Goal: Task Accomplishment & Management: Manage account settings

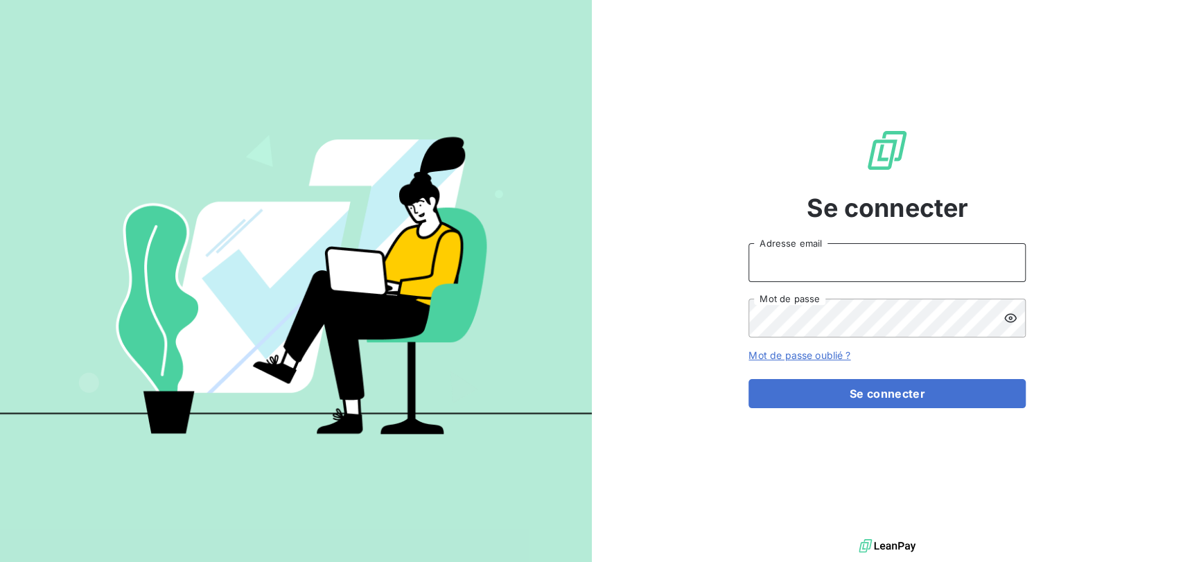
click at [792, 265] on input "Adresse email" at bounding box center [887, 262] width 277 height 39
type input "[EMAIL_ADDRESS][DOMAIN_NAME]"
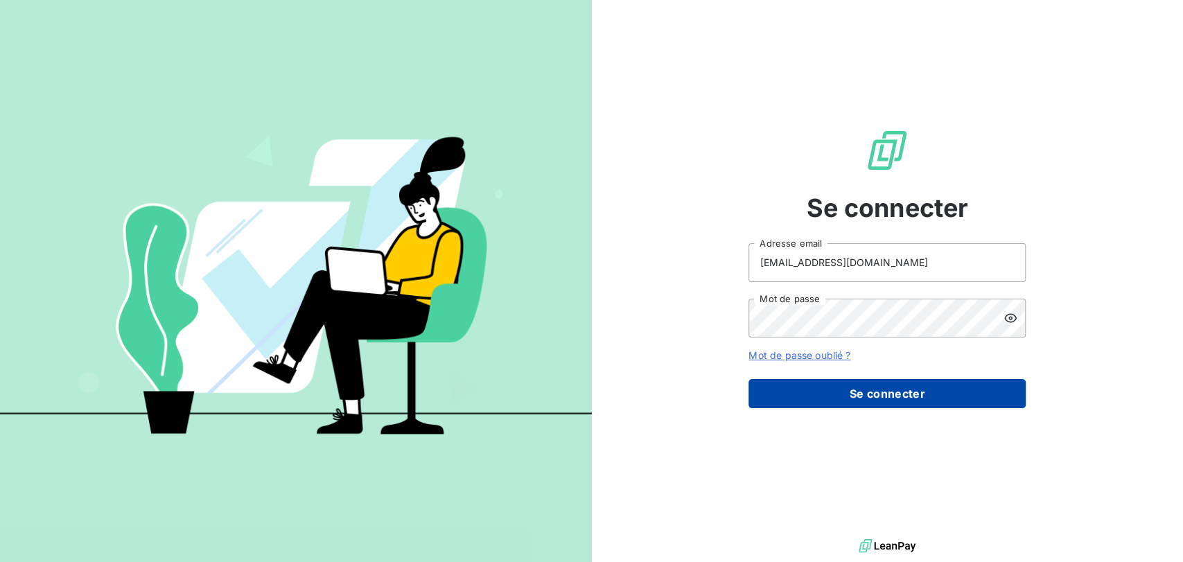
click at [879, 386] on button "Se connecter" at bounding box center [887, 393] width 277 height 29
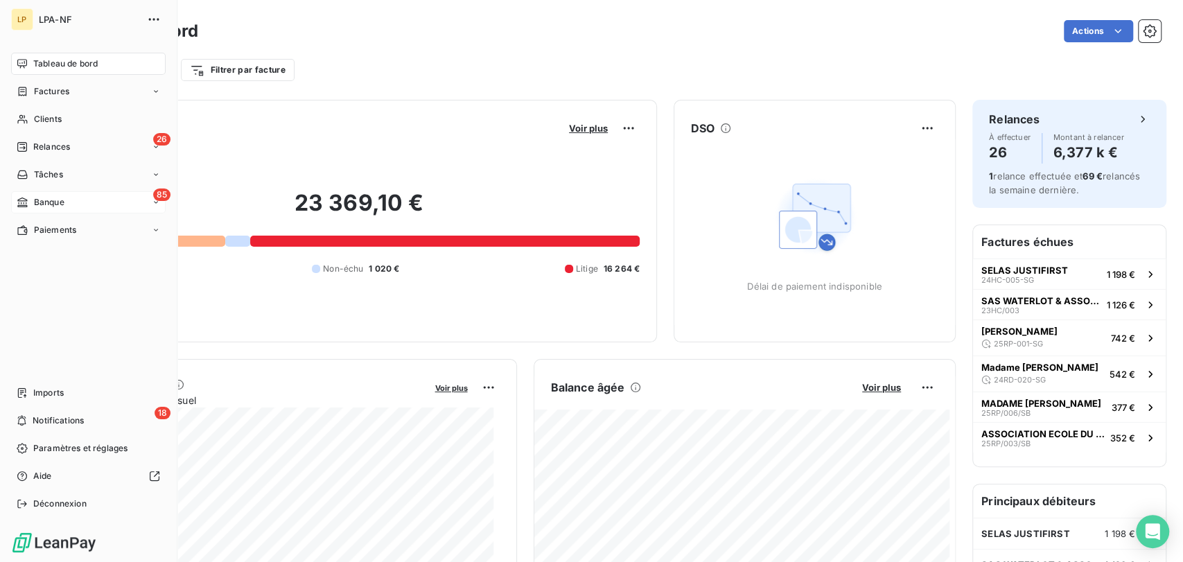
click at [72, 195] on div "85 Banque" at bounding box center [88, 202] width 155 height 22
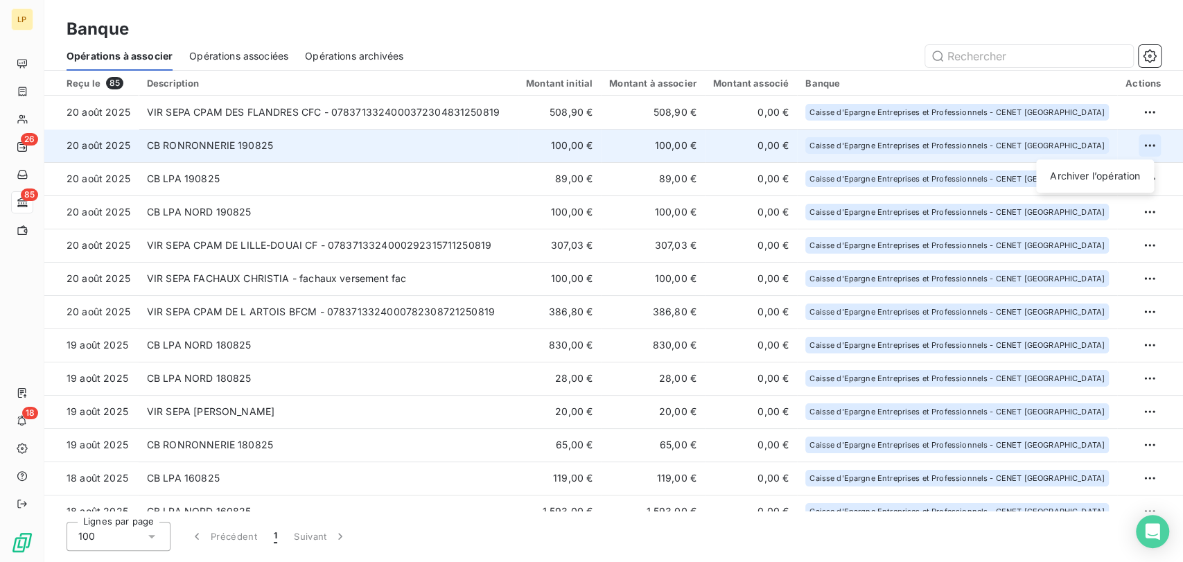
click at [1146, 146] on html "LP 26 85 18 Banque Opérations à associer Opérations associées Opérations archiv…" at bounding box center [591, 281] width 1183 height 562
click at [1121, 175] on div "Archiver l’opération" at bounding box center [1095, 176] width 107 height 22
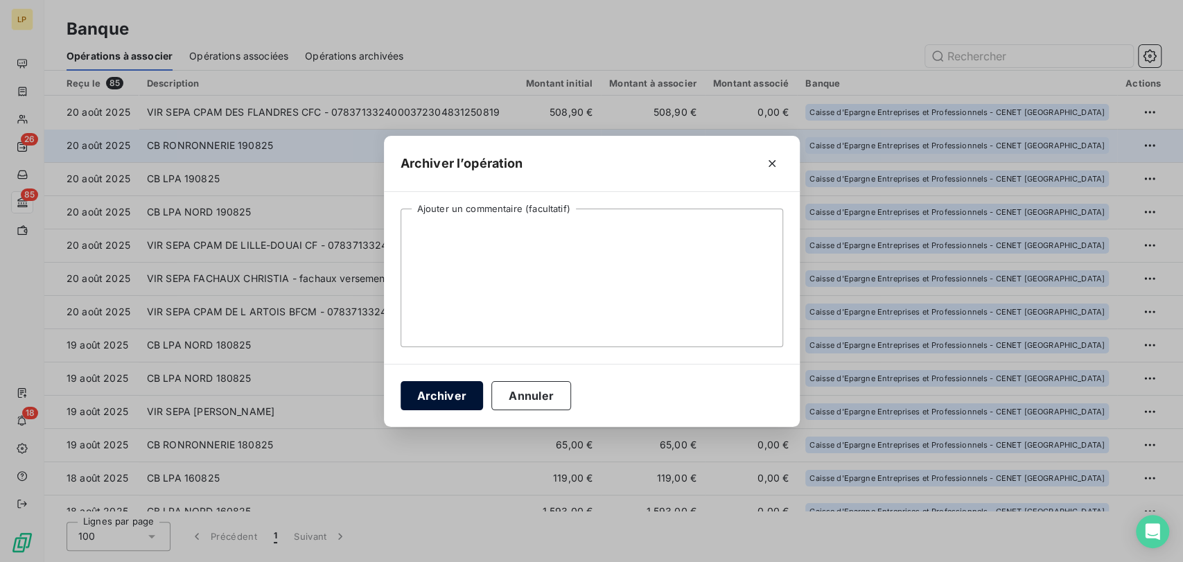
click at [428, 392] on button "Archiver" at bounding box center [442, 395] width 83 height 29
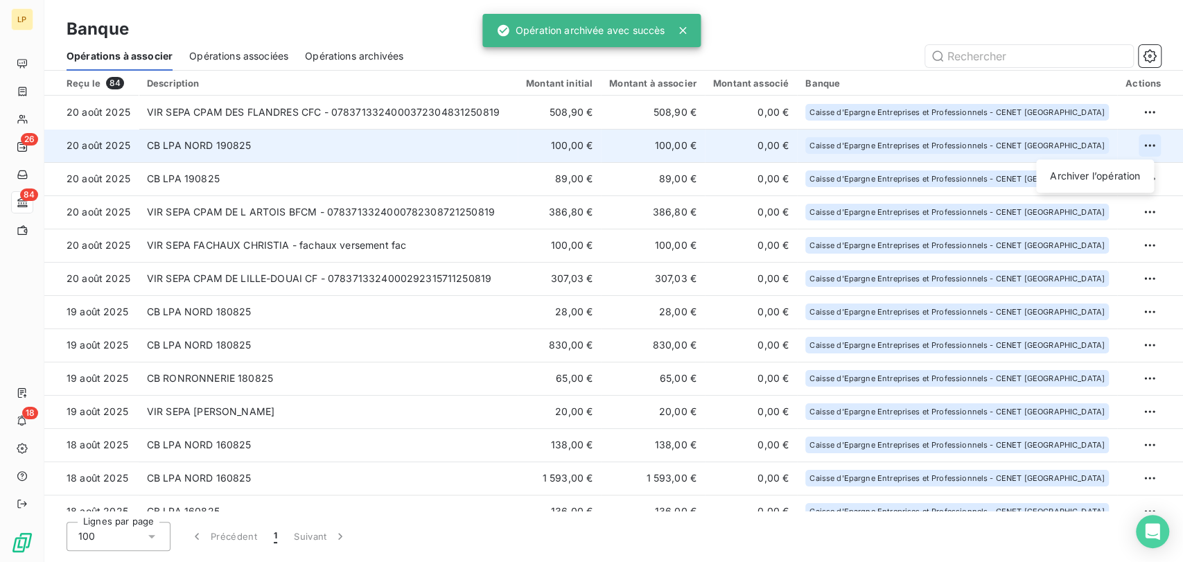
click at [1142, 144] on html "LP 26 84 18 Banque Opérations à associer Opérations associées Opérations archiv…" at bounding box center [591, 281] width 1183 height 562
click at [1106, 179] on div "Archiver l’opération" at bounding box center [1095, 176] width 107 height 22
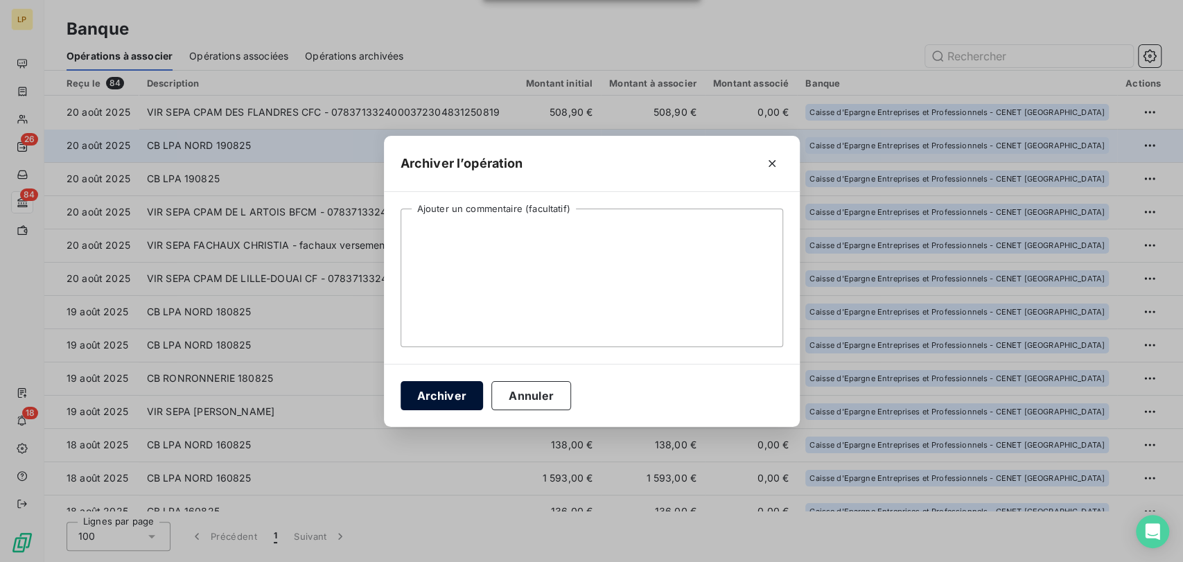
click at [429, 395] on button "Archiver" at bounding box center [442, 395] width 83 height 29
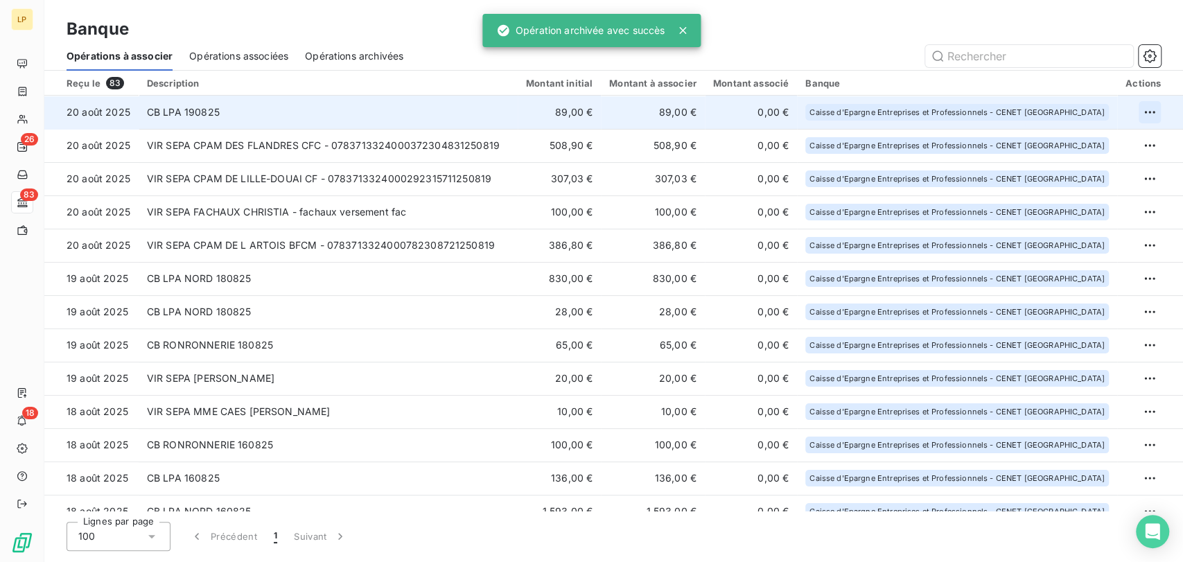
click at [1138, 115] on html "LP 26 83 18 Banque Opérations à associer Opérations associées Opérations archiv…" at bounding box center [591, 281] width 1183 height 562
click at [1131, 140] on div "Archiver l’opération" at bounding box center [1095, 143] width 107 height 22
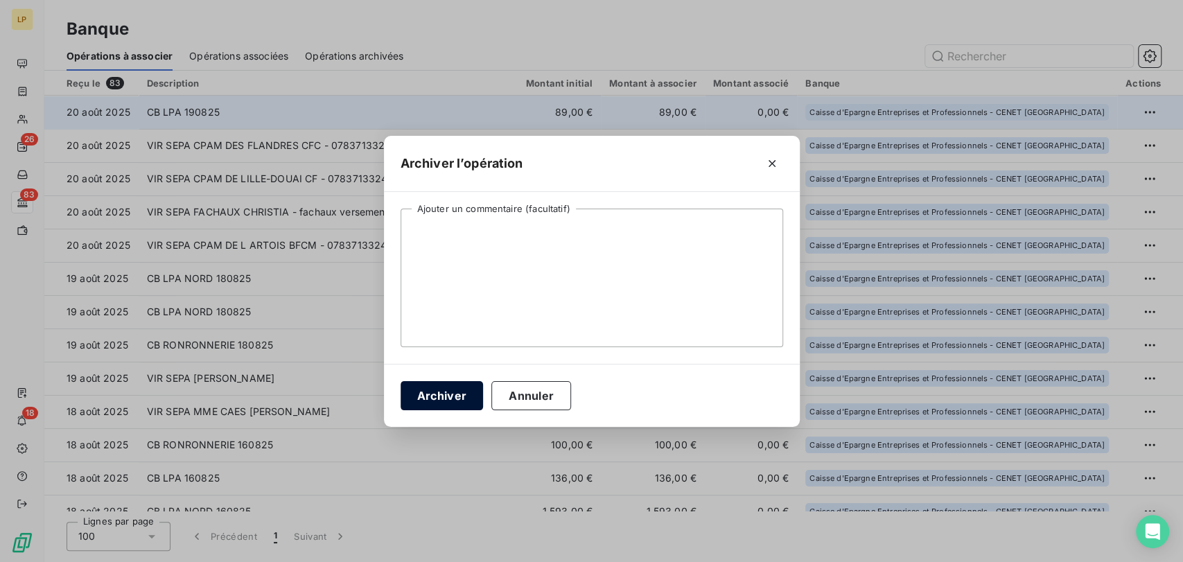
click at [433, 390] on button "Archiver" at bounding box center [442, 395] width 83 height 29
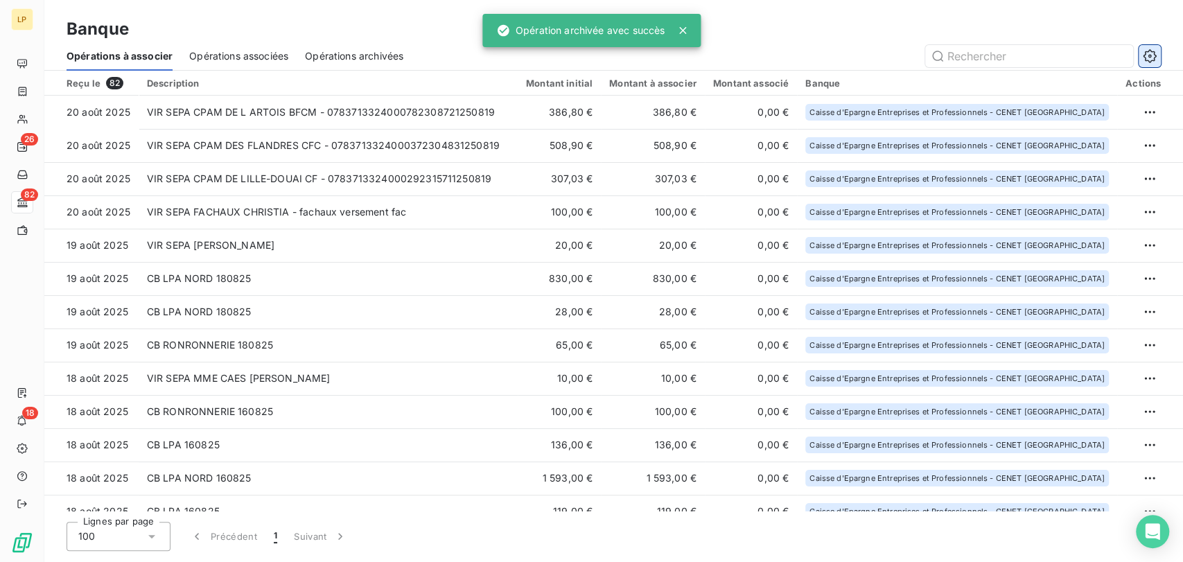
click at [1150, 58] on icon "button" at bounding box center [1150, 56] width 14 height 14
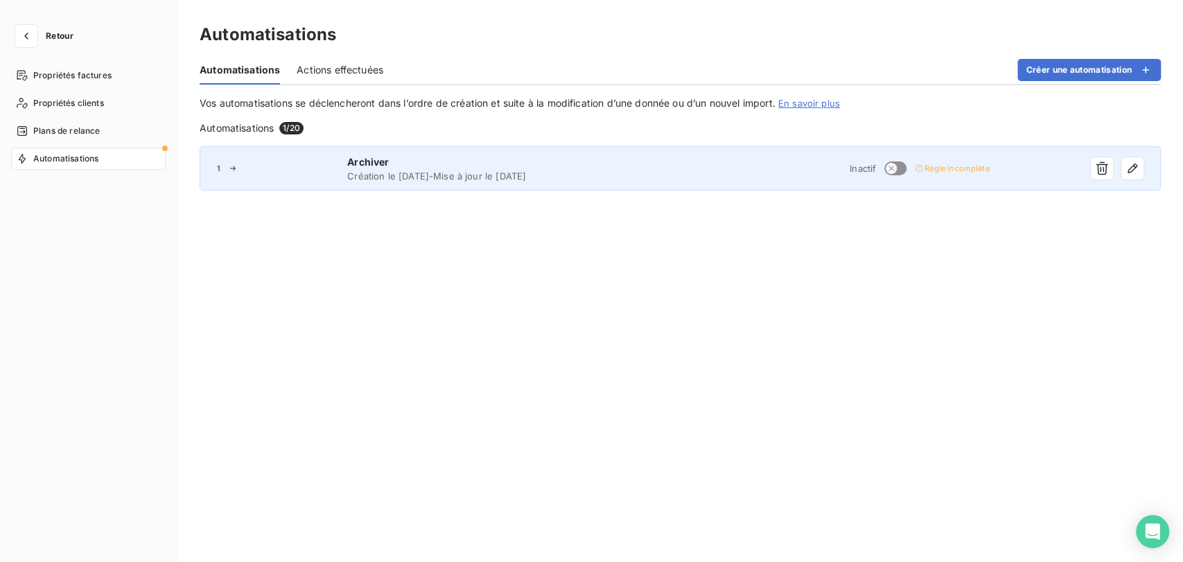
click at [506, 162] on span "Archiver" at bounding box center [512, 162] width 331 height 14
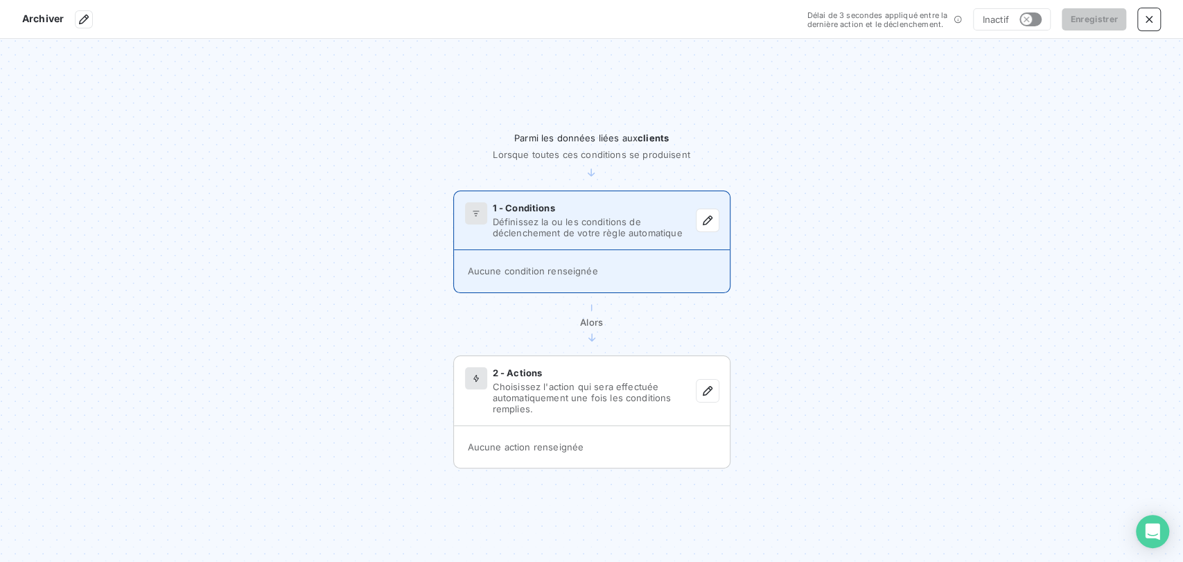
click at [610, 225] on span "Définissez la ou les conditions de déclenchement de votre règle automatique" at bounding box center [595, 227] width 204 height 22
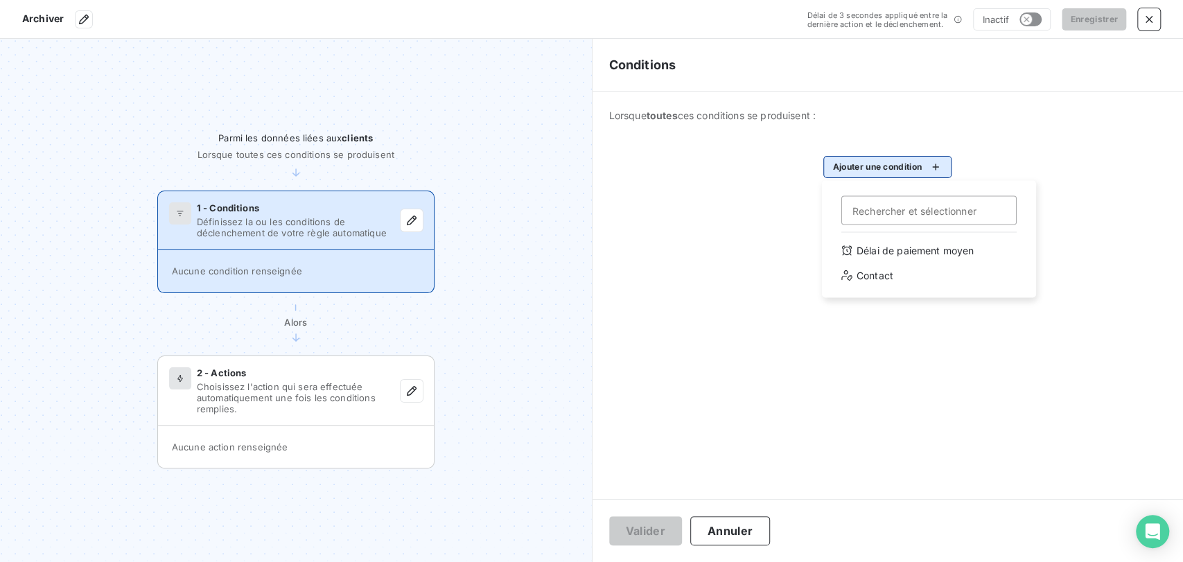
click at [896, 161] on html "Archiver Délai de 3 secondes appliqué entre la dernière action et le déclenchem…" at bounding box center [591, 281] width 1183 height 562
click at [900, 202] on input "Rechercher et sélectionner" at bounding box center [928, 209] width 175 height 29
type input "C"
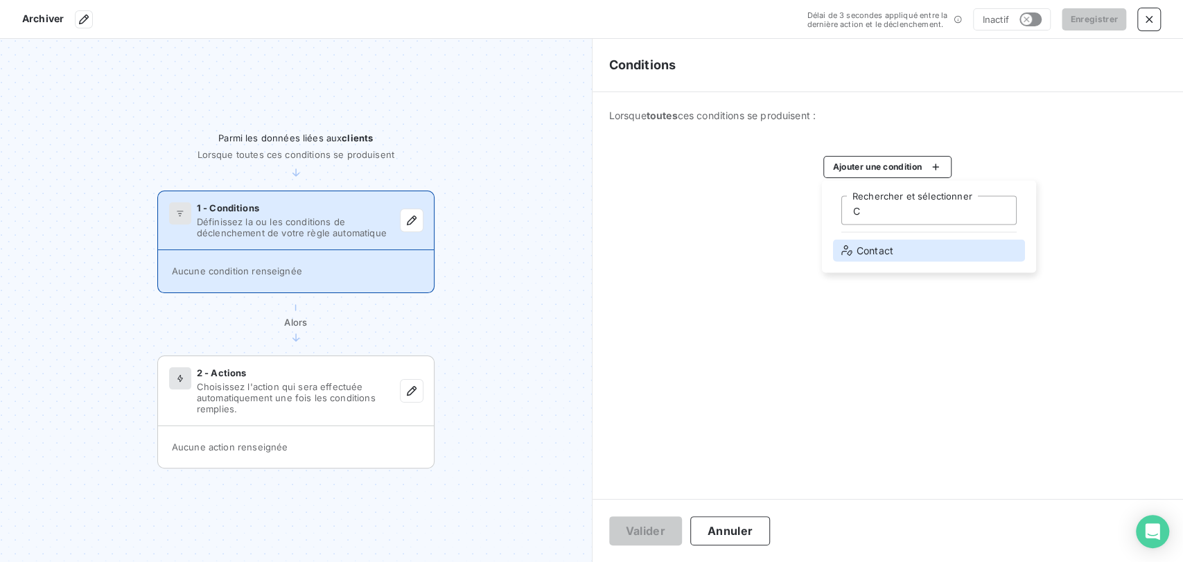
click at [909, 249] on div "Contact" at bounding box center [929, 250] width 192 height 22
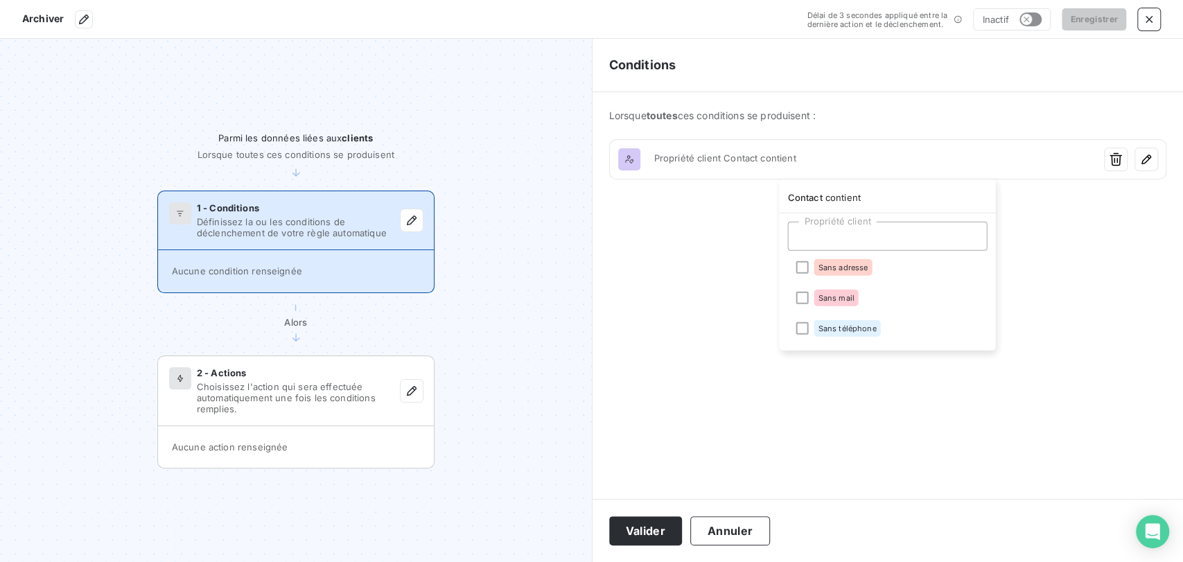
click at [1117, 158] on html "Archiver Délai de 3 secondes appliqué entre la dernière action et le déclenchem…" at bounding box center [591, 281] width 1183 height 562
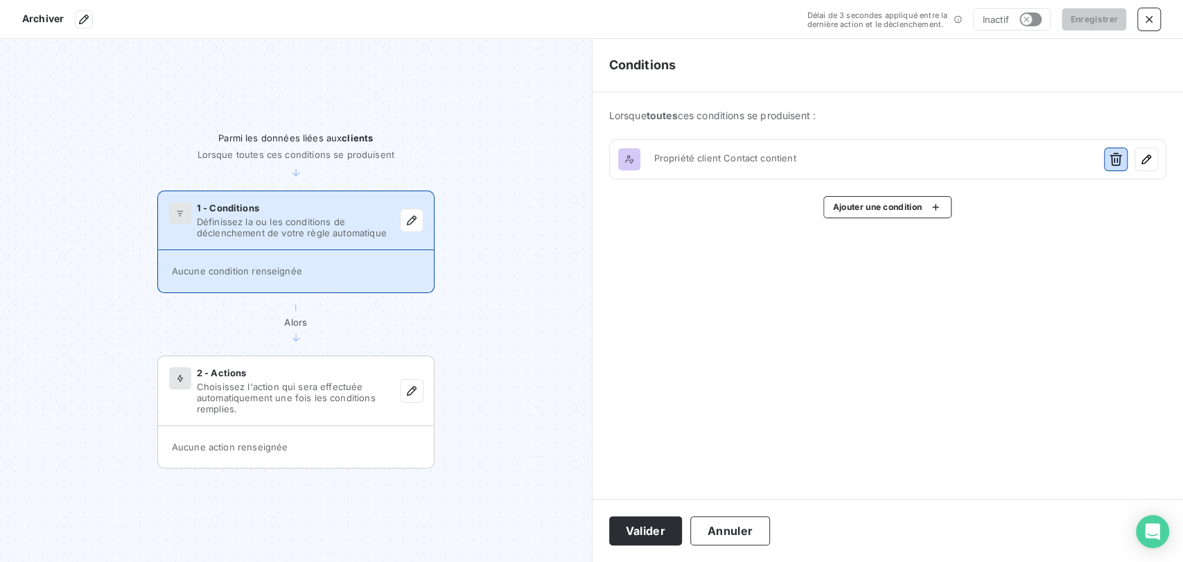
click at [1117, 158] on icon "button" at bounding box center [1116, 159] width 12 height 13
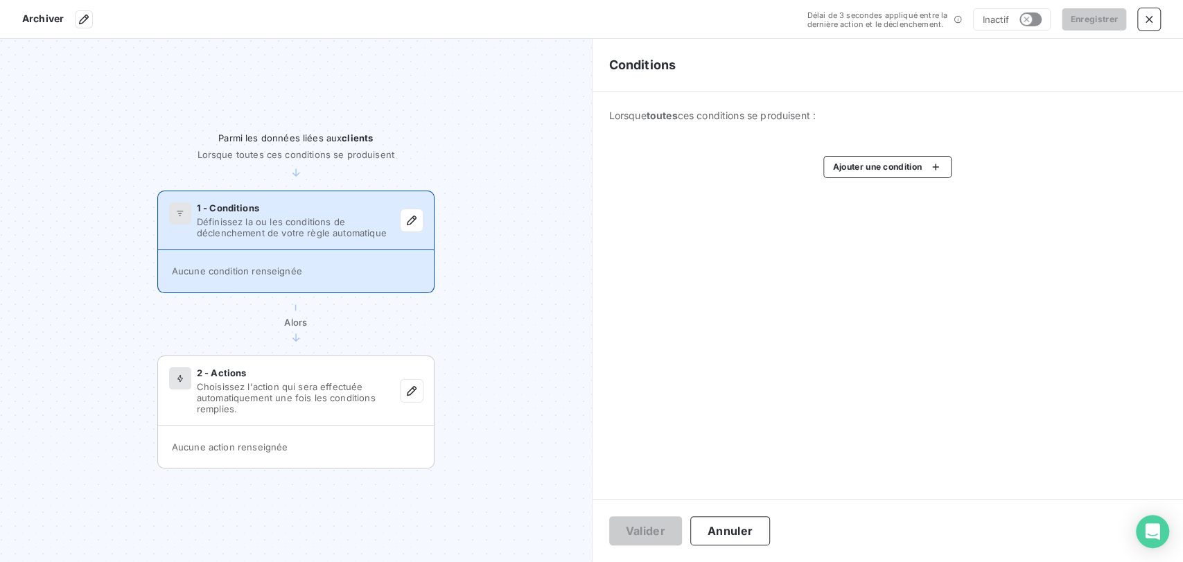
click at [1115, 158] on div "Ajouter une condition" at bounding box center [888, 167] width 558 height 22
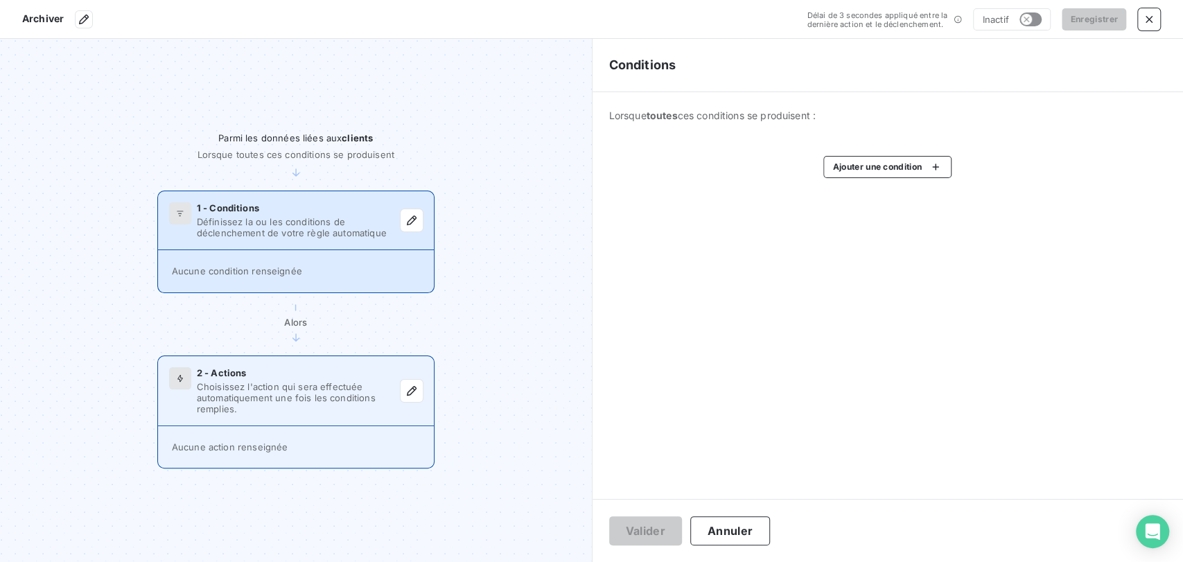
click at [222, 374] on span "2 - Actions" at bounding box center [222, 372] width 50 height 11
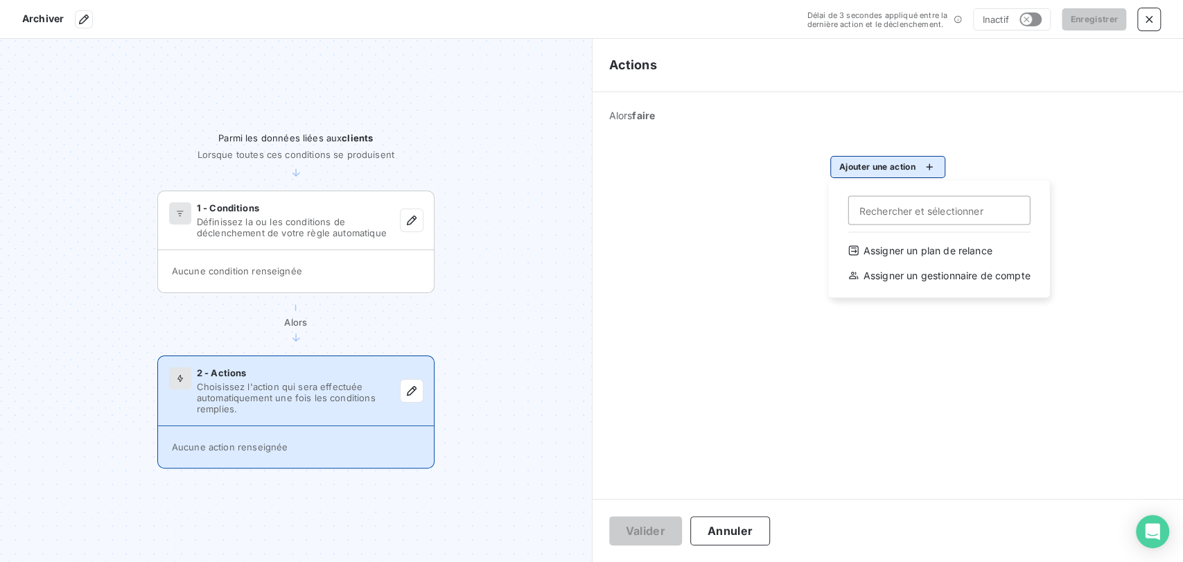
click at [902, 162] on html "Archiver Délai de 3 secondes appliqué entre la dernière action et le déclenchem…" at bounding box center [591, 281] width 1183 height 562
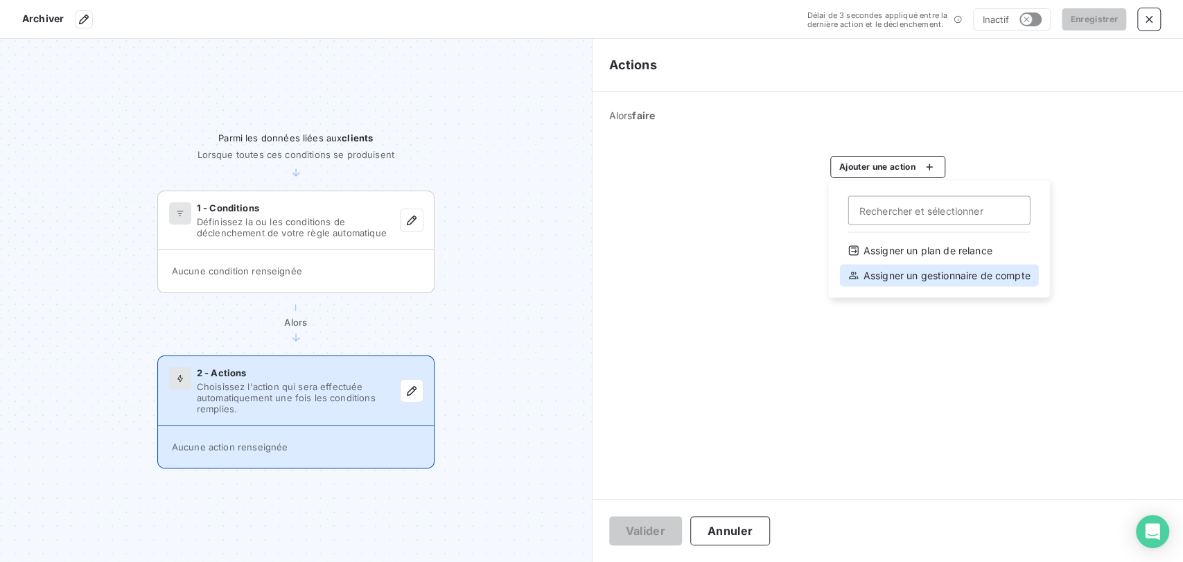
click at [908, 277] on div "Assigner un gestionnaire de compte" at bounding box center [939, 275] width 199 height 22
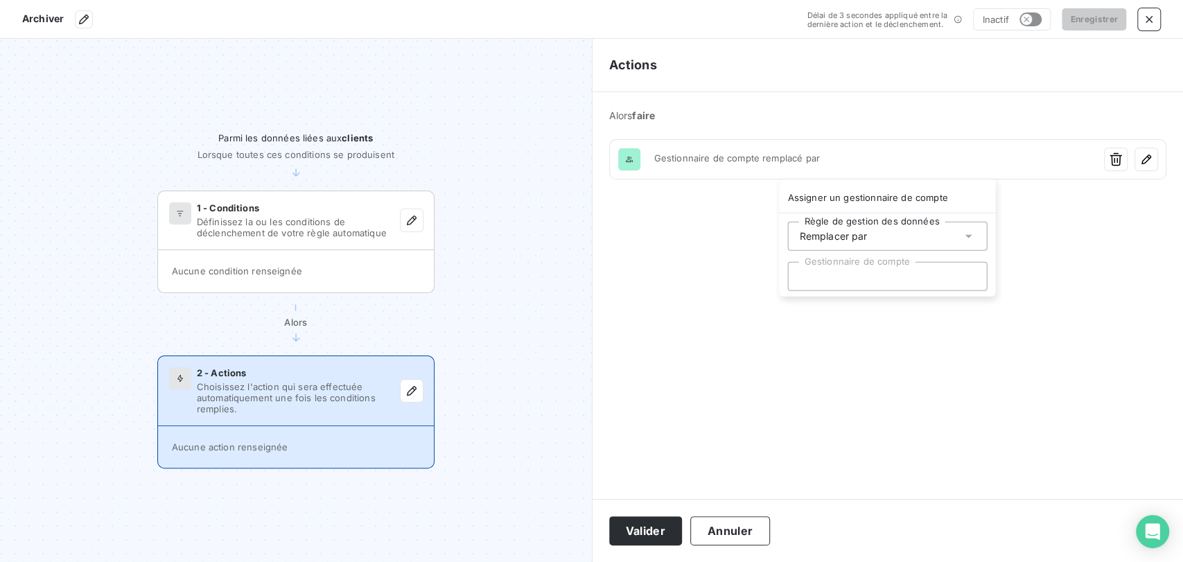
click at [1120, 159] on html "Archiver Délai de 3 secondes appliqué entre la dernière action et le déclenchem…" at bounding box center [591, 281] width 1183 height 562
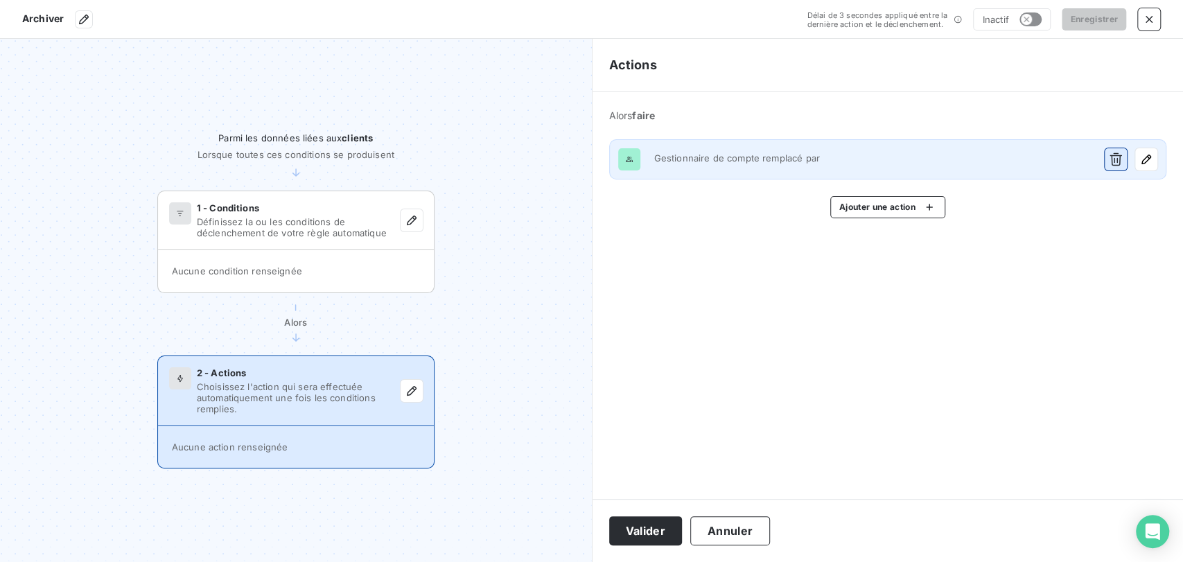
click at [1116, 156] on icon "button" at bounding box center [1116, 159] width 14 height 14
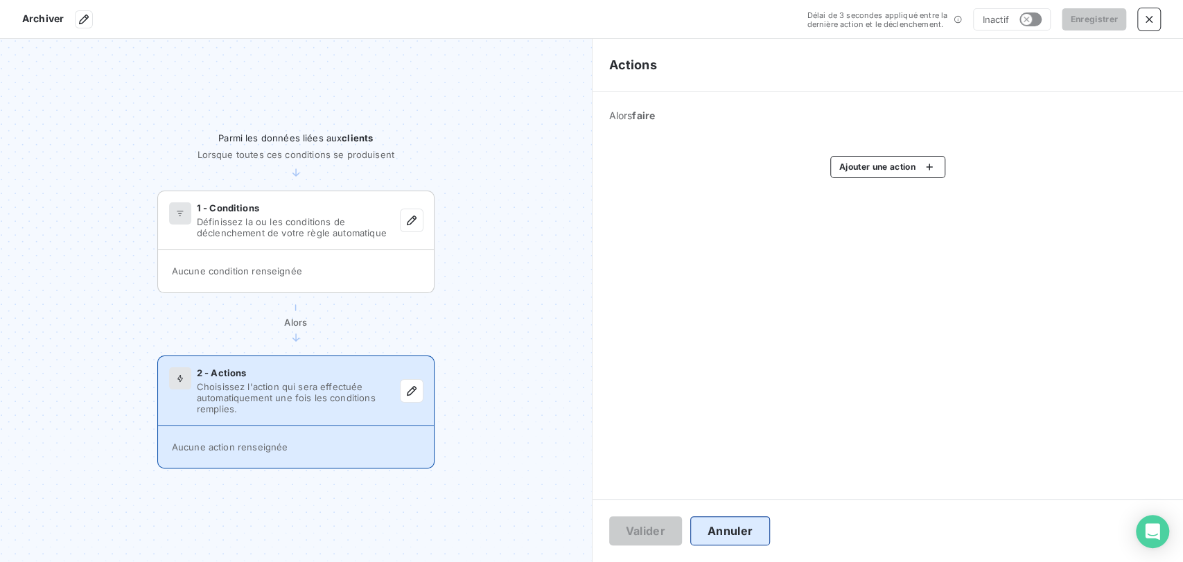
click at [726, 529] on button "Annuler" at bounding box center [730, 530] width 80 height 29
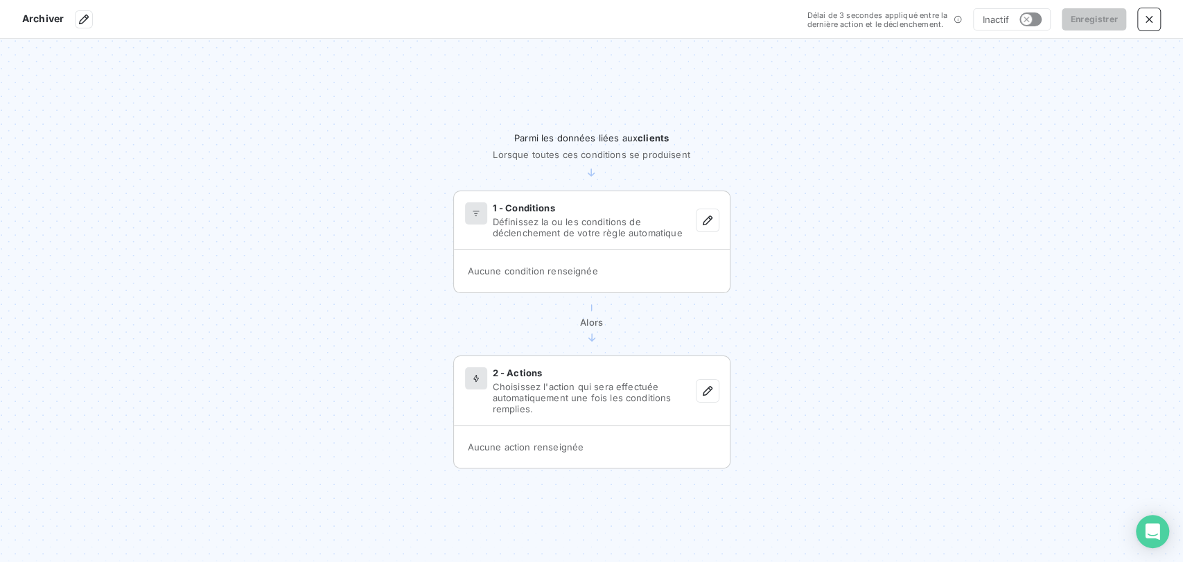
click at [1135, 25] on section "Archiver Délai de 3 secondes appliqué entre la dernière action et le déclenchem…" at bounding box center [591, 19] width 1183 height 39
click at [1147, 19] on icon "button" at bounding box center [1149, 19] width 14 height 14
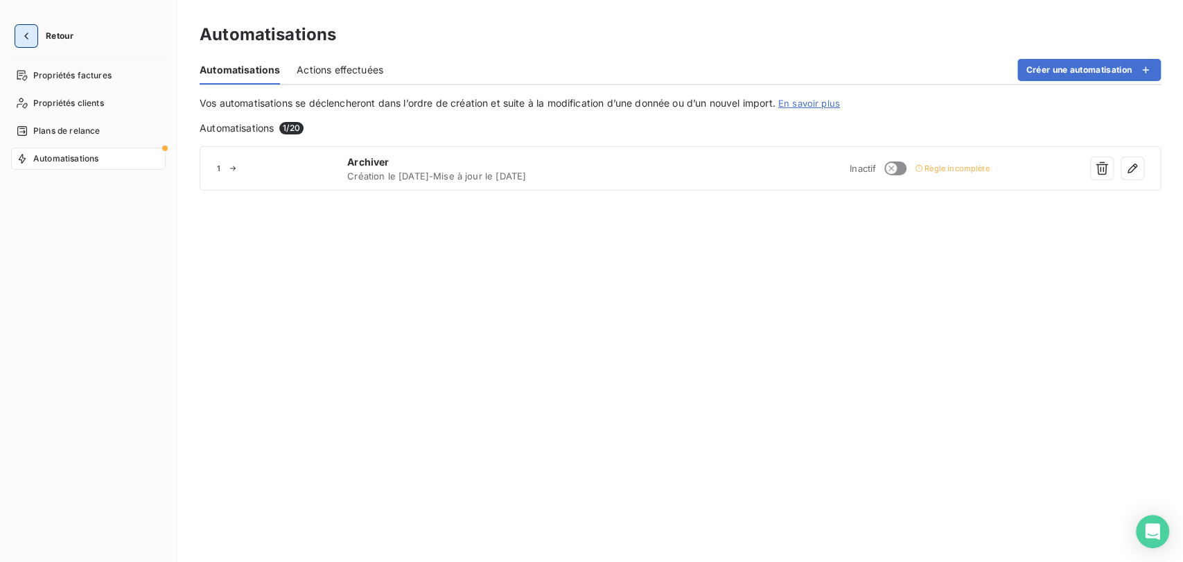
click at [29, 34] on icon "button" at bounding box center [26, 36] width 14 height 14
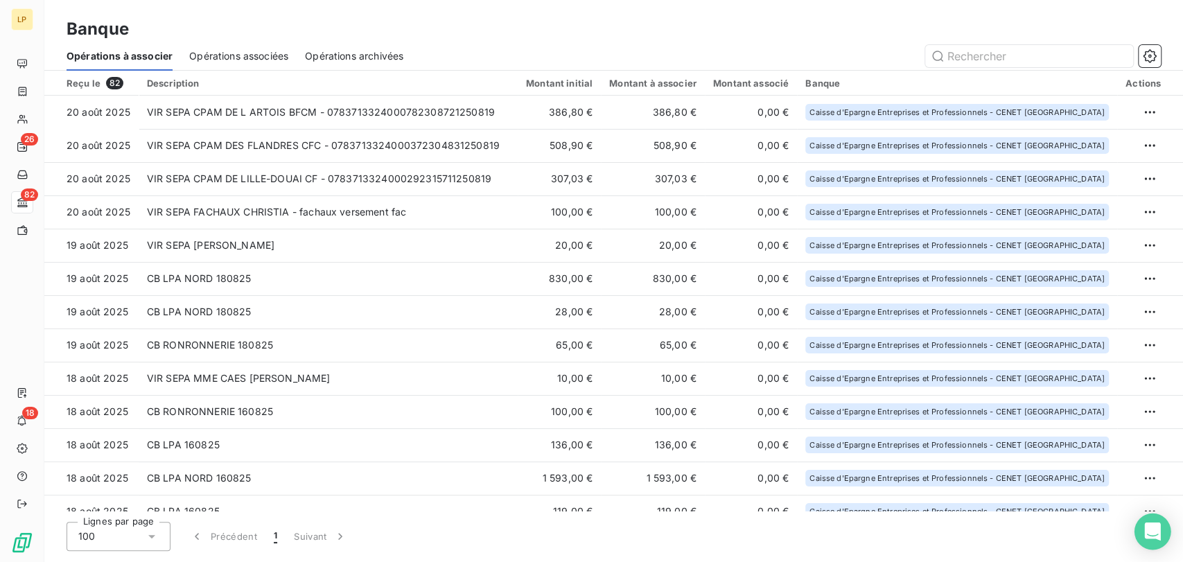
click at [1146, 528] on icon "Open Intercom Messenger" at bounding box center [1152, 532] width 16 height 18
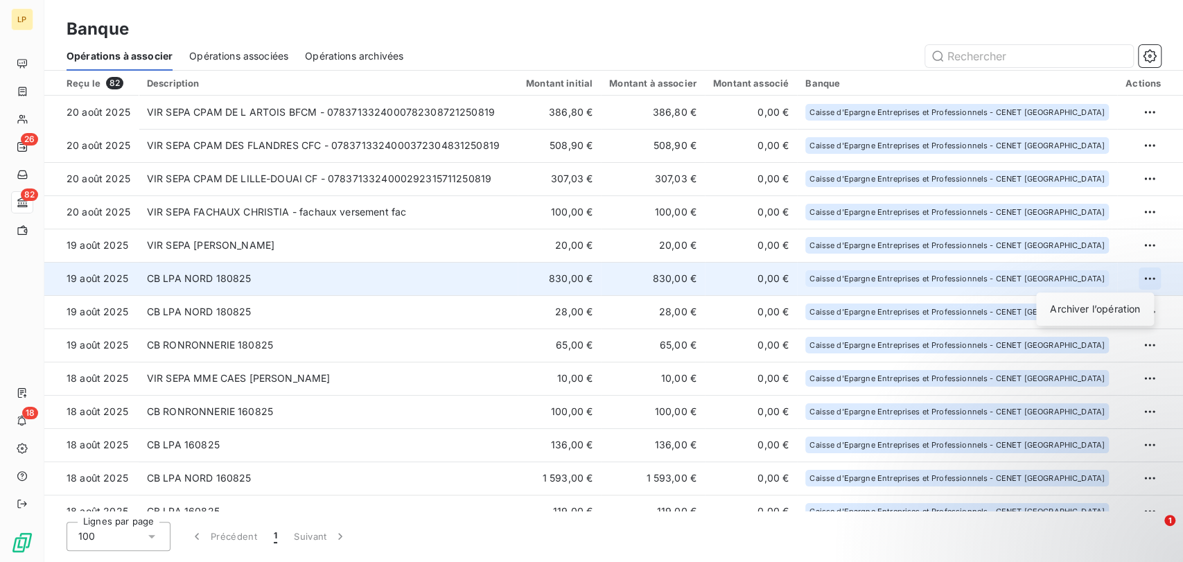
click at [1149, 280] on html "LP 26 82 18 Banque Opérations à associer Opérations associées Opérations archiv…" at bounding box center [591, 281] width 1183 height 562
click at [1079, 307] on div "Archiver l’opération" at bounding box center [1095, 309] width 107 height 22
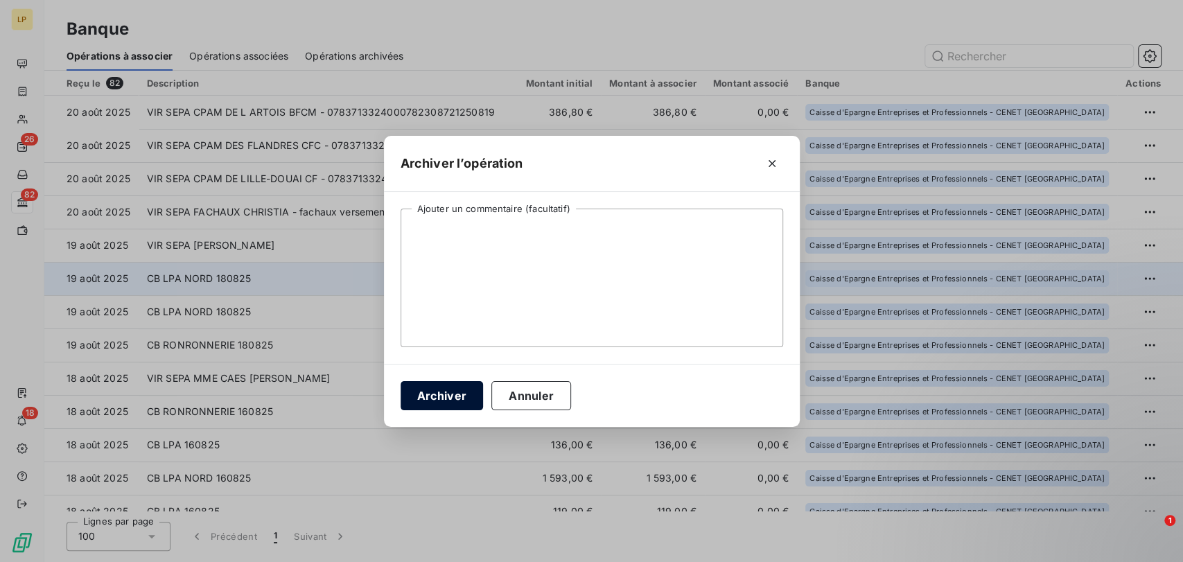
click at [451, 390] on button "Archiver" at bounding box center [442, 395] width 83 height 29
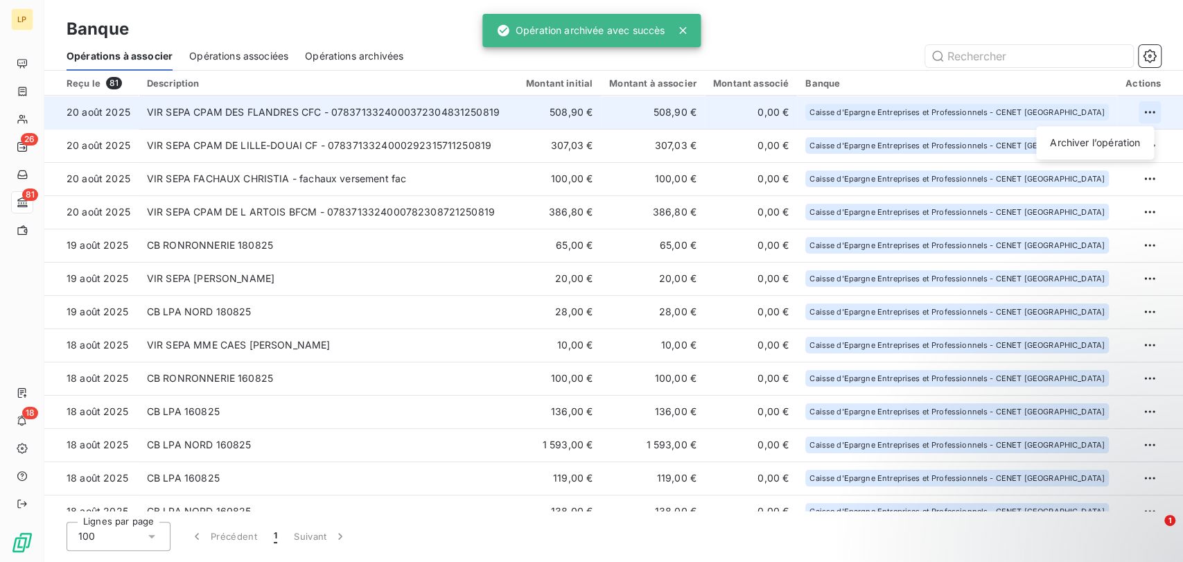
click at [1144, 107] on html "LP 26 81 18 Banque Opérations à associer Opérations associées Opérations archiv…" at bounding box center [591, 281] width 1183 height 562
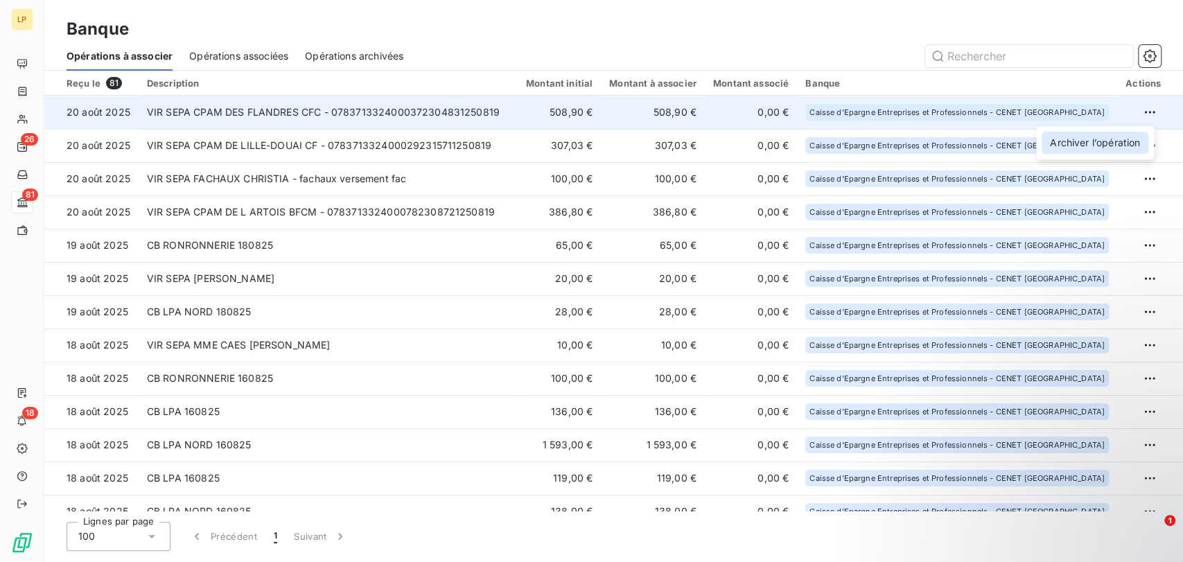
click at [1117, 145] on div "Archiver l’opération" at bounding box center [1095, 143] width 107 height 22
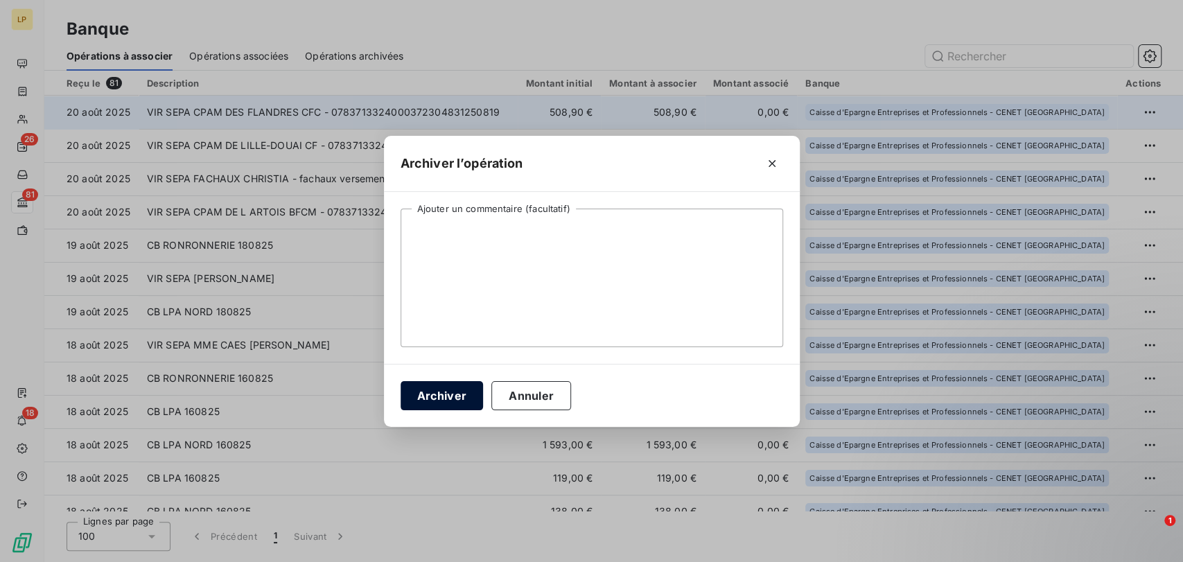
click at [439, 394] on button "Archiver" at bounding box center [442, 395] width 83 height 29
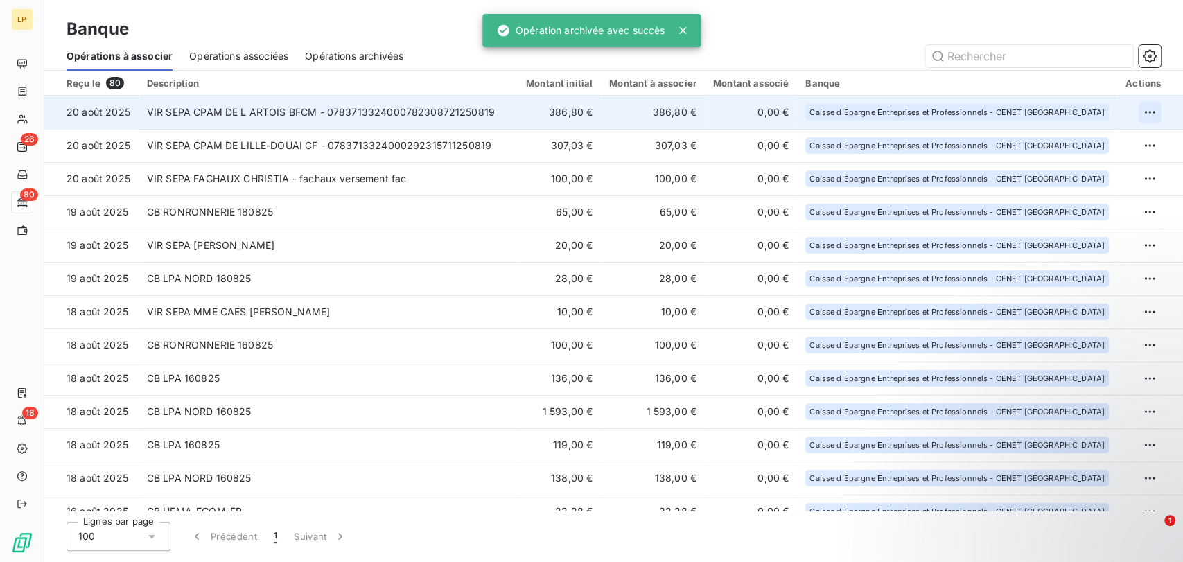
click at [1147, 113] on html "LP 26 80 18 Banque Opérations à associer Opérations associées Opérations archiv…" at bounding box center [591, 281] width 1183 height 562
click at [1112, 144] on div "Archiver l’opération" at bounding box center [1095, 143] width 107 height 22
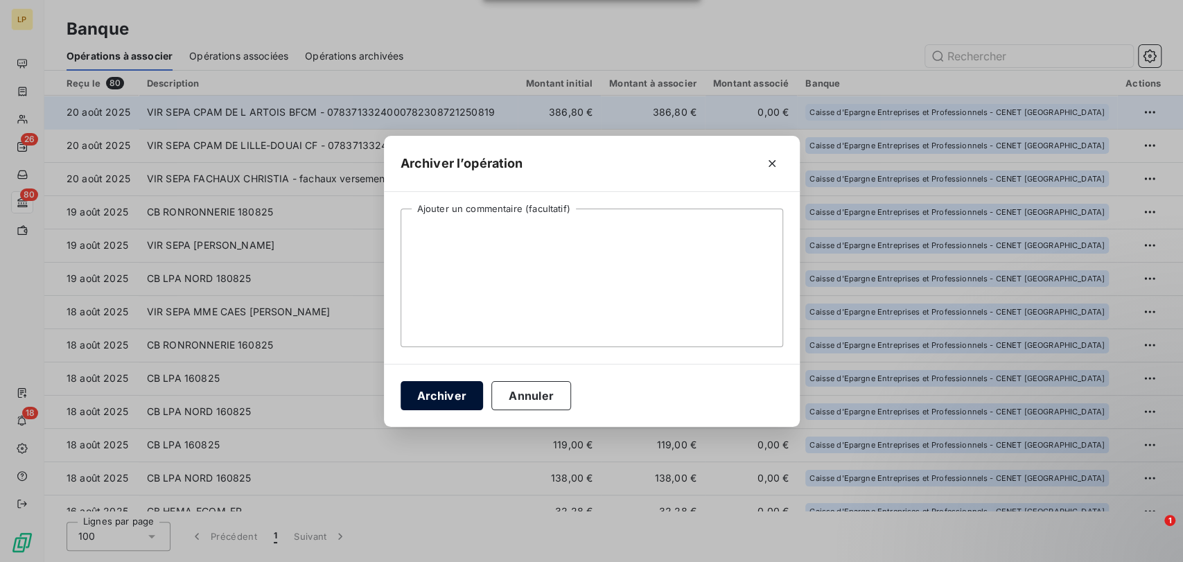
click at [455, 396] on button "Archiver" at bounding box center [442, 395] width 83 height 29
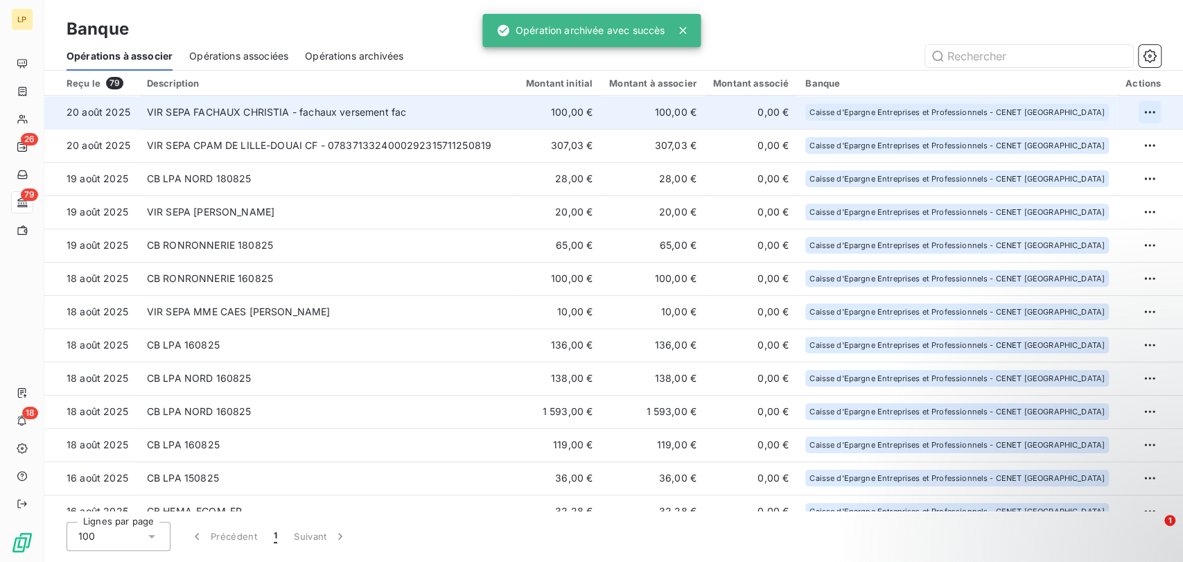
click at [1142, 118] on html "LP 26 79 18 Banque Opérations à associer Opérations associées Opérations archiv…" at bounding box center [591, 281] width 1183 height 562
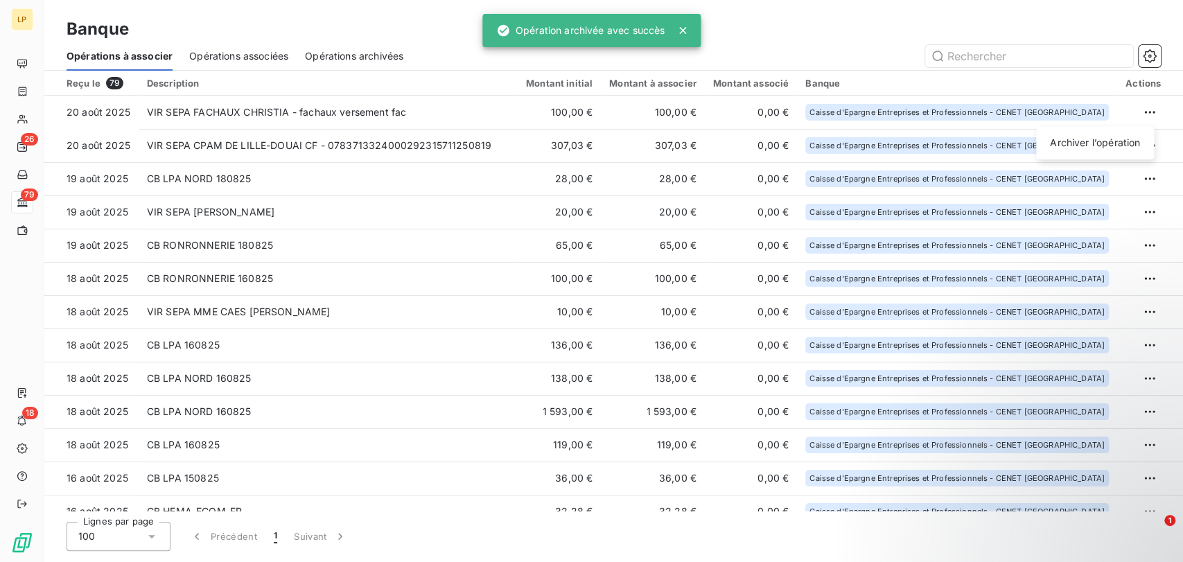
click at [837, 35] on html "LP 26 79 18 Banque Opérations à associer Opérations associées Opérations archiv…" at bounding box center [591, 281] width 1183 height 562
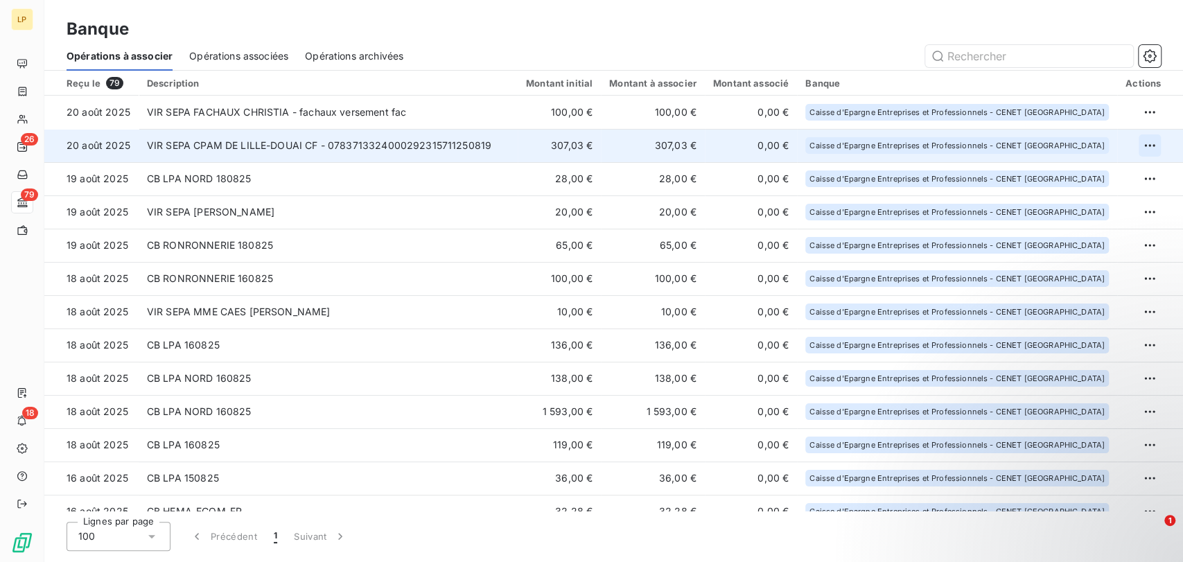
click at [1144, 148] on html "LP 26 79 18 Banque Opérations à associer Opérations associées Opérations archiv…" at bounding box center [591, 281] width 1183 height 562
click at [1103, 182] on div "Archiver l’opération" at bounding box center [1095, 176] width 107 height 22
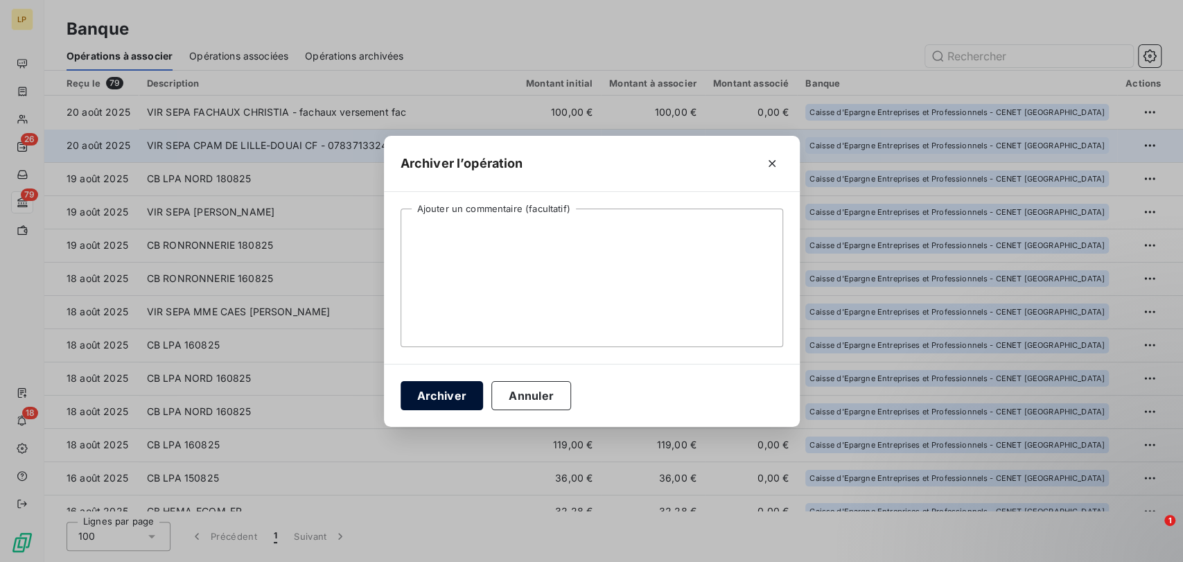
click at [445, 390] on button "Archiver" at bounding box center [442, 395] width 83 height 29
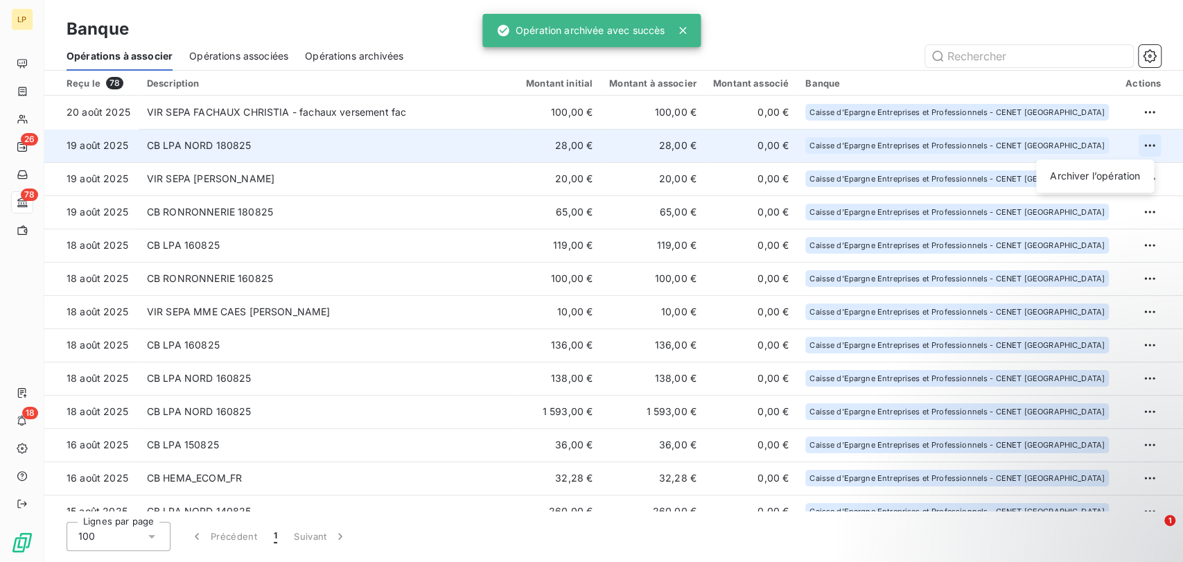
click at [1142, 141] on html "LP 26 78 18 Banque Opérations à associer Opérations associées Opérations archiv…" at bounding box center [591, 281] width 1183 height 562
click at [1118, 168] on div "Archiver l’opération" at bounding box center [1095, 176] width 107 height 22
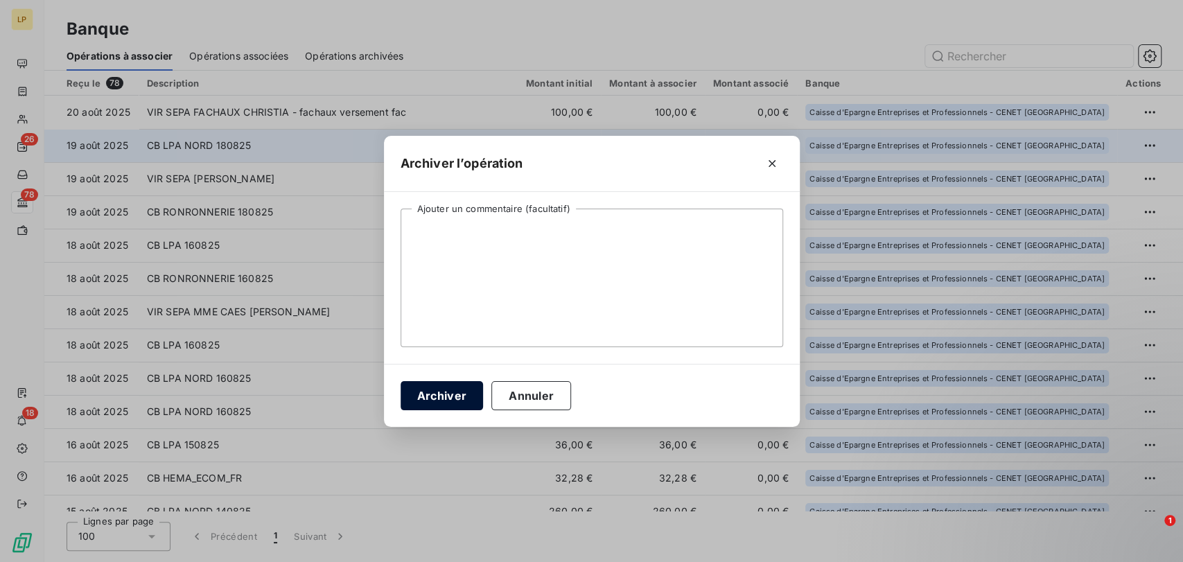
click at [457, 391] on button "Archiver" at bounding box center [442, 395] width 83 height 29
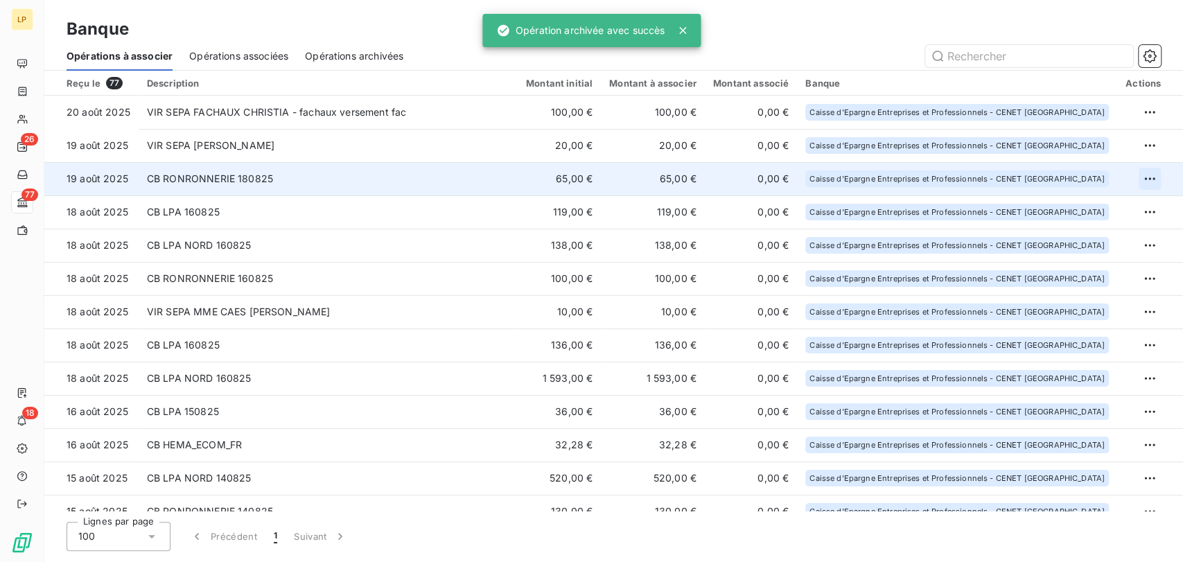
click at [1140, 182] on html "LP 26 77 18 Banque Opérations à associer Opérations associées Opérations archiv…" at bounding box center [591, 281] width 1183 height 562
click at [1119, 199] on div "Archiver l’opération" at bounding box center [1095, 209] width 107 height 22
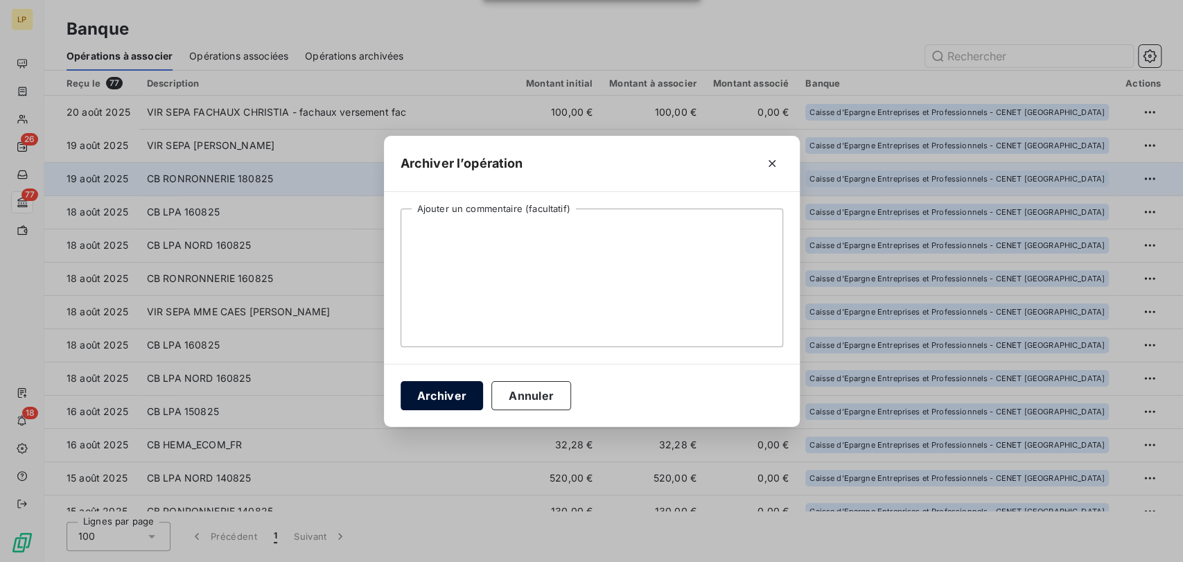
click at [458, 398] on button "Archiver" at bounding box center [442, 395] width 83 height 29
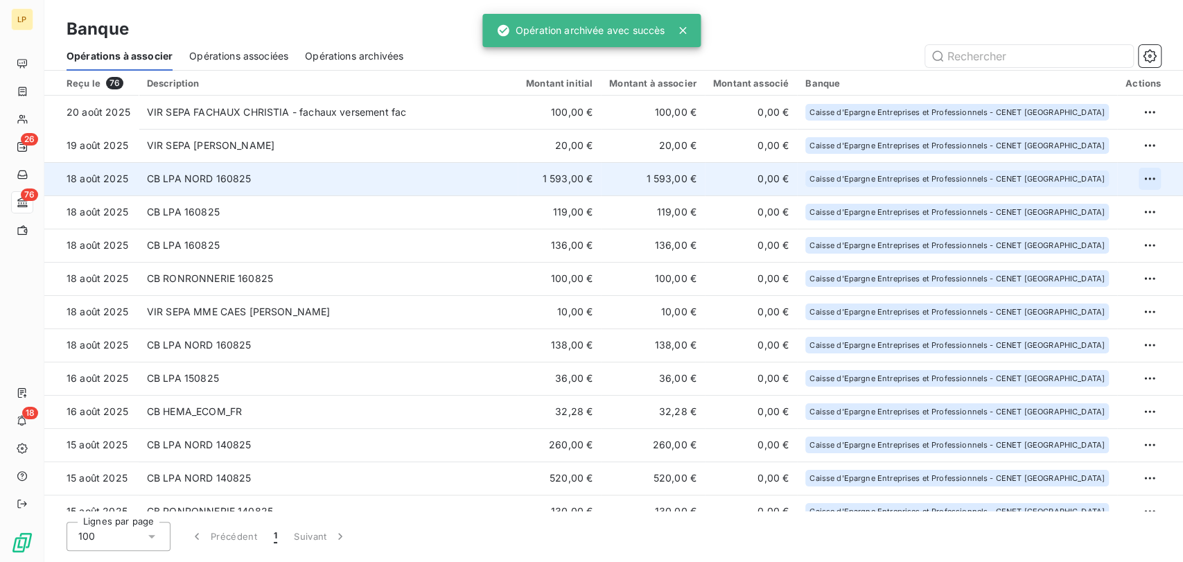
click at [1145, 175] on html "LP 26 76 18 Banque Opérations à associer Opérations associées Opérations archiv…" at bounding box center [591, 281] width 1183 height 562
click at [1069, 211] on div "Archiver l’opération" at bounding box center [1095, 209] width 107 height 22
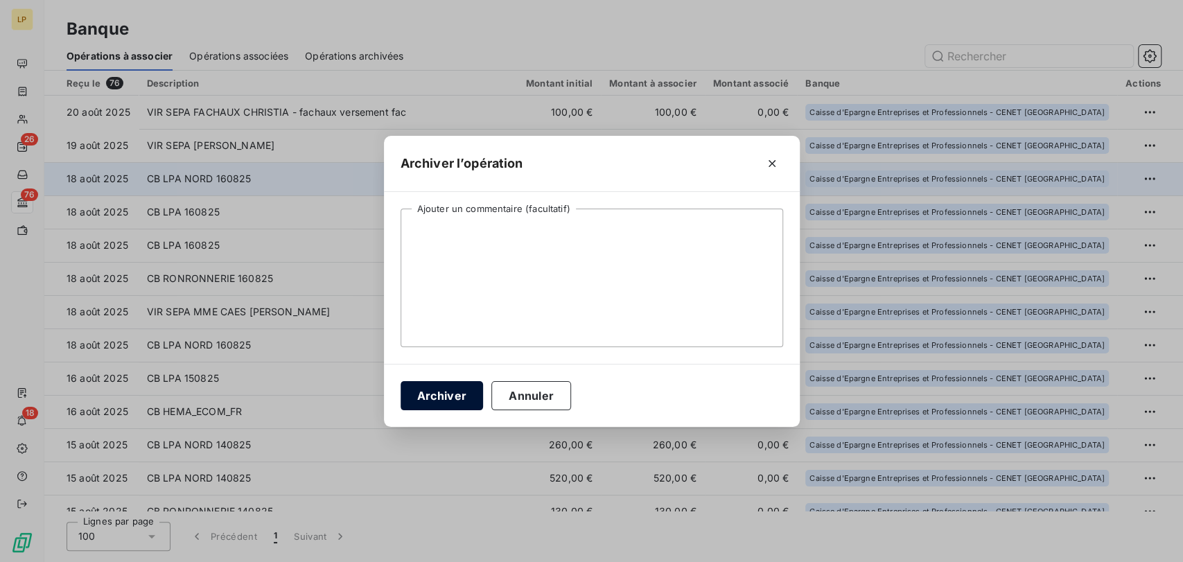
click at [444, 391] on button "Archiver" at bounding box center [442, 395] width 83 height 29
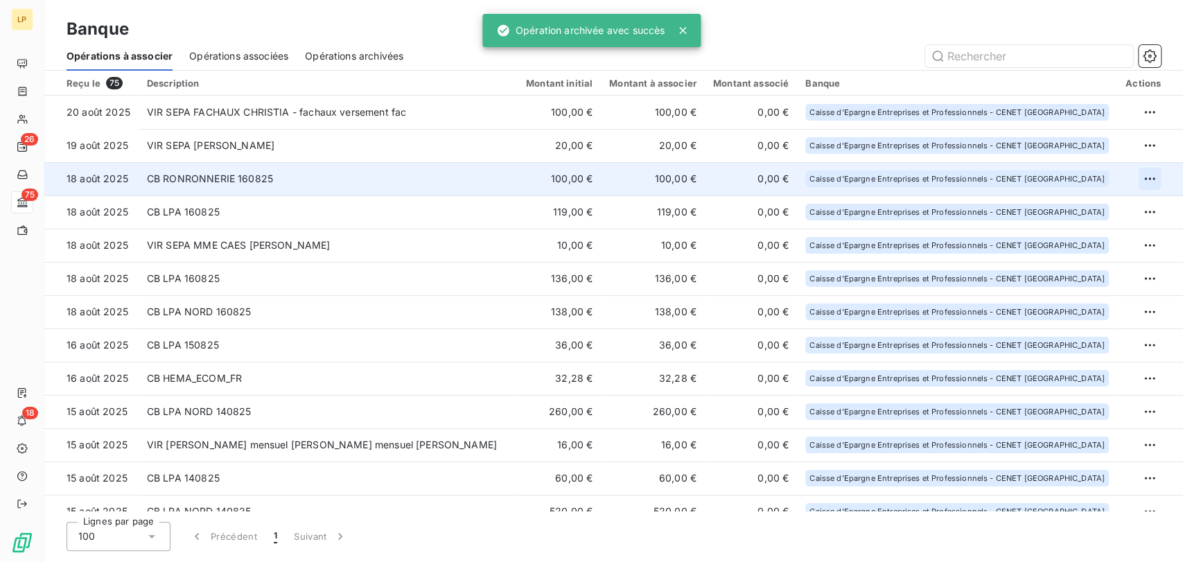
click at [1145, 176] on html "LP 26 75 18 Banque Opérations à associer Opérations associées Opérations archiv…" at bounding box center [591, 281] width 1183 height 562
click at [1115, 204] on div "Archiver l’opération" at bounding box center [1095, 209] width 107 height 22
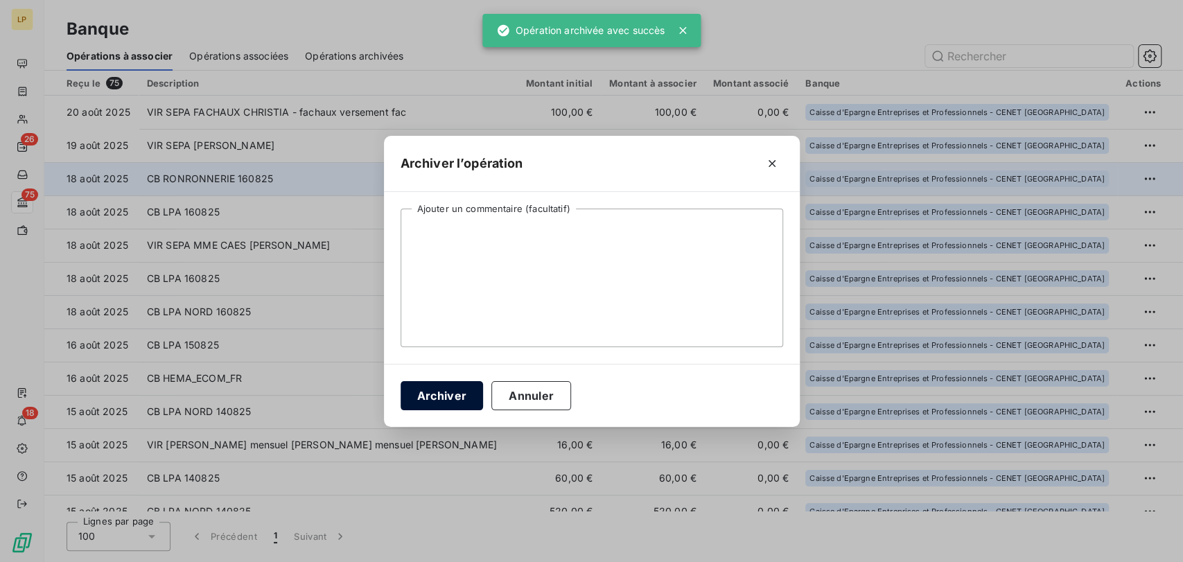
click at [460, 399] on button "Archiver" at bounding box center [442, 395] width 83 height 29
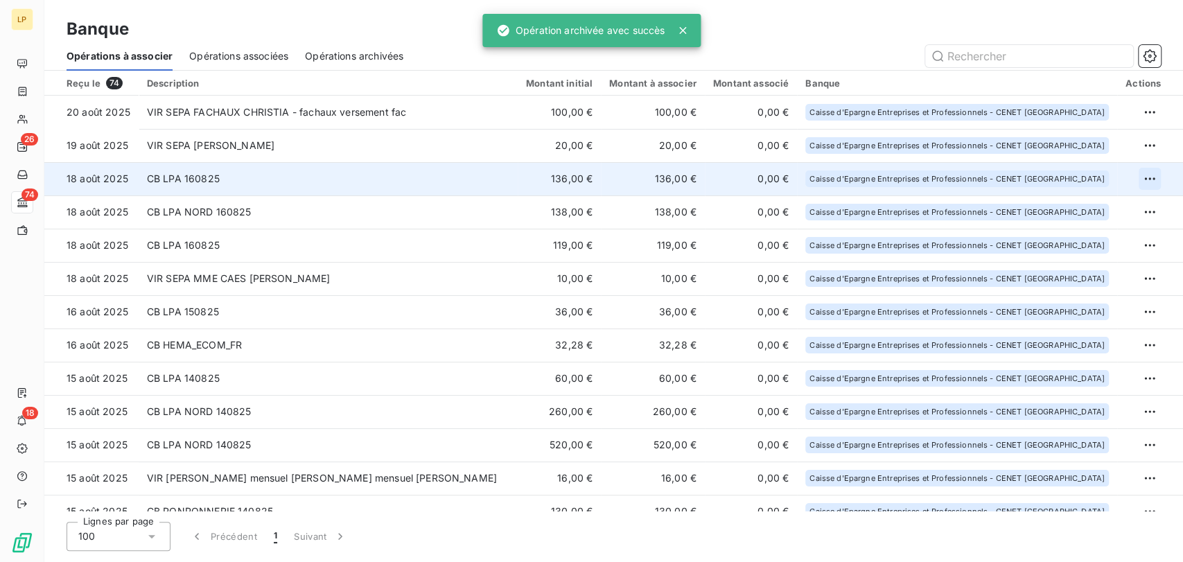
click at [1145, 177] on html "LP 26 74 18 Banque Opérations à associer Opérations associées Opérations archiv…" at bounding box center [591, 281] width 1183 height 562
click at [1110, 207] on div "Archiver l’opération" at bounding box center [1095, 209] width 107 height 22
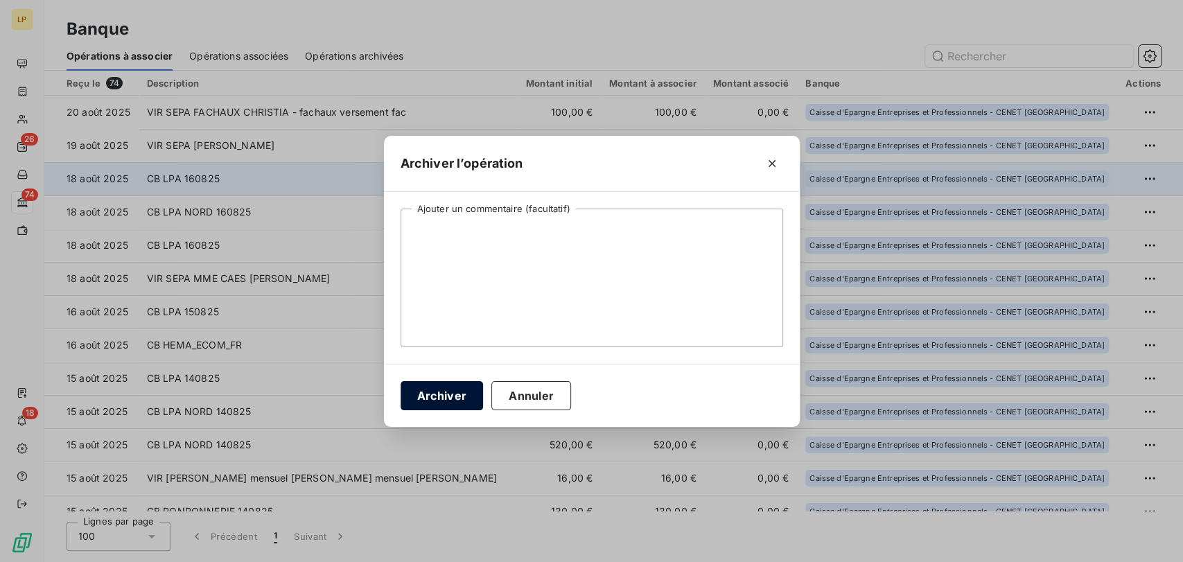
click at [457, 399] on button "Archiver" at bounding box center [442, 395] width 83 height 29
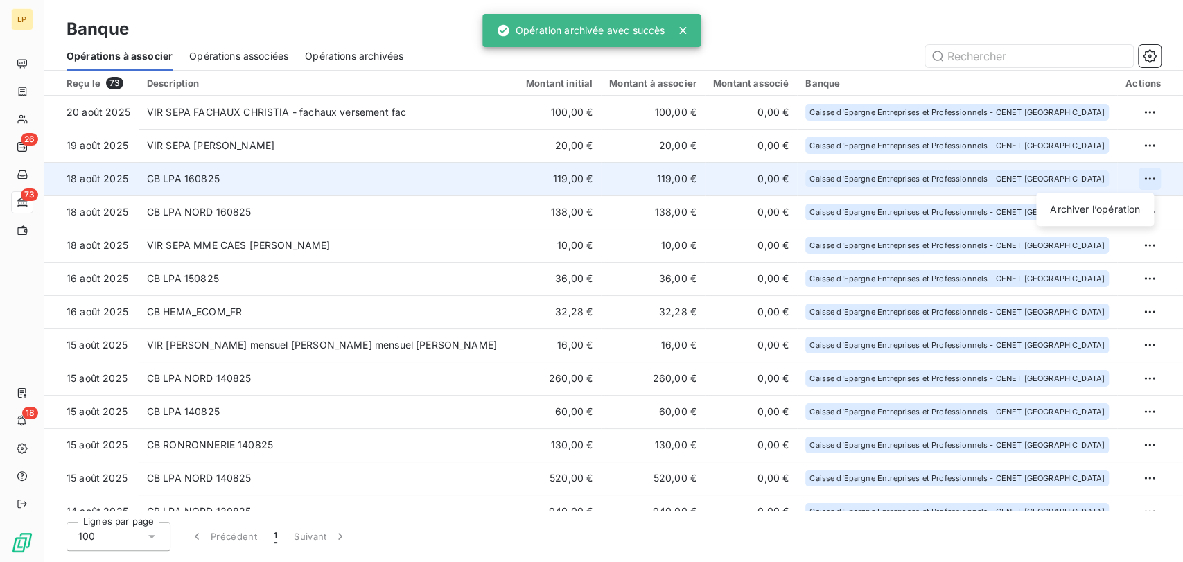
click at [1137, 175] on html "LP 26 73 18 Banque Opérations à associer Opérations associées Opérations archiv…" at bounding box center [591, 281] width 1183 height 562
click at [1111, 209] on div "Archiver l’opération" at bounding box center [1095, 209] width 107 height 22
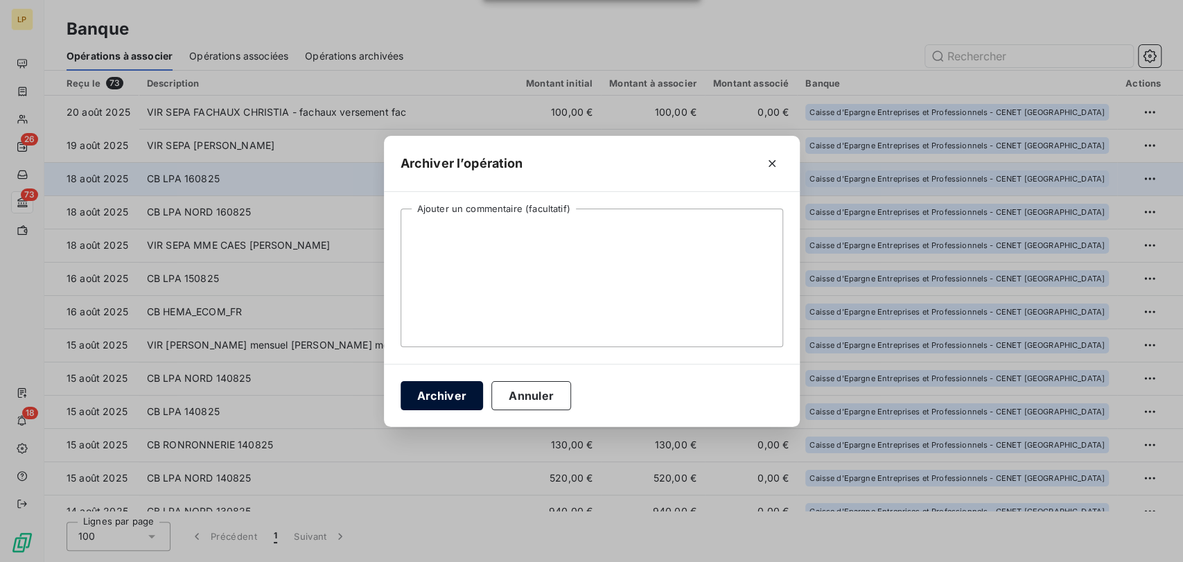
click at [451, 394] on button "Archiver" at bounding box center [442, 395] width 83 height 29
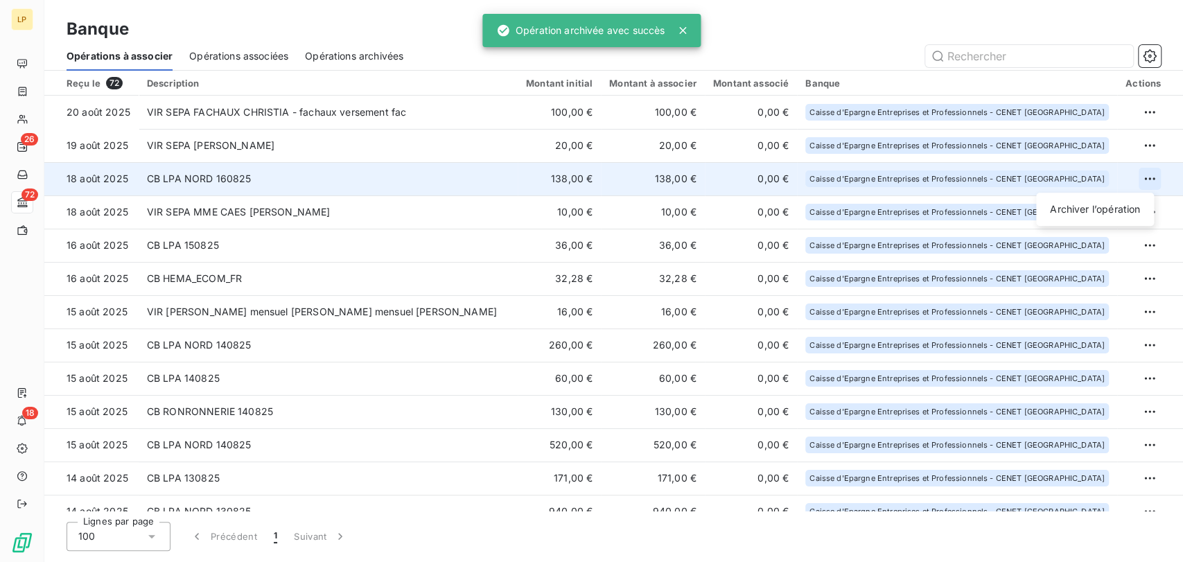
click at [1142, 177] on html "LP 26 72 18 Banque Opérations à associer Opérations associées Opérations archiv…" at bounding box center [591, 281] width 1183 height 562
click at [1131, 207] on div "Archiver l’opération" at bounding box center [1095, 209] width 107 height 22
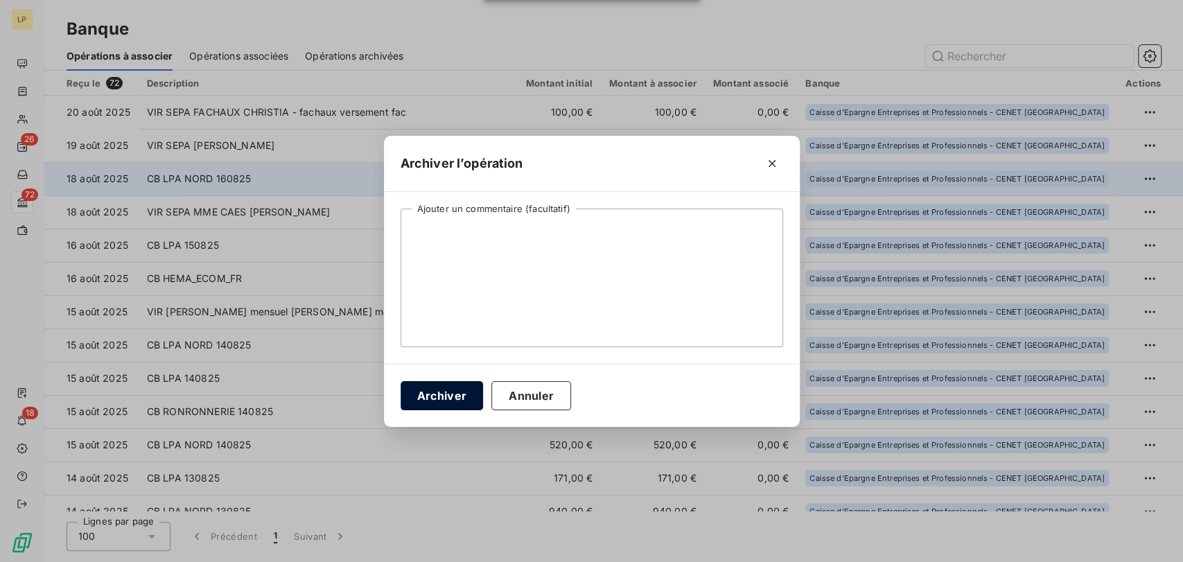
click at [462, 390] on button "Archiver" at bounding box center [442, 395] width 83 height 29
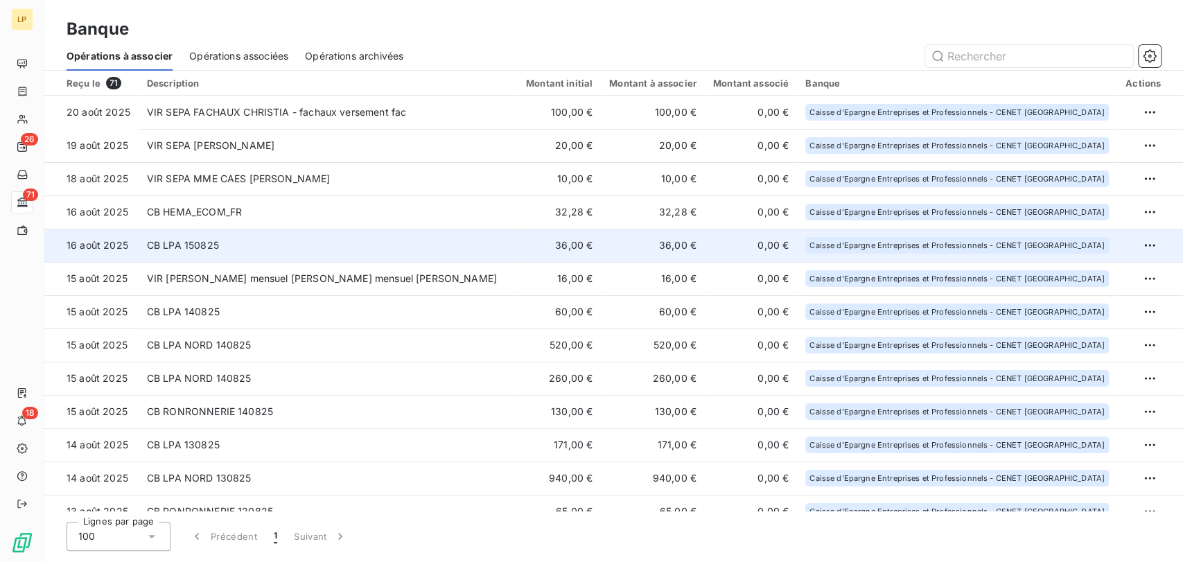
scroll to position [77, 0]
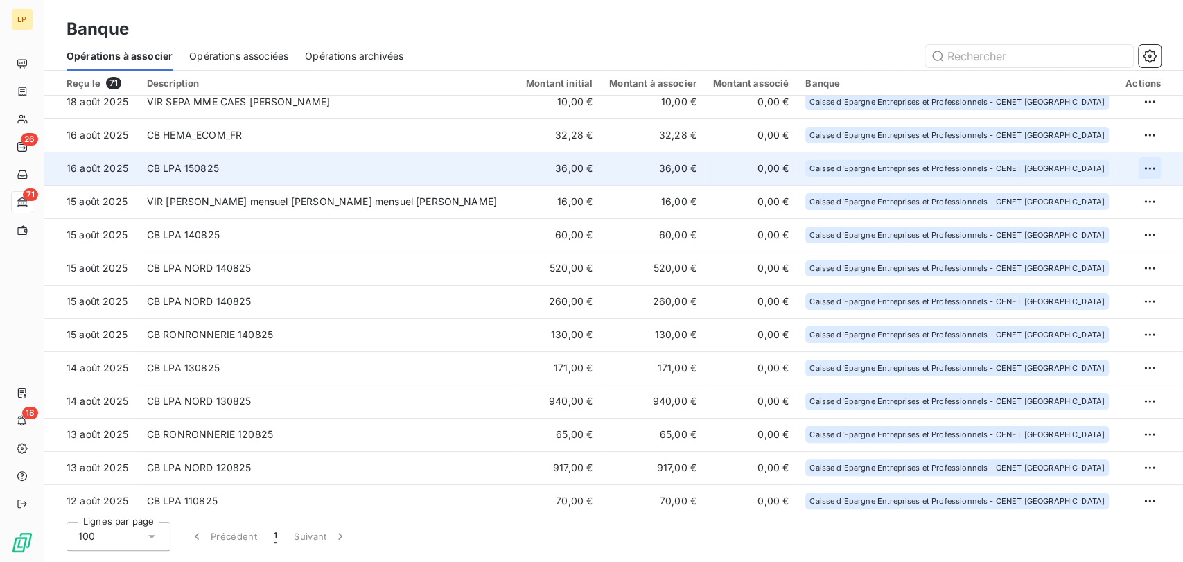
click at [1145, 168] on html "LP 26 71 18 Banque Opérations à associer Opérations associées Opérations archiv…" at bounding box center [591, 281] width 1183 height 562
click at [1124, 193] on div "Archiver l’opération" at bounding box center [1095, 199] width 107 height 22
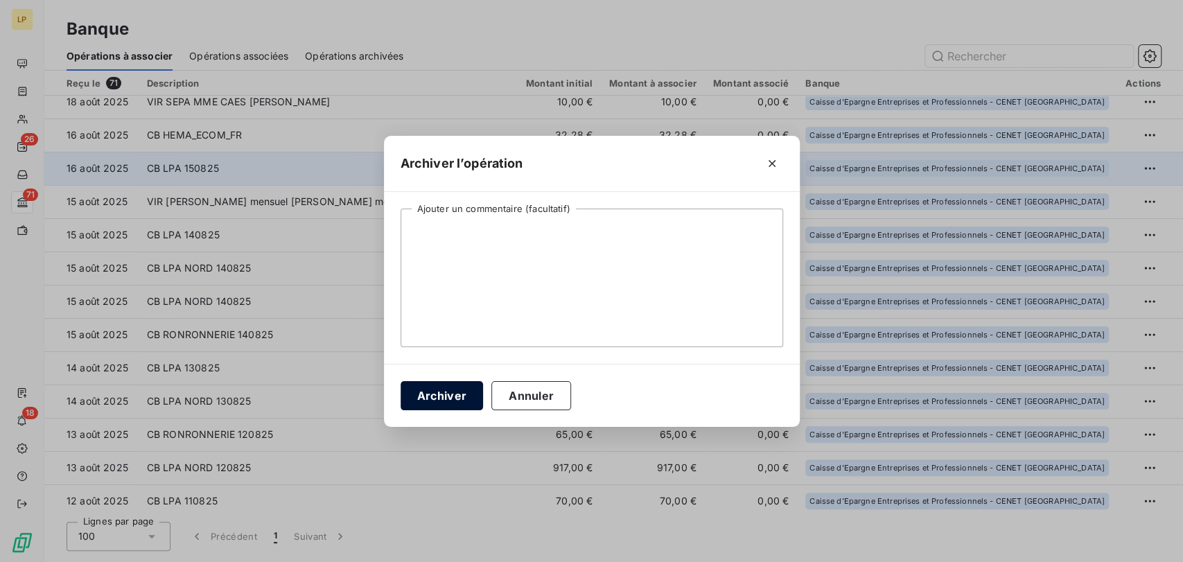
click at [460, 396] on button "Archiver" at bounding box center [442, 395] width 83 height 29
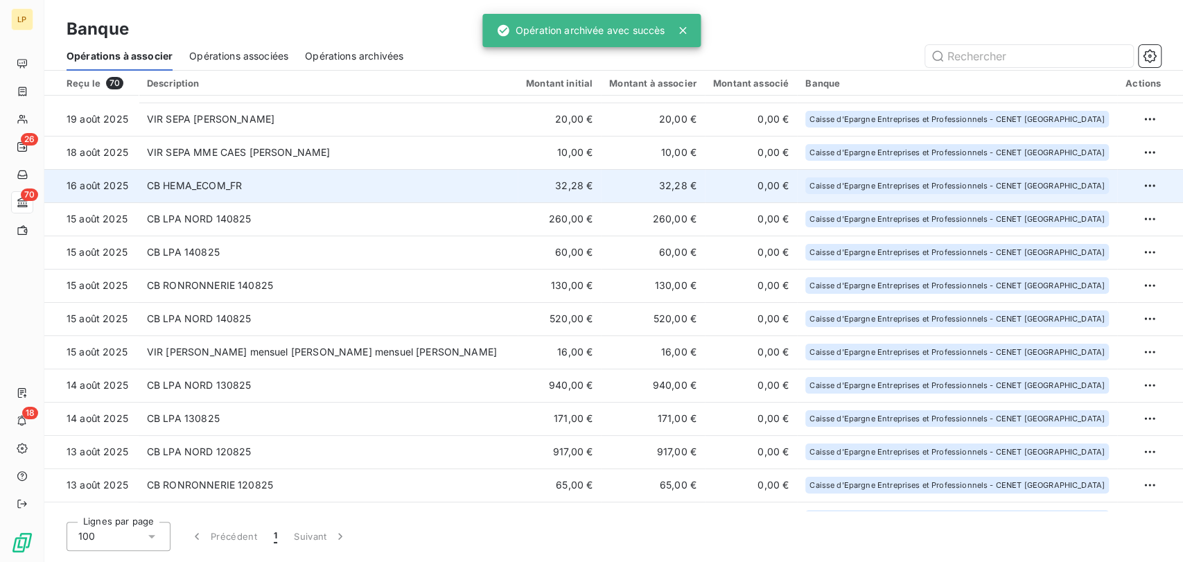
scroll to position [0, 0]
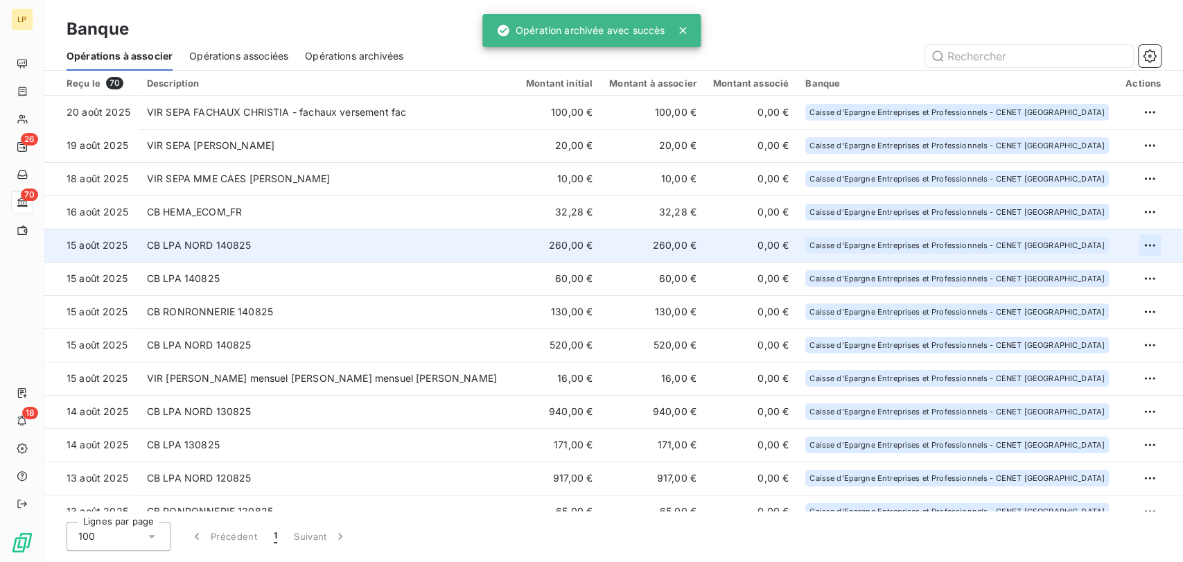
click at [1145, 244] on html "LP 26 70 18 Banque Opérations à associer Opérations associées Opérations archiv…" at bounding box center [591, 281] width 1183 height 562
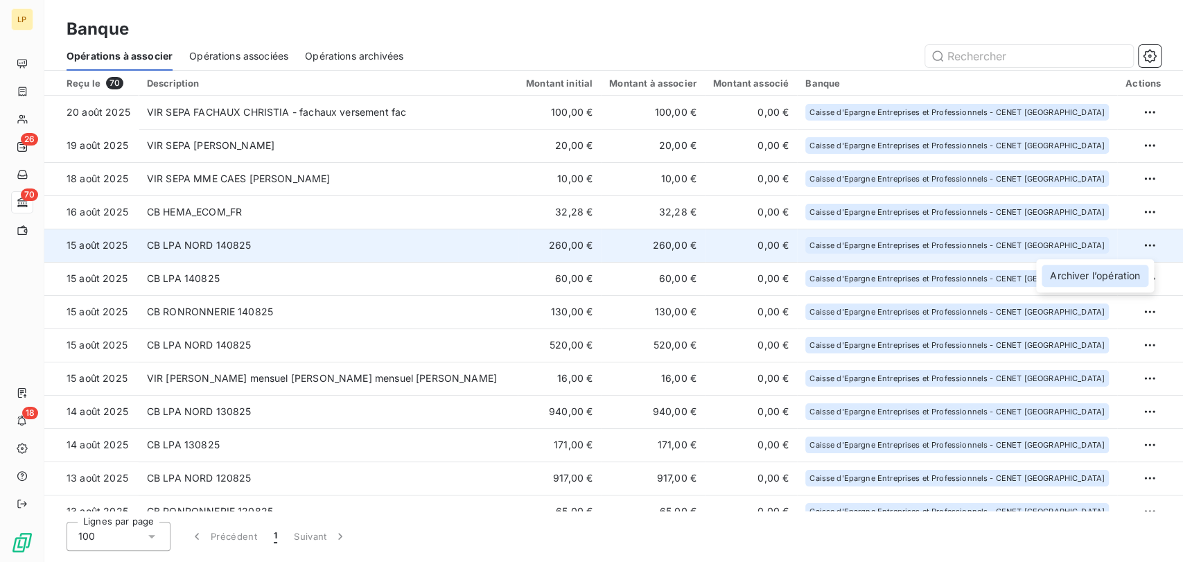
click at [1109, 272] on div "Archiver l’opération" at bounding box center [1095, 276] width 107 height 22
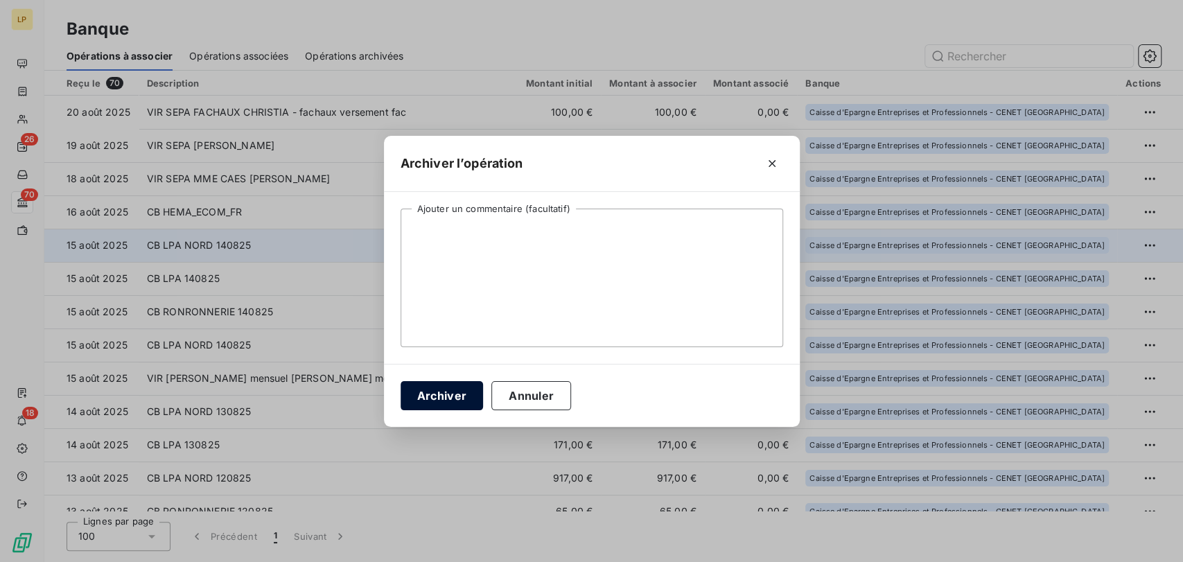
click at [466, 395] on button "Archiver" at bounding box center [442, 395] width 83 height 29
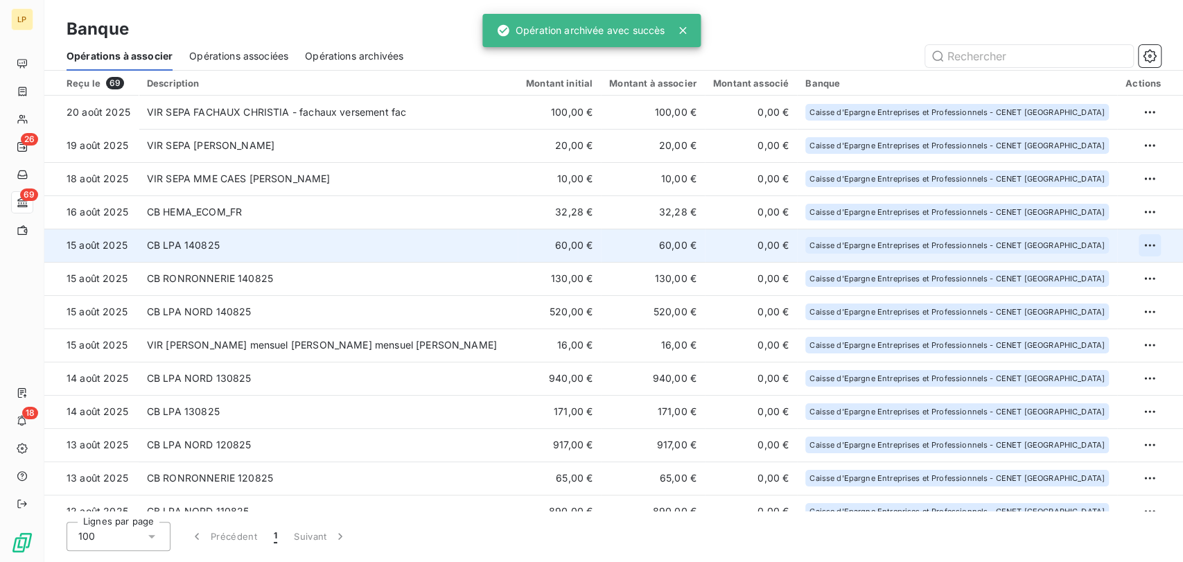
click at [1146, 244] on html "LP 26 69 18 Banque Opérations à associer Opérations associées Opérations archiv…" at bounding box center [591, 281] width 1183 height 562
click at [1109, 271] on div "Archiver l’opération" at bounding box center [1095, 276] width 107 height 22
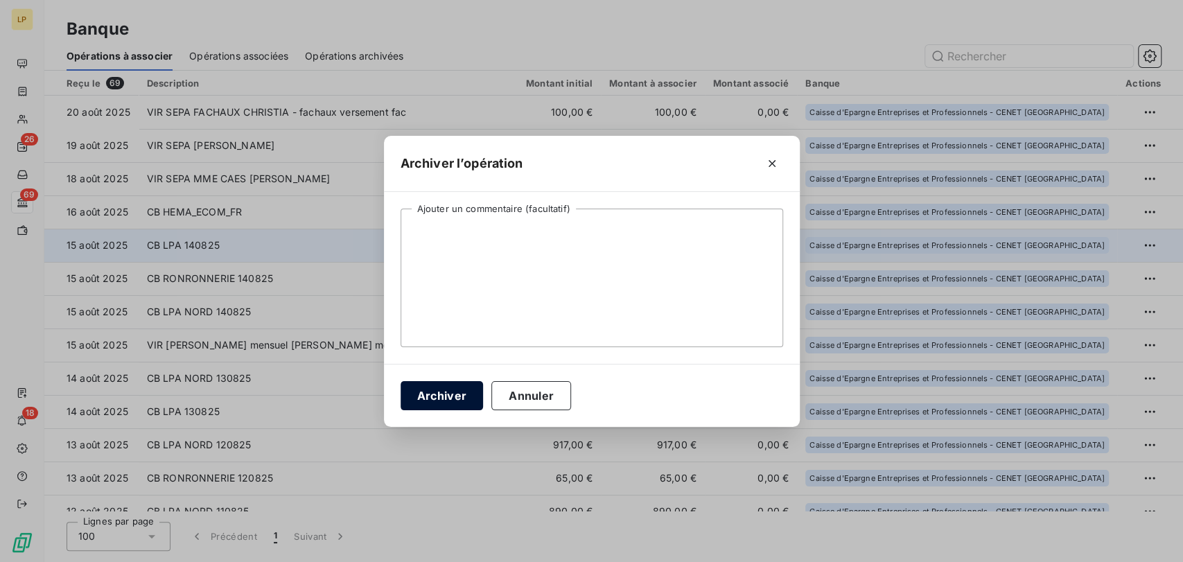
click at [458, 394] on button "Archiver" at bounding box center [442, 395] width 83 height 29
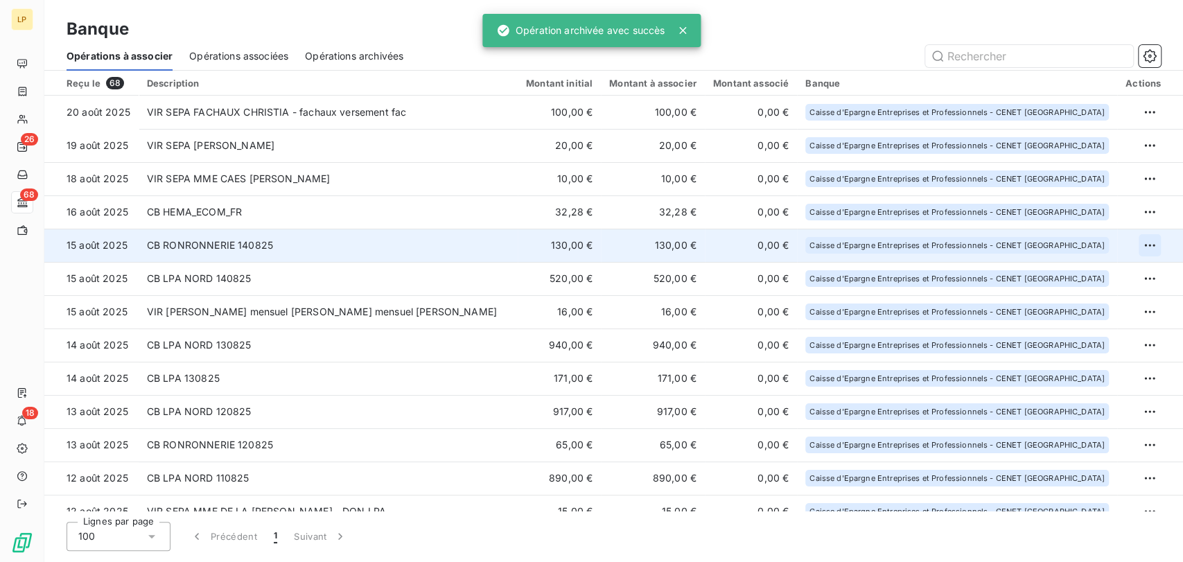
click at [1148, 246] on html "LP 26 68 18 Banque Opérations à associer Opérations associées Opérations archiv…" at bounding box center [591, 281] width 1183 height 562
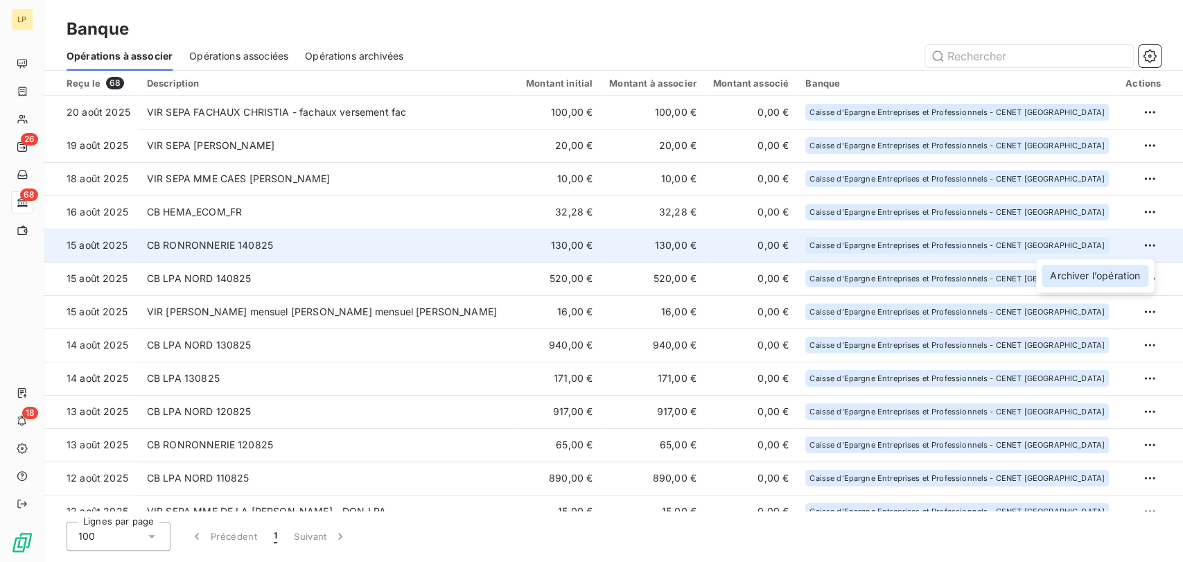
click at [1121, 268] on div "Archiver l’opération" at bounding box center [1095, 276] width 107 height 22
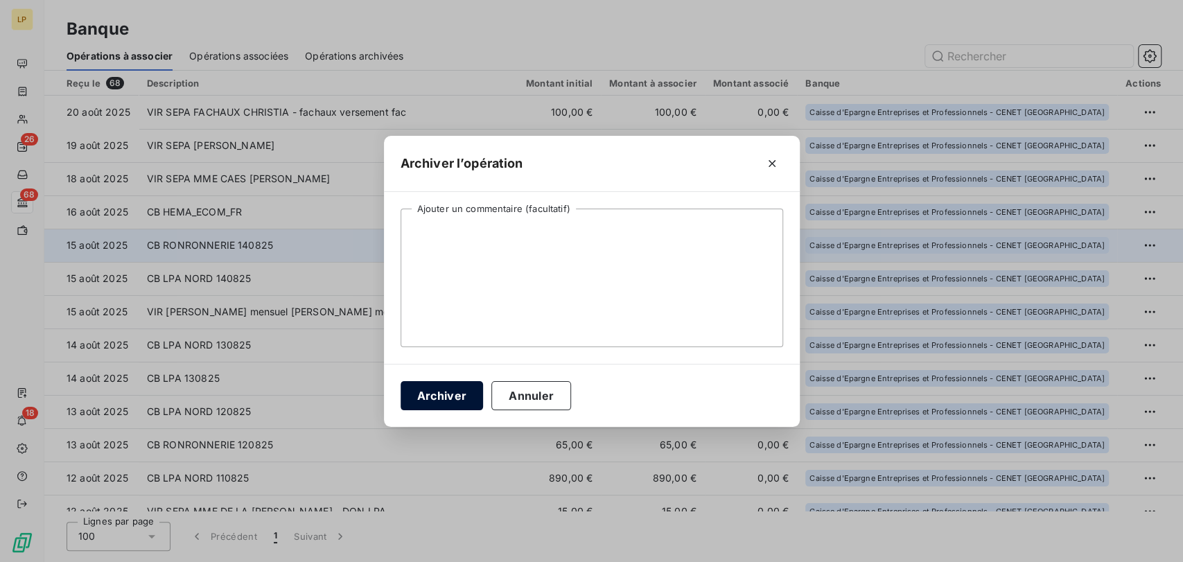
click at [477, 398] on button "Archiver" at bounding box center [442, 395] width 83 height 29
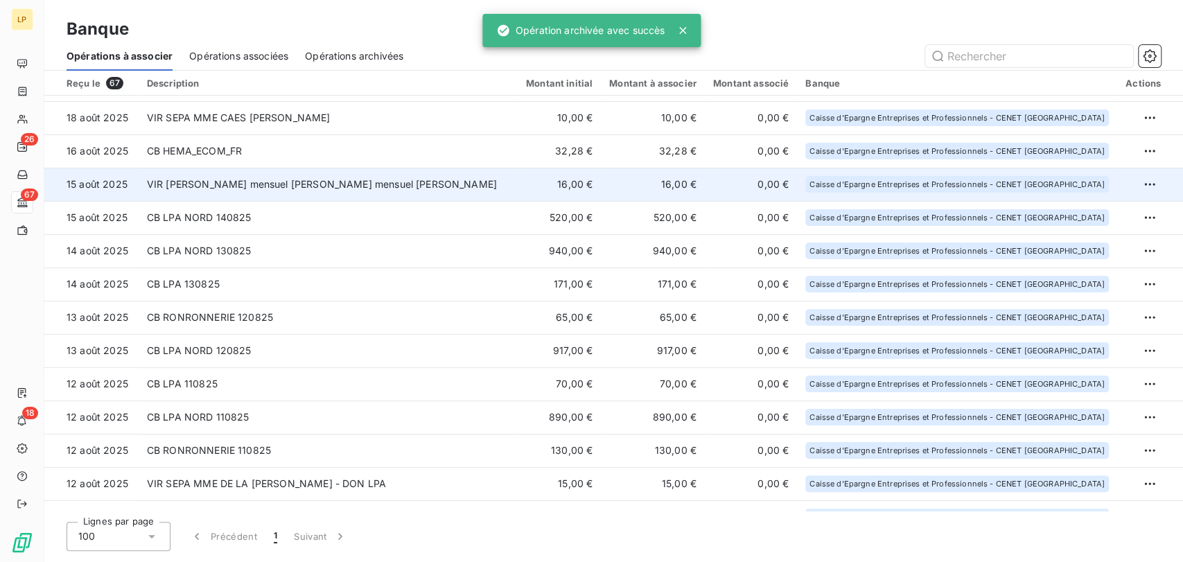
scroll to position [77, 0]
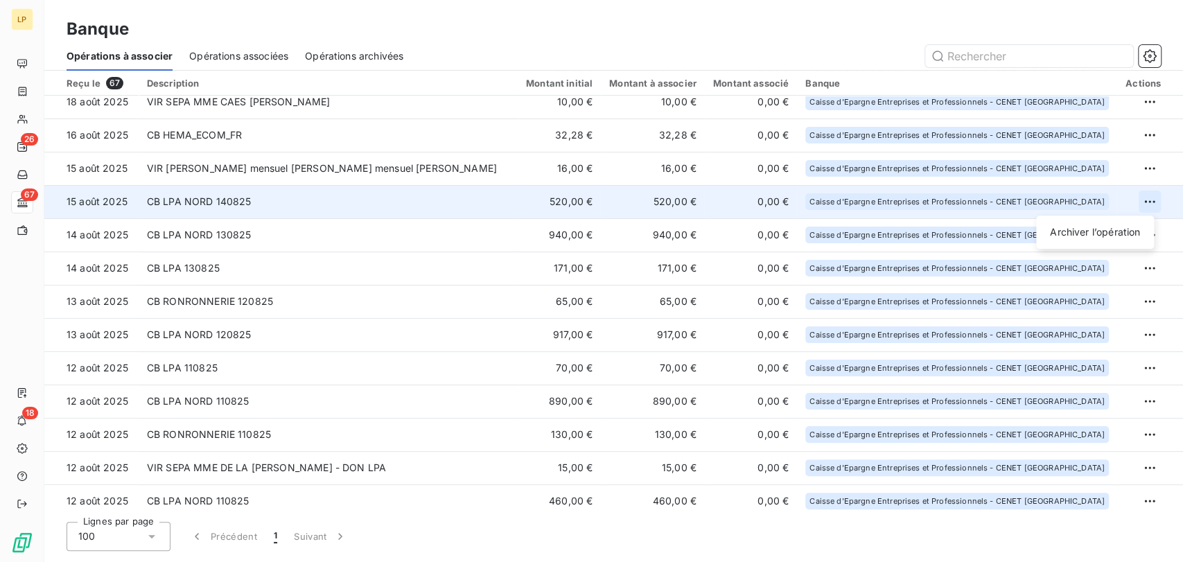
click at [1148, 203] on html "LP 26 67 18 Banque Opérations à associer Opérations associées Opérations archiv…" at bounding box center [591, 281] width 1183 height 562
click at [1097, 232] on div "Archiver l’opération" at bounding box center [1095, 232] width 107 height 22
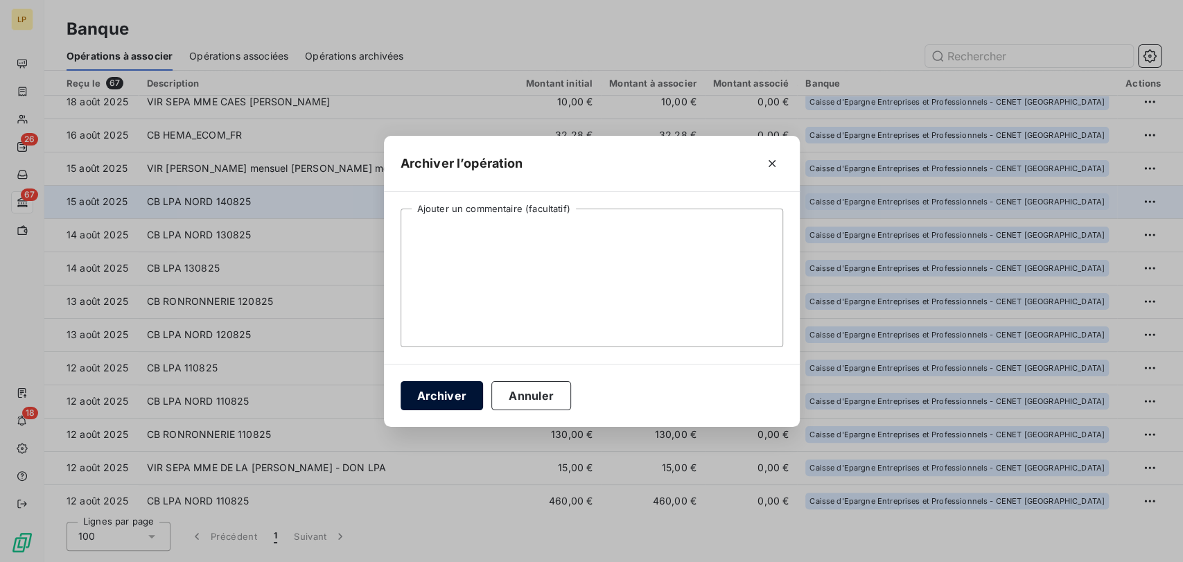
click at [455, 395] on button "Archiver" at bounding box center [442, 395] width 83 height 29
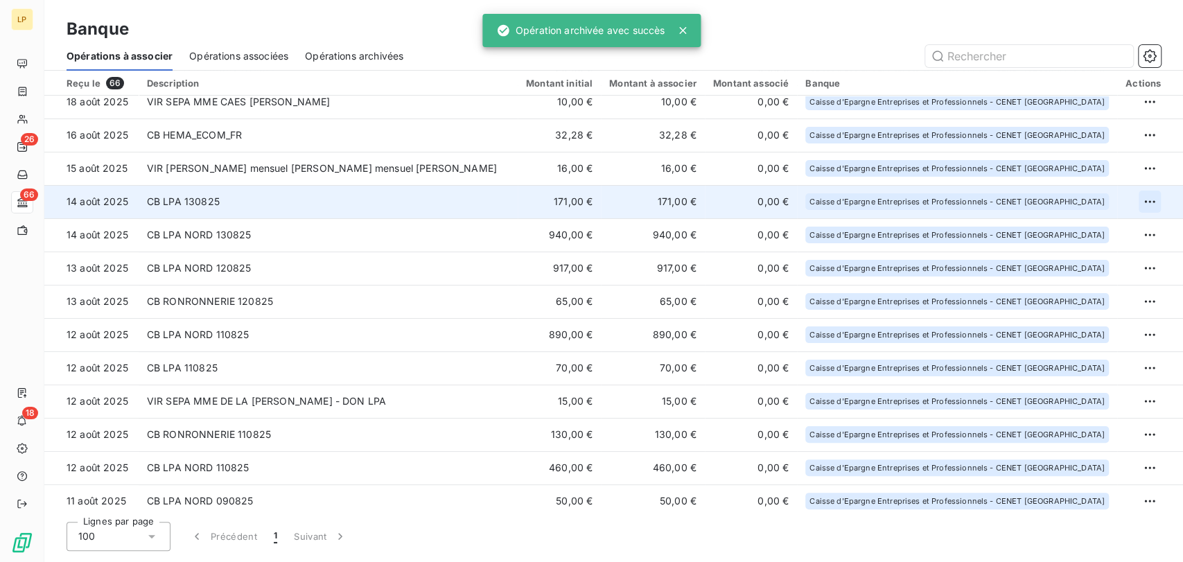
click at [1148, 197] on html "LP 26 66 18 Banque Opérations à associer Opérations associées Opérations archiv…" at bounding box center [591, 281] width 1183 height 562
click at [1065, 237] on div "Archiver l’opération" at bounding box center [1095, 232] width 107 height 22
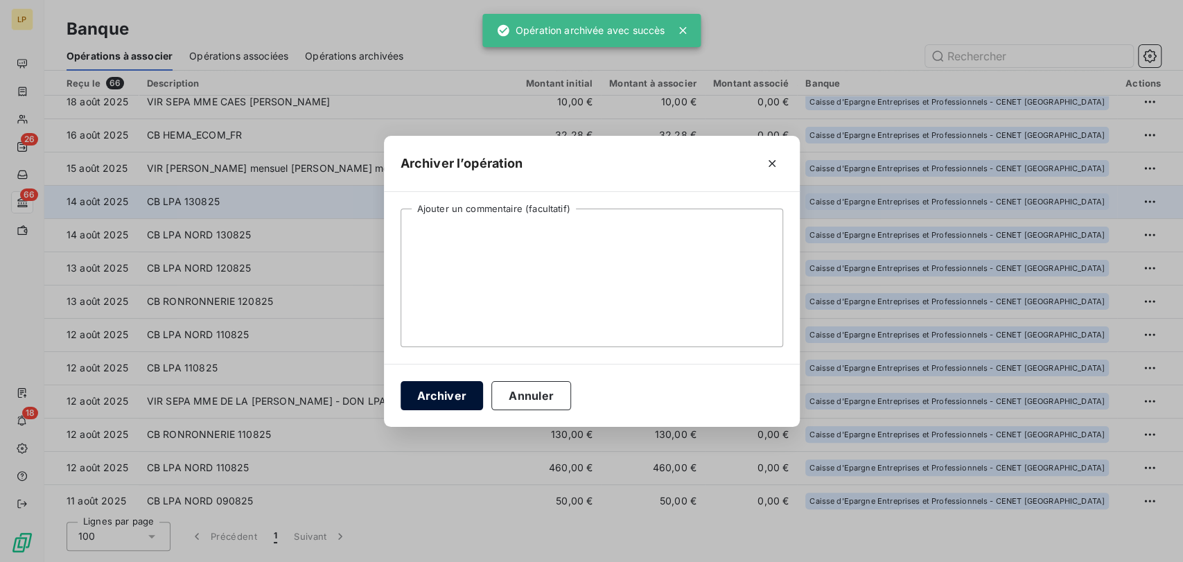
click at [460, 388] on button "Archiver" at bounding box center [442, 395] width 83 height 29
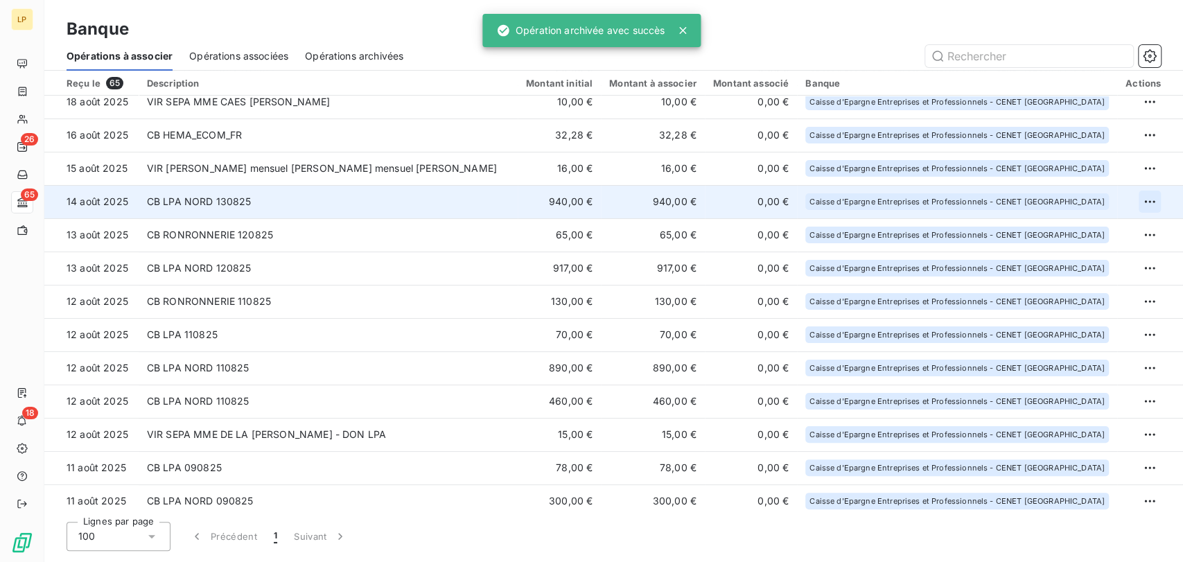
click at [1144, 199] on html "LP 26 65 18 Banque Opérations à associer Opérations associées Opérations archiv…" at bounding box center [591, 281] width 1183 height 562
click at [1110, 229] on div "Archiver l’opération" at bounding box center [1095, 232] width 107 height 22
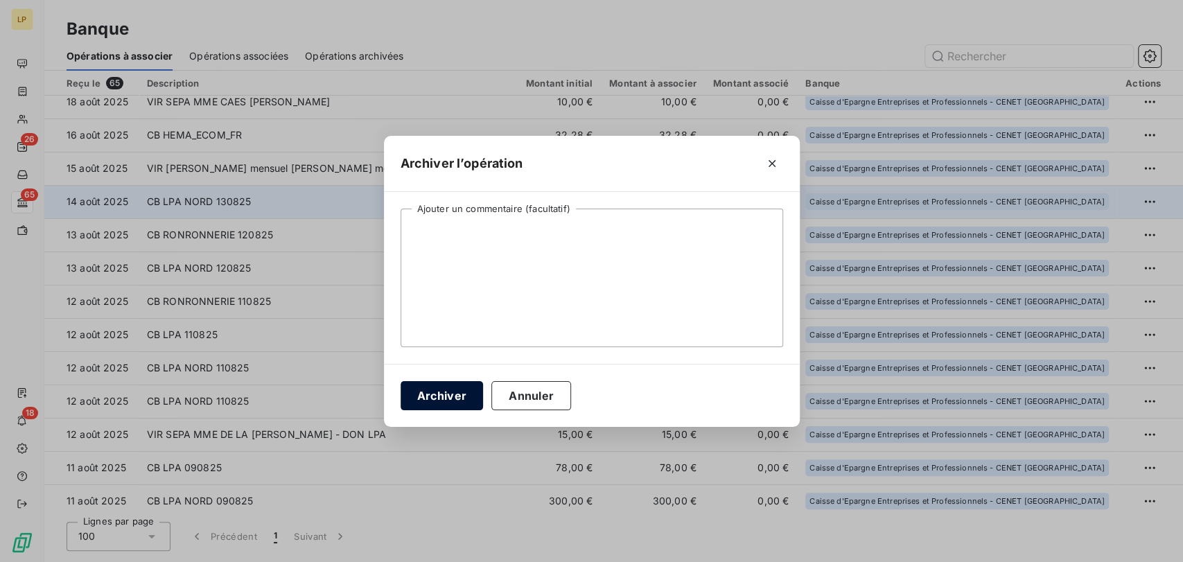
click at [433, 385] on button "Archiver" at bounding box center [442, 395] width 83 height 29
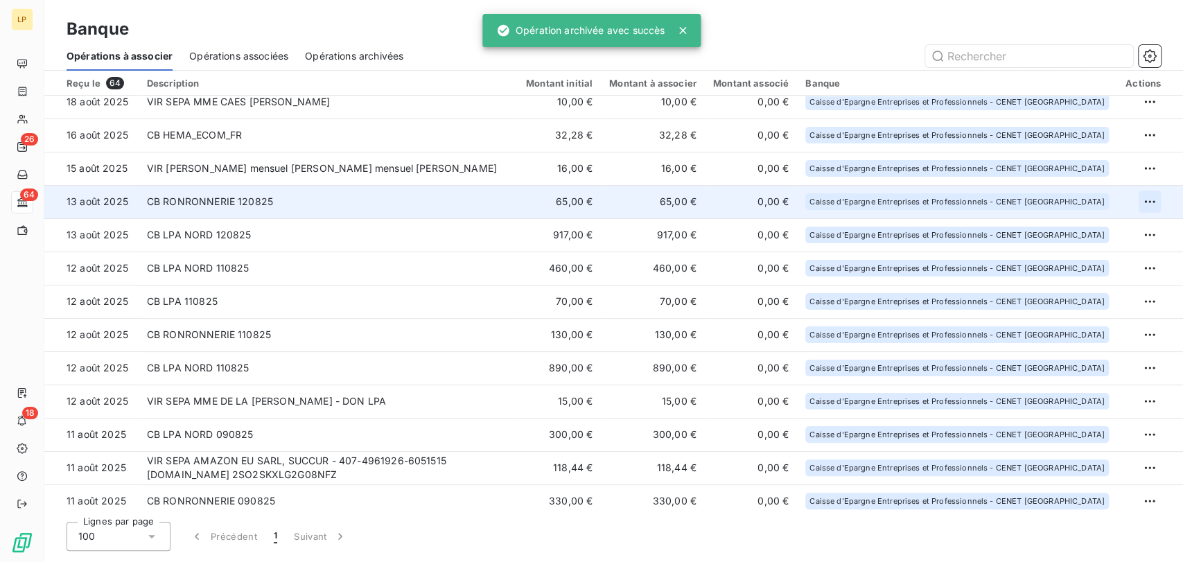
click at [1144, 201] on html "LP 26 64 18 Banque Opérations à associer Opérations associées Opérations archiv…" at bounding box center [591, 281] width 1183 height 562
click at [1102, 229] on div "Archiver l’opération" at bounding box center [1095, 232] width 107 height 22
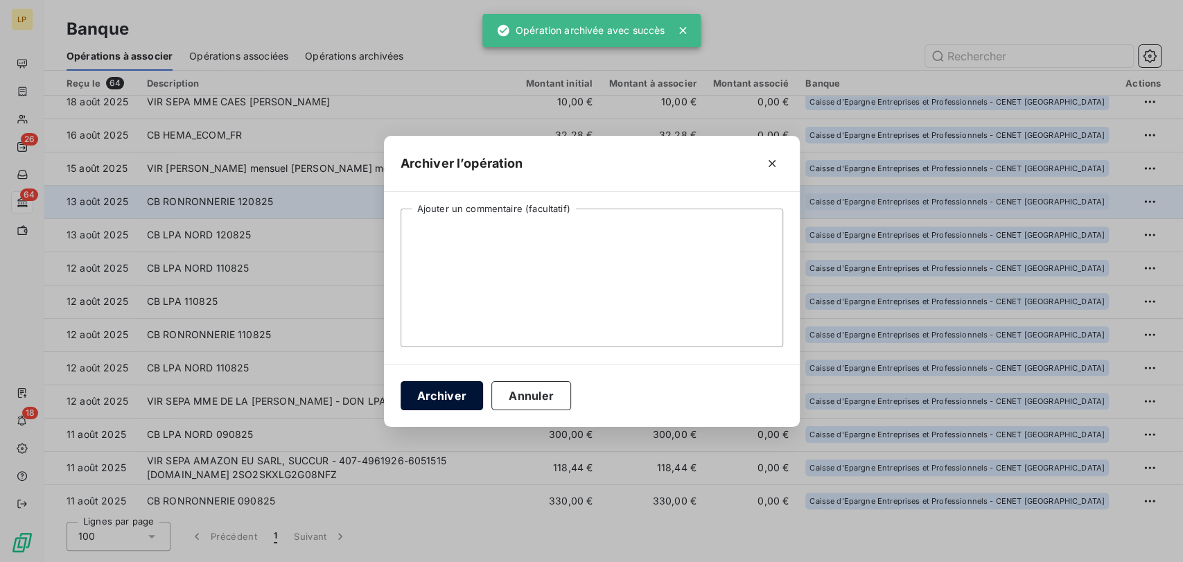
click at [451, 399] on button "Archiver" at bounding box center [442, 395] width 83 height 29
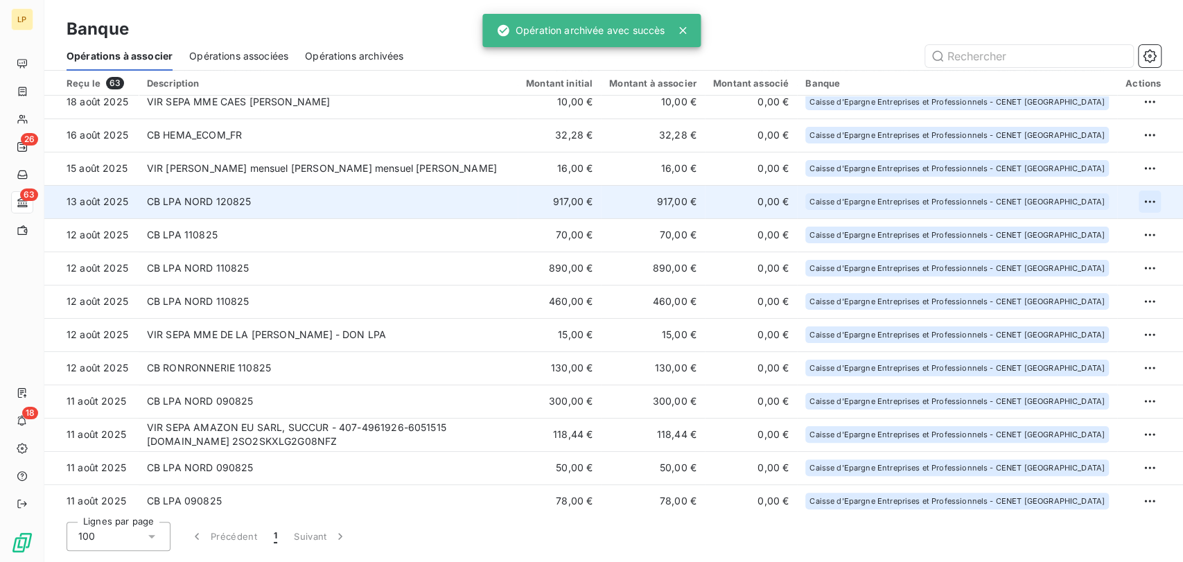
click at [1151, 198] on html "LP 26 63 18 Banque Opérations à associer Opérations associées Opérations archiv…" at bounding box center [591, 281] width 1183 height 562
click at [1121, 234] on div "Archiver l’opération" at bounding box center [1095, 232] width 107 height 22
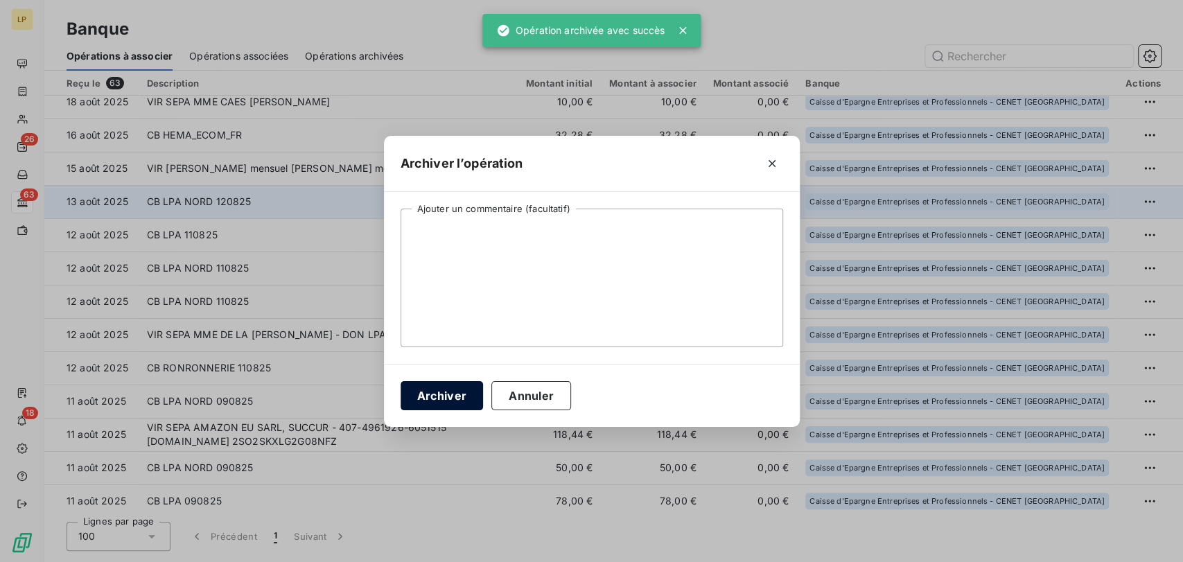
click at [448, 399] on button "Archiver" at bounding box center [442, 395] width 83 height 29
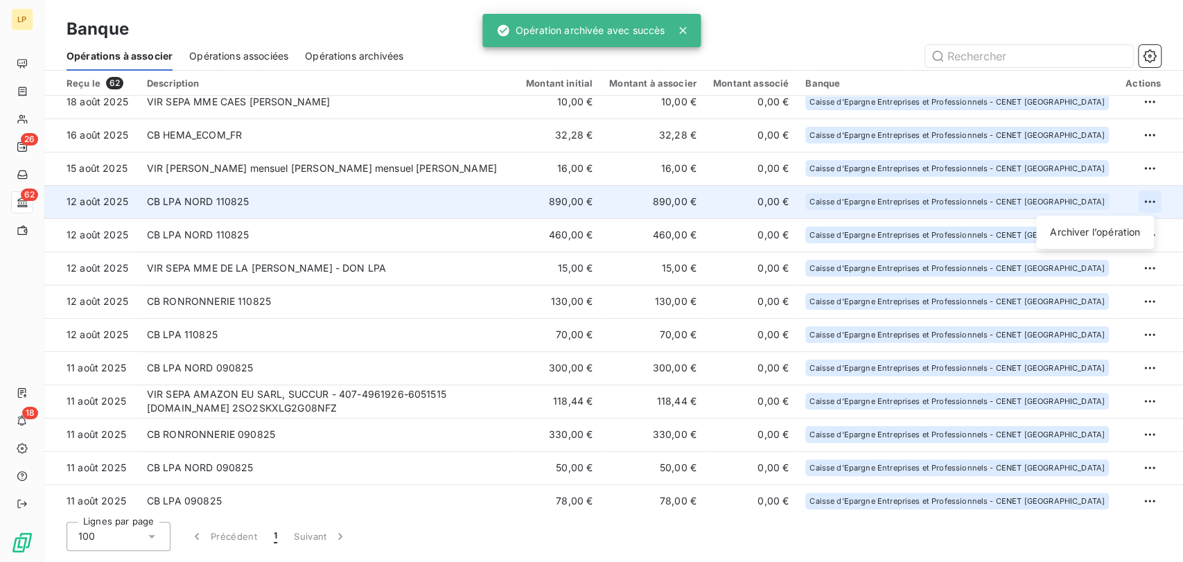
click at [1142, 199] on html "LP 26 62 18 Banque Opérations à associer Opérations associées Opérations archiv…" at bounding box center [591, 281] width 1183 height 562
click at [1119, 230] on div "Archiver l’opération" at bounding box center [1095, 232] width 107 height 22
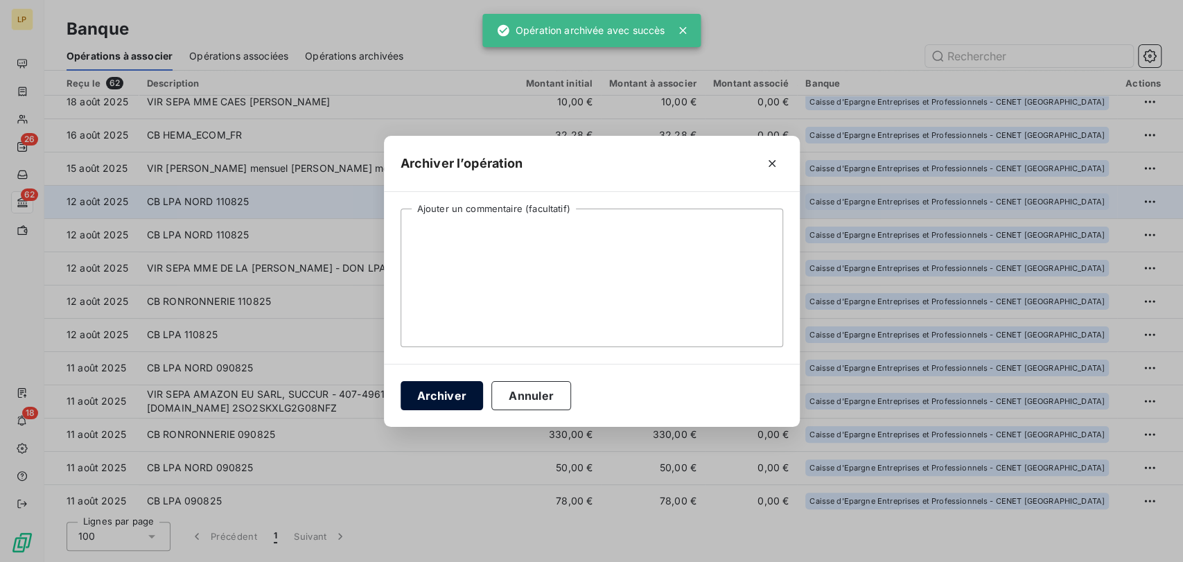
click at [457, 397] on button "Archiver" at bounding box center [442, 395] width 83 height 29
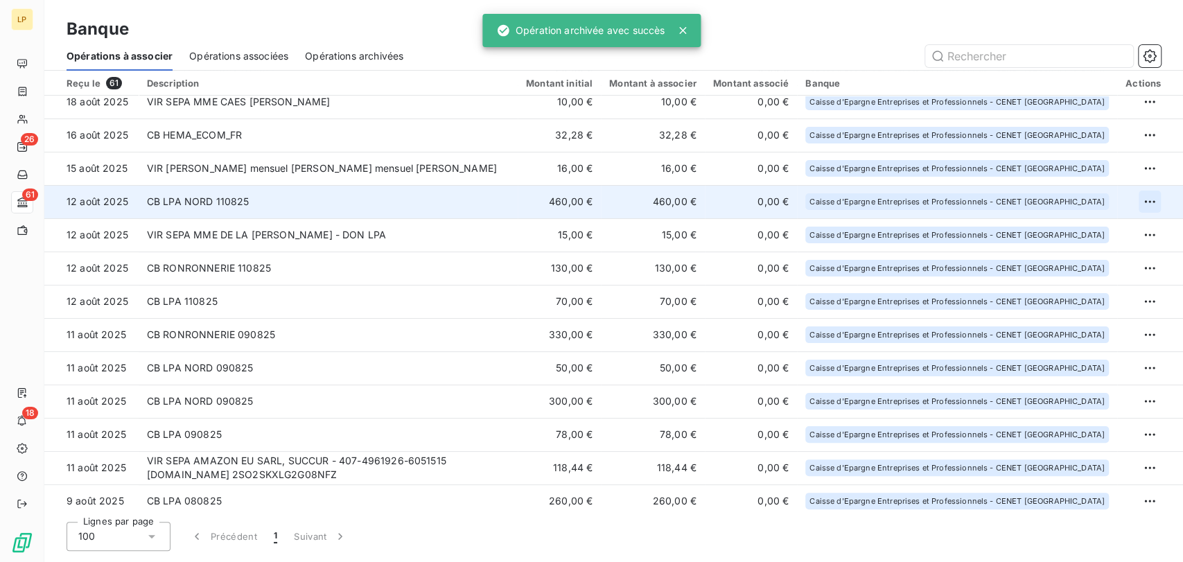
click at [1144, 199] on html "LP 26 61 18 Banque Opérations à associer Opérations associées Opérations archiv…" at bounding box center [591, 281] width 1183 height 562
click at [1094, 232] on div "Archiver l’opération" at bounding box center [1095, 232] width 107 height 22
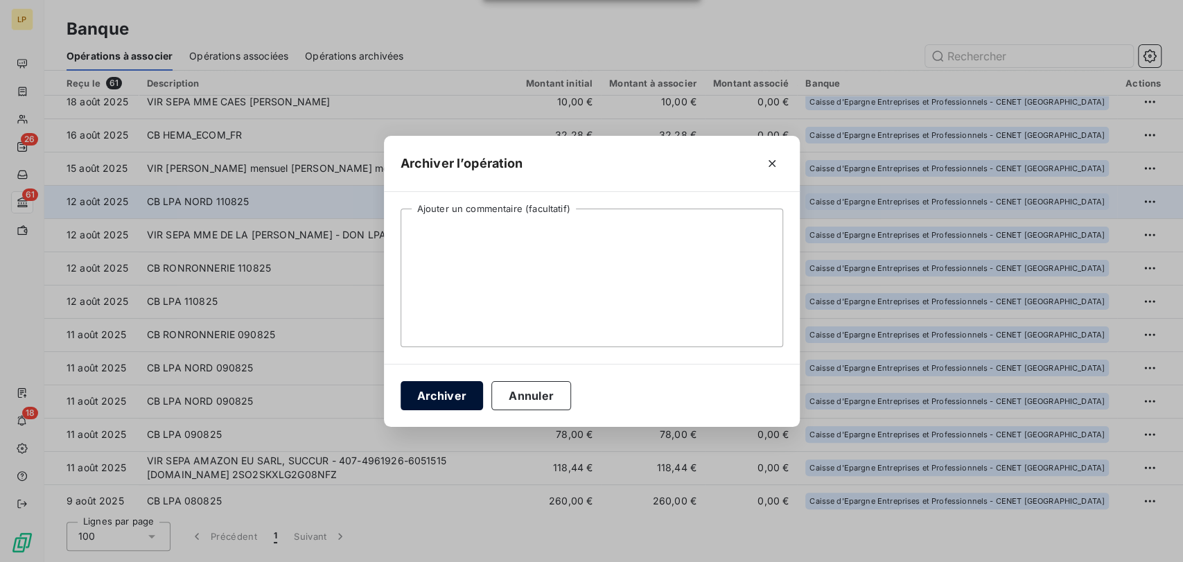
click at [444, 394] on button "Archiver" at bounding box center [442, 395] width 83 height 29
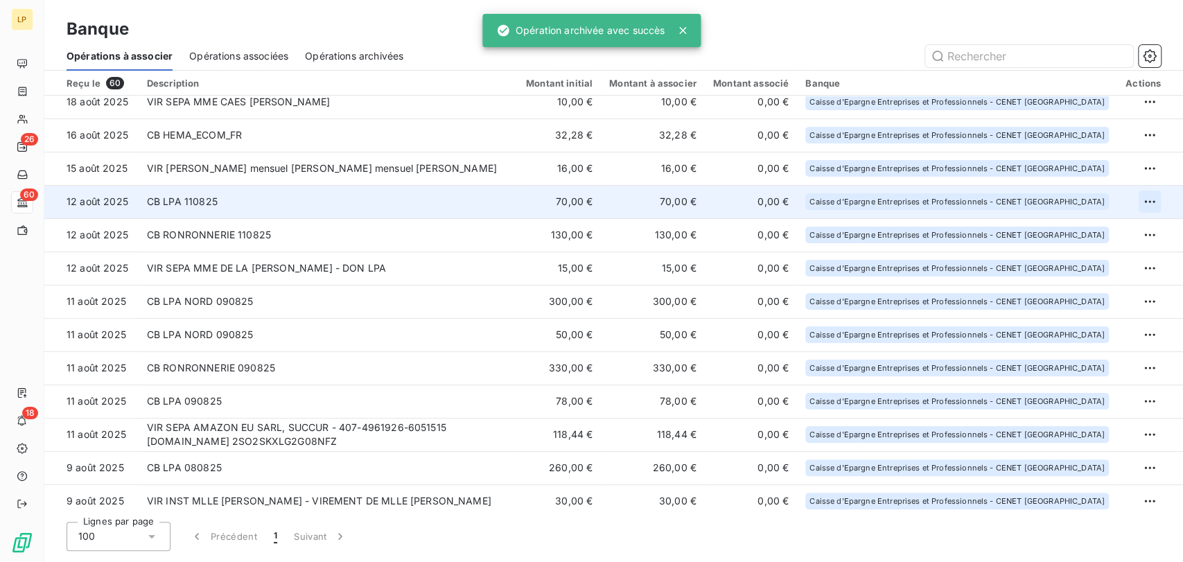
click at [1146, 201] on html "LP 26 60 18 Banque Opérations à associer Opérations associées Opérations archiv…" at bounding box center [591, 281] width 1183 height 562
click at [1117, 227] on div "Archiver l’opération" at bounding box center [1095, 232] width 107 height 22
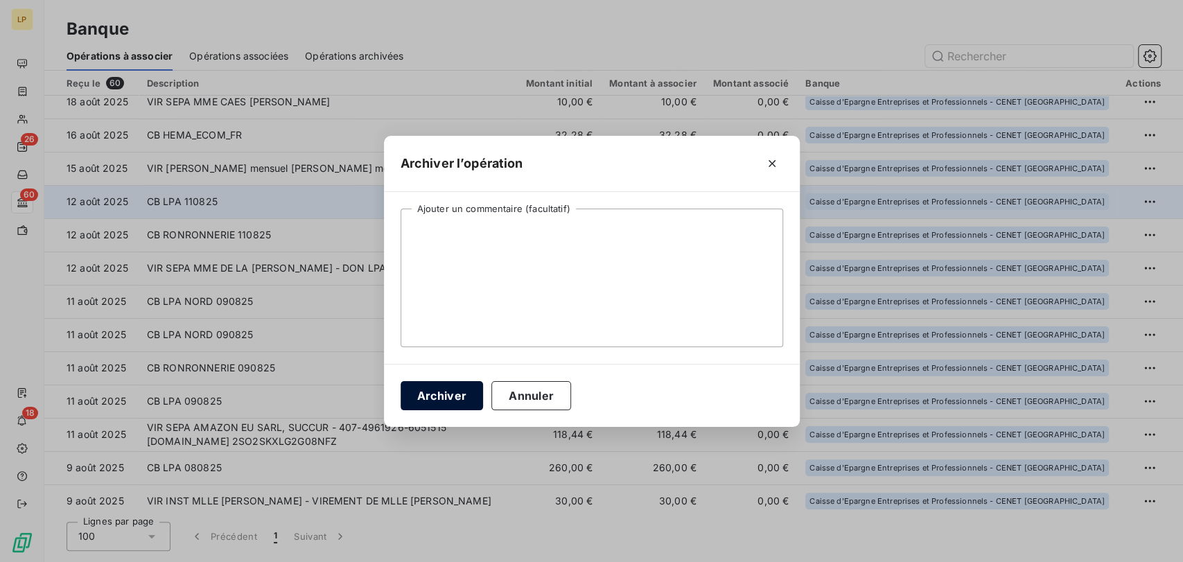
click at [430, 394] on button "Archiver" at bounding box center [442, 395] width 83 height 29
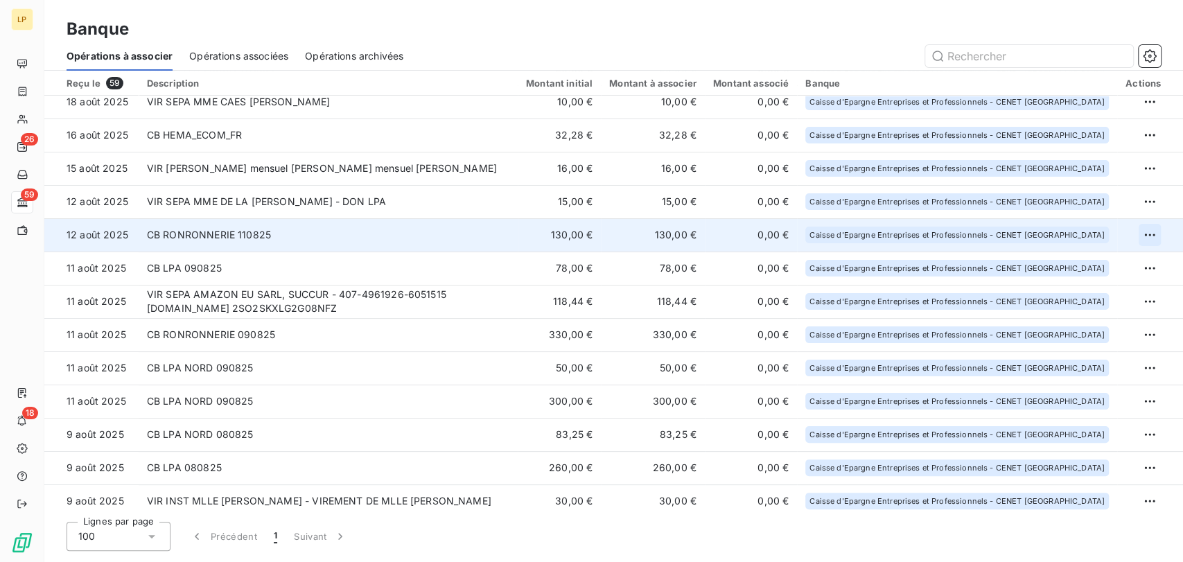
click at [1145, 234] on html "LP 26 59 18 Banque Opérations à associer Opérations associées Opérations archiv…" at bounding box center [591, 281] width 1183 height 562
click at [1130, 262] on div "Archiver l’opération" at bounding box center [1095, 265] width 107 height 22
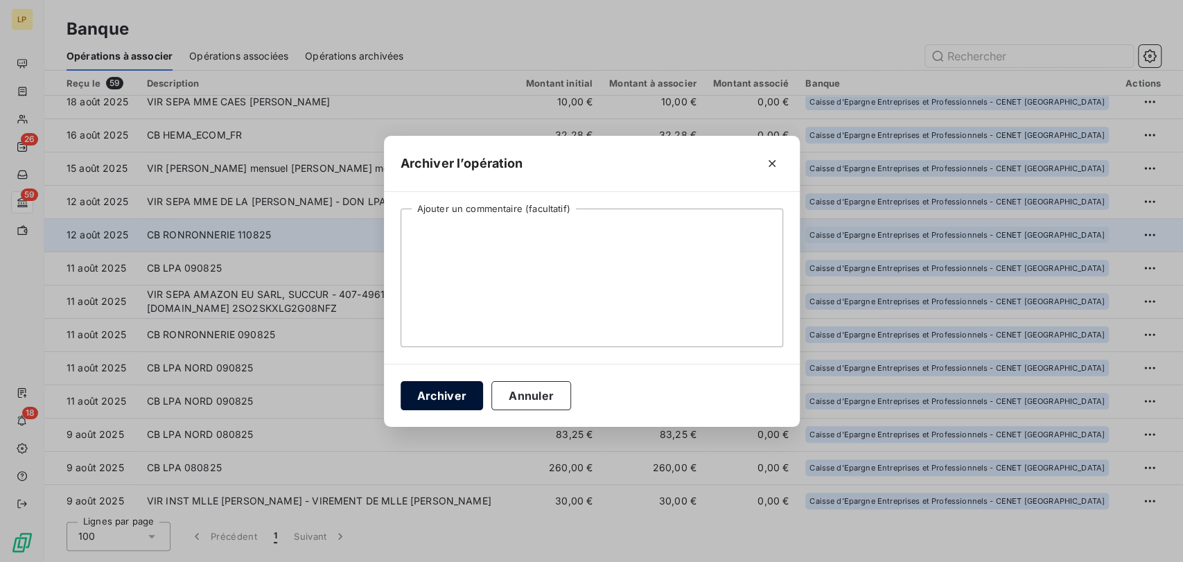
click at [447, 399] on button "Archiver" at bounding box center [442, 395] width 83 height 29
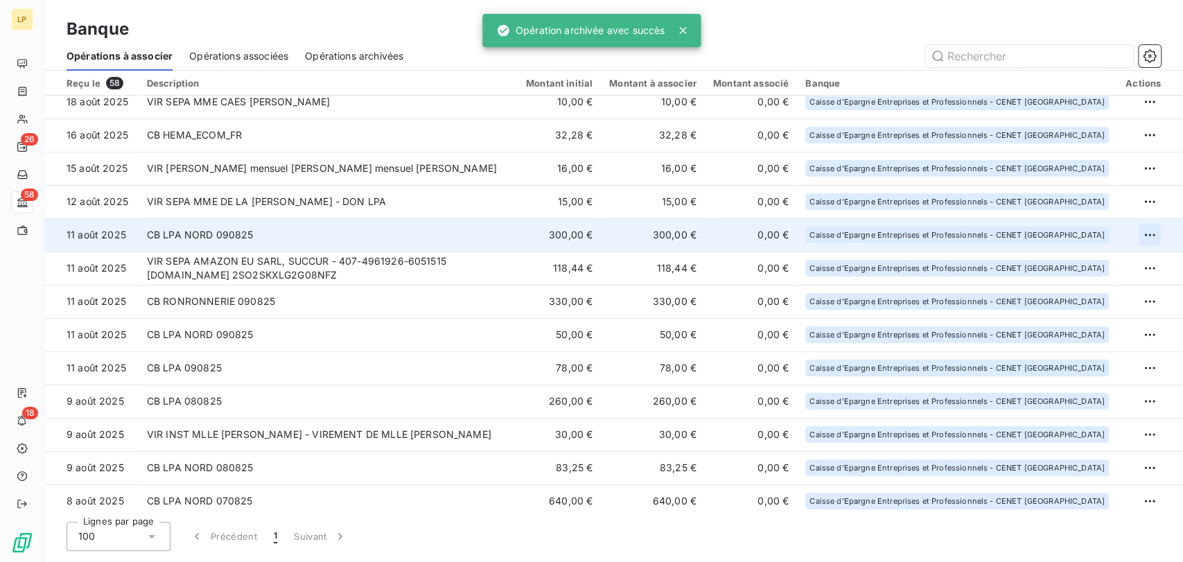
click at [1135, 232] on html "LP 26 58 18 Banque Opérations à associer Opérations associées Opérations archiv…" at bounding box center [591, 281] width 1183 height 562
click at [1103, 261] on div "Archiver l’opération" at bounding box center [1095, 265] width 107 height 22
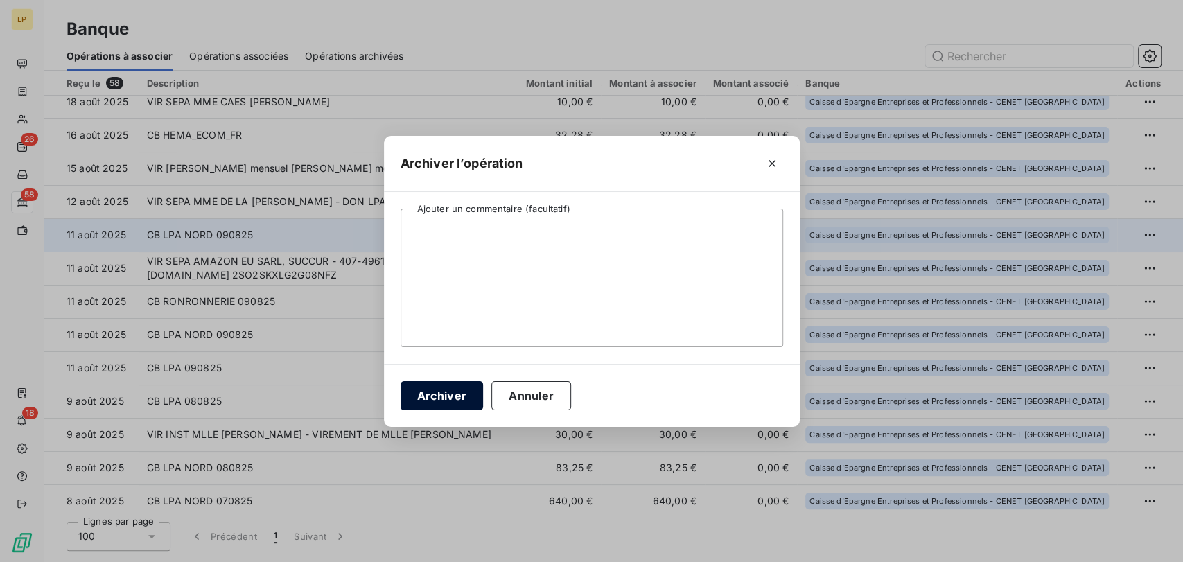
click at [448, 390] on button "Archiver" at bounding box center [442, 395] width 83 height 29
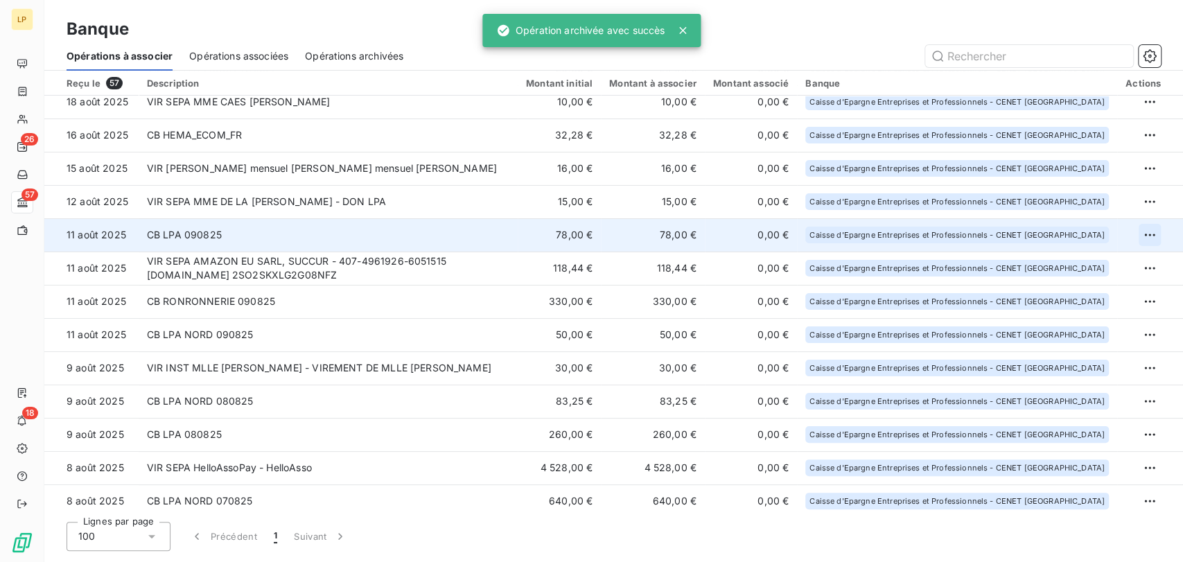
click at [1140, 234] on html "LP 26 57 18 Banque Opérations à associer Opérations associées Opérations archiv…" at bounding box center [591, 281] width 1183 height 562
click at [1092, 268] on div "Archiver l’opération" at bounding box center [1095, 265] width 107 height 22
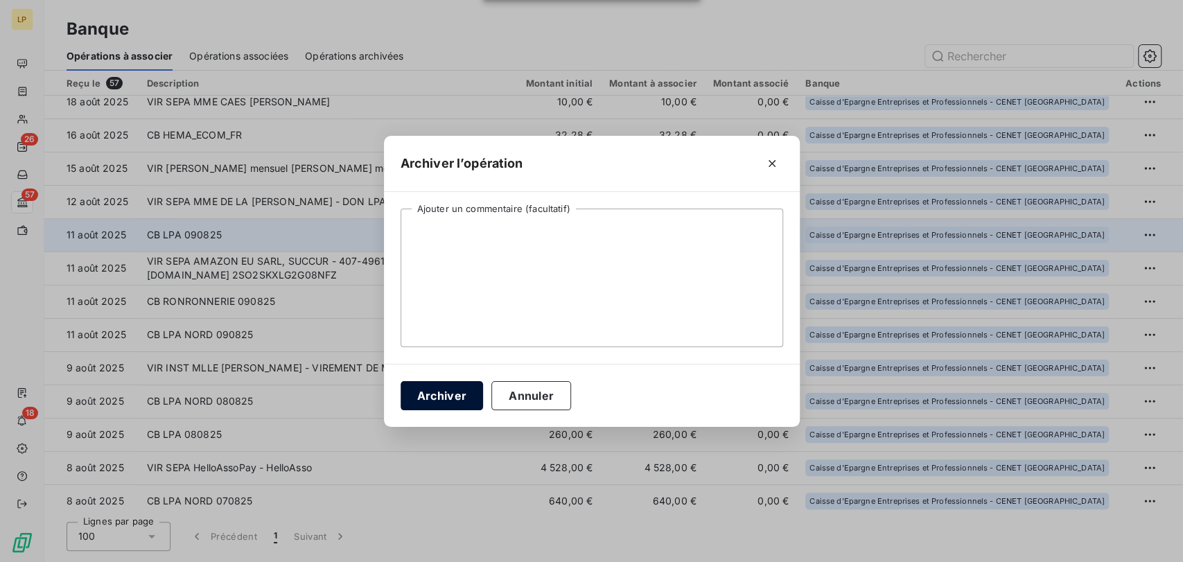
click at [464, 394] on button "Archiver" at bounding box center [442, 395] width 83 height 29
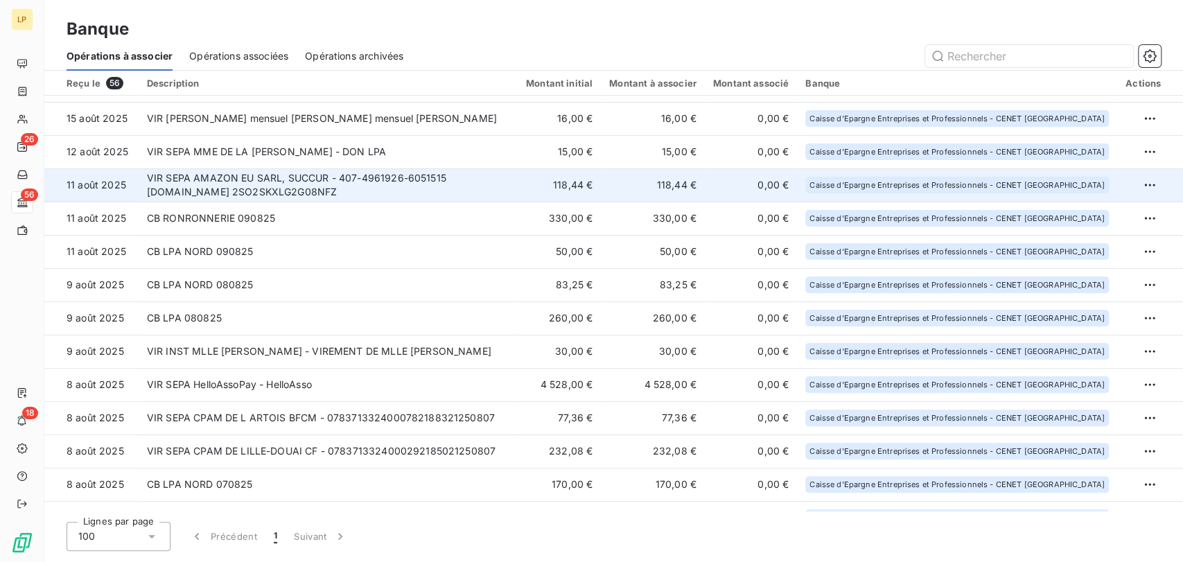
scroll to position [154, 0]
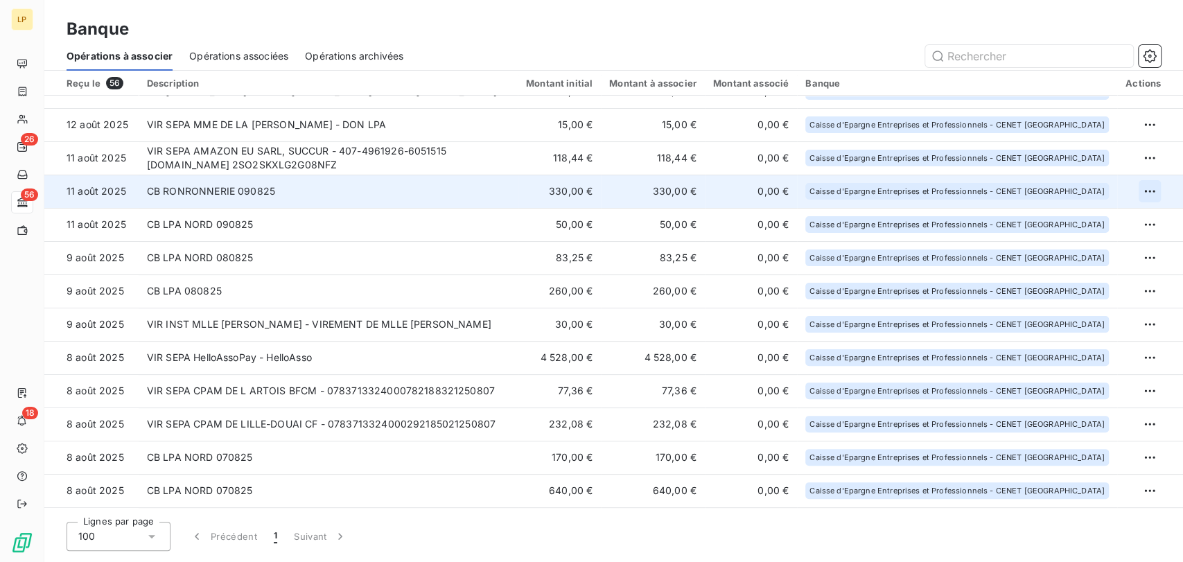
click at [1149, 189] on html "LP 26 56 18 Banque Opérations à associer Opérations associées Opérations archiv…" at bounding box center [591, 281] width 1183 height 562
click at [1085, 213] on div "Archiver l’opération" at bounding box center [1095, 222] width 107 height 22
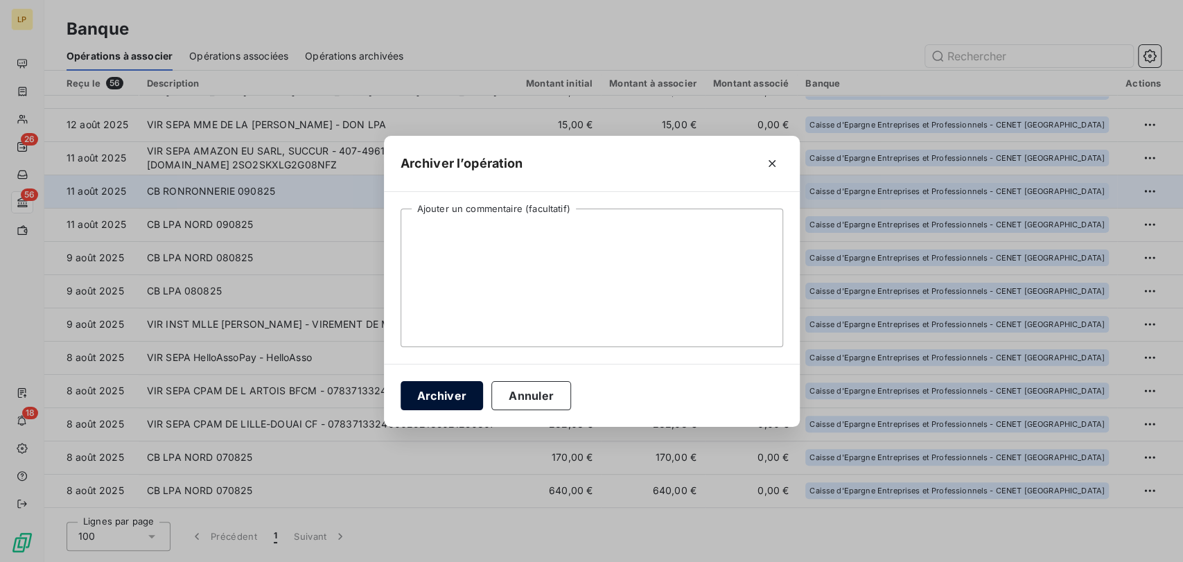
click at [464, 395] on button "Archiver" at bounding box center [442, 395] width 83 height 29
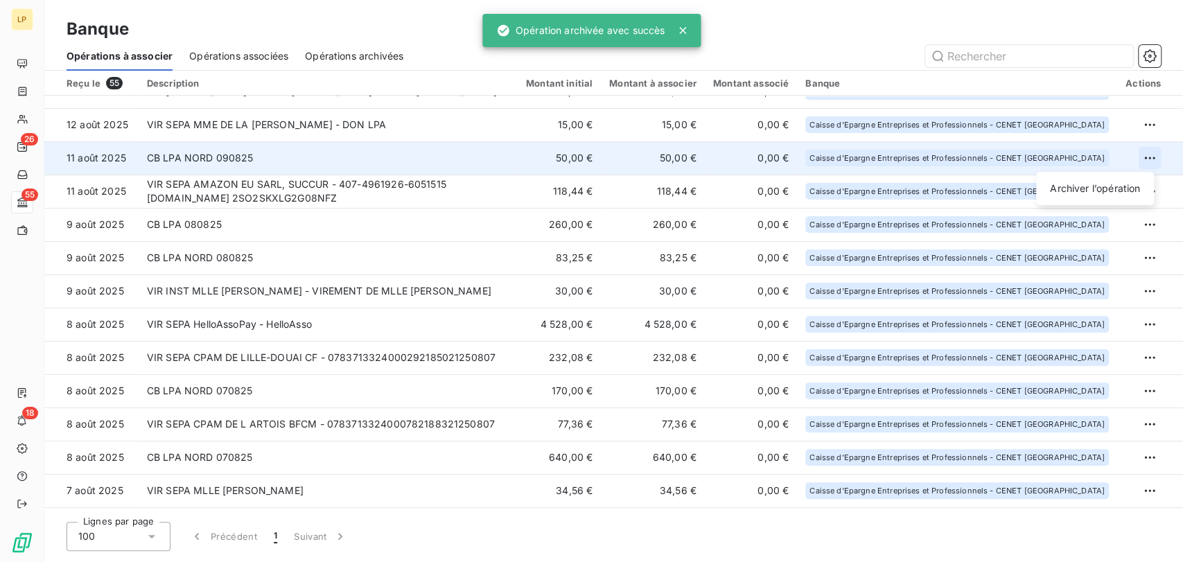
click at [1145, 157] on html "LP 26 55 18 Banque Opérations à associer Opérations associées Opérations archiv…" at bounding box center [591, 281] width 1183 height 562
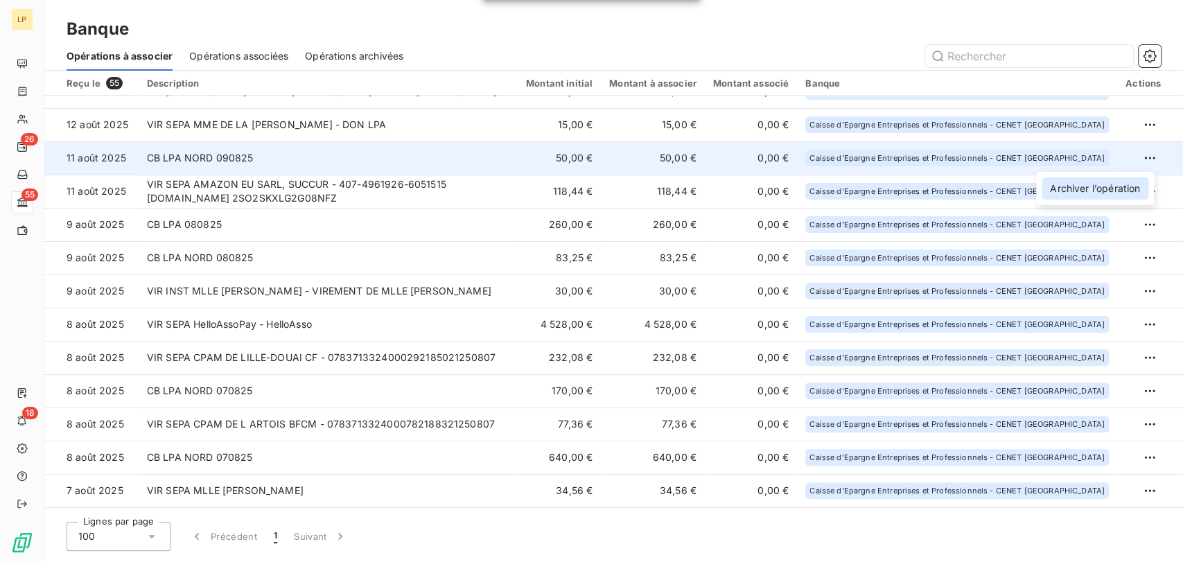
click at [1123, 184] on div "Archiver l’opération" at bounding box center [1095, 188] width 107 height 22
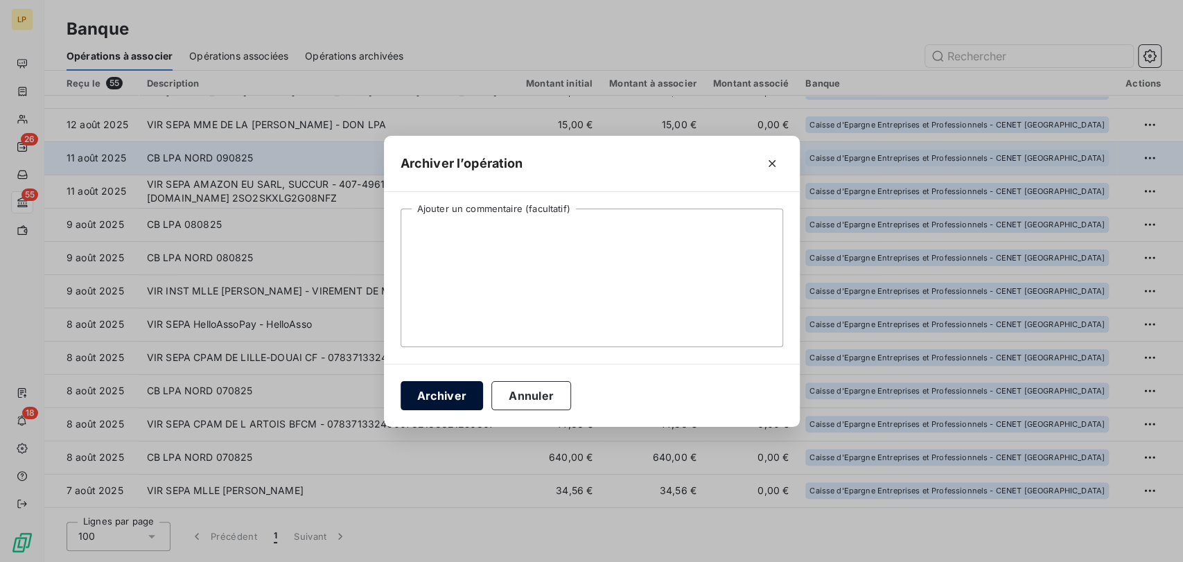
click at [456, 394] on button "Archiver" at bounding box center [442, 395] width 83 height 29
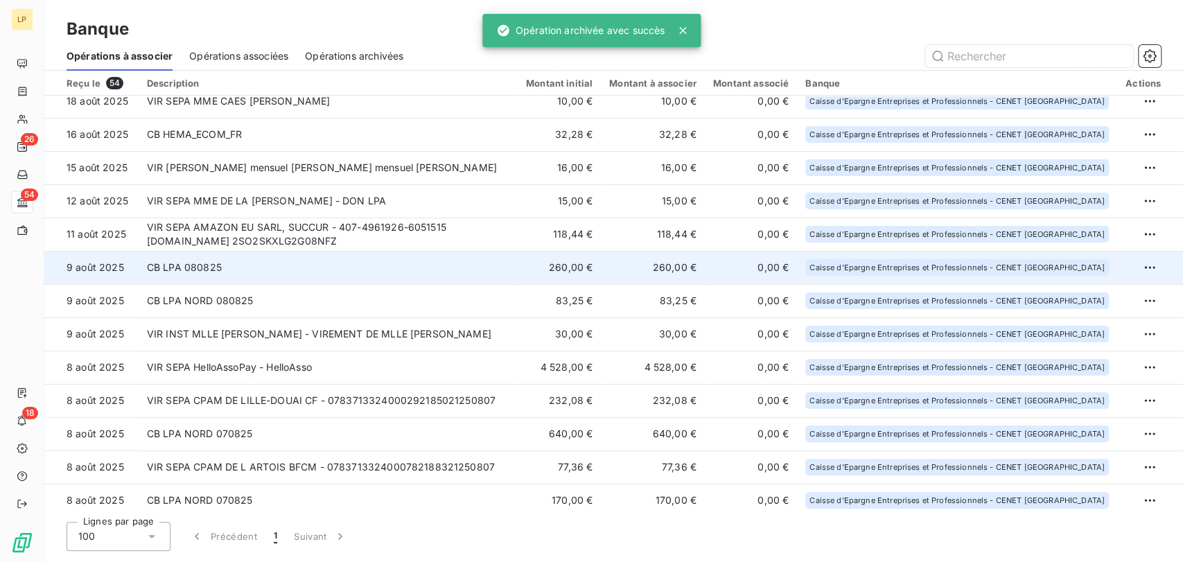
scroll to position [77, 0]
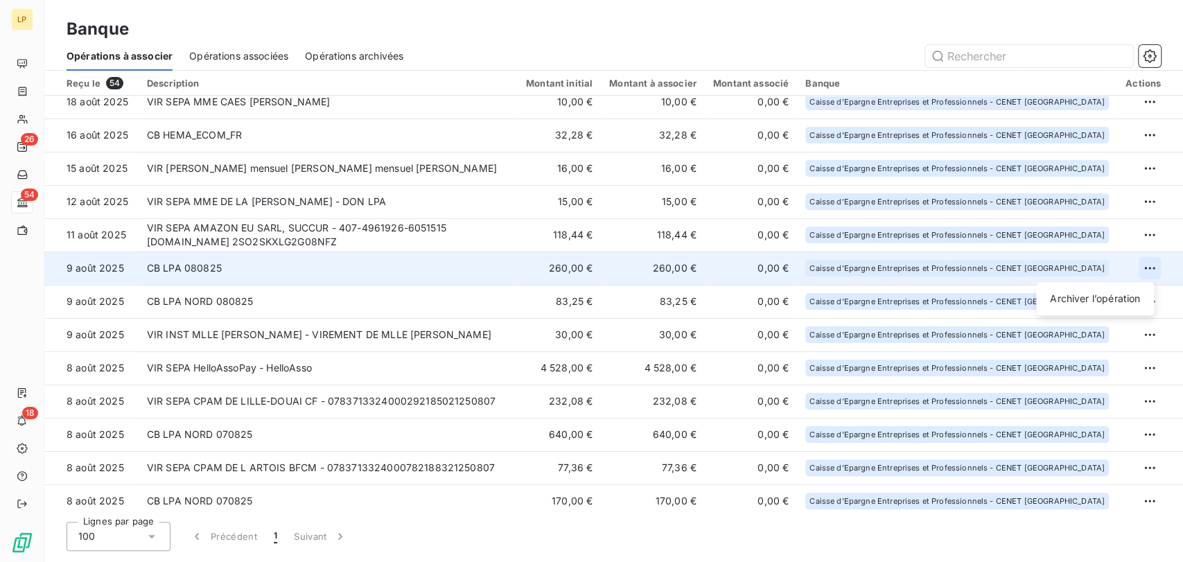
click at [1142, 268] on html "LP 26 54 18 Banque Opérations à associer Opérations associées Opérations archiv…" at bounding box center [591, 281] width 1183 height 562
click at [1130, 290] on div "Archiver l’opération" at bounding box center [1095, 299] width 107 height 22
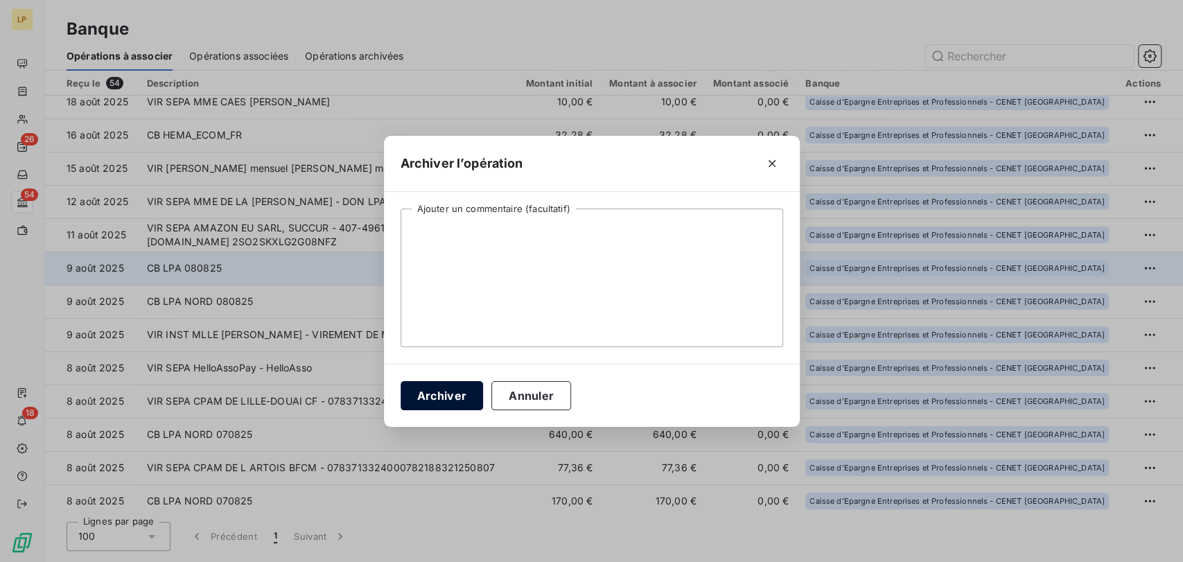
click at [444, 395] on button "Archiver" at bounding box center [442, 395] width 83 height 29
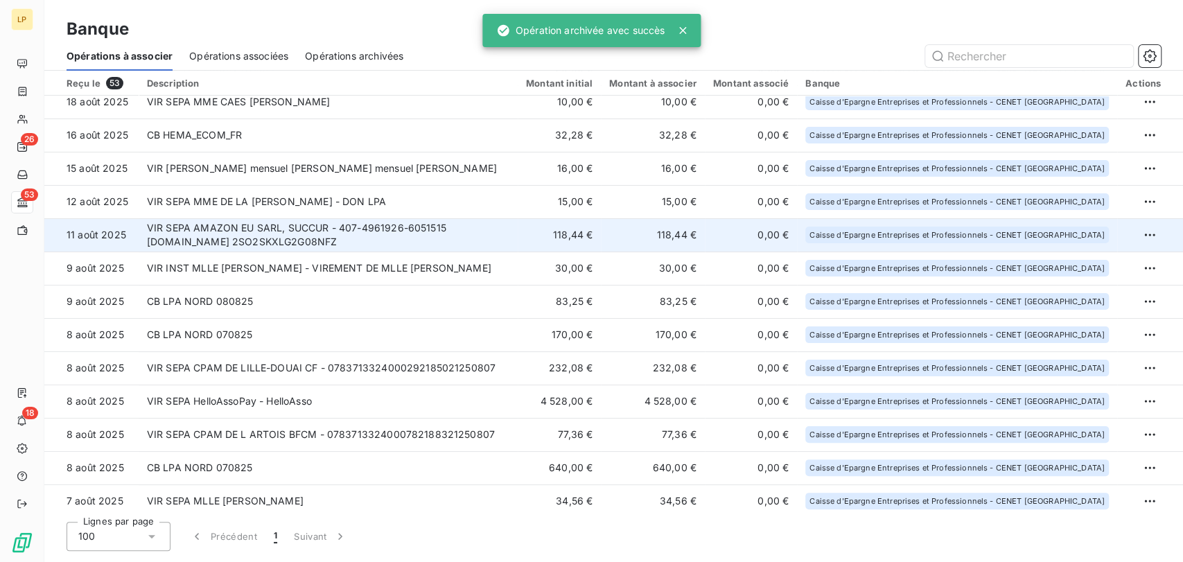
scroll to position [154, 0]
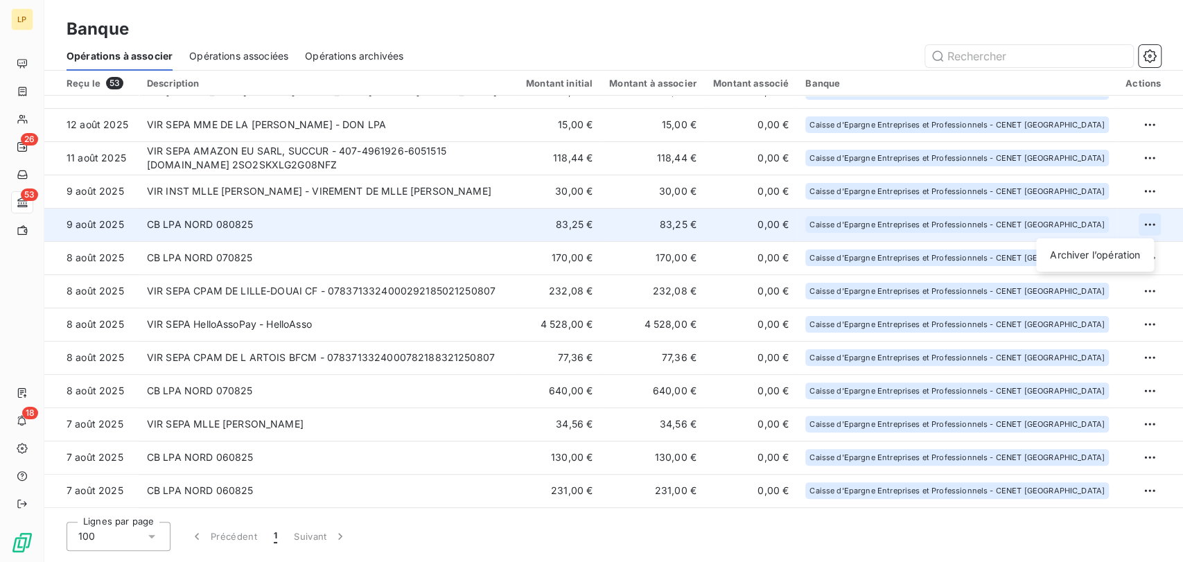
click at [1143, 223] on html "LP 26 53 18 Banque Opérations à associer Opérations associées Opérations archiv…" at bounding box center [591, 281] width 1183 height 562
click at [1098, 259] on div "Archiver l’opération" at bounding box center [1095, 255] width 107 height 22
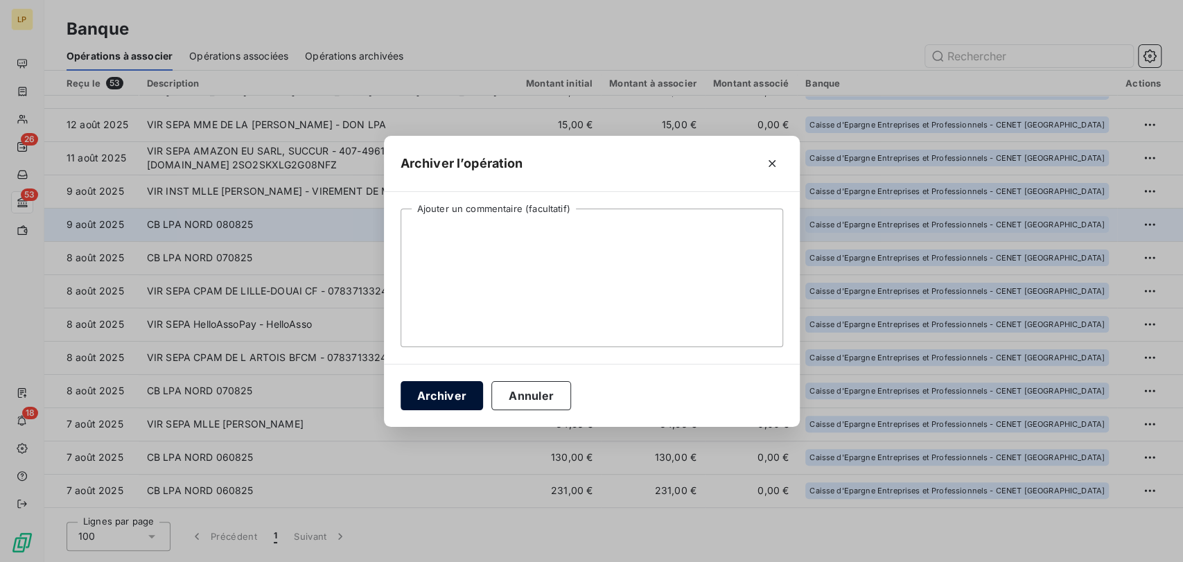
click at [454, 399] on button "Archiver" at bounding box center [442, 395] width 83 height 29
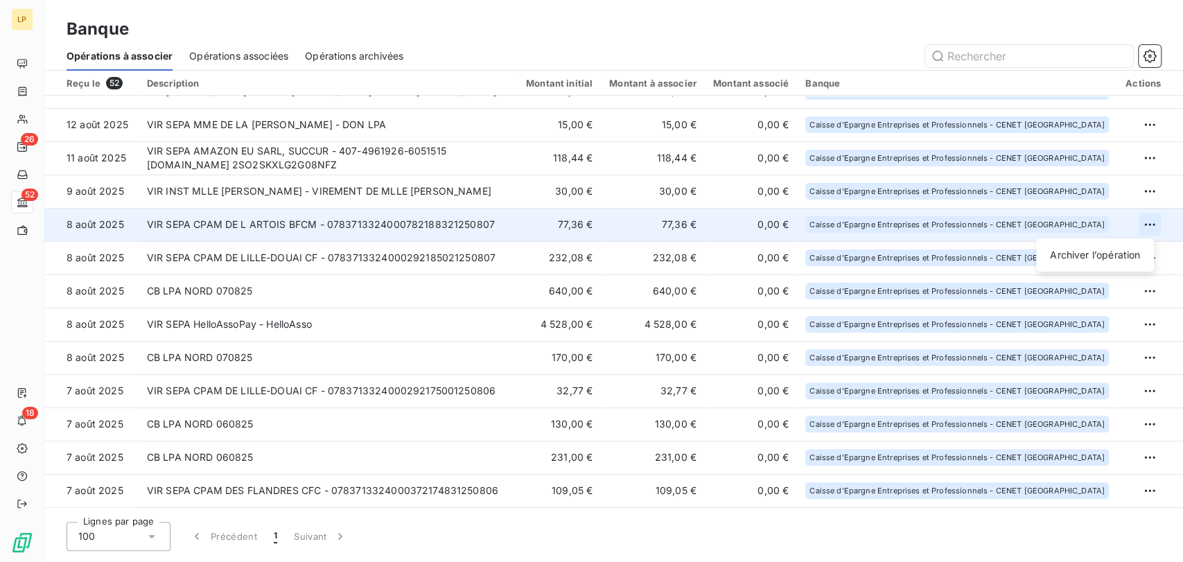
click at [1144, 227] on html "LP 26 52 18 Banque Opérations à associer Opérations associées Opérations archiv…" at bounding box center [591, 281] width 1183 height 562
click at [1117, 251] on div "Archiver l’opération" at bounding box center [1095, 255] width 107 height 22
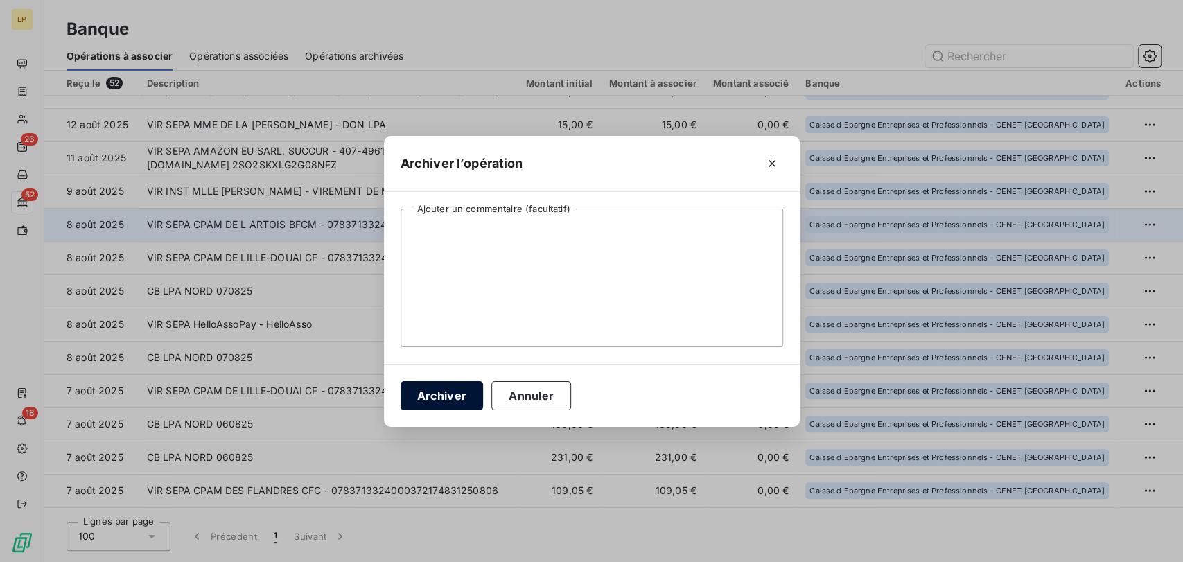
click at [463, 397] on button "Archiver" at bounding box center [442, 395] width 83 height 29
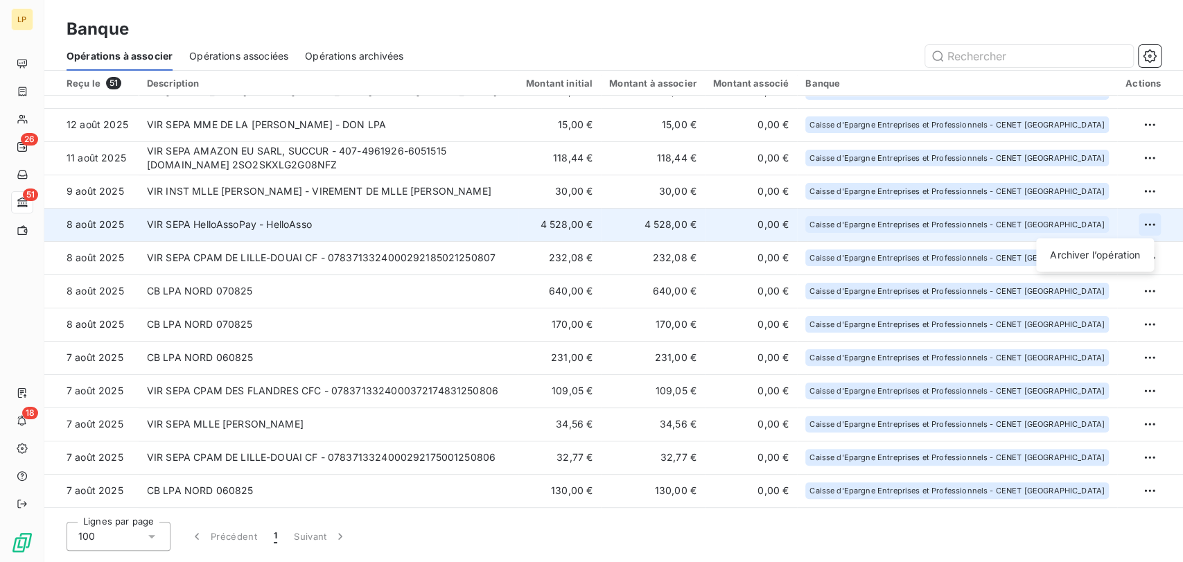
click at [1142, 223] on html "LP 26 51 18 Banque Opérations à associer Opérations associées Opérations archiv…" at bounding box center [591, 281] width 1183 height 562
click at [1118, 252] on div "Archiver l’opération" at bounding box center [1095, 255] width 107 height 22
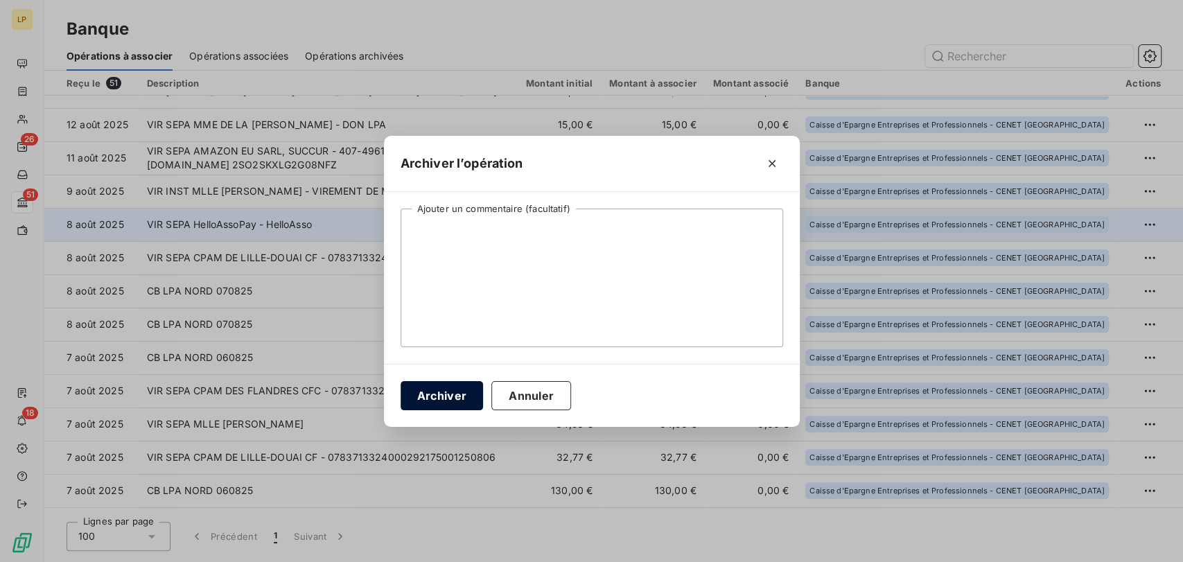
click at [423, 394] on button "Archiver" at bounding box center [442, 395] width 83 height 29
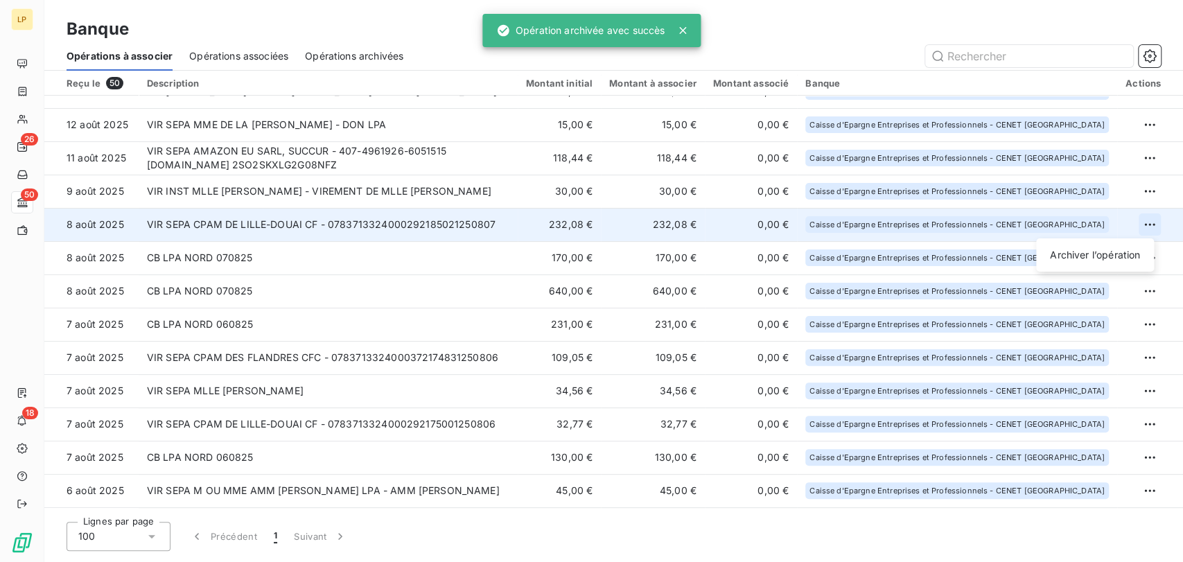
click at [1142, 223] on html "LP 26 50 18 Banque Opérations à associer Opérations associées Opérations archiv…" at bounding box center [591, 281] width 1183 height 562
click at [1072, 261] on div "Archiver l’opération" at bounding box center [1095, 255] width 107 height 22
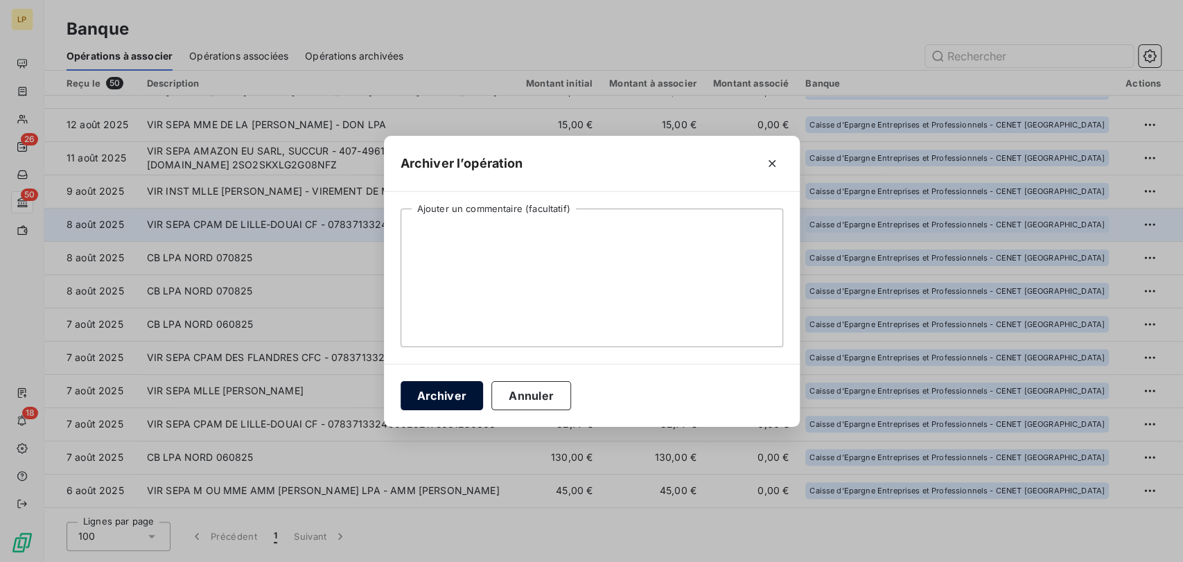
click at [448, 397] on button "Archiver" at bounding box center [442, 395] width 83 height 29
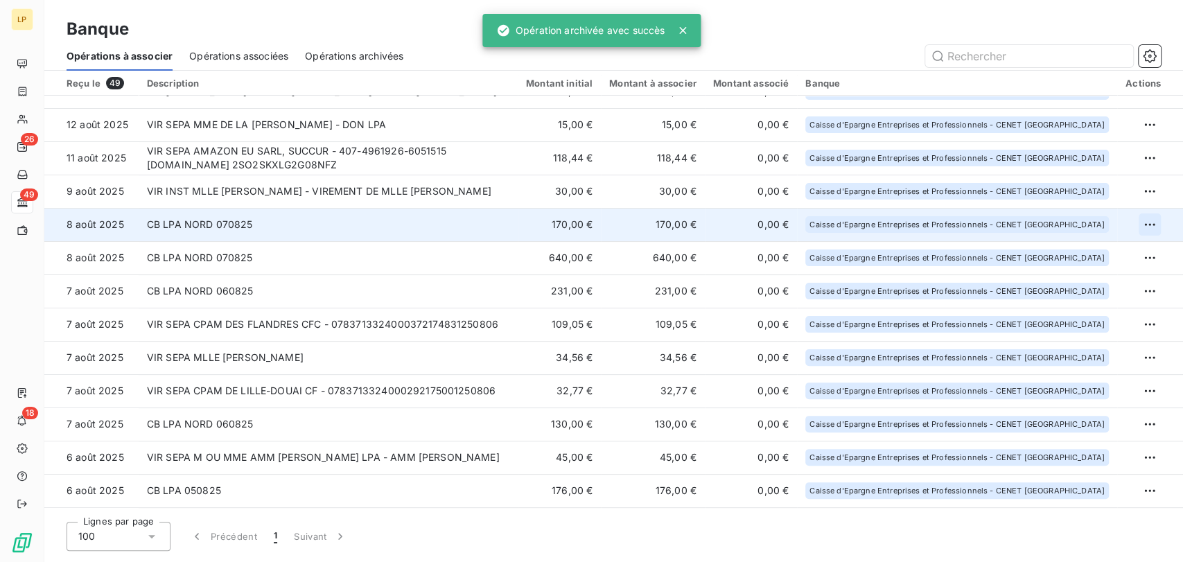
click at [1143, 222] on html "LP 26 49 18 Banque Opérations à associer Opérations associées Opérations archiv…" at bounding box center [591, 281] width 1183 height 562
click at [1110, 254] on div "Archiver l’opération" at bounding box center [1095, 255] width 107 height 22
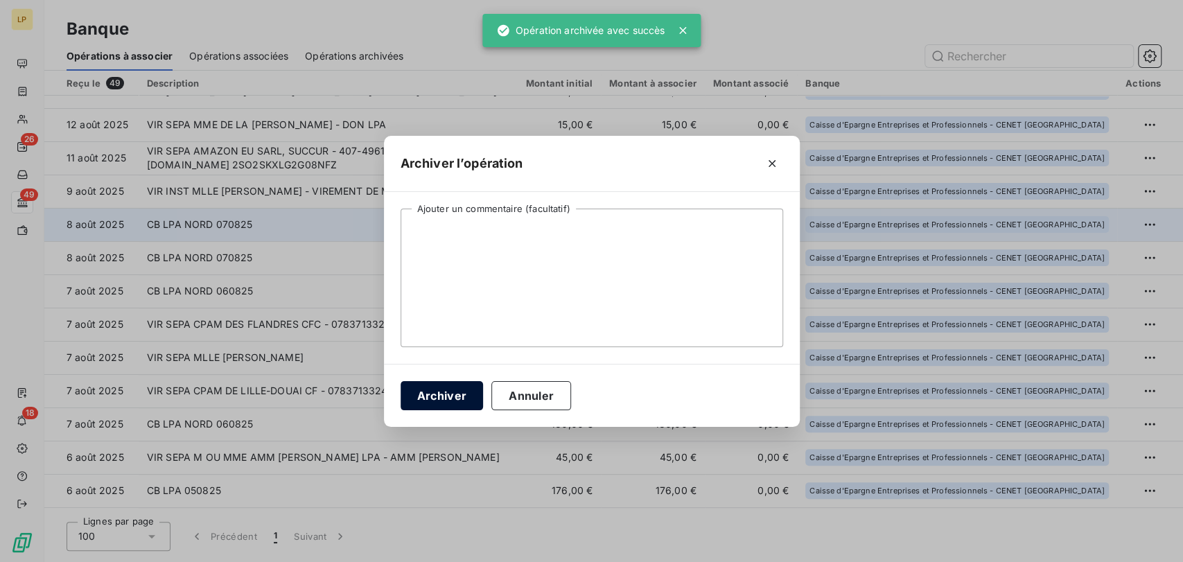
click at [453, 392] on button "Archiver" at bounding box center [442, 395] width 83 height 29
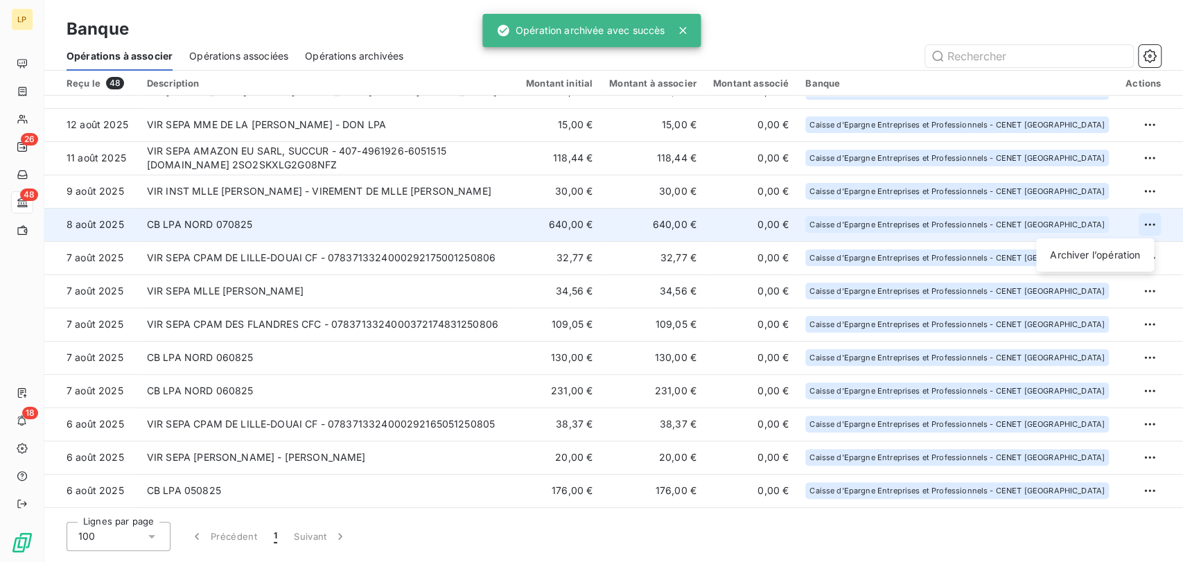
click at [1145, 223] on html "LP 26 48 18 Banque Opérations à associer Opérations associées Opérations archiv…" at bounding box center [591, 281] width 1183 height 562
click at [1120, 253] on div "Archiver l’opération" at bounding box center [1095, 255] width 107 height 22
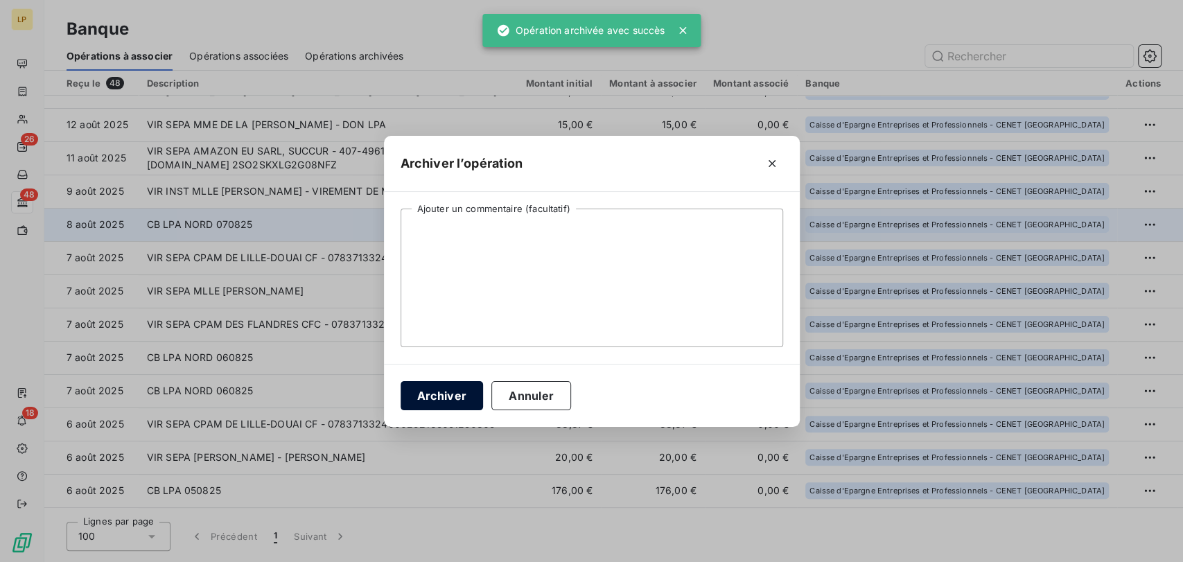
click at [452, 390] on button "Archiver" at bounding box center [442, 395] width 83 height 29
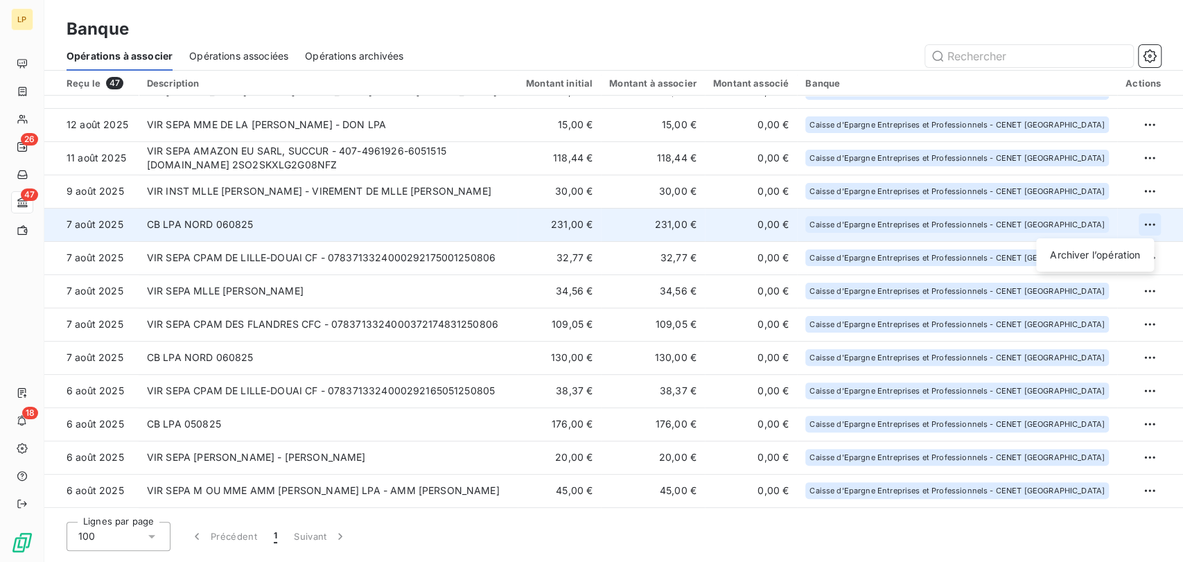
click at [1146, 224] on html "LP 26 47 18 Banque Opérations à associer Opérations associées Opérations archiv…" at bounding box center [591, 281] width 1183 height 562
click at [1126, 249] on div "Archiver l’opération" at bounding box center [1095, 255] width 107 height 22
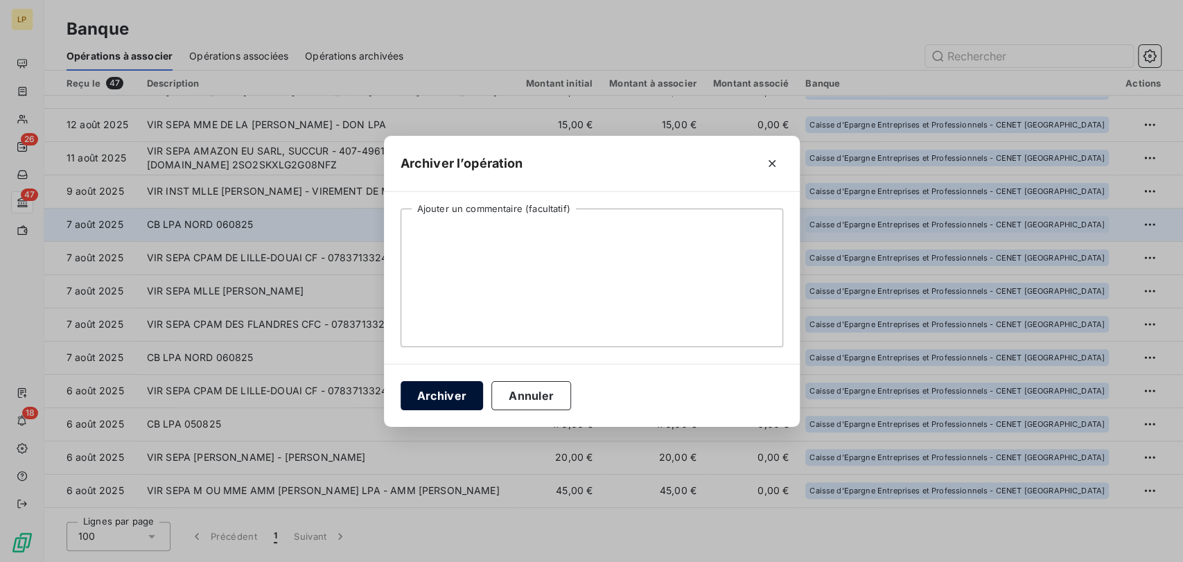
click at [471, 396] on button "Archiver" at bounding box center [442, 395] width 83 height 29
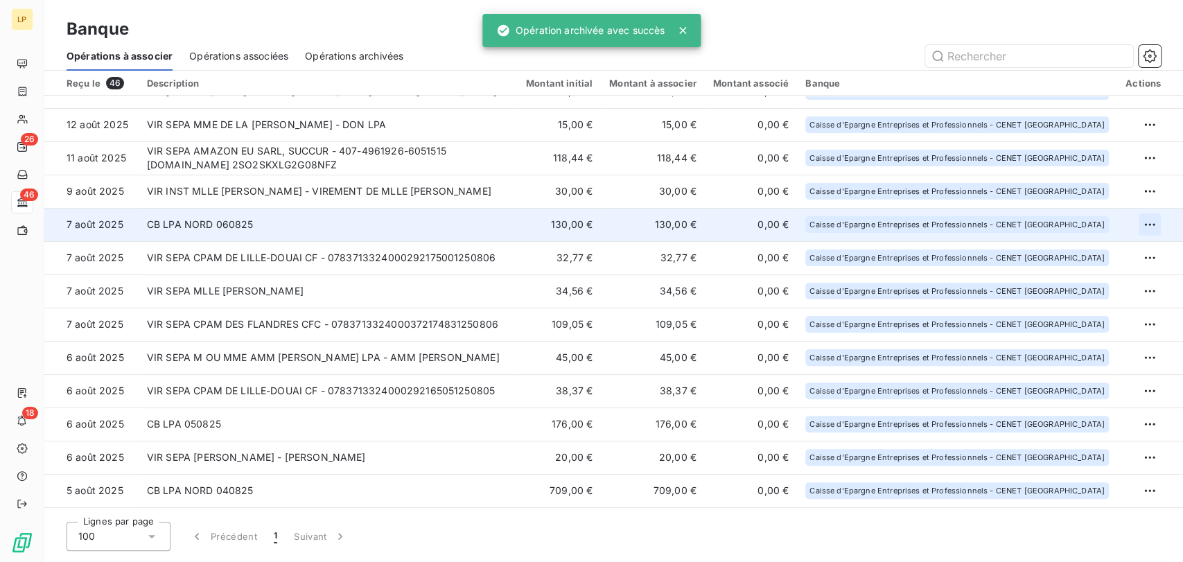
click at [1144, 222] on html "LP 26 46 18 Banque Opérations à associer Opérations associées Opérations archiv…" at bounding box center [591, 281] width 1183 height 562
click at [1079, 254] on div "Archiver l’opération" at bounding box center [1095, 255] width 107 height 22
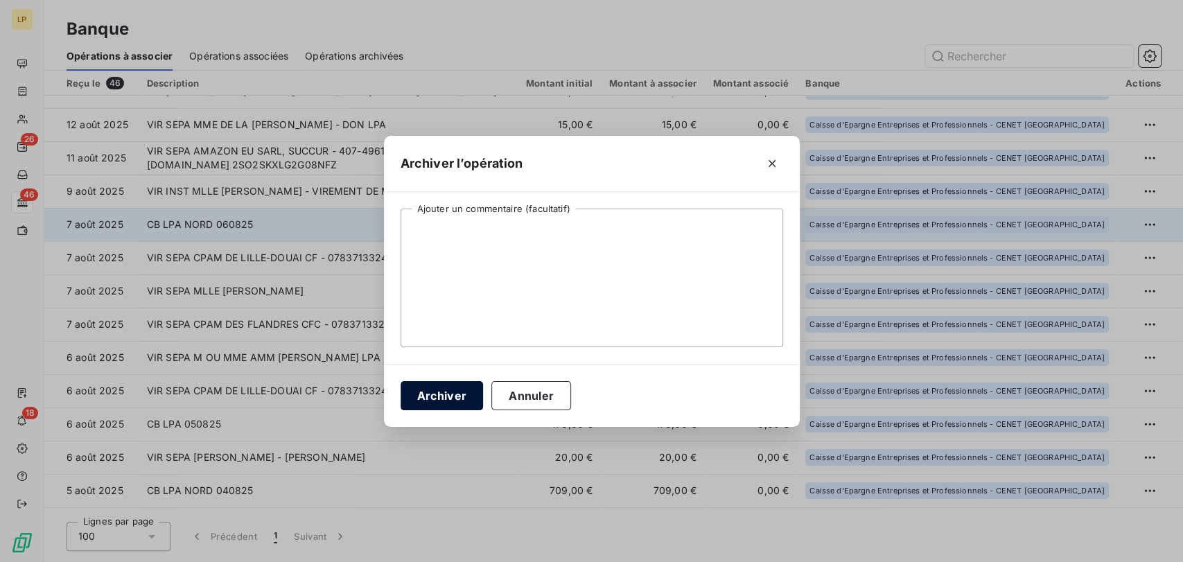
click at [453, 391] on button "Archiver" at bounding box center [442, 395] width 83 height 29
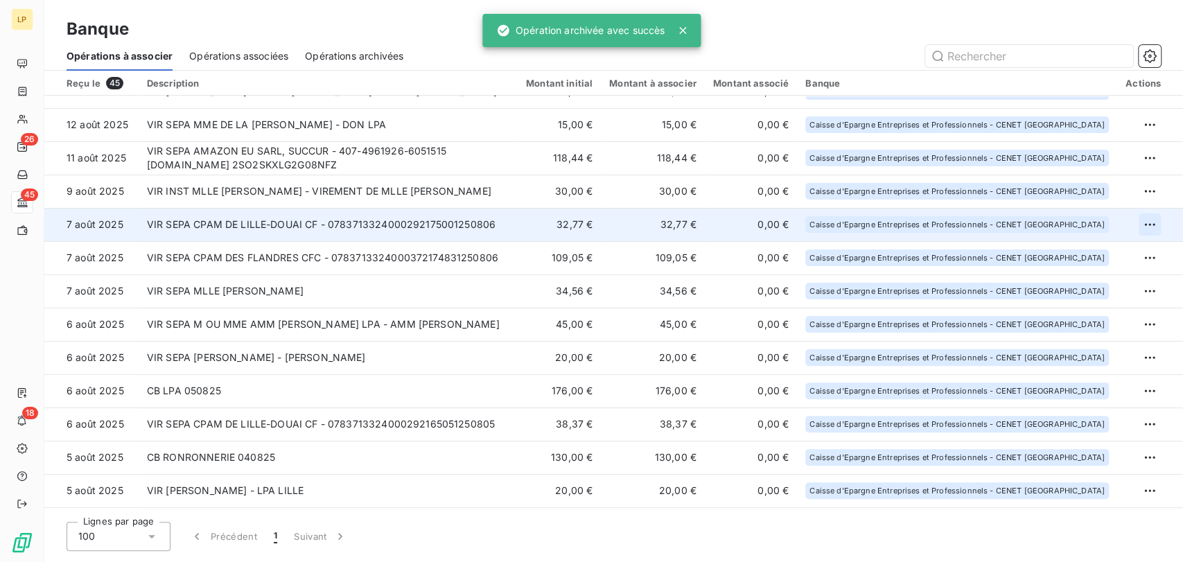
click at [1145, 227] on html "LP 26 45 18 Banque Opérations à associer Opérations associées Opérations archiv…" at bounding box center [591, 281] width 1183 height 562
click at [1102, 251] on div "Archiver l’opération" at bounding box center [1095, 255] width 107 height 22
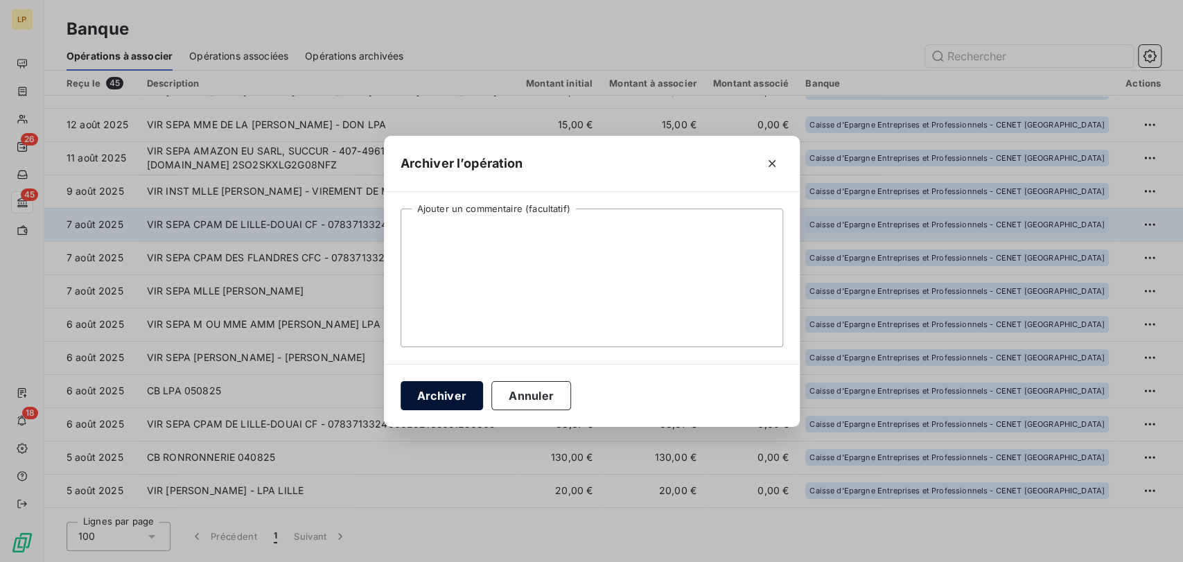
click at [462, 390] on button "Archiver" at bounding box center [442, 395] width 83 height 29
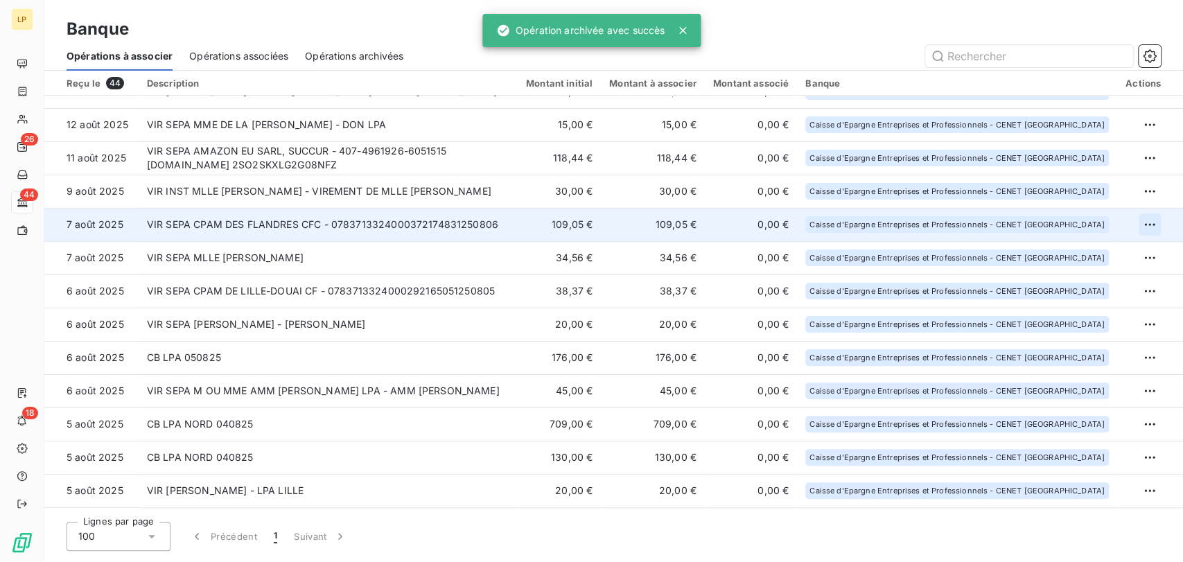
click at [1143, 224] on html "LP 26 44 18 Banque Opérations à associer Opérations associées Opérations archiv…" at bounding box center [591, 281] width 1183 height 562
click at [1070, 260] on div "Archiver l’opération" at bounding box center [1095, 255] width 107 height 22
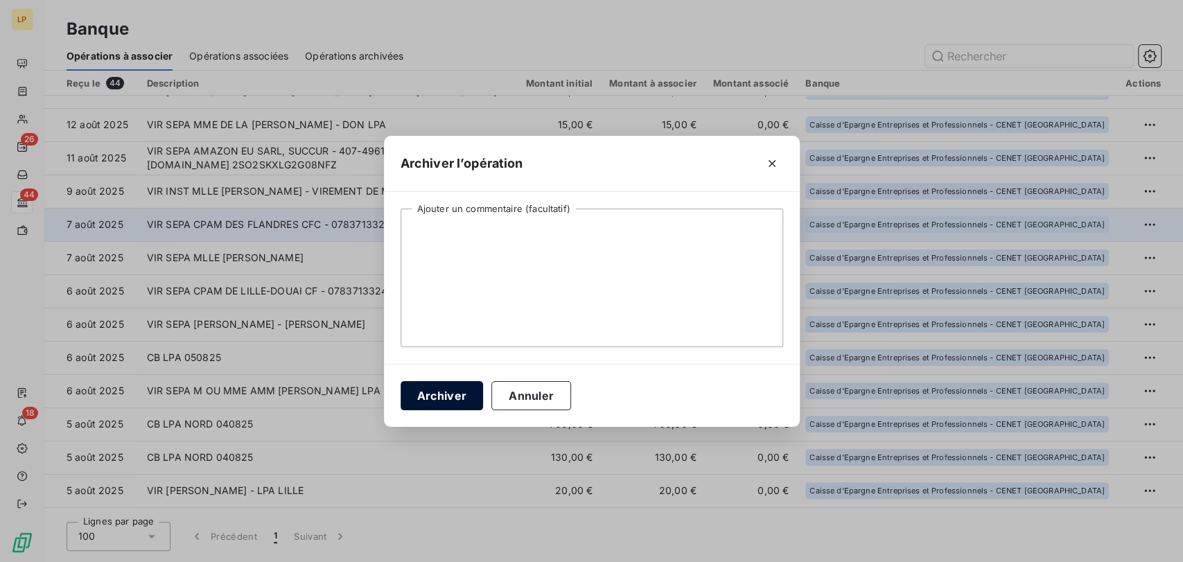
click at [447, 392] on button "Archiver" at bounding box center [442, 395] width 83 height 29
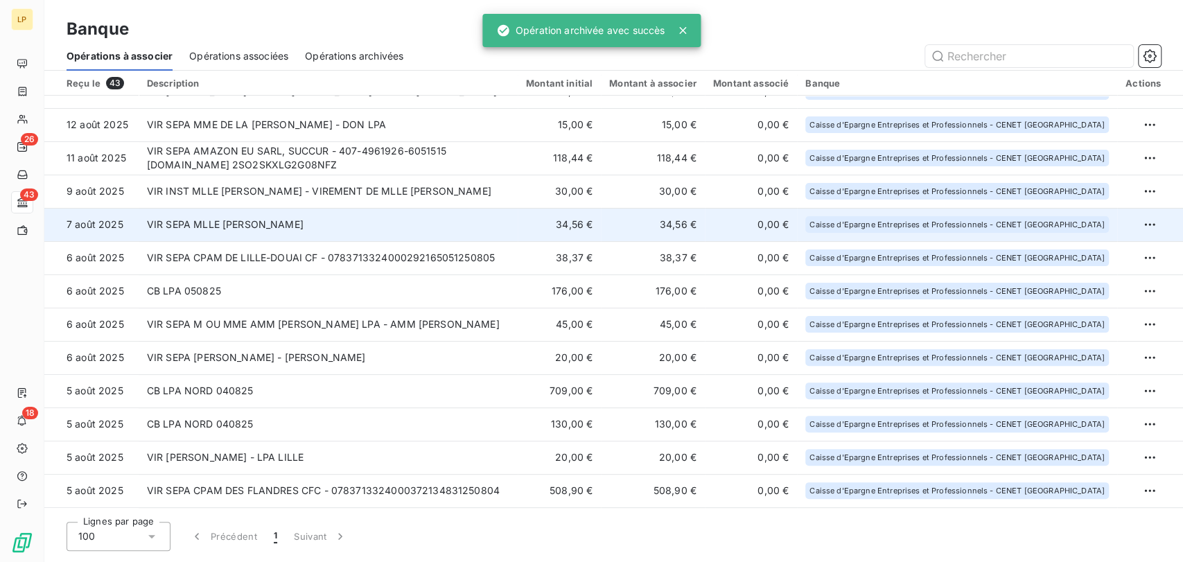
scroll to position [231, 0]
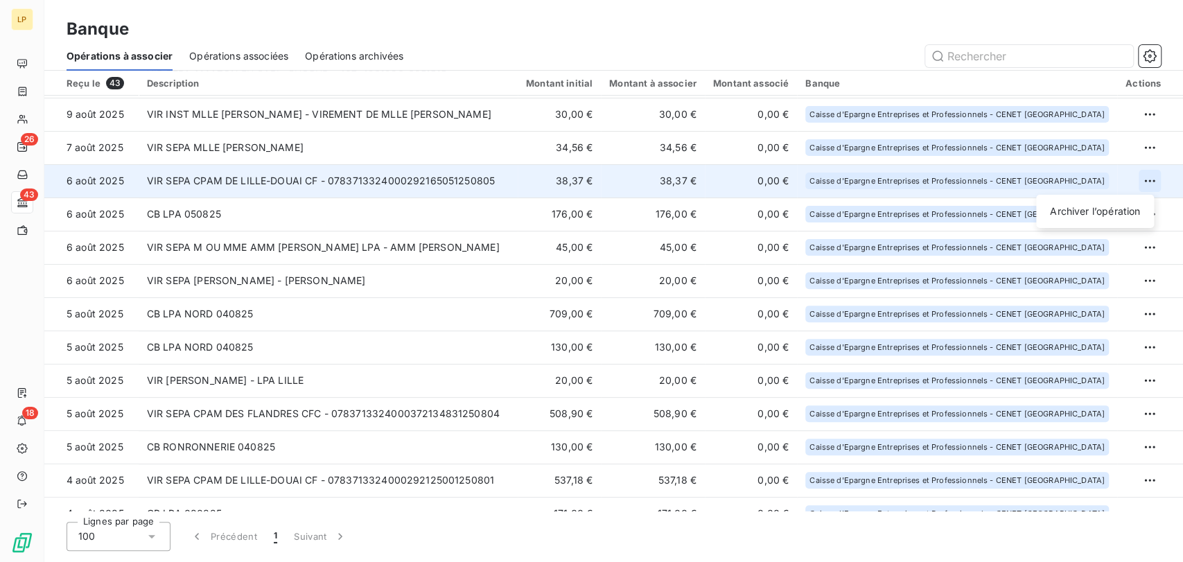
click at [1146, 180] on html "LP 26 43 18 Banque Opérations à associer Opérations associées Opérations archiv…" at bounding box center [591, 281] width 1183 height 562
click at [1121, 206] on div "Archiver l’opération" at bounding box center [1095, 211] width 107 height 22
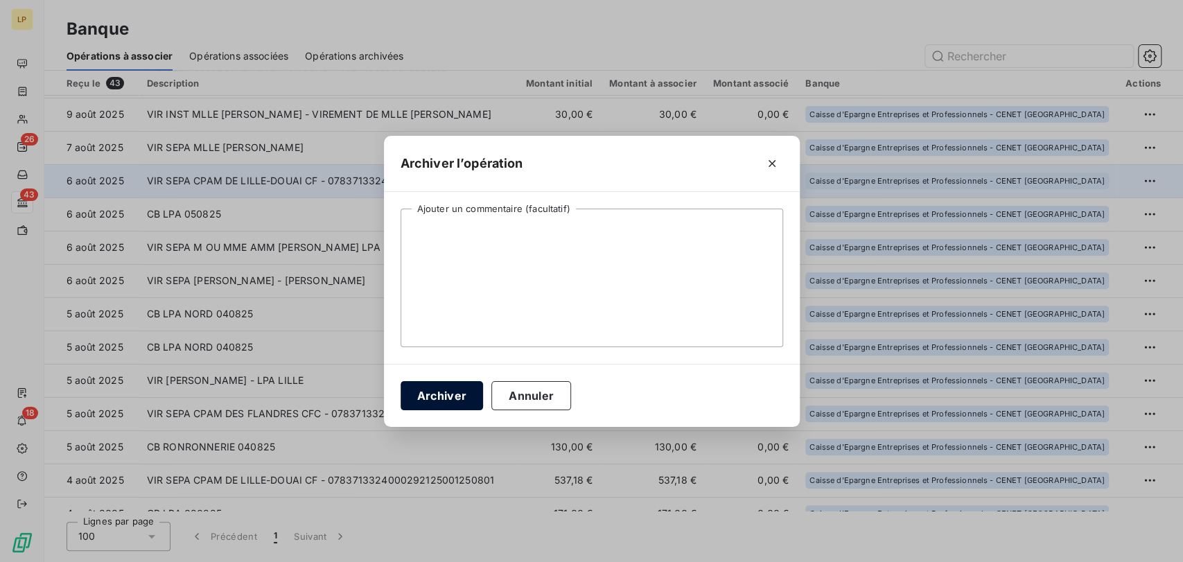
click at [436, 399] on button "Archiver" at bounding box center [442, 395] width 83 height 29
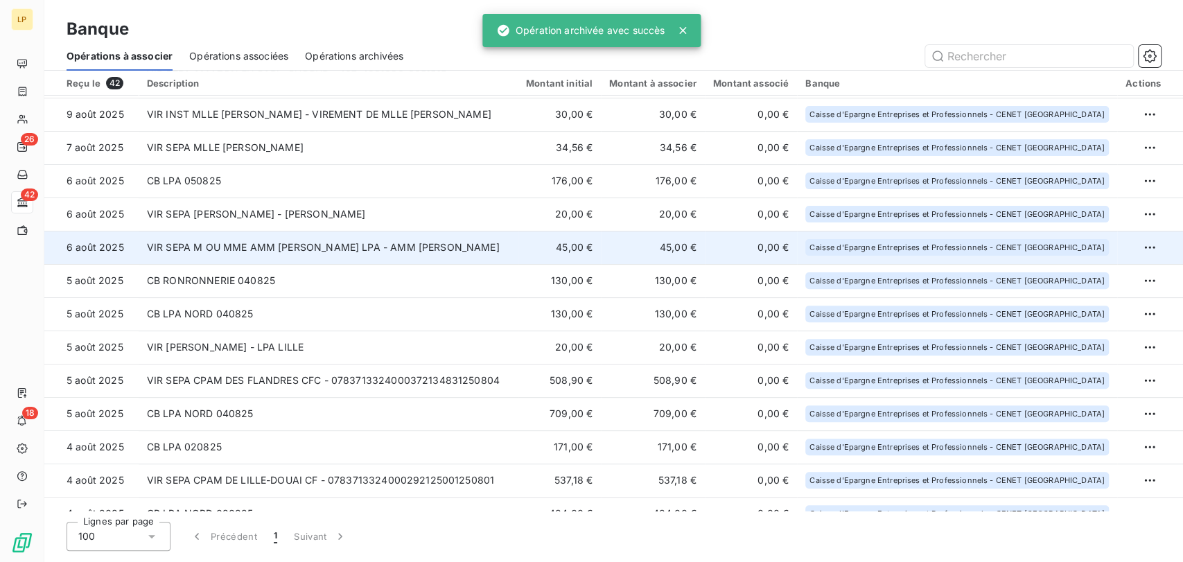
scroll to position [154, 0]
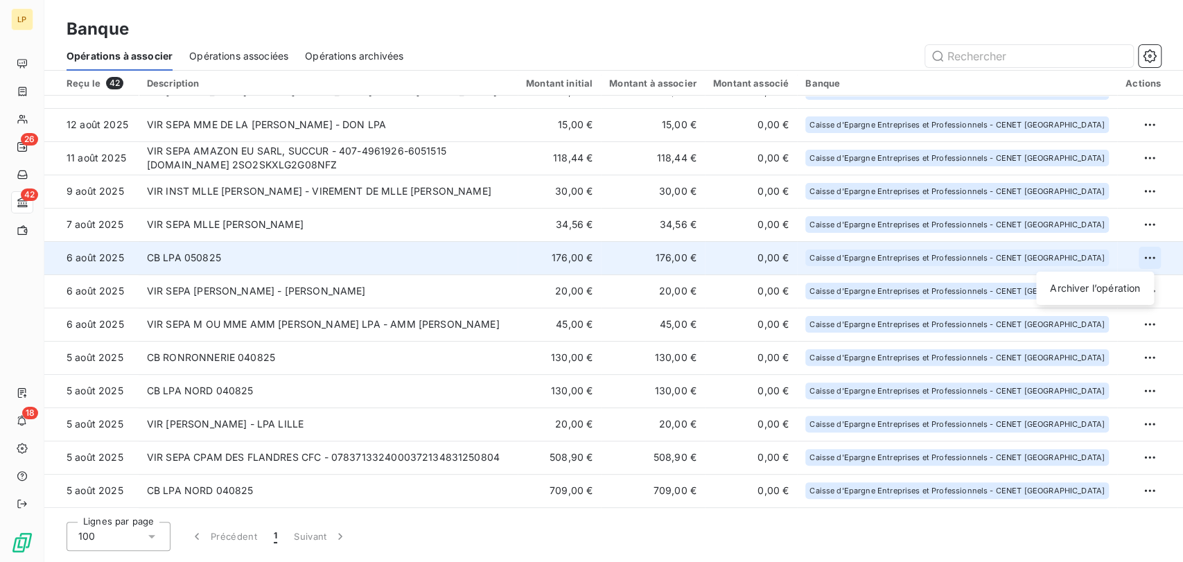
click at [1144, 257] on html "LP 26 42 18 Banque Opérations à associer Opérations associées Opérations archiv…" at bounding box center [591, 281] width 1183 height 562
click at [1109, 287] on div "Archiver l’opération" at bounding box center [1095, 288] width 107 height 22
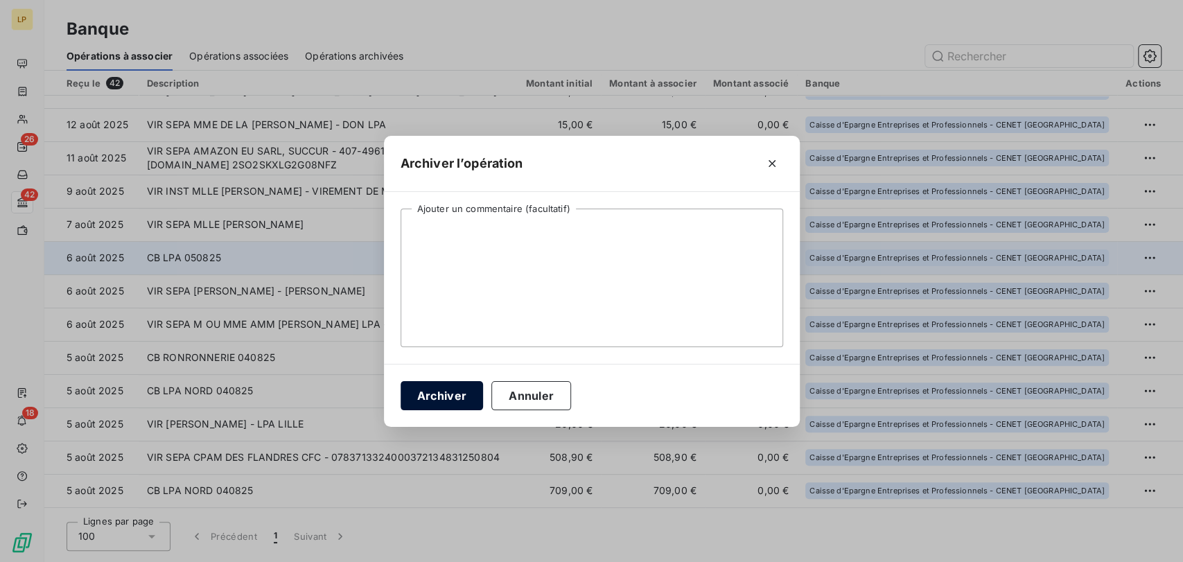
click at [440, 394] on button "Archiver" at bounding box center [442, 395] width 83 height 29
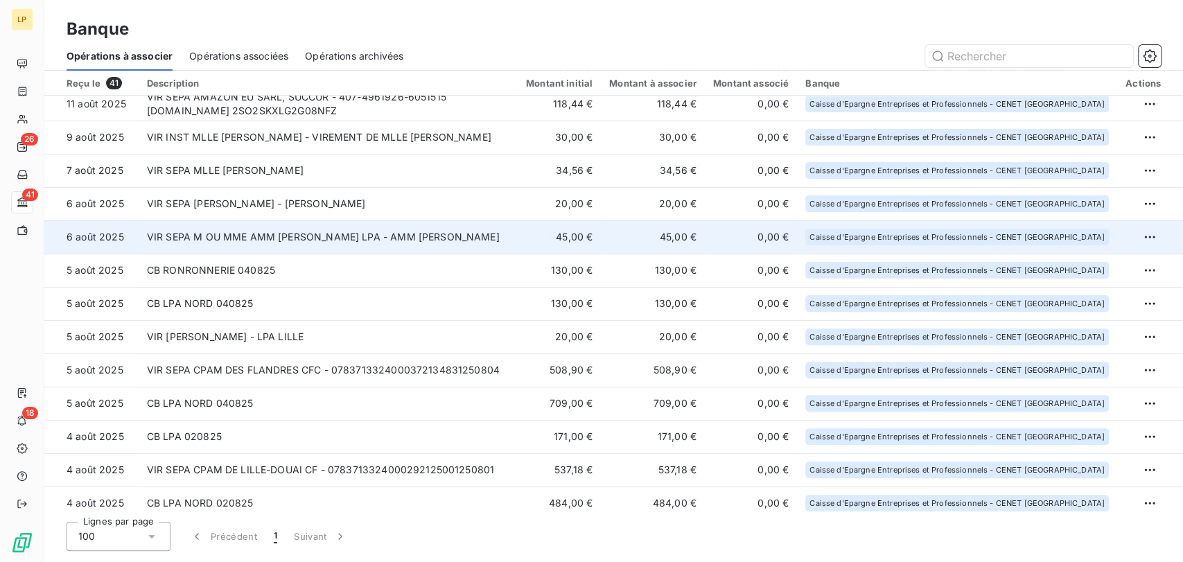
scroll to position [231, 0]
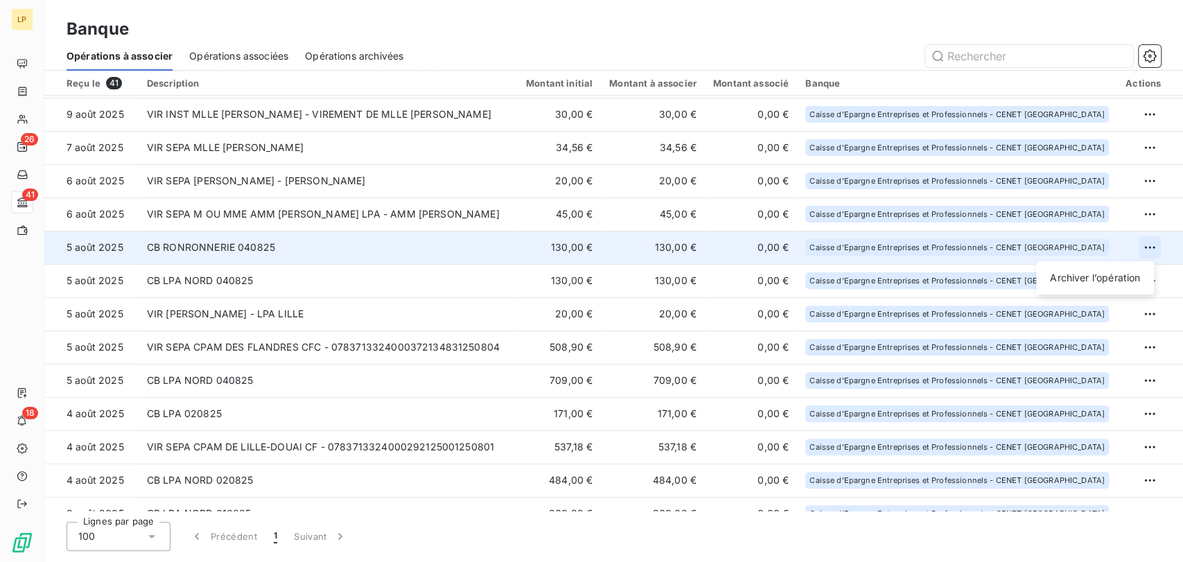
click at [1146, 250] on html "LP 26 41 18 Banque Opérations à associer Opérations associées Opérations archiv…" at bounding box center [591, 281] width 1183 height 562
click at [1131, 272] on div "Archiver l’opération" at bounding box center [1095, 278] width 107 height 22
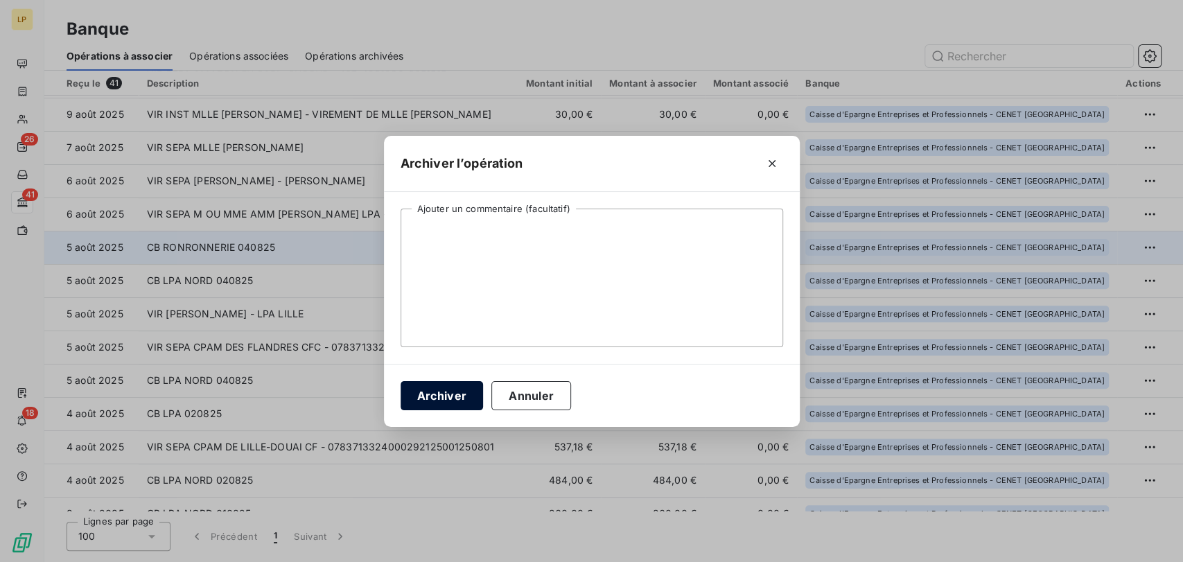
click at [437, 391] on button "Archiver" at bounding box center [442, 395] width 83 height 29
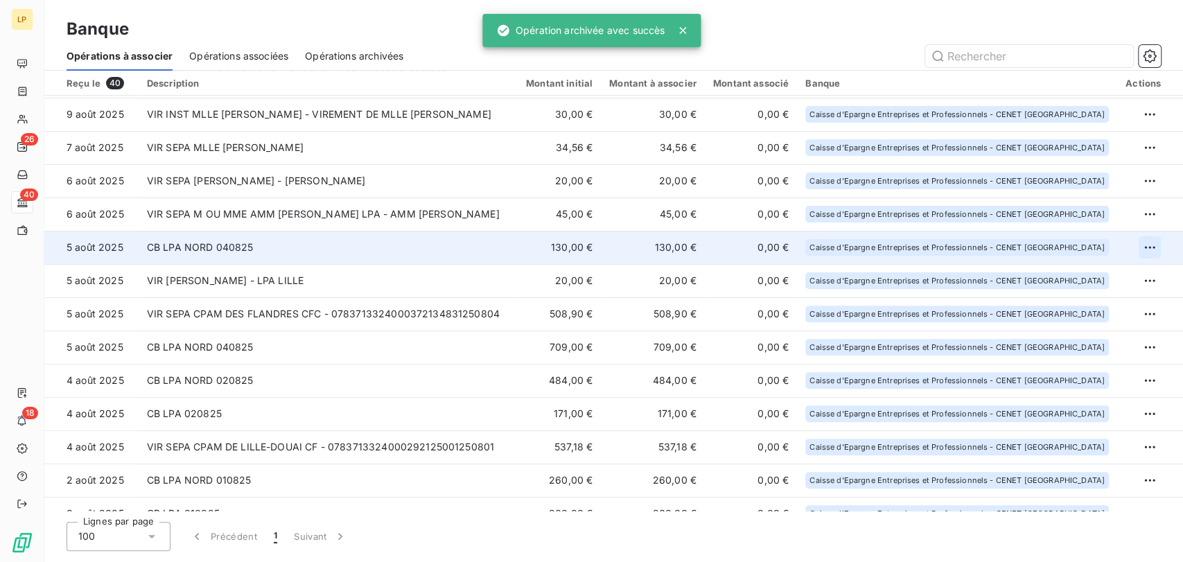
click at [1137, 247] on html "LP 26 40 18 Banque Opérations à associer Opérations associées Opérations archiv…" at bounding box center [591, 281] width 1183 height 562
click at [1073, 278] on div "Archiver l’opération" at bounding box center [1095, 278] width 107 height 22
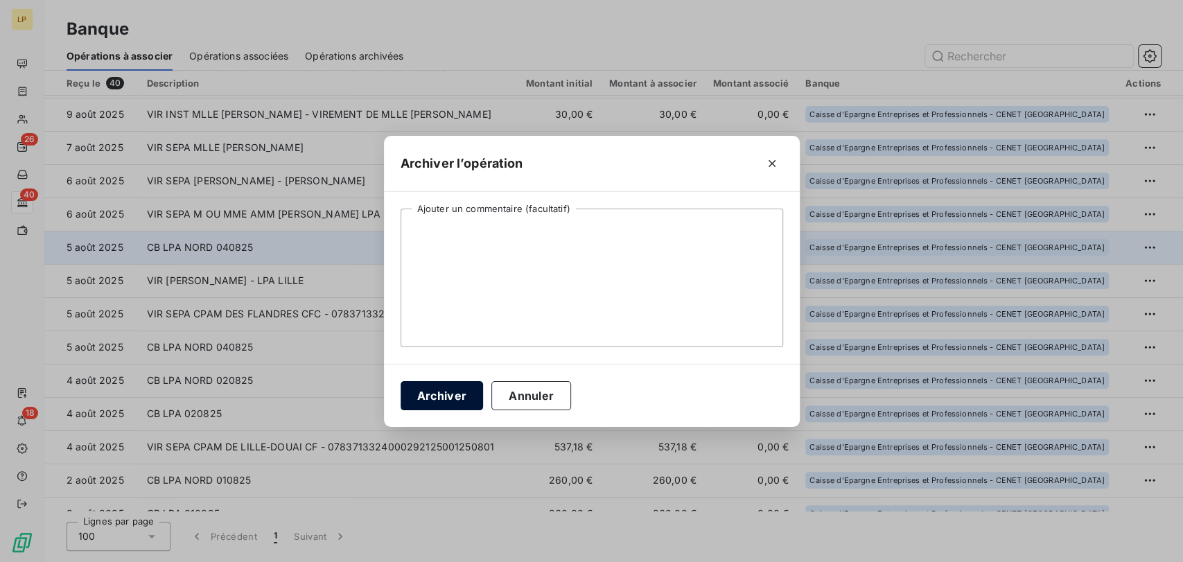
click at [455, 400] on button "Archiver" at bounding box center [442, 395] width 83 height 29
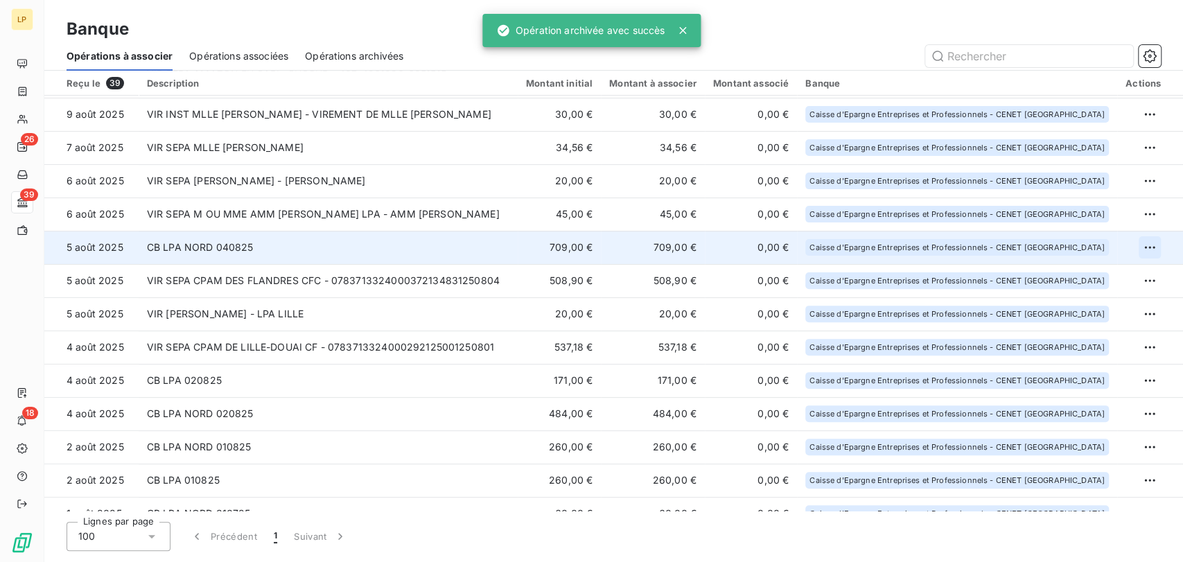
click at [1141, 247] on html "LP 26 39 18 Banque Opérations à associer Opérations associées Opérations archiv…" at bounding box center [591, 281] width 1183 height 562
click at [1092, 273] on div "Archiver l’opération" at bounding box center [1095, 278] width 107 height 22
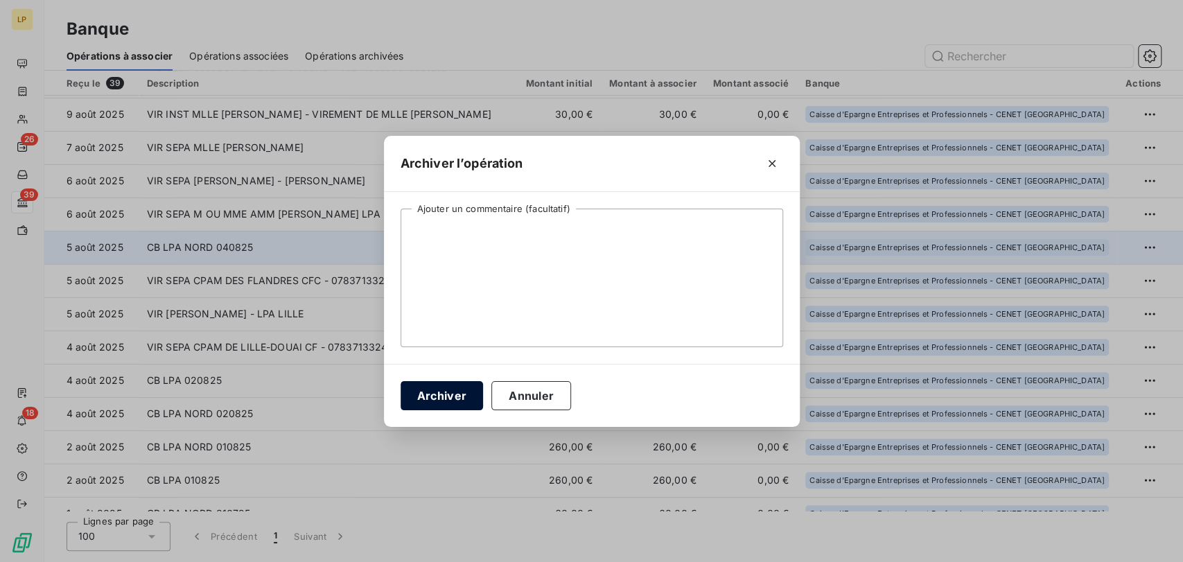
click at [451, 395] on button "Archiver" at bounding box center [442, 395] width 83 height 29
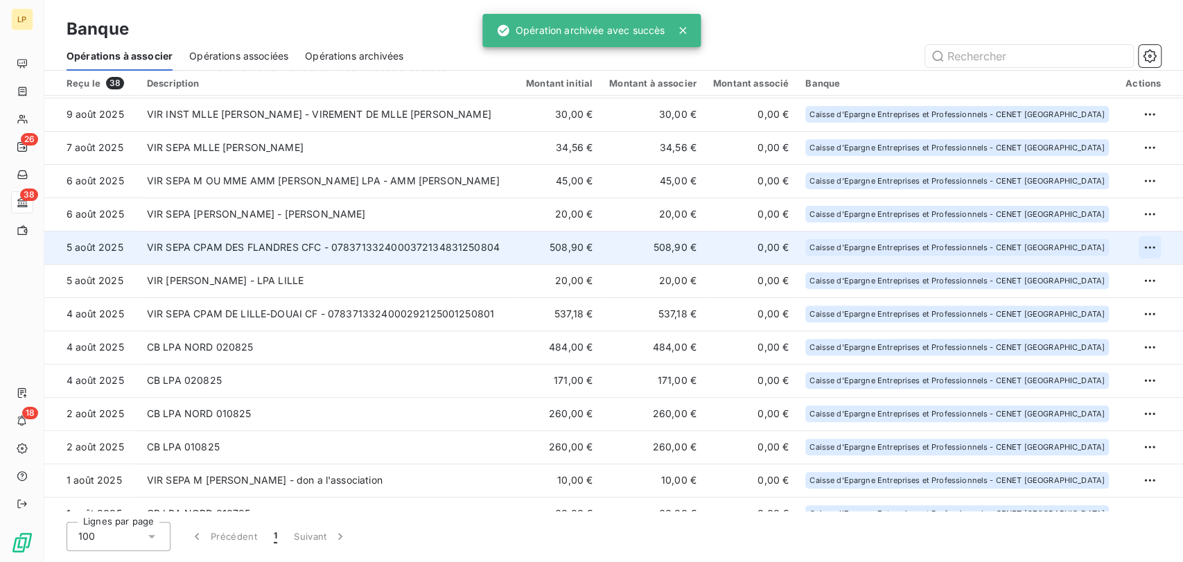
click at [1142, 247] on html "LP 26 38 18 Banque Opérations à associer Opérations associées Opérations archiv…" at bounding box center [591, 281] width 1183 height 562
click at [1108, 270] on div "Archiver l’opération" at bounding box center [1095, 278] width 107 height 22
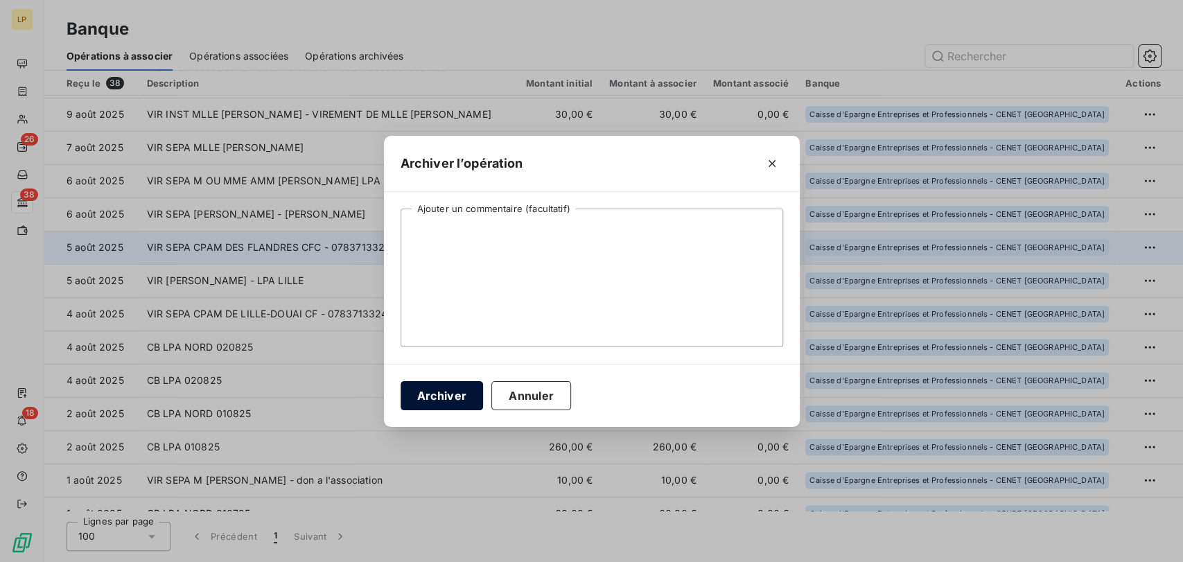
click at [450, 387] on button "Archiver" at bounding box center [442, 395] width 83 height 29
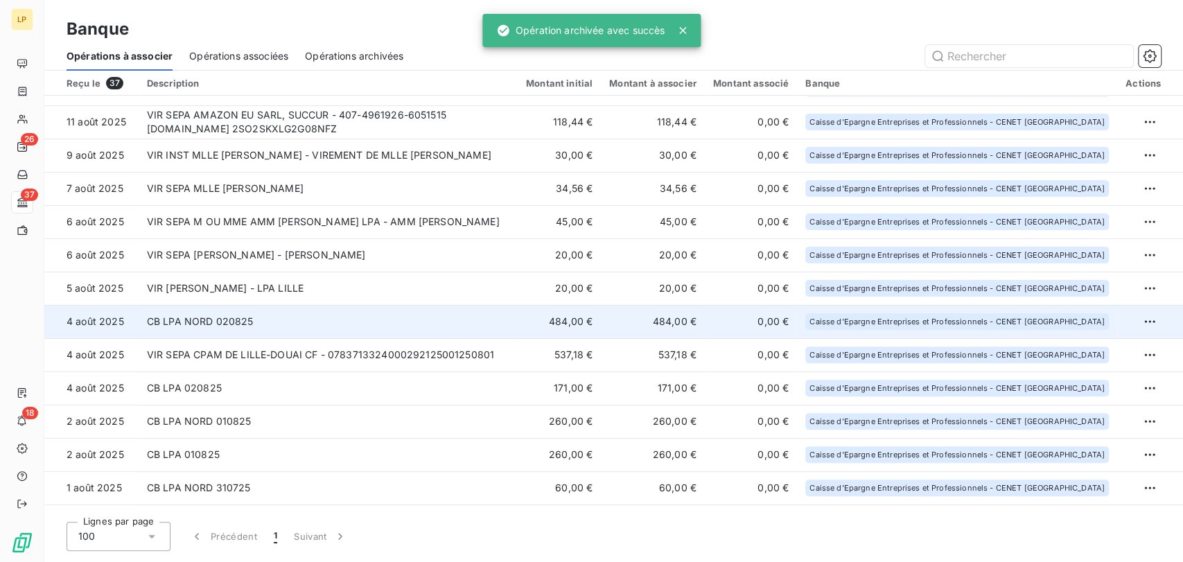
scroll to position [154, 0]
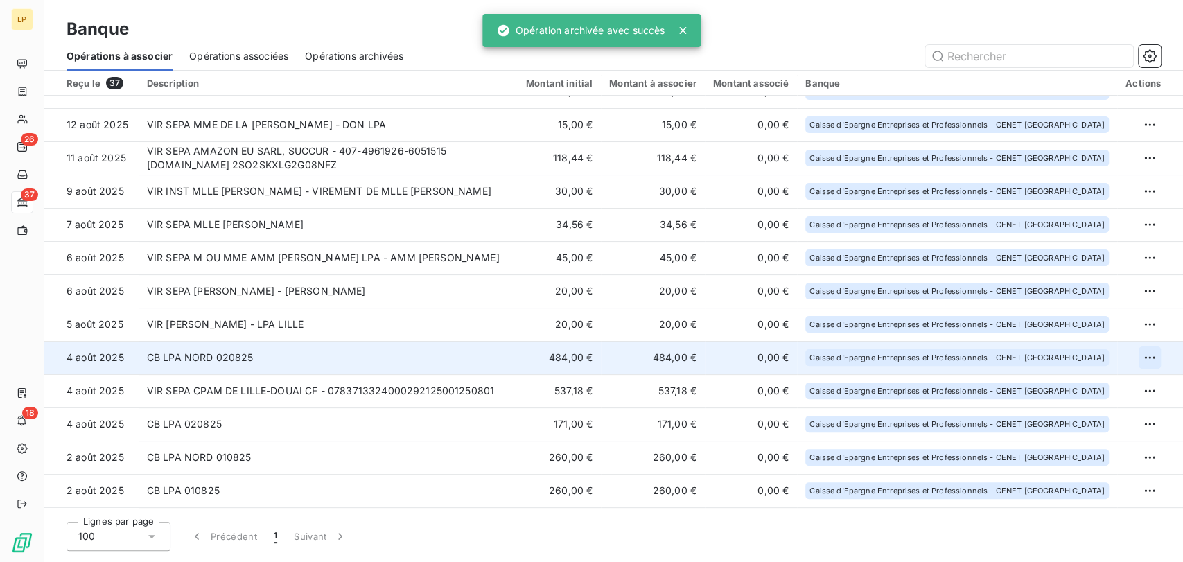
click at [1135, 356] on html "LP 26 37 18 Banque Opérations à associer Opérations associées Opérations archiv…" at bounding box center [591, 281] width 1183 height 562
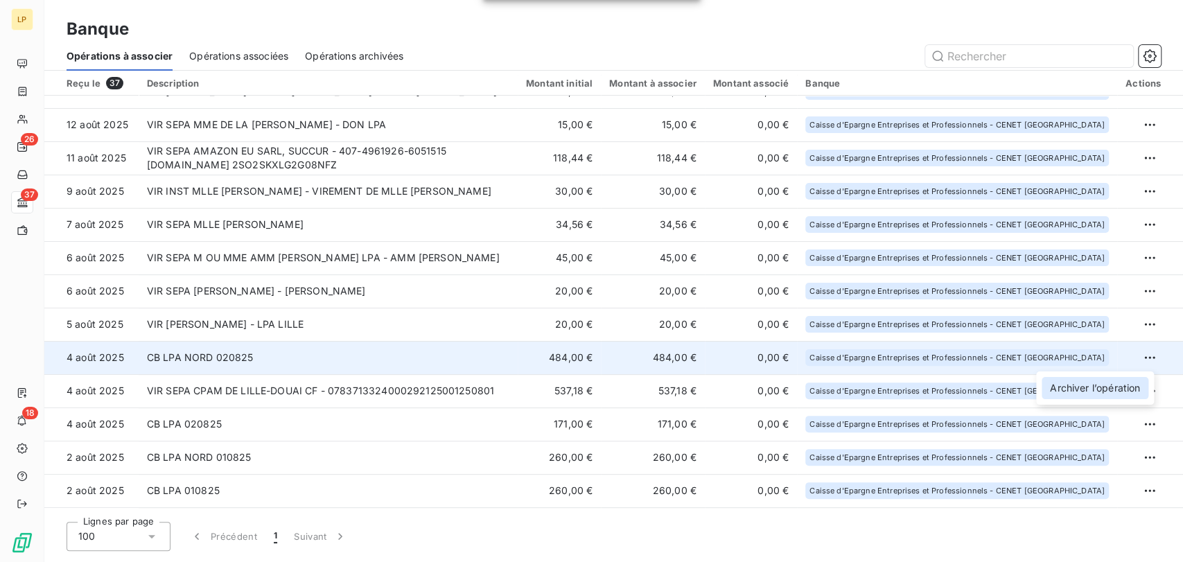
click at [1087, 388] on div "Archiver l’opération" at bounding box center [1095, 388] width 107 height 22
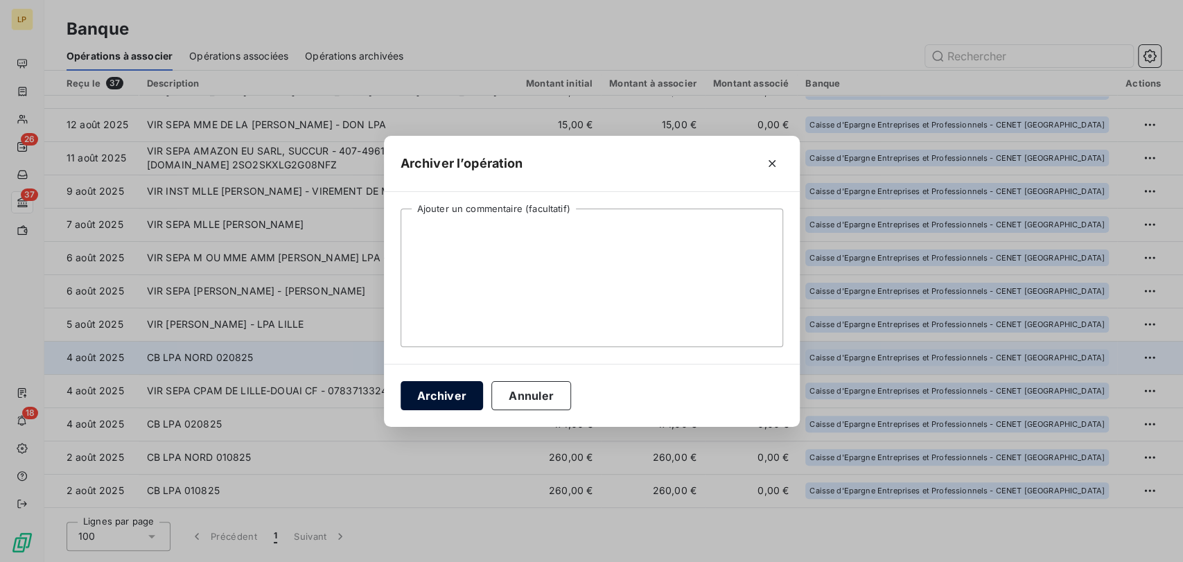
click at [447, 396] on button "Archiver" at bounding box center [442, 395] width 83 height 29
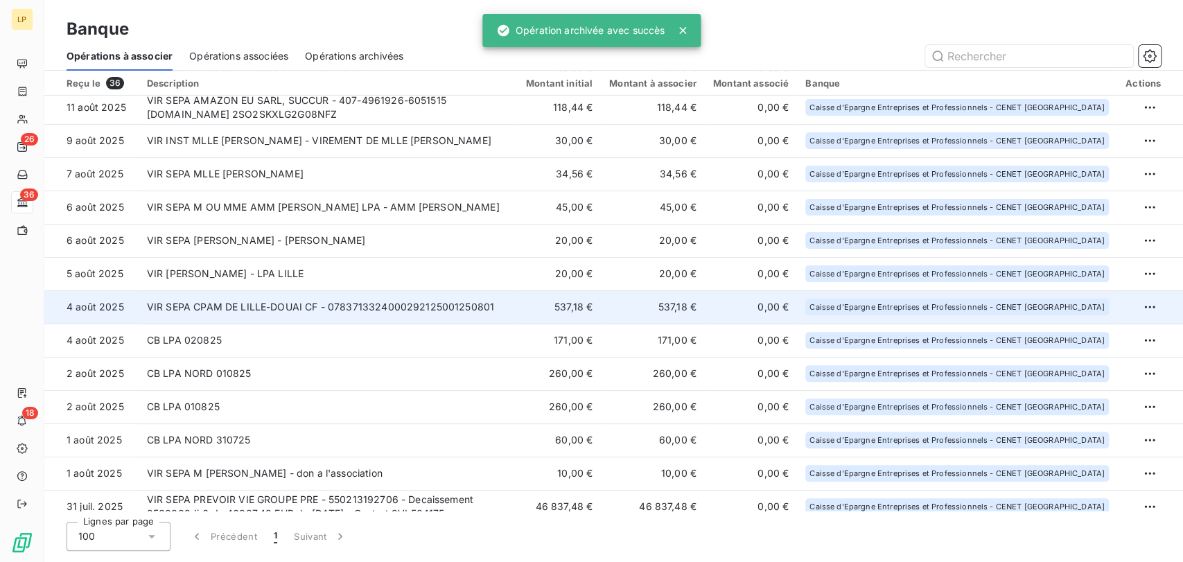
scroll to position [231, 0]
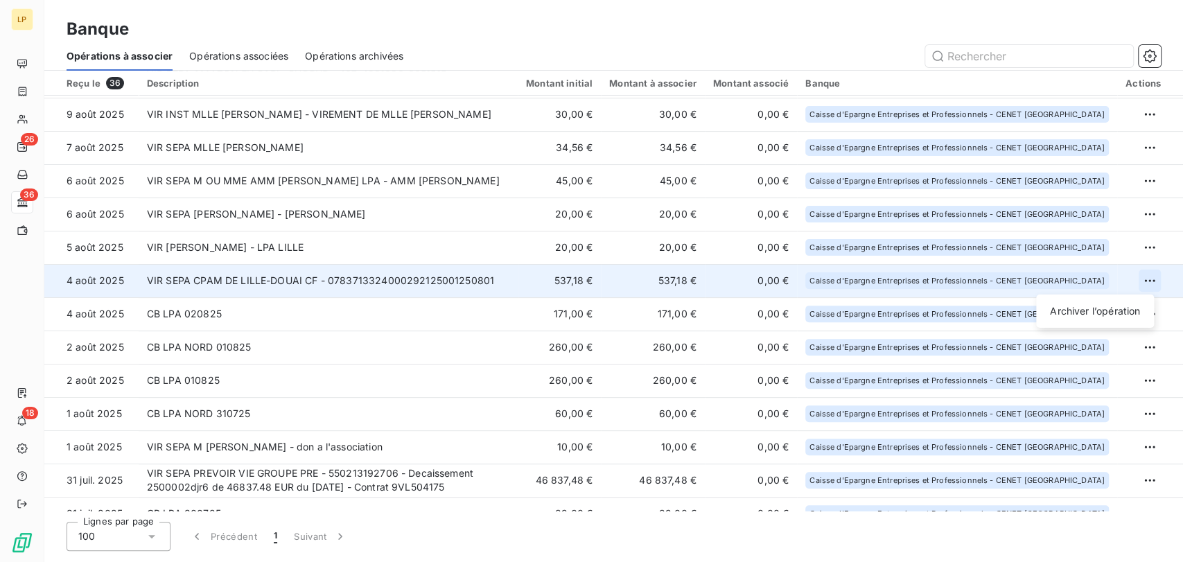
click at [1144, 279] on html "LP 26 36 18 Banque Opérations à associer Opérations associées Opérations archiv…" at bounding box center [591, 281] width 1183 height 562
click at [1129, 311] on div "Archiver l’opération" at bounding box center [1095, 311] width 107 height 22
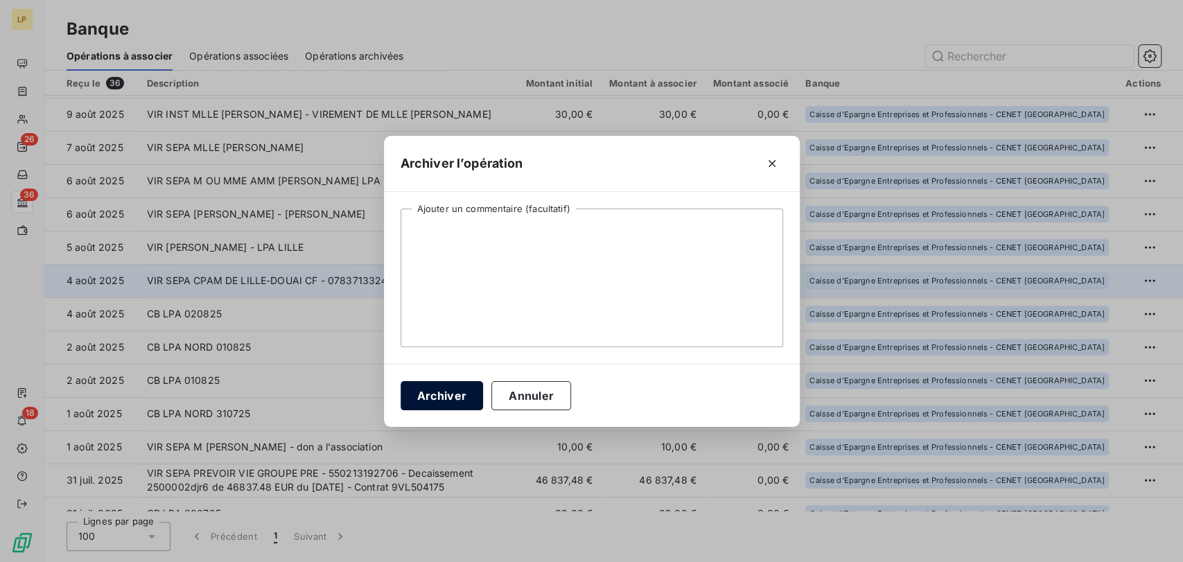
click at [457, 395] on button "Archiver" at bounding box center [442, 395] width 83 height 29
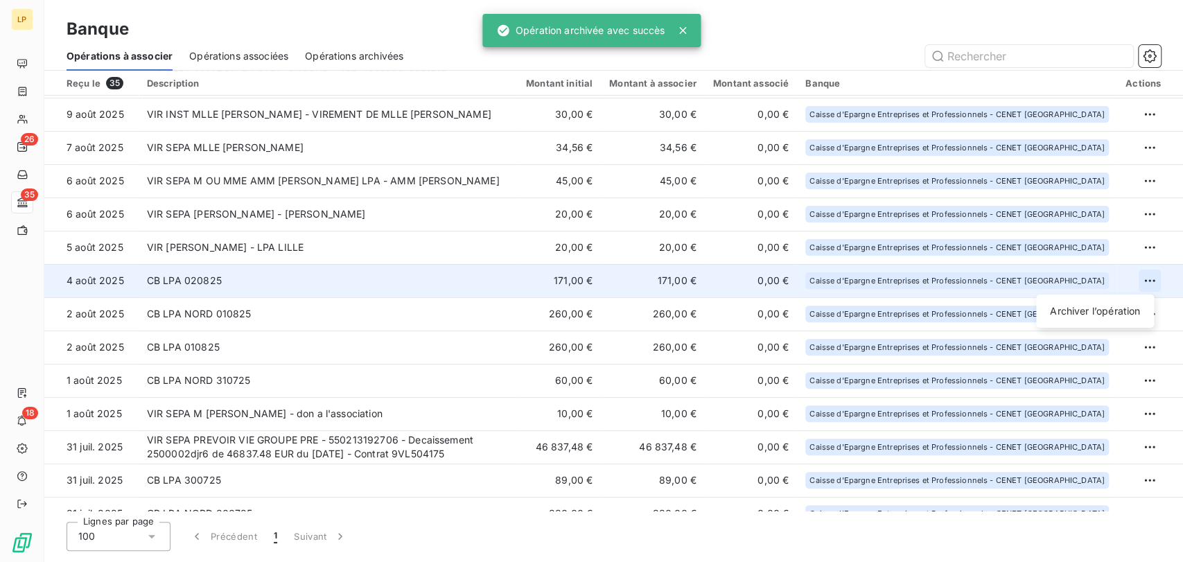
click at [1145, 281] on html "LP 26 35 18 Banque Opérations à associer Opérations associées Opérations archiv…" at bounding box center [591, 281] width 1183 height 562
click at [1119, 312] on div "Archiver l’opération" at bounding box center [1095, 311] width 107 height 22
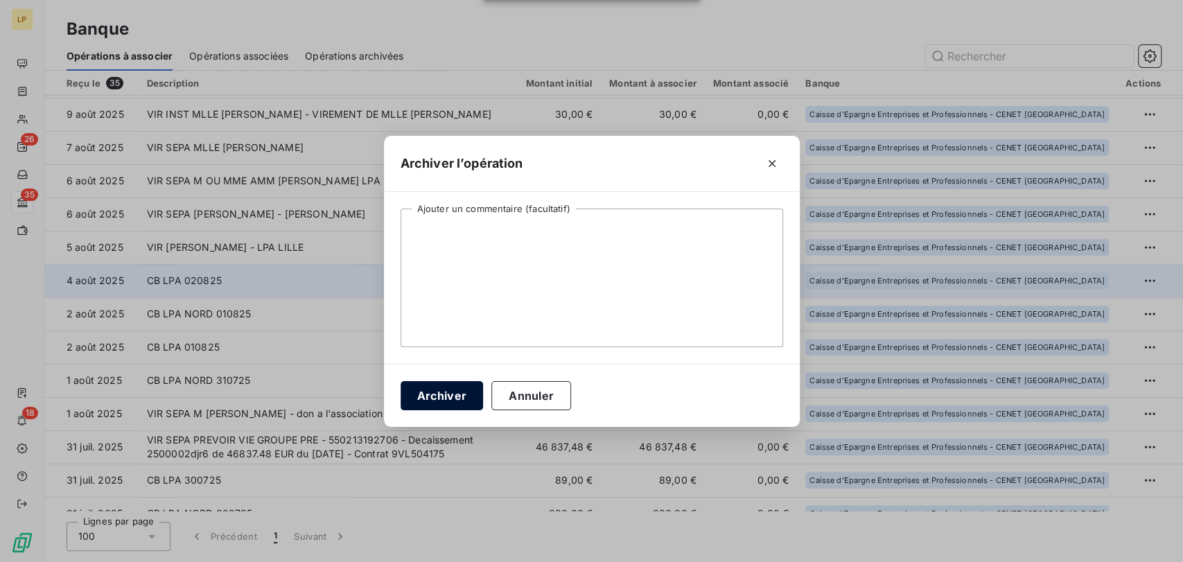
click at [460, 389] on button "Archiver" at bounding box center [442, 395] width 83 height 29
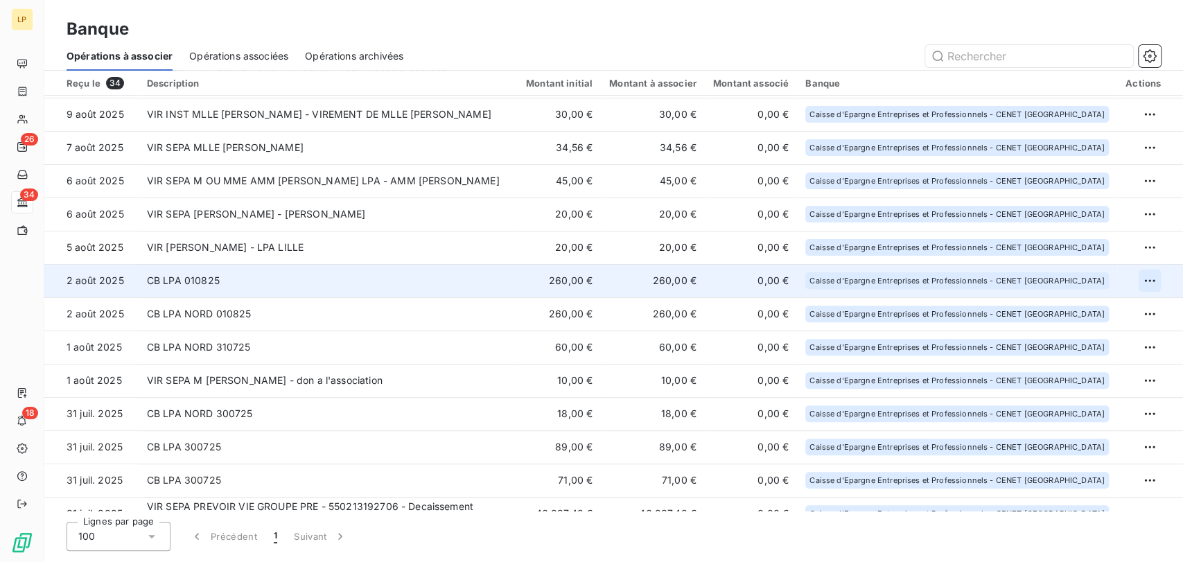
click at [1140, 282] on html "LP 26 34 18 Banque Opérations à associer Opérations associées Opérations archiv…" at bounding box center [591, 281] width 1183 height 562
click at [1131, 305] on div "Archiver l’opération" at bounding box center [1095, 311] width 107 height 22
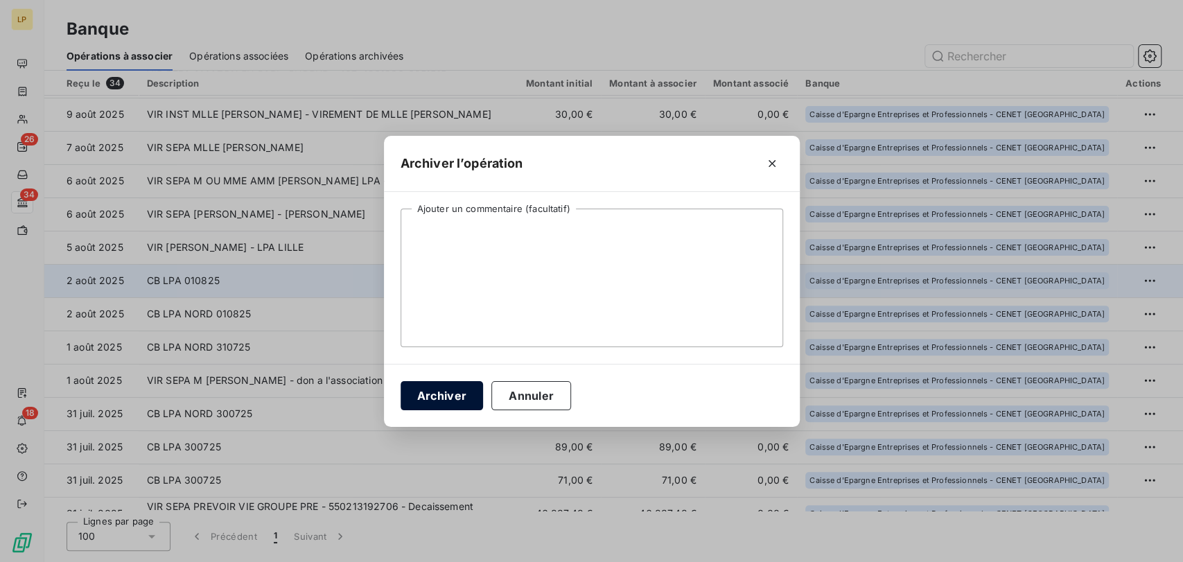
click at [448, 398] on button "Archiver" at bounding box center [442, 395] width 83 height 29
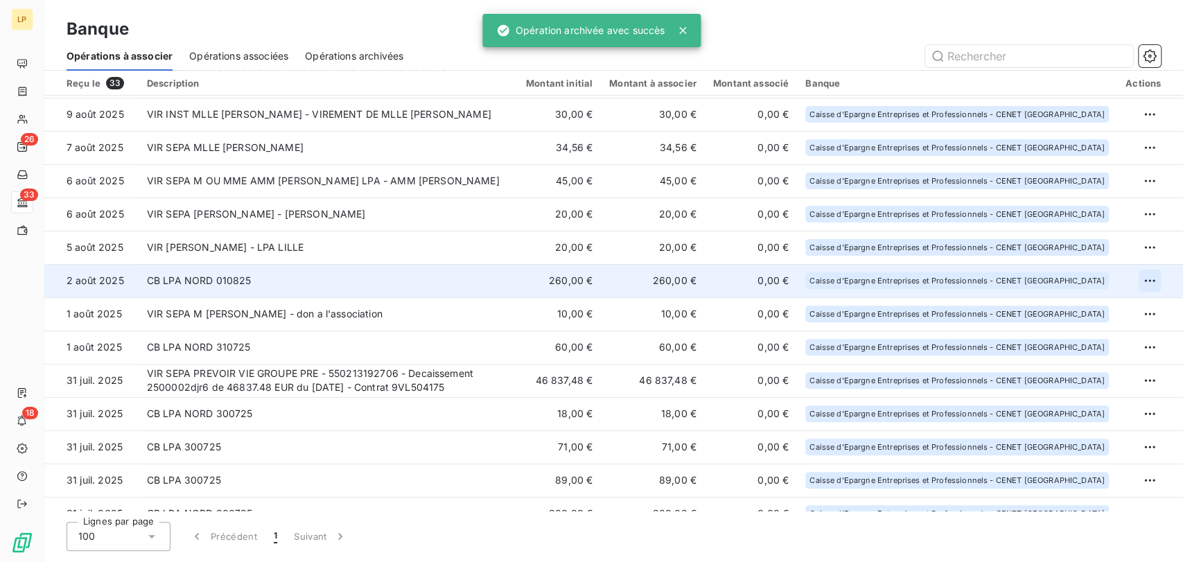
click at [1146, 279] on html "LP 26 33 18 Banque Opérations à associer Opérations associées Opérations archiv…" at bounding box center [591, 281] width 1183 height 562
click at [1109, 306] on div "Archiver l’opération" at bounding box center [1095, 311] width 107 height 22
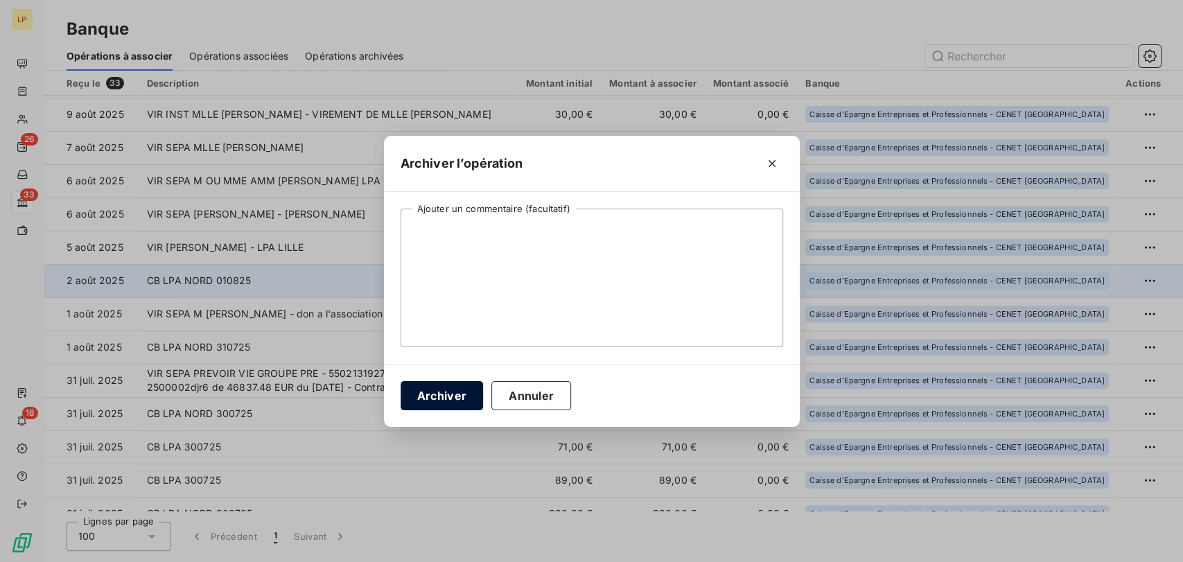
click at [463, 390] on button "Archiver" at bounding box center [442, 395] width 83 height 29
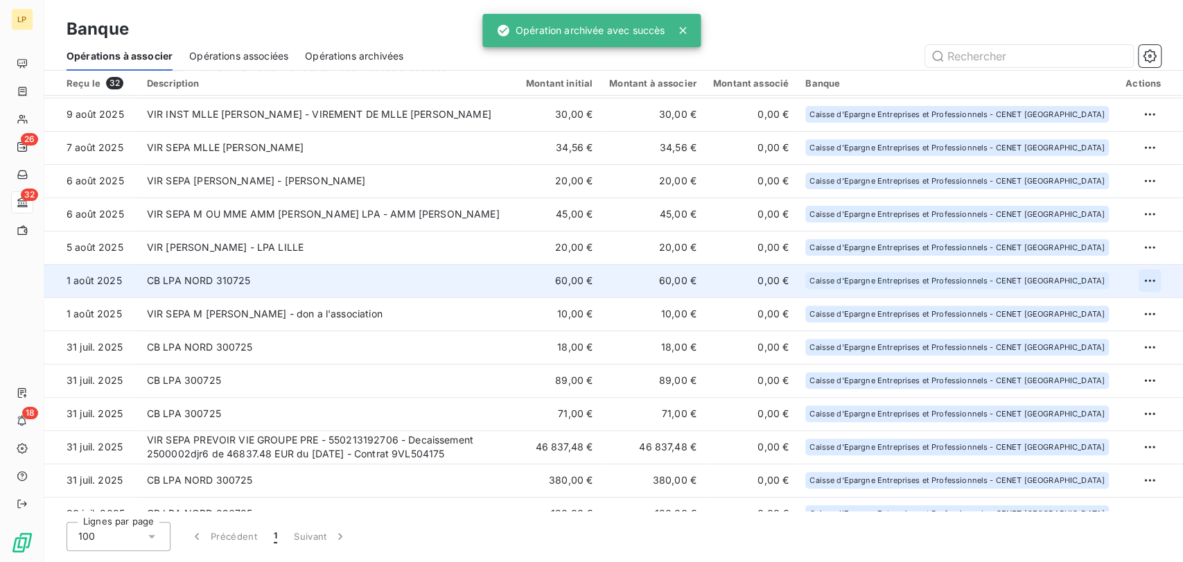
click at [1148, 281] on html "LP 26 32 18 Banque Opérations à associer Opérations associées Opérations archiv…" at bounding box center [591, 281] width 1183 height 562
click at [1067, 313] on div "Archiver l’opération" at bounding box center [1095, 311] width 107 height 22
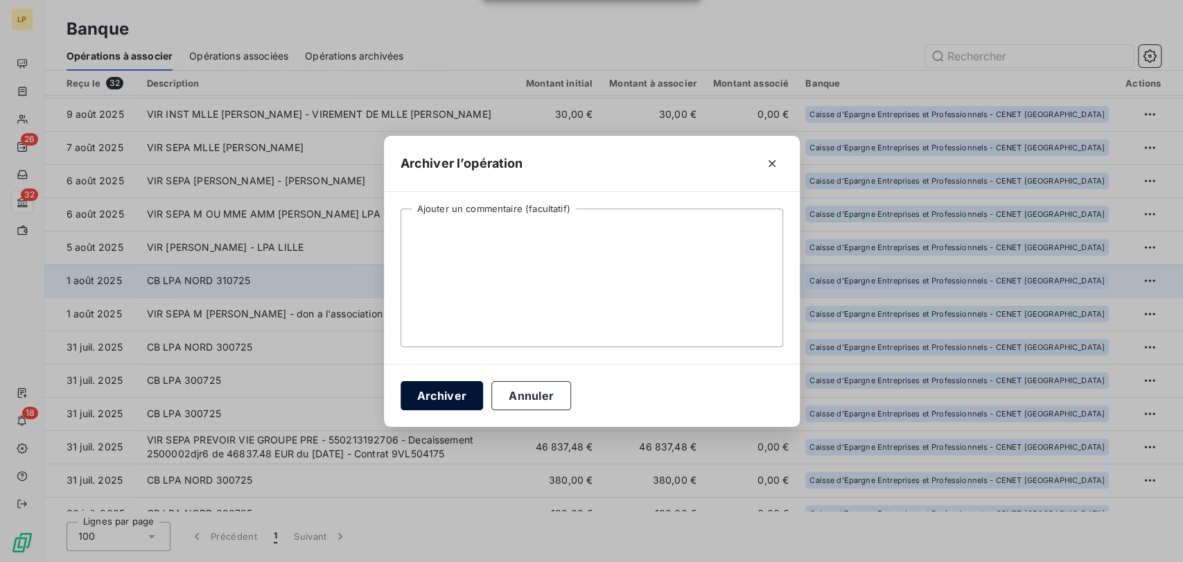
click at [455, 383] on button "Archiver" at bounding box center [442, 395] width 83 height 29
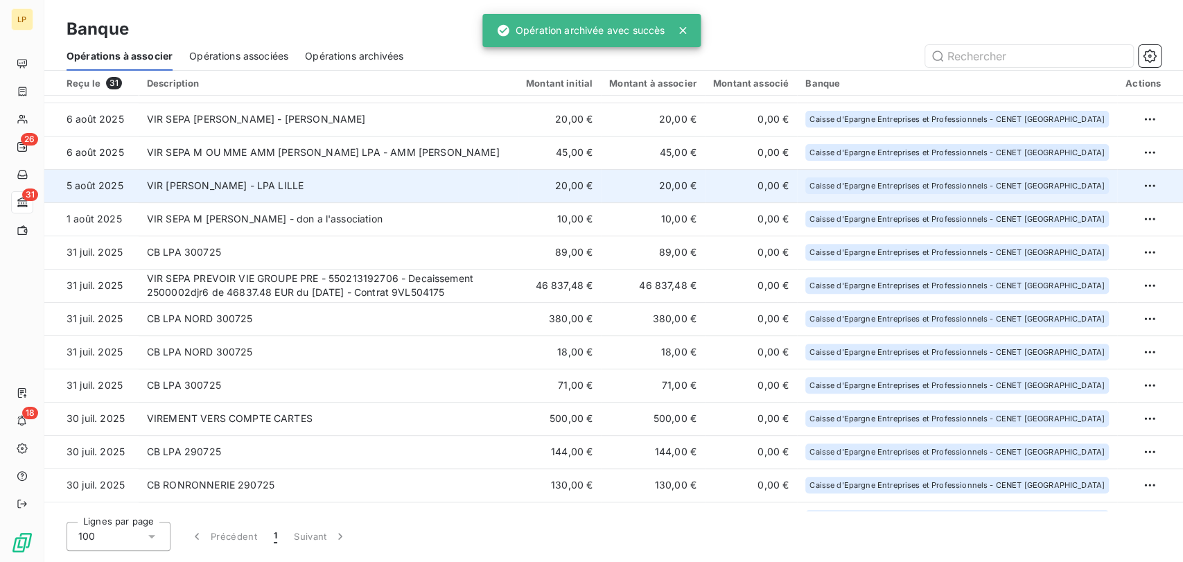
scroll to position [308, 0]
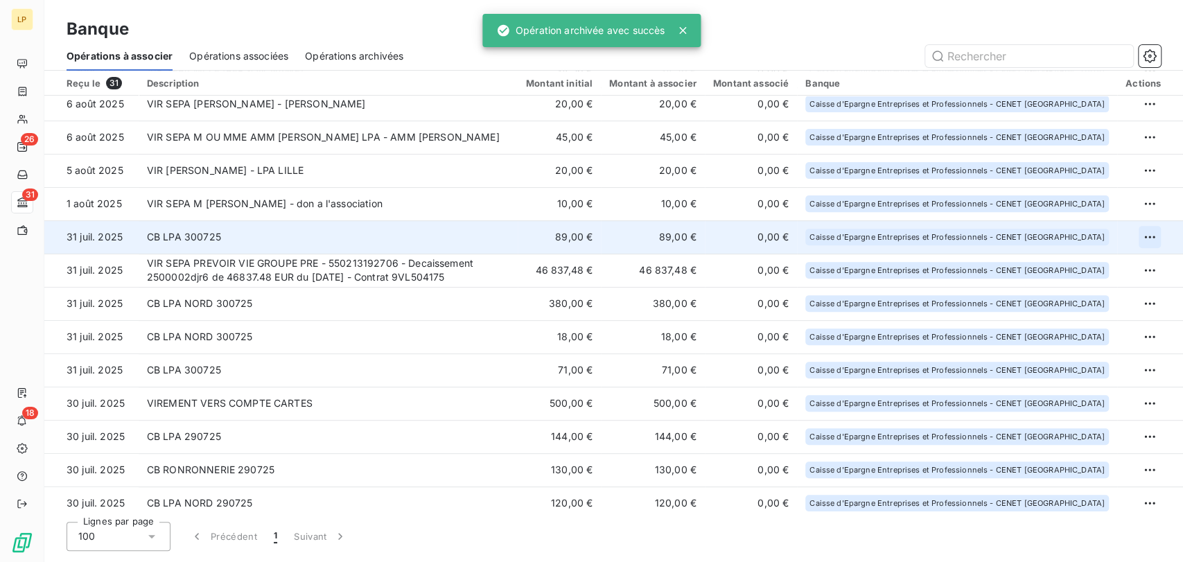
click at [1140, 240] on html "LP 26 31 18 Banque Opérations à associer Opérations associées Opérations archiv…" at bounding box center [591, 281] width 1183 height 562
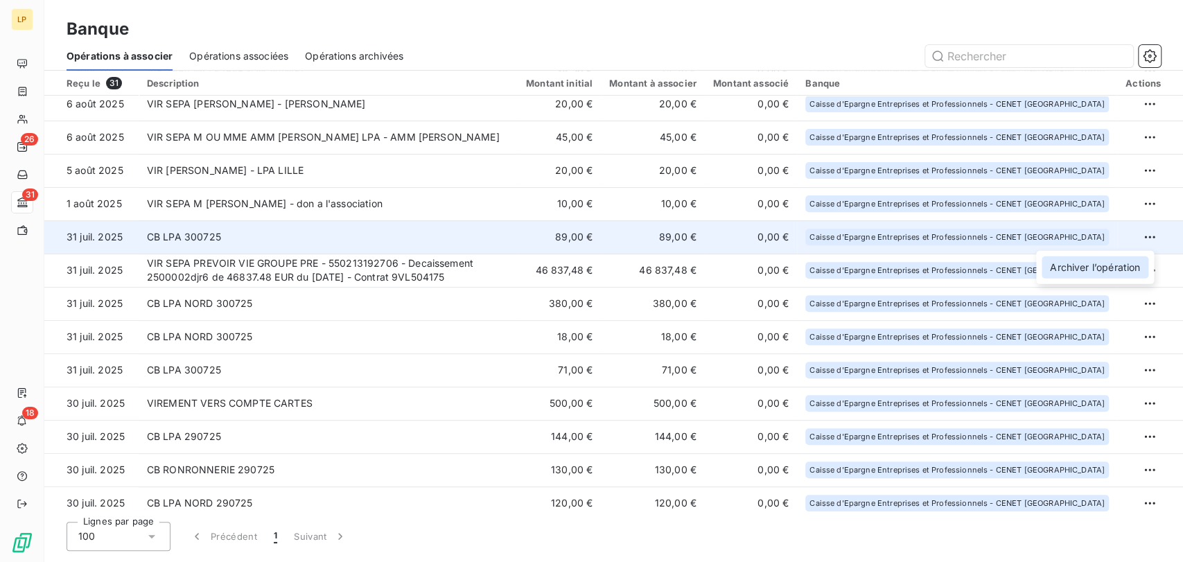
click at [1090, 269] on div "Archiver l’opération" at bounding box center [1095, 267] width 107 height 22
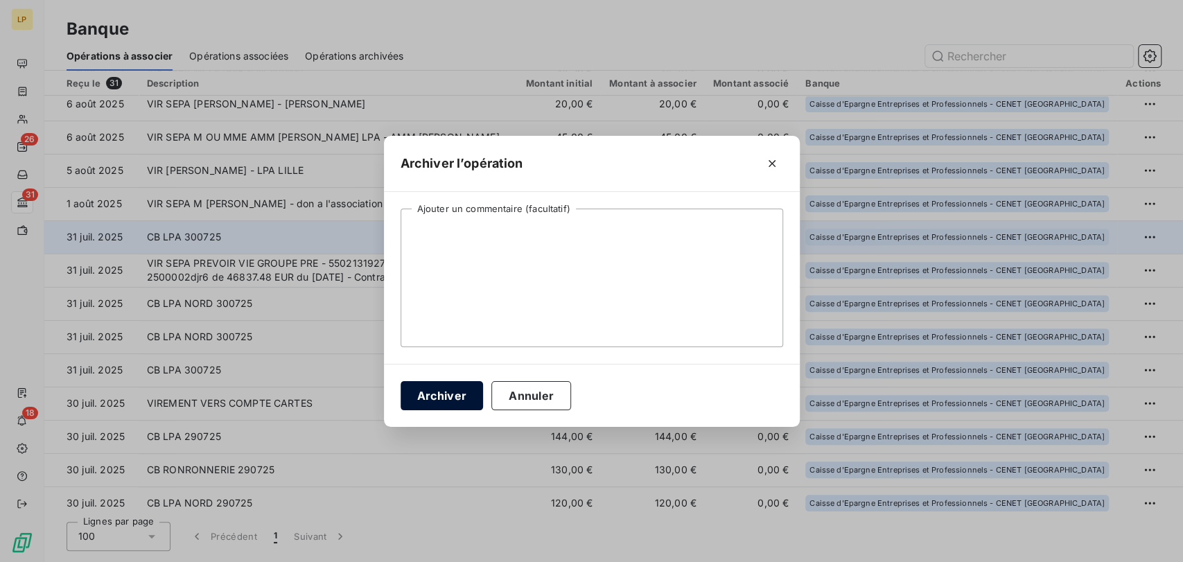
click at [447, 387] on button "Archiver" at bounding box center [442, 395] width 83 height 29
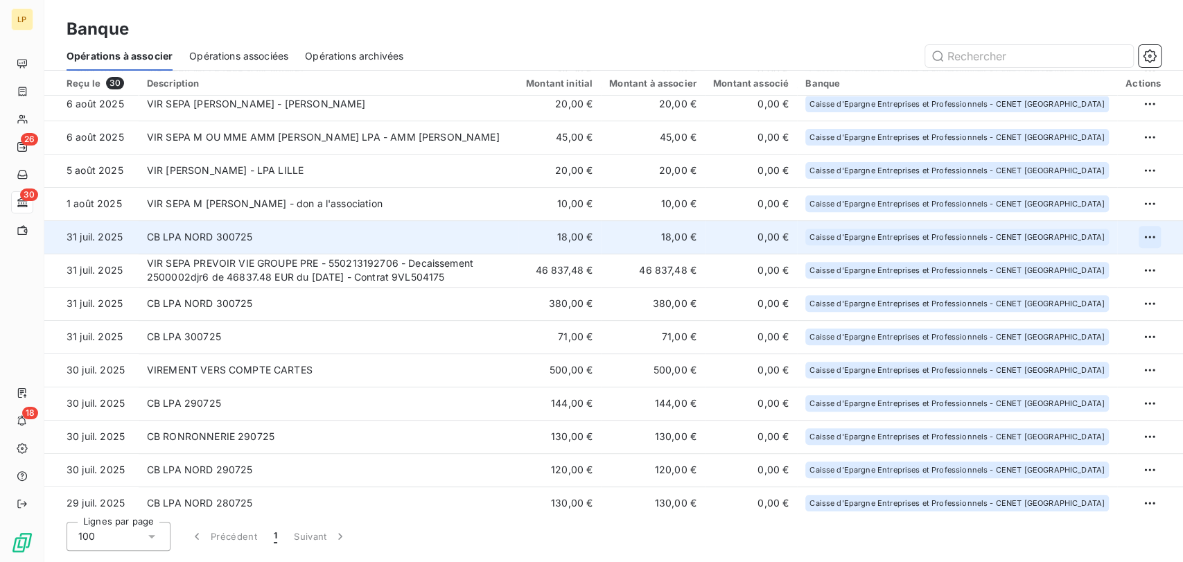
click at [1142, 241] on html "LP 26 30 18 Banque Opérations à associer Opérations associées Opérations archiv…" at bounding box center [591, 281] width 1183 height 562
click at [1113, 264] on div "Archiver l’opération" at bounding box center [1095, 267] width 107 height 22
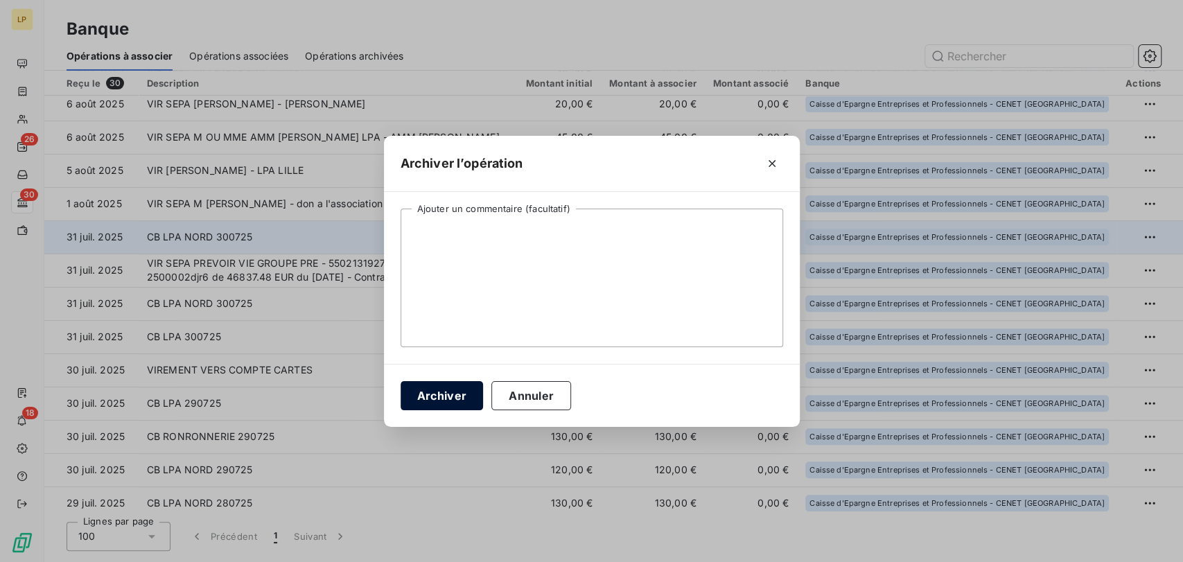
click at [433, 390] on button "Archiver" at bounding box center [442, 395] width 83 height 29
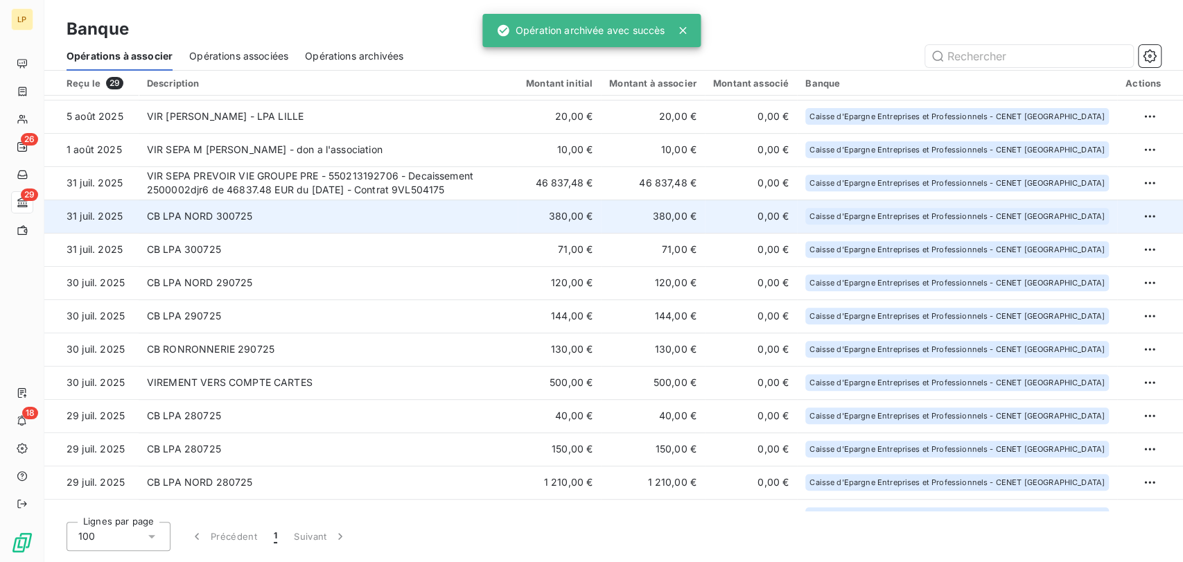
scroll to position [385, 0]
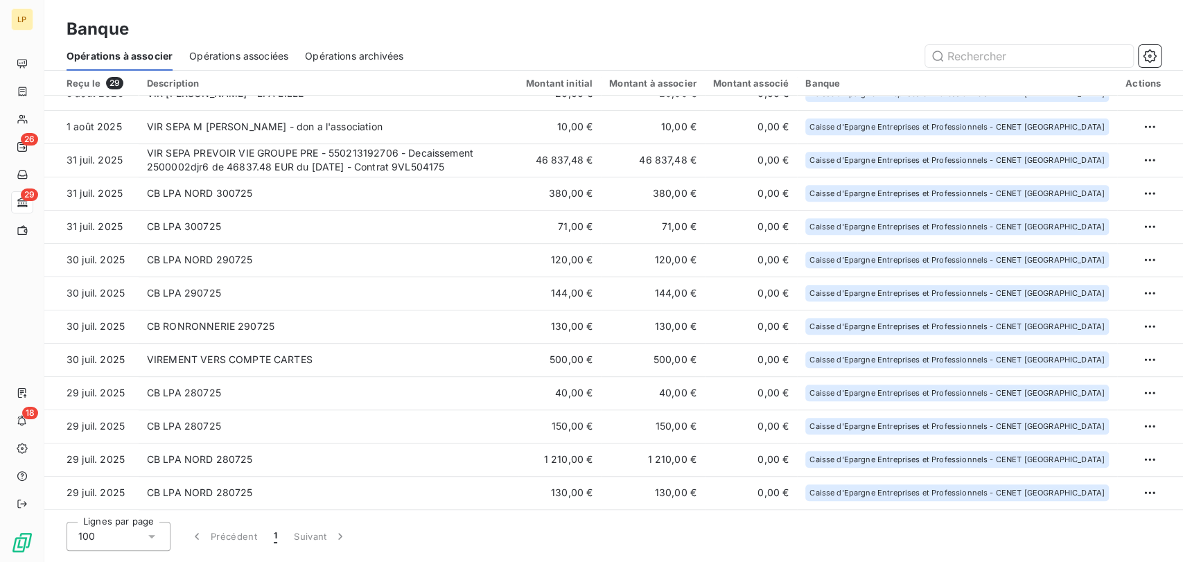
click at [1145, 193] on html "LP 26 29 18 Banque Opérations à associer Opérations associées Opérations archiv…" at bounding box center [591, 281] width 1183 height 562
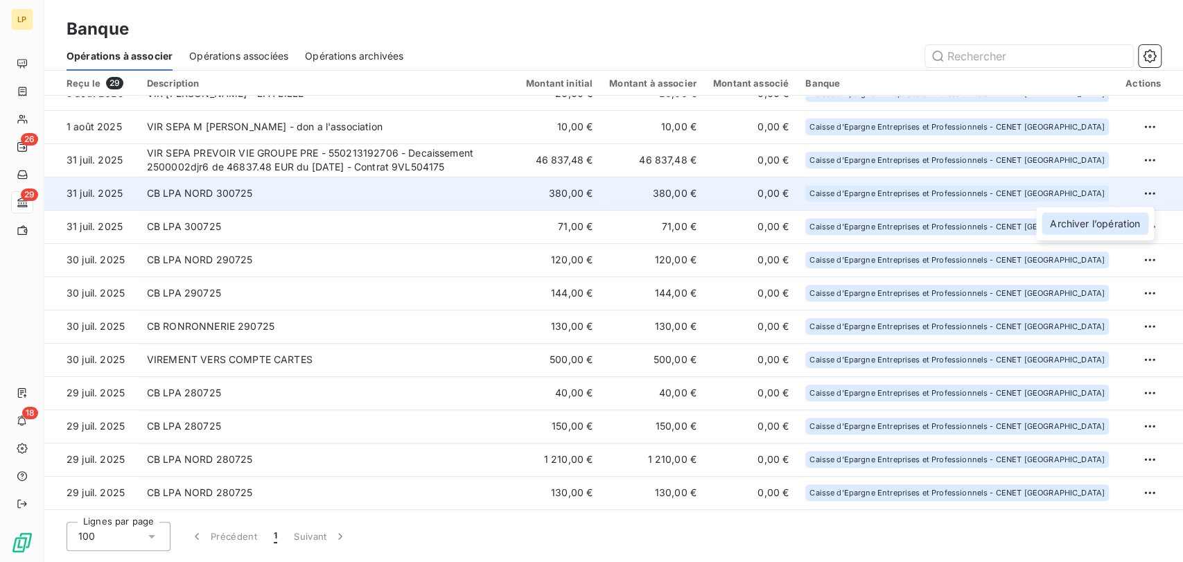
click at [1126, 222] on div "Archiver l’opération" at bounding box center [1095, 224] width 107 height 22
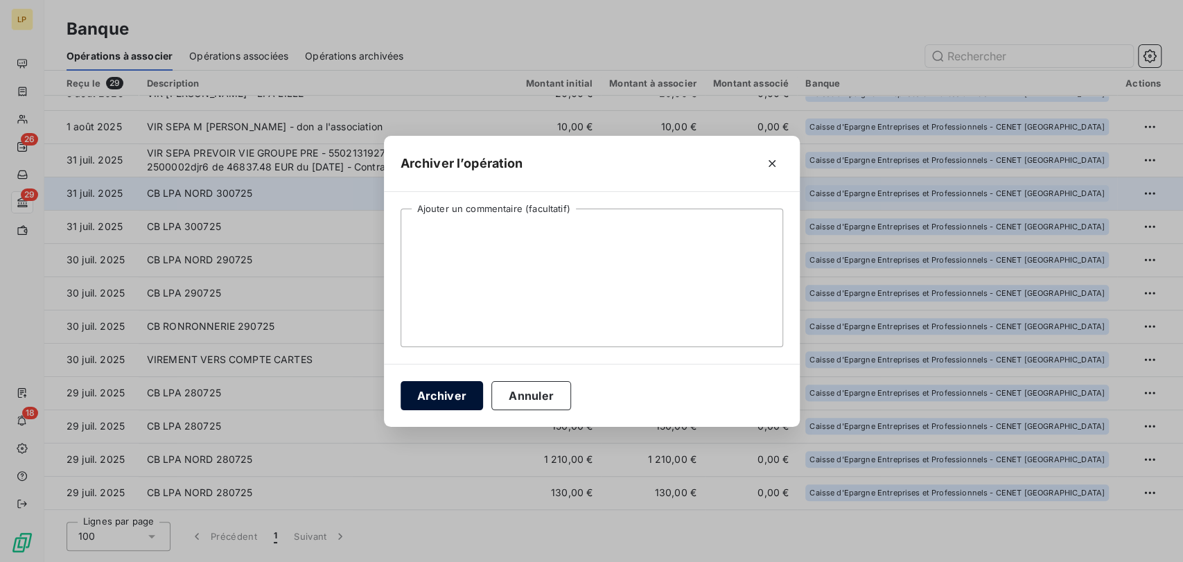
click at [456, 389] on button "Archiver" at bounding box center [442, 395] width 83 height 29
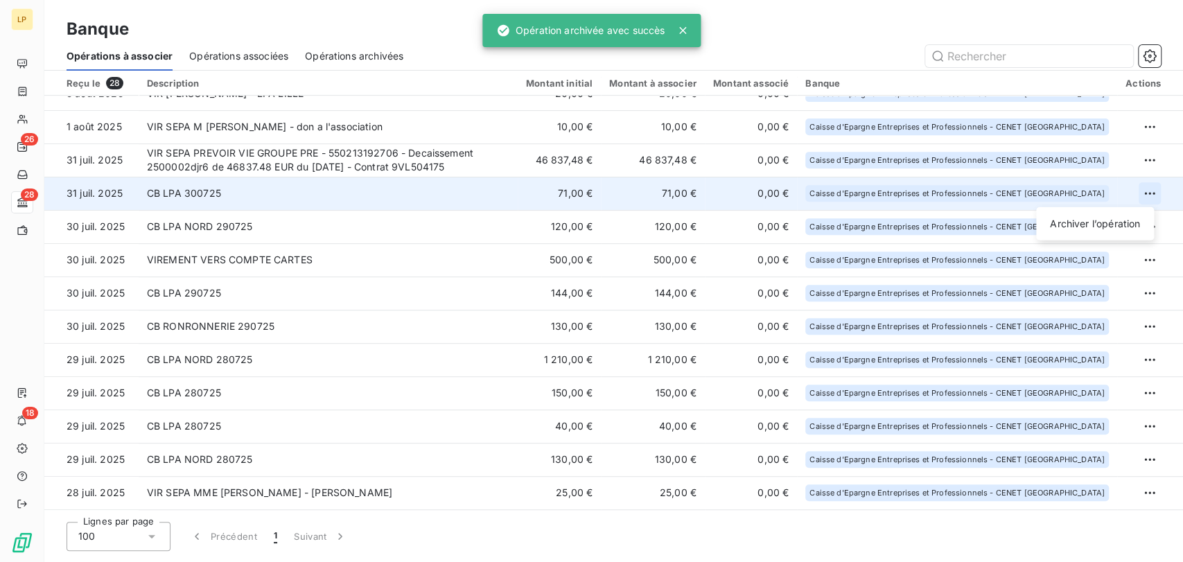
click at [1141, 191] on html "LP 26 28 18 Banque Opérations à associer Opérations associées Opérations archiv…" at bounding box center [591, 281] width 1183 height 562
click at [1117, 223] on div "Archiver l’opération" at bounding box center [1095, 224] width 107 height 22
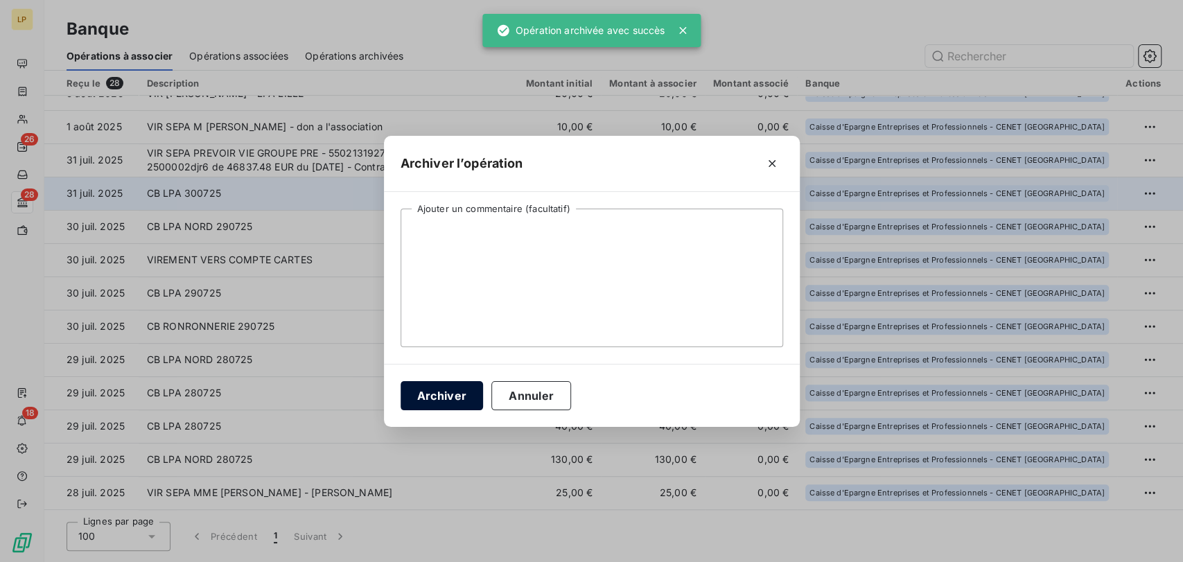
click at [435, 399] on button "Archiver" at bounding box center [442, 395] width 83 height 29
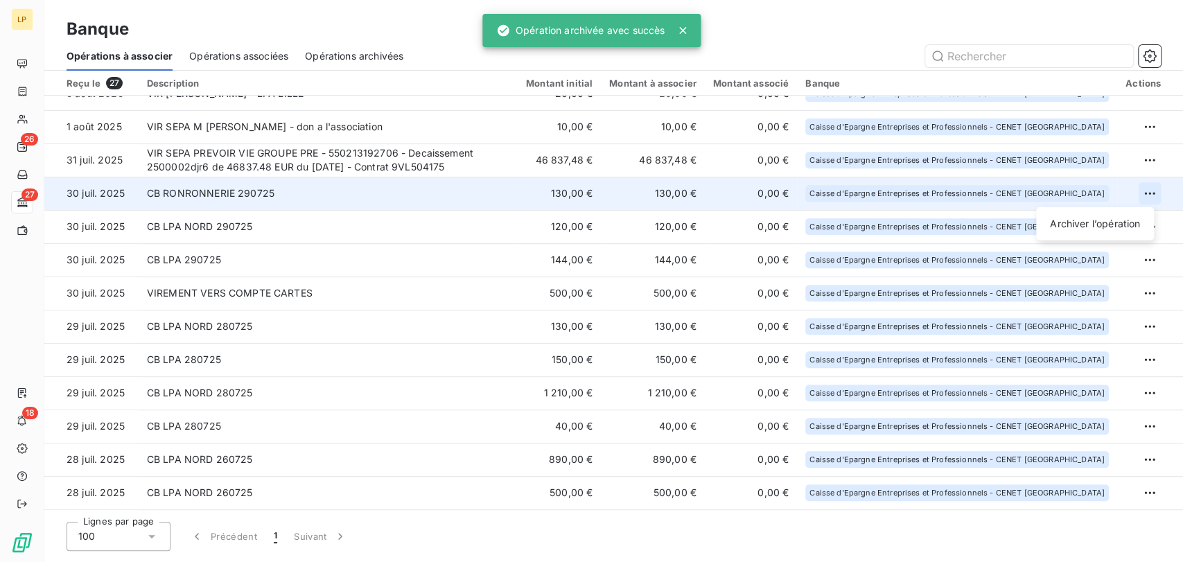
click at [1147, 191] on html "LP 26 27 18 Banque Opérations à associer Opérations associées Opérations archiv…" at bounding box center [591, 281] width 1183 height 562
click at [1079, 232] on div "Archiver l’opération" at bounding box center [1095, 224] width 107 height 22
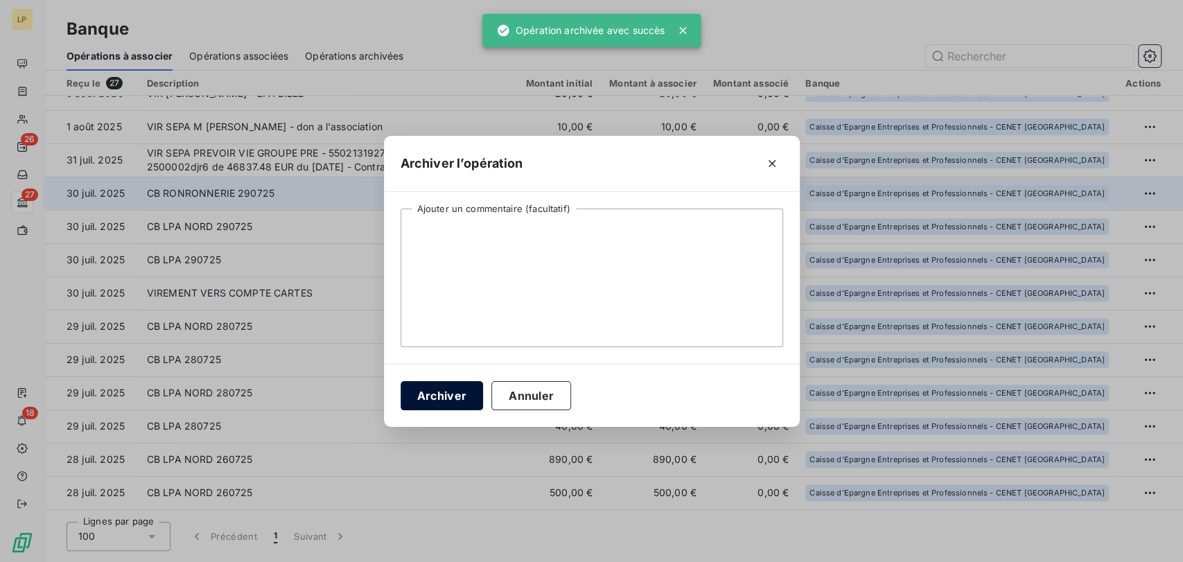
click at [455, 396] on button "Archiver" at bounding box center [442, 395] width 83 height 29
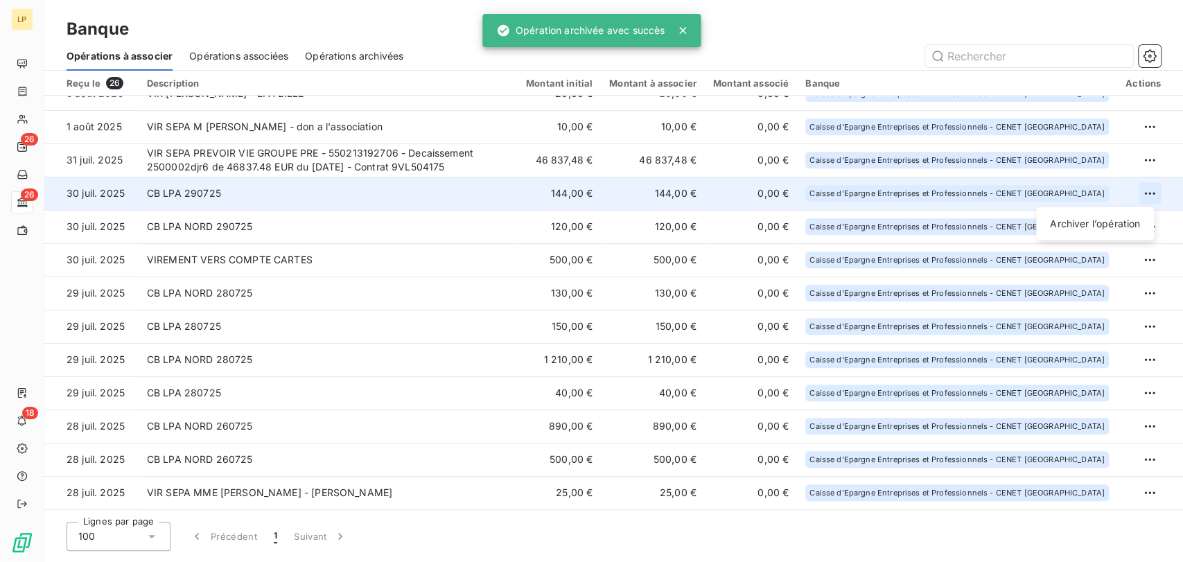
click at [1141, 189] on html "LP 26 26 18 Banque Opérations à associer Opérations associées Opérations archiv…" at bounding box center [591, 281] width 1183 height 562
click at [1115, 222] on div "Archiver l’opération" at bounding box center [1095, 224] width 107 height 22
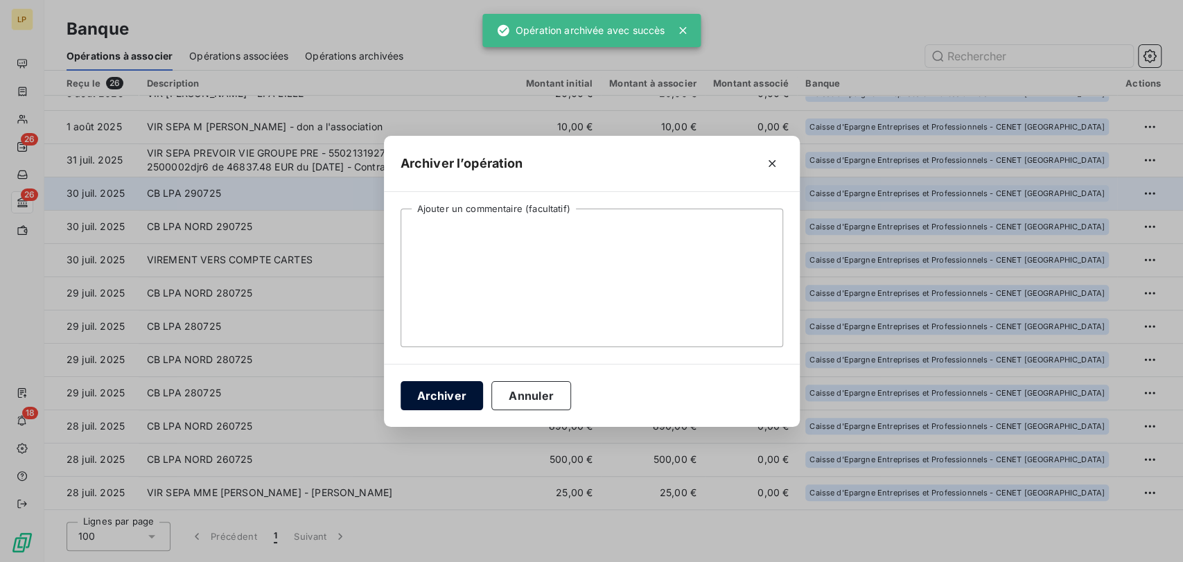
click at [435, 395] on button "Archiver" at bounding box center [442, 395] width 83 height 29
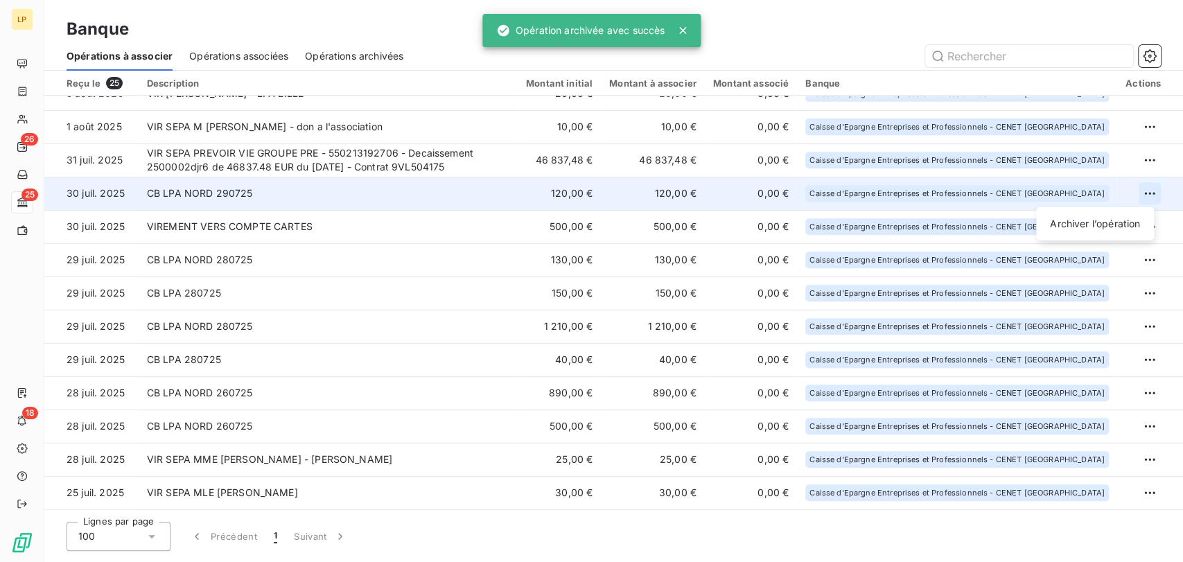
click at [1139, 190] on html "LP 26 25 18 Banque Opérations à associer Opérations associées Opérations archiv…" at bounding box center [591, 281] width 1183 height 562
click at [1084, 228] on div "Archiver l’opération" at bounding box center [1095, 224] width 107 height 22
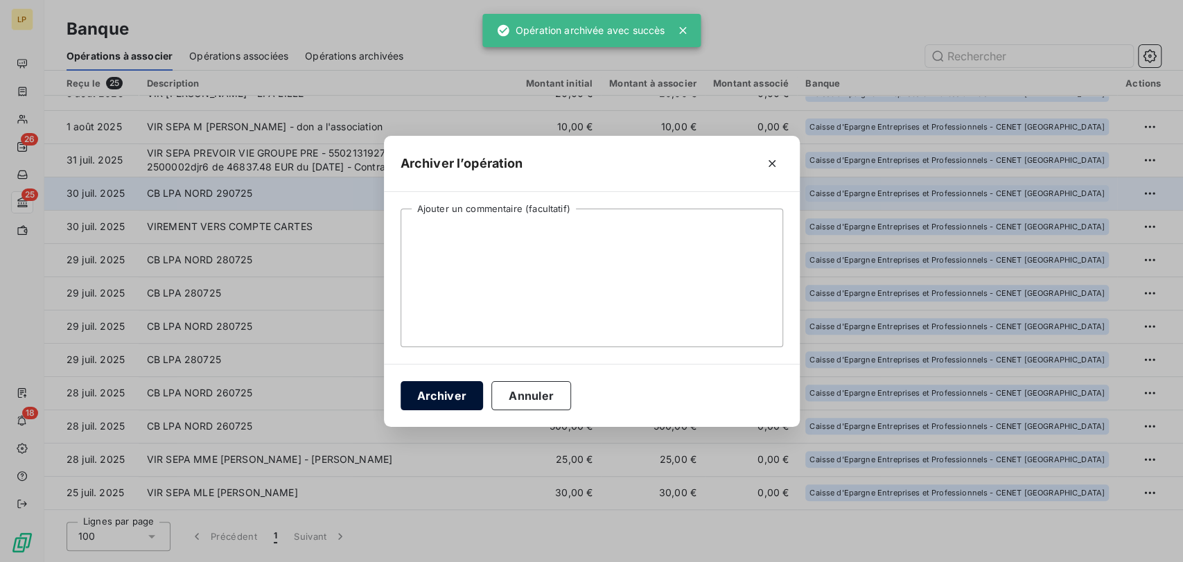
click at [463, 396] on button "Archiver" at bounding box center [442, 395] width 83 height 29
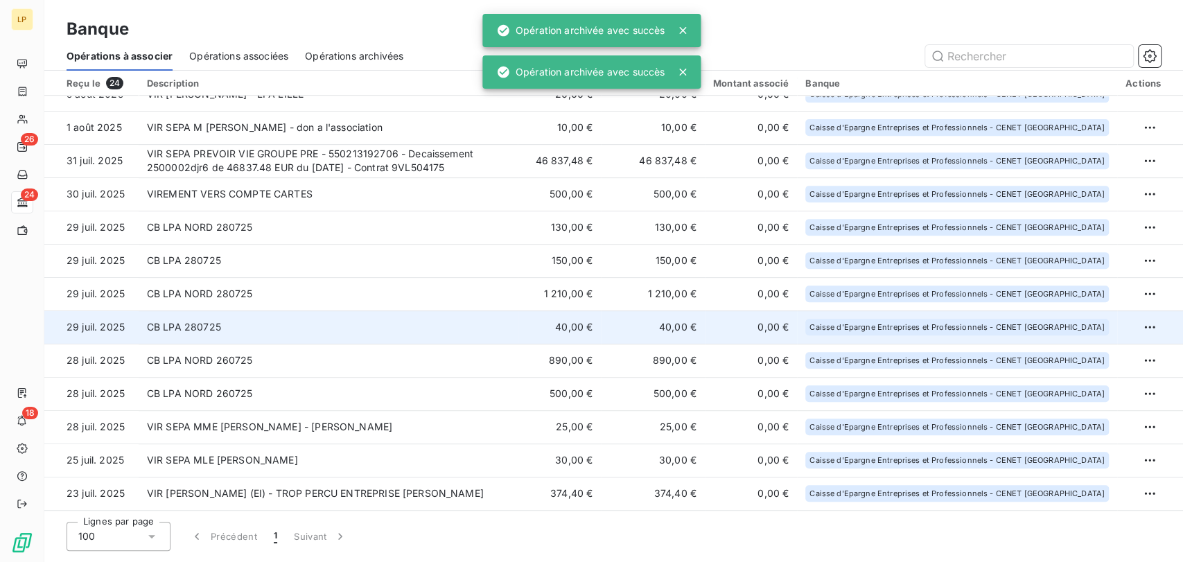
scroll to position [383, 0]
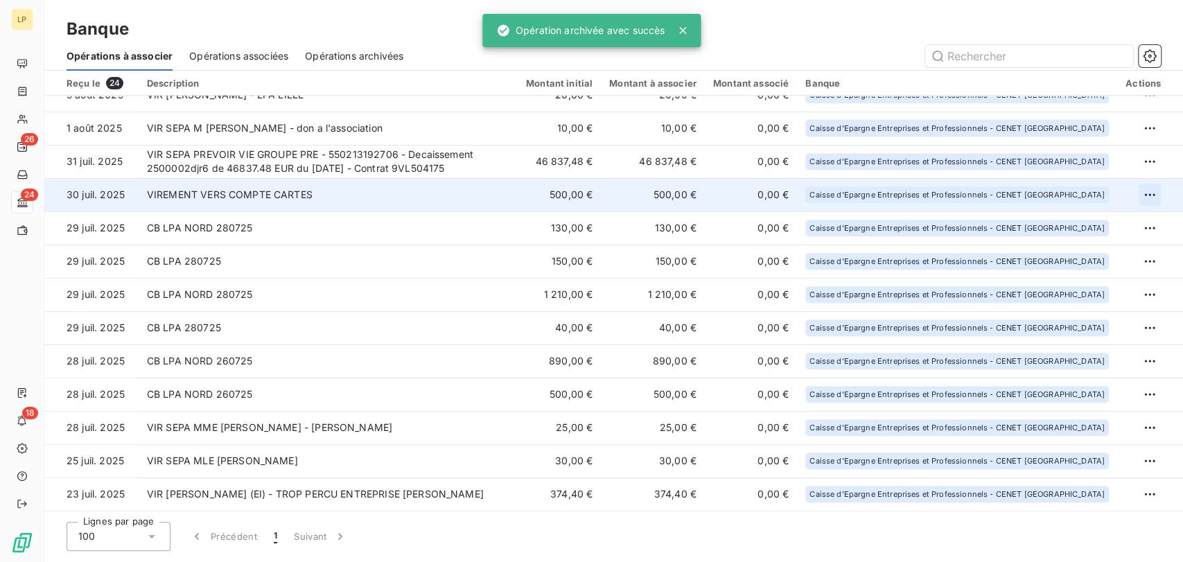
click at [1139, 193] on html "LP 26 24 18 Banque Opérations à associer Opérations associées Opérations archiv…" at bounding box center [591, 281] width 1183 height 562
click at [1129, 223] on div "Archiver l’opération" at bounding box center [1095, 224] width 107 height 22
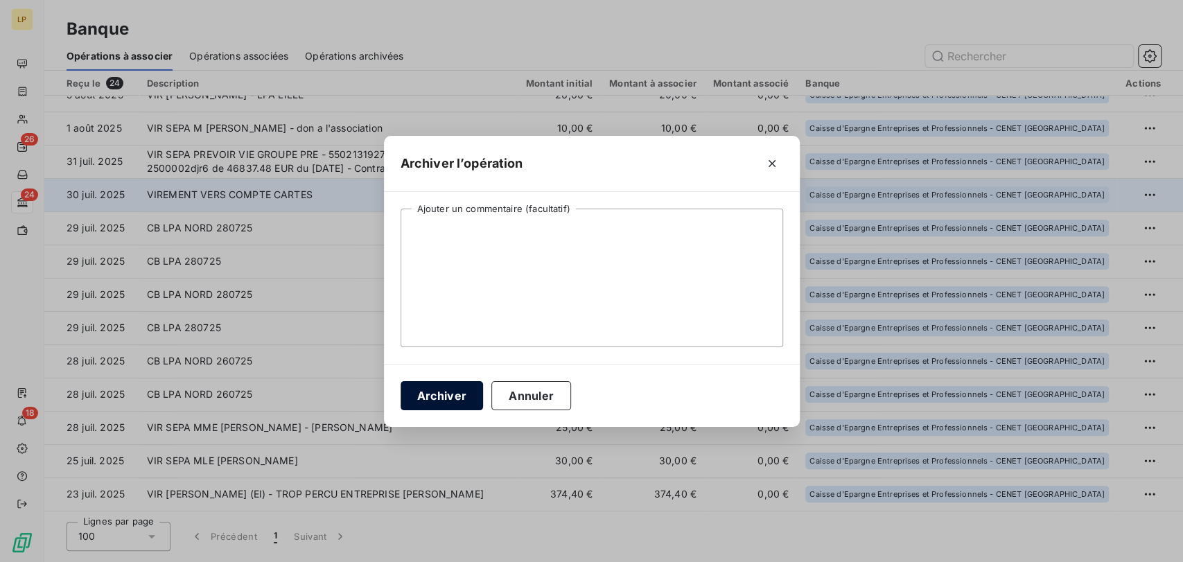
click at [436, 398] on button "Archiver" at bounding box center [442, 395] width 83 height 29
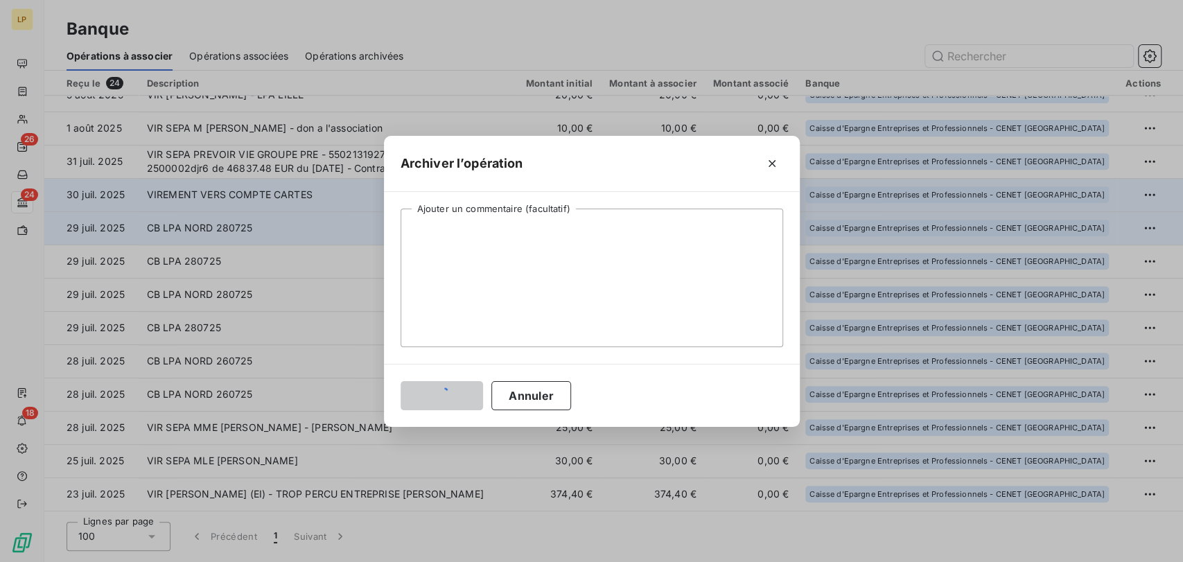
scroll to position [350, 0]
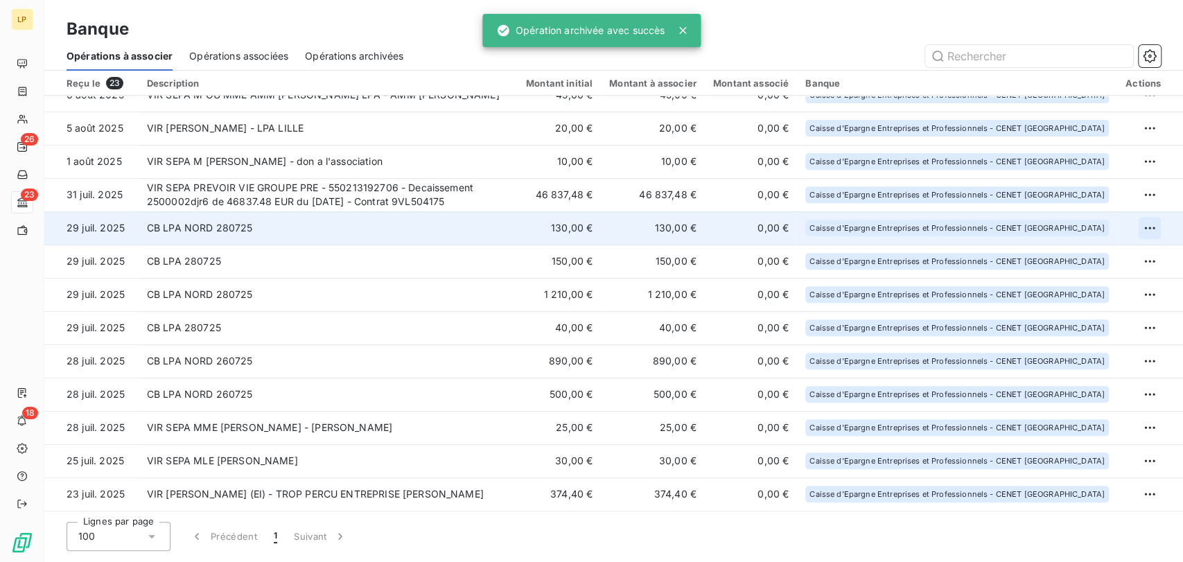
click at [1134, 228] on html "LP 26 23 18 Banque Opérations à associer Opérations associées Opérations archiv…" at bounding box center [591, 281] width 1183 height 562
click at [1095, 250] on div "Archiver l’opération" at bounding box center [1095, 258] width 107 height 22
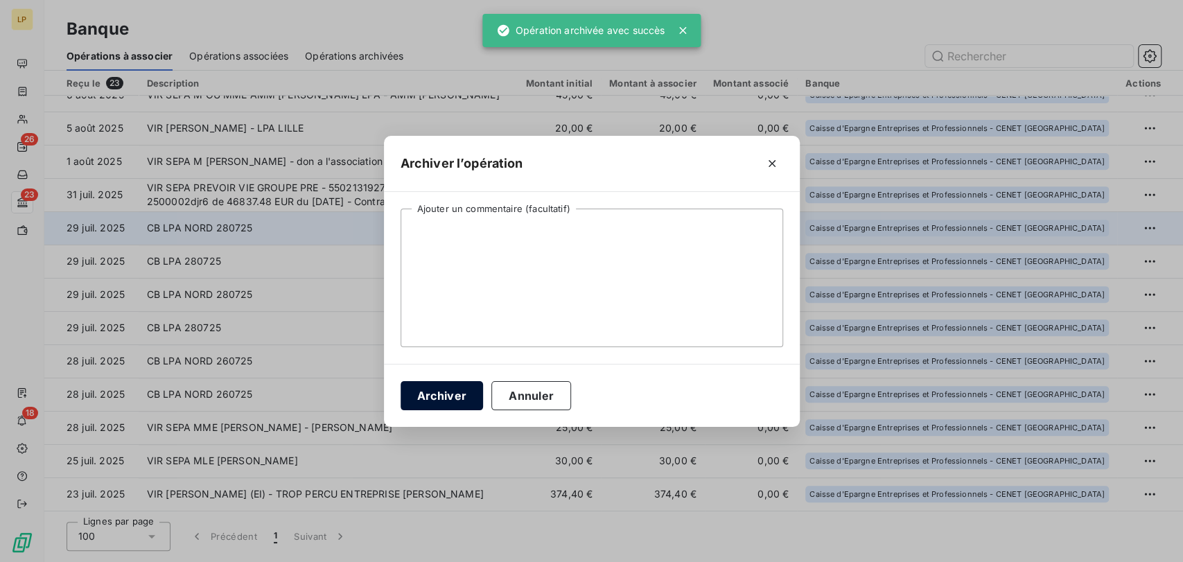
click at [457, 393] on button "Archiver" at bounding box center [442, 395] width 83 height 29
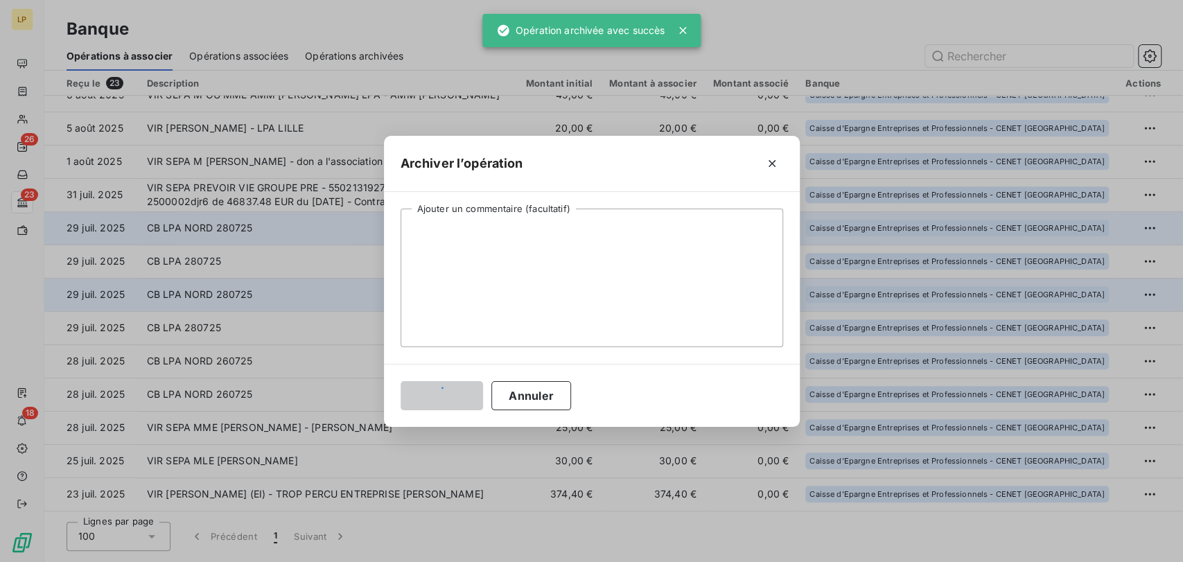
scroll to position [317, 0]
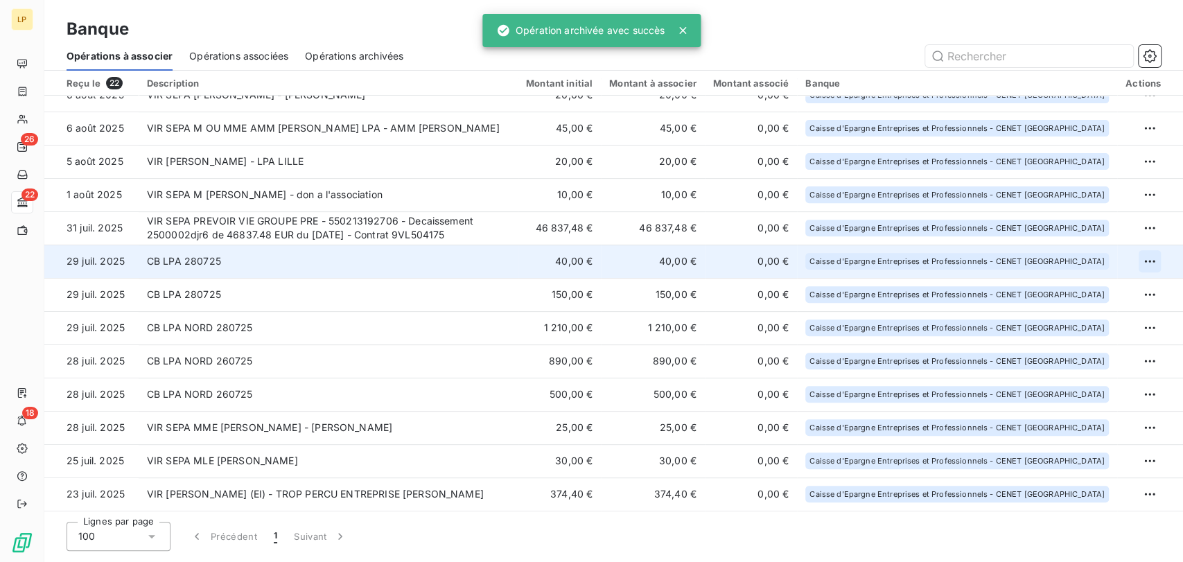
click at [1140, 259] on html "LP 26 22 18 Banque Opérations à associer Opérations associées Opérations archiv…" at bounding box center [591, 281] width 1183 height 562
click at [1098, 286] on div "Archiver l’opération" at bounding box center [1095, 291] width 107 height 22
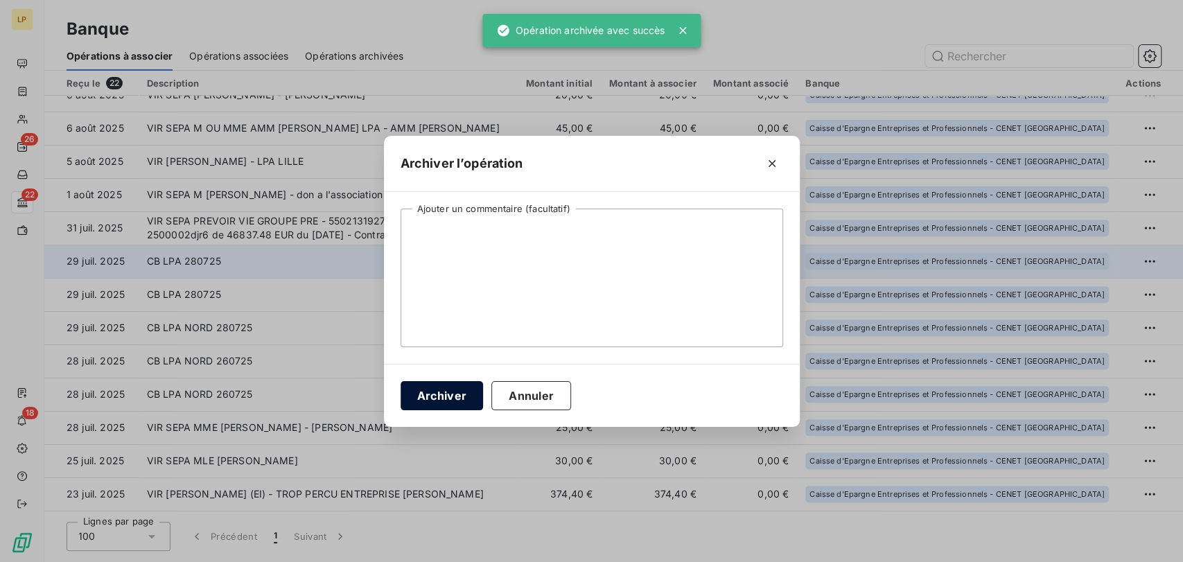
click at [448, 399] on button "Archiver" at bounding box center [442, 395] width 83 height 29
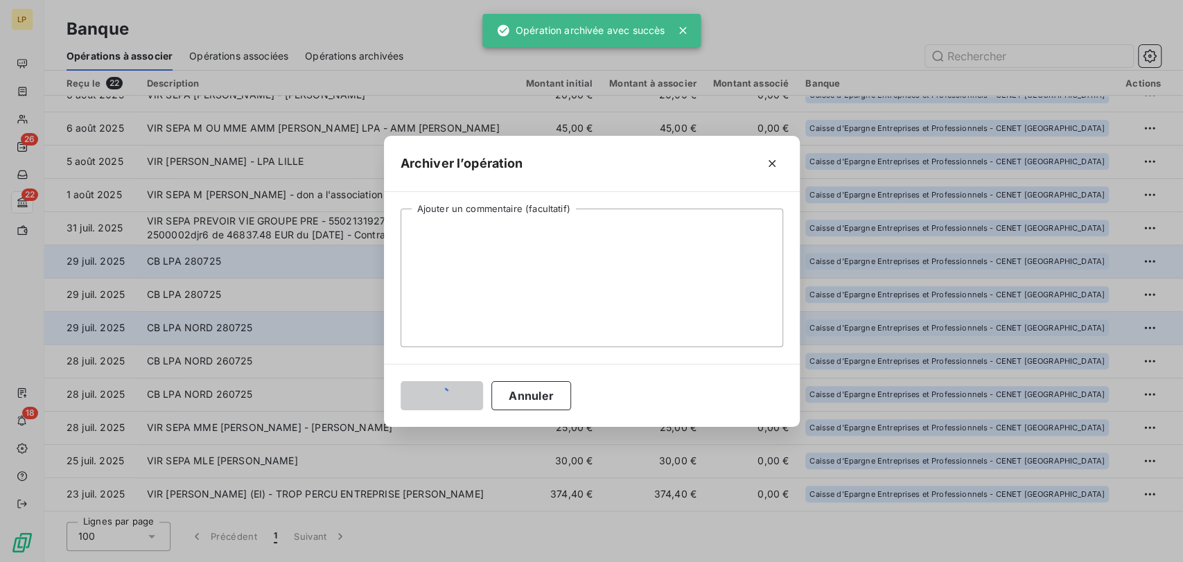
scroll to position [283, 0]
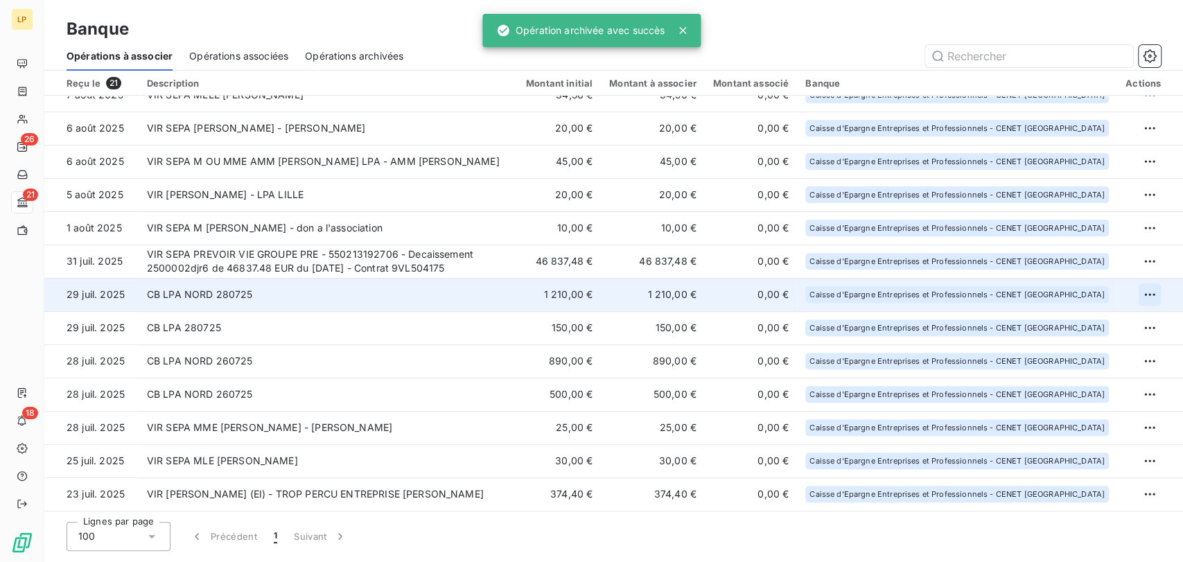
click at [1142, 295] on html "LP 26 21 18 Banque Opérations à associer Opérations associées Opérations archiv…" at bounding box center [591, 281] width 1183 height 562
click at [1083, 328] on div "Archiver l’opération" at bounding box center [1095, 324] width 107 height 22
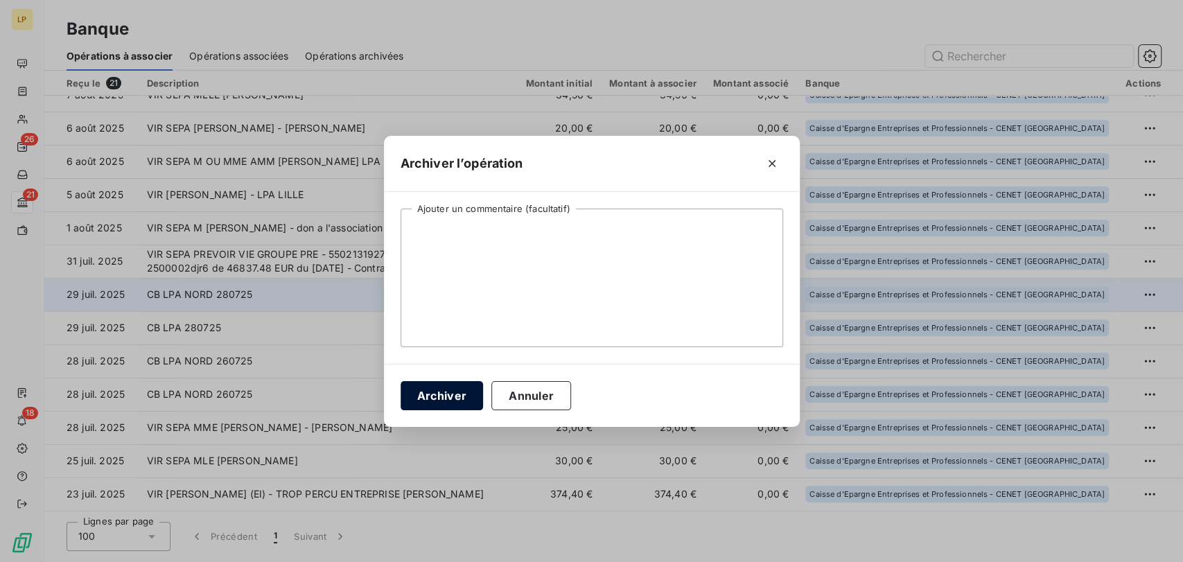
click at [448, 390] on button "Archiver" at bounding box center [442, 395] width 83 height 29
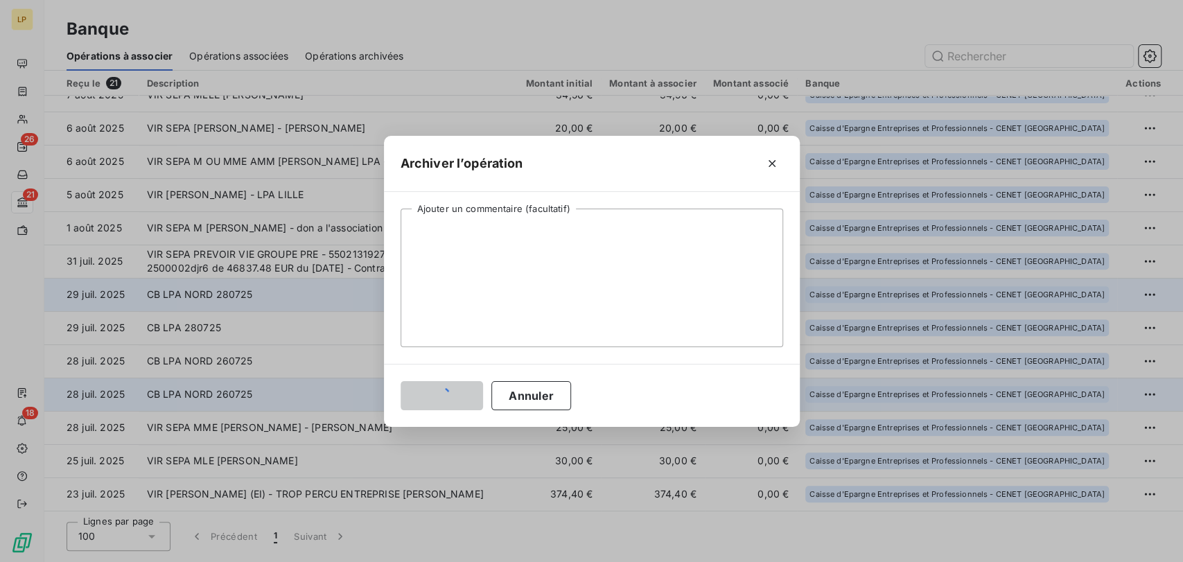
scroll to position [250, 0]
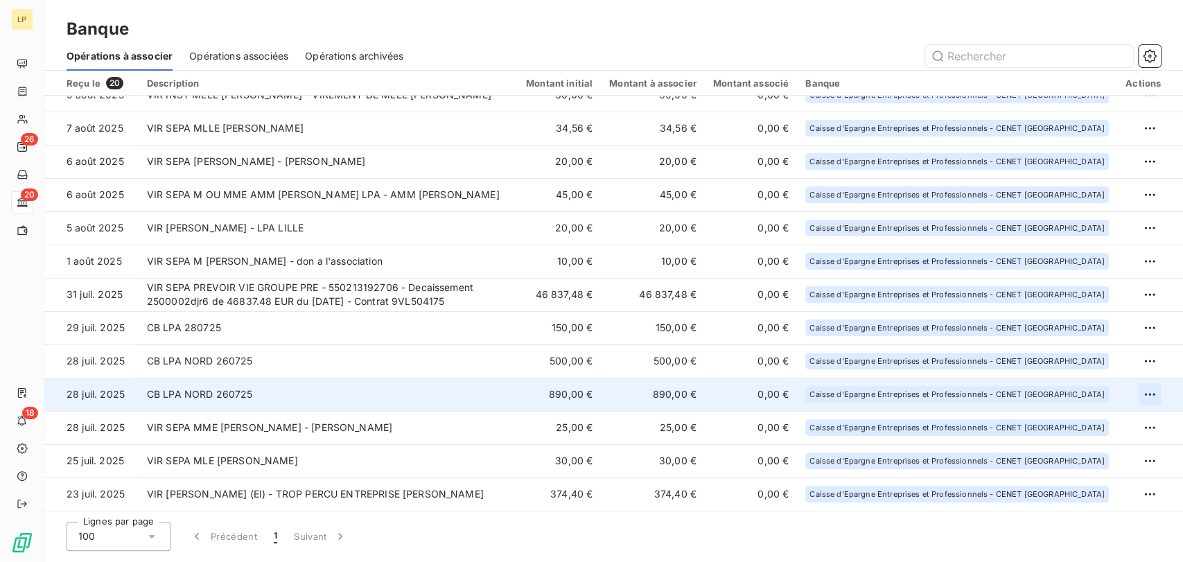
click at [1143, 391] on html "LP 26 20 18 Banque Opérations à associer Opérations associées Opérations archiv…" at bounding box center [591, 281] width 1183 height 562
click at [1124, 419] on div "Archiver l’opération" at bounding box center [1095, 424] width 107 height 22
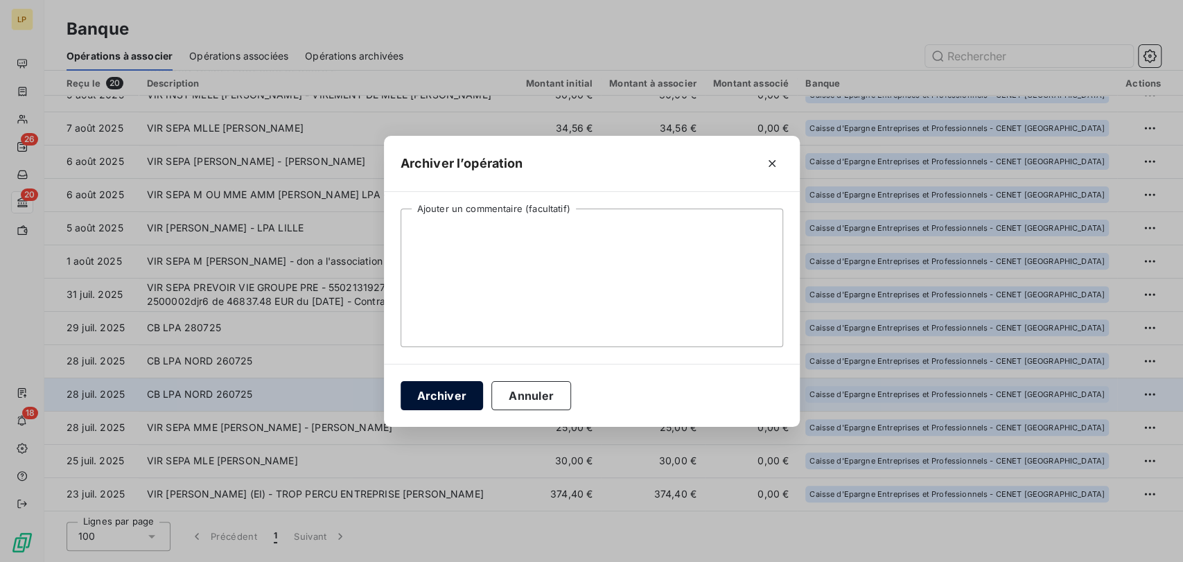
click at [453, 395] on button "Archiver" at bounding box center [442, 395] width 83 height 29
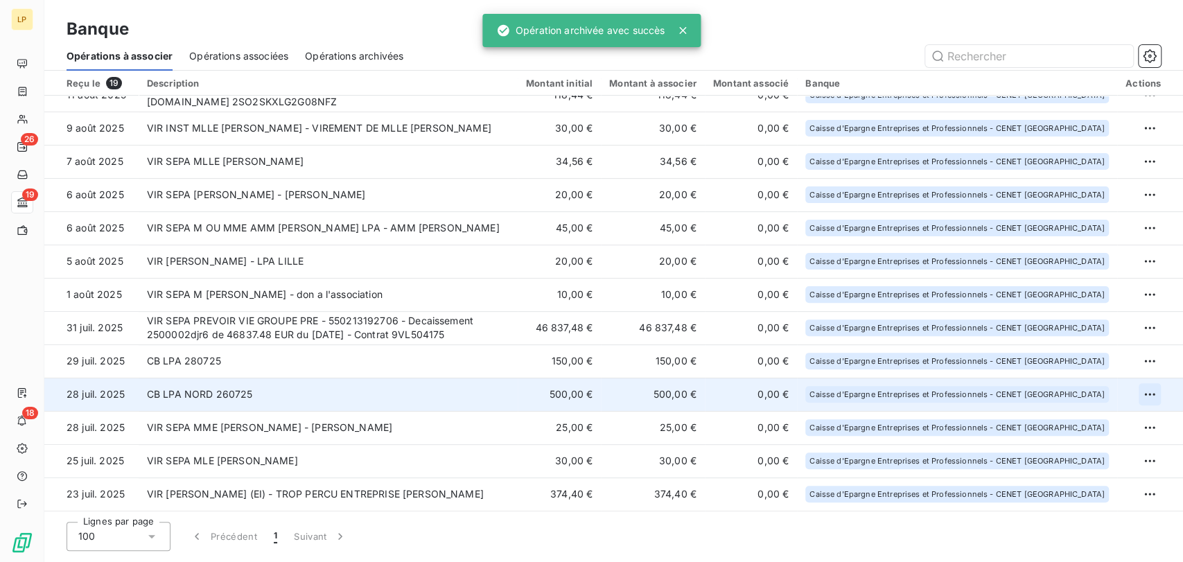
click at [1138, 395] on html "LP 26 19 18 Banque Opérations à associer Opérations associées Opérations archiv…" at bounding box center [591, 281] width 1183 height 562
click at [1076, 419] on div "Archiver l’opération" at bounding box center [1095, 424] width 107 height 22
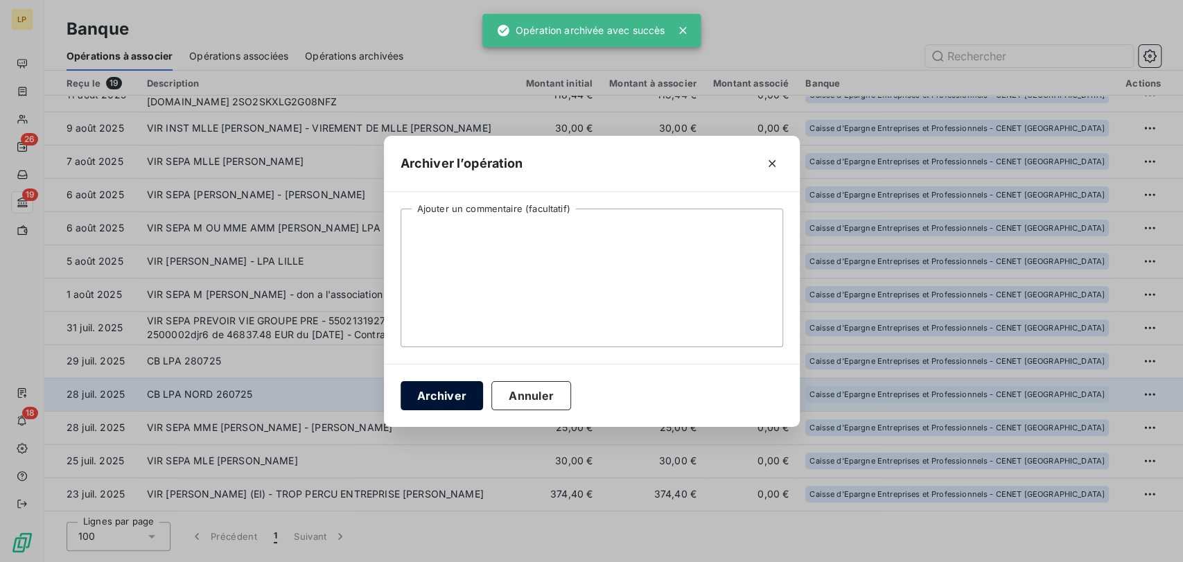
click at [437, 401] on button "Archiver" at bounding box center [442, 395] width 83 height 29
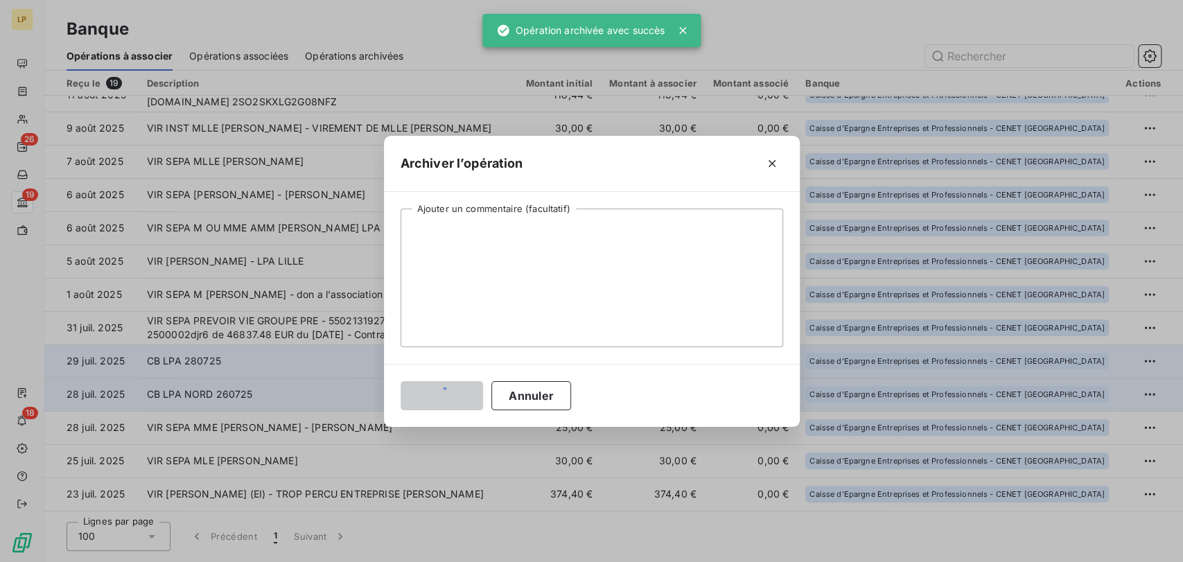
scroll to position [184, 0]
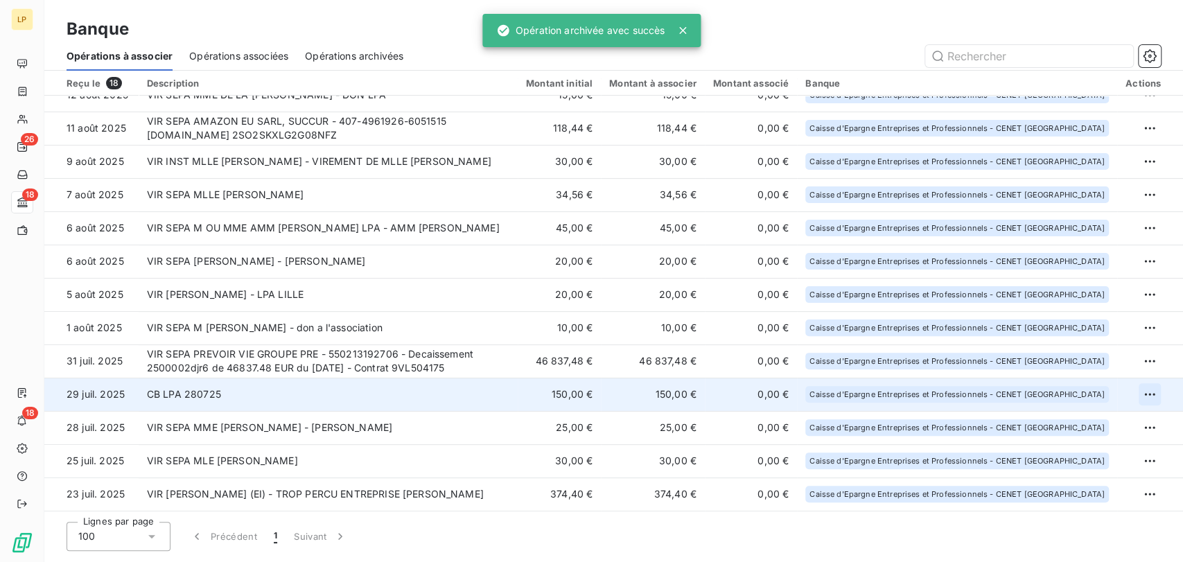
click at [1144, 390] on html "LP 26 18 18 Banque Opérations à associer Opérations associées Opérations archiv…" at bounding box center [591, 281] width 1183 height 562
click at [1077, 424] on div "Archiver l’opération" at bounding box center [1095, 424] width 107 height 22
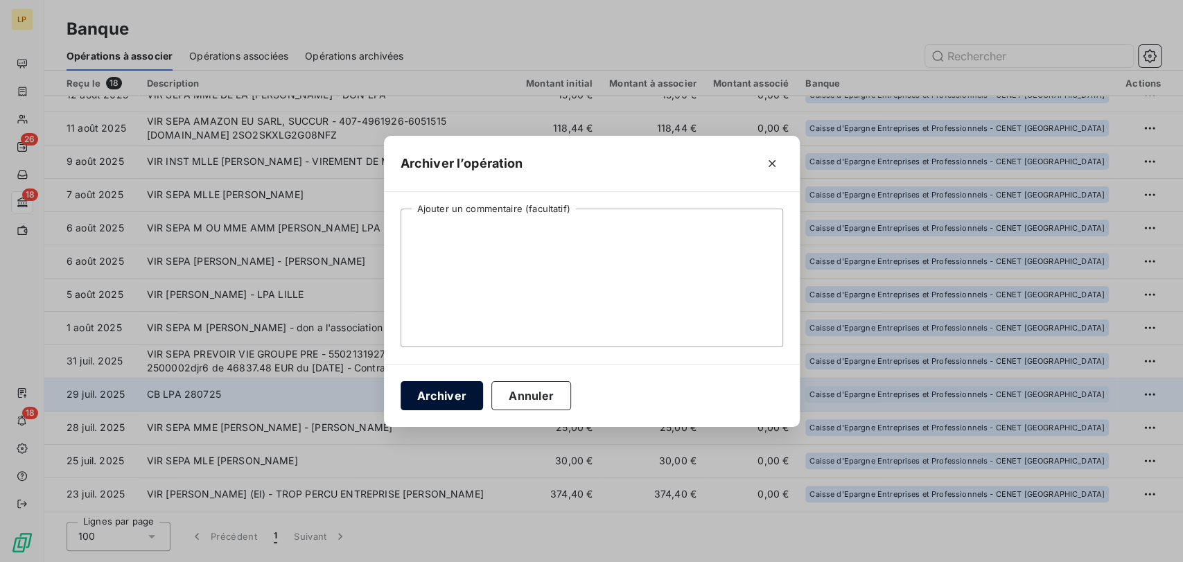
click at [433, 393] on button "Archiver" at bounding box center [442, 395] width 83 height 29
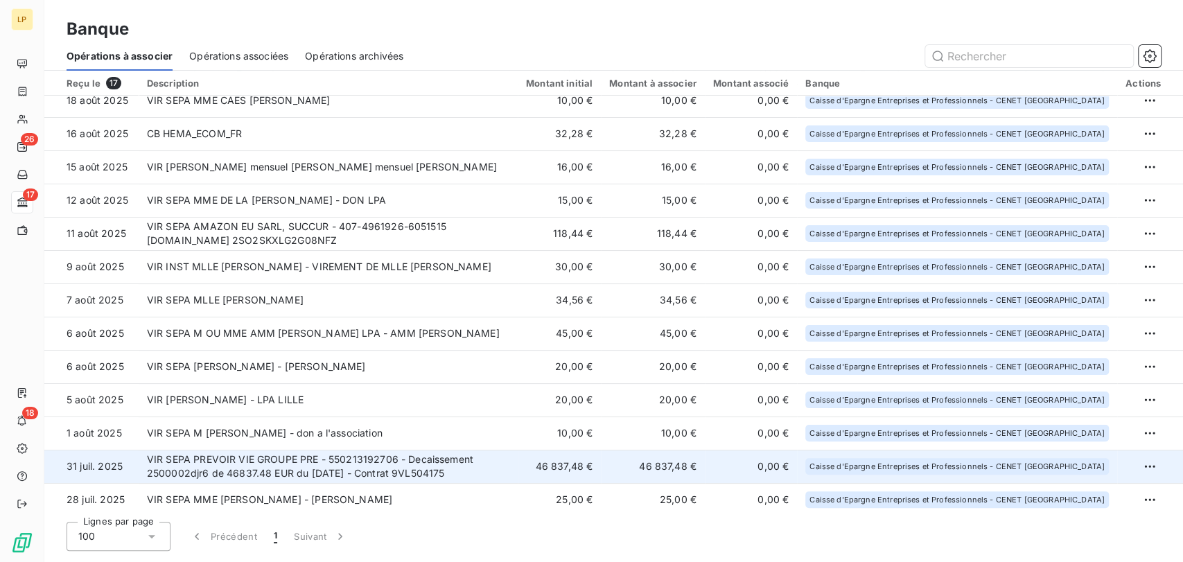
scroll to position [0, 0]
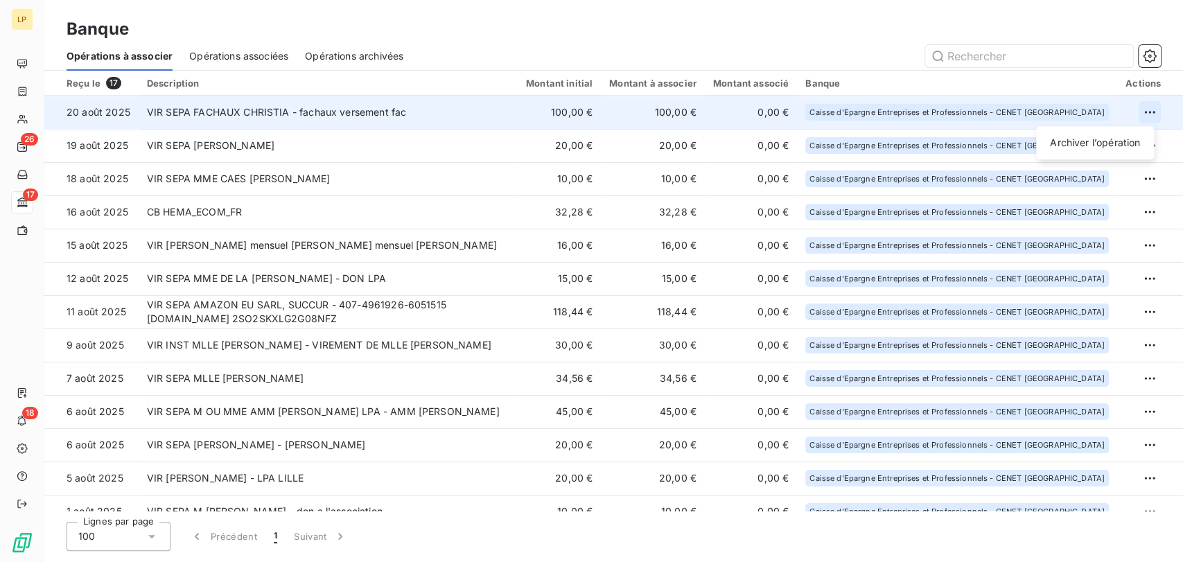
click at [1145, 112] on html "LP 26 17 18 Banque Opérations à associer Opérations associées Opérations archiv…" at bounding box center [591, 281] width 1183 height 562
click at [1132, 138] on div "Archiver l’opération" at bounding box center [1095, 143] width 107 height 22
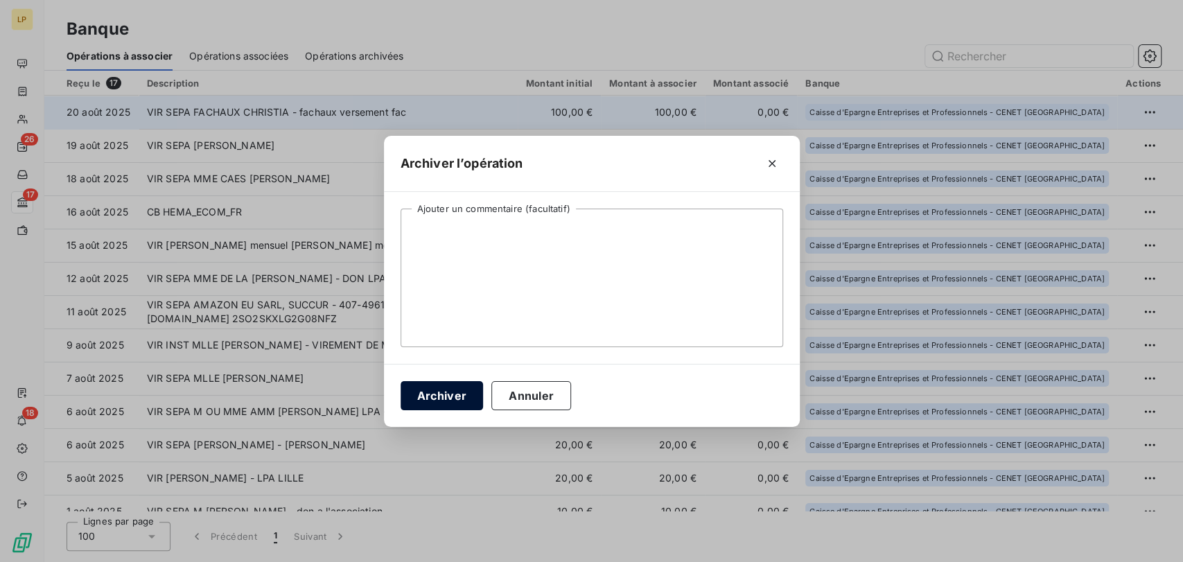
click at [460, 390] on button "Archiver" at bounding box center [442, 395] width 83 height 29
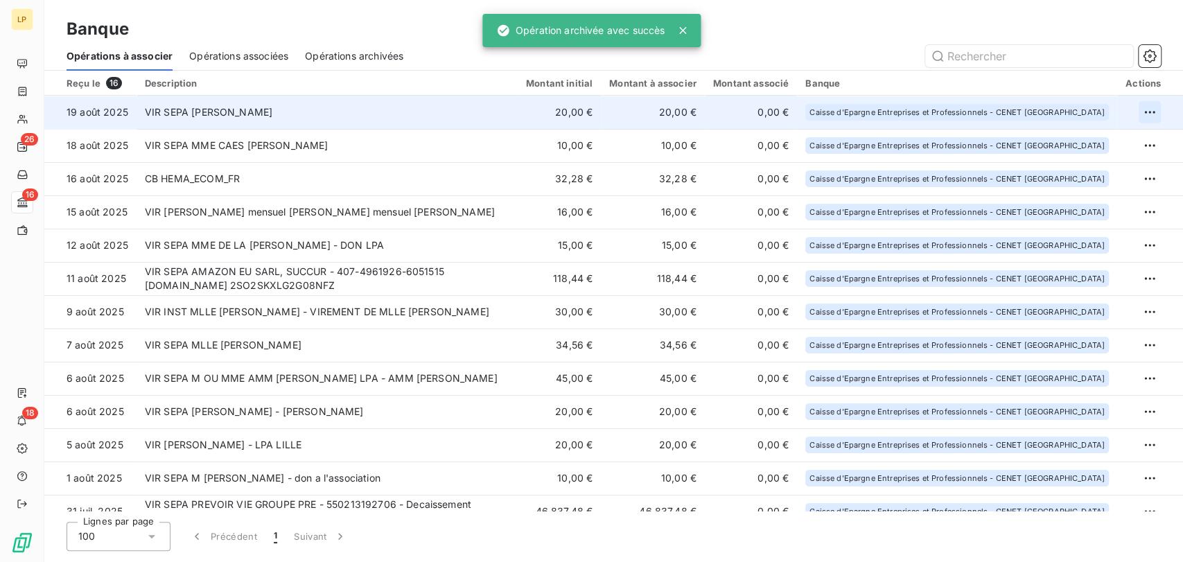
click at [1146, 112] on html "LP 26 16 18 Banque Opérations à associer Opérations associées Opérations archiv…" at bounding box center [591, 281] width 1183 height 562
click at [1103, 135] on div "Archiver l’opération" at bounding box center [1095, 143] width 107 height 22
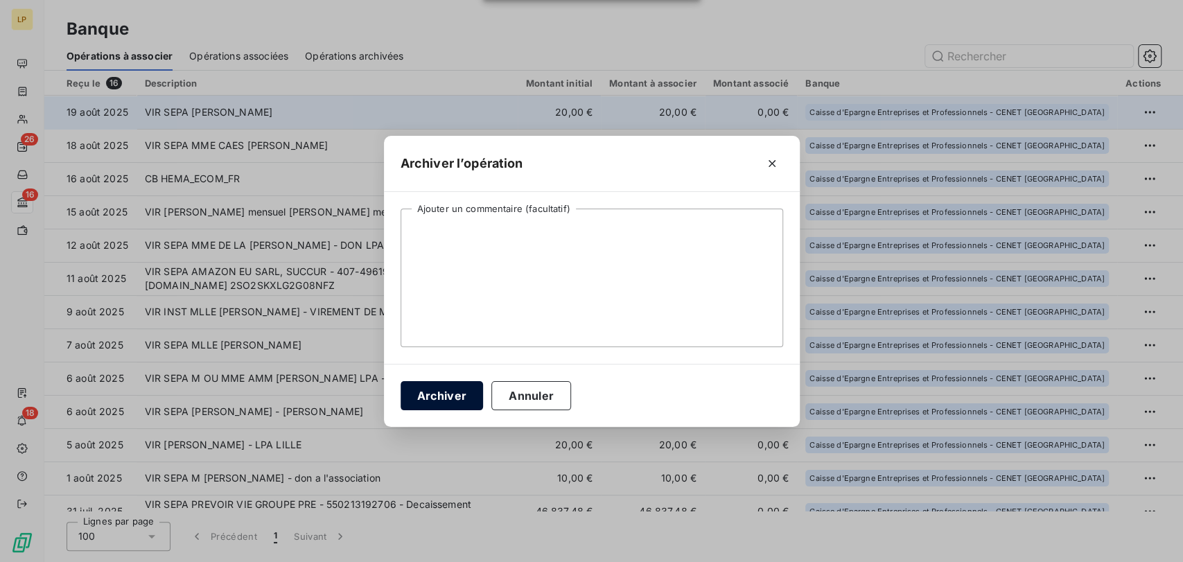
click at [447, 387] on button "Archiver" at bounding box center [442, 395] width 83 height 29
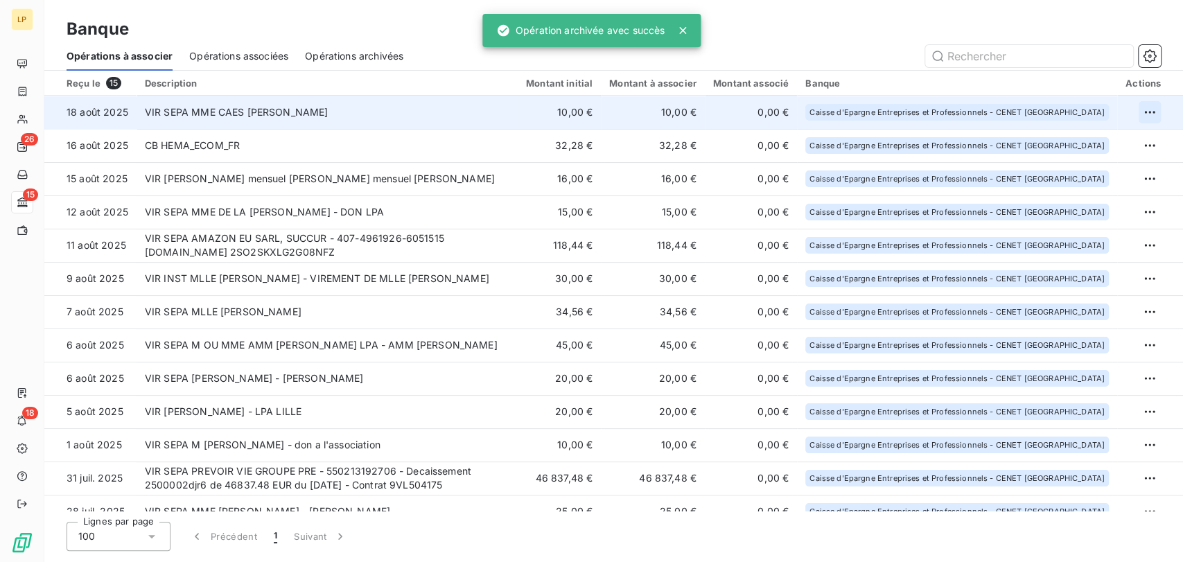
click at [1137, 111] on html "LP 26 15 18 Banque Opérations à associer Opérations associées Opérations archiv…" at bounding box center [591, 281] width 1183 height 562
click at [1133, 146] on div "Archiver l’opération" at bounding box center [1095, 143] width 107 height 22
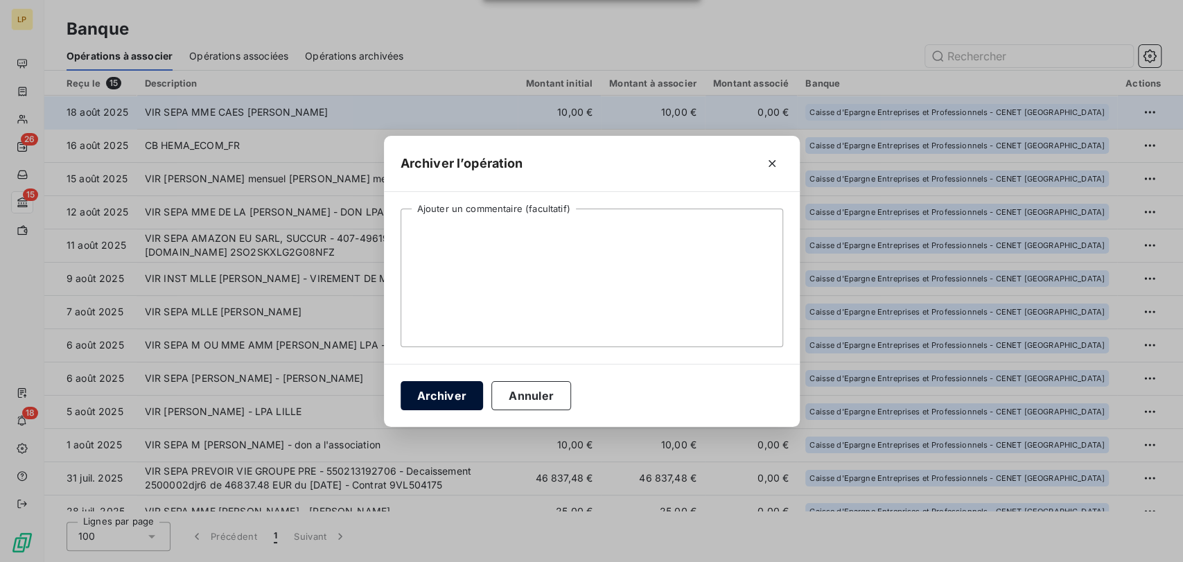
click at [450, 401] on button "Archiver" at bounding box center [442, 395] width 83 height 29
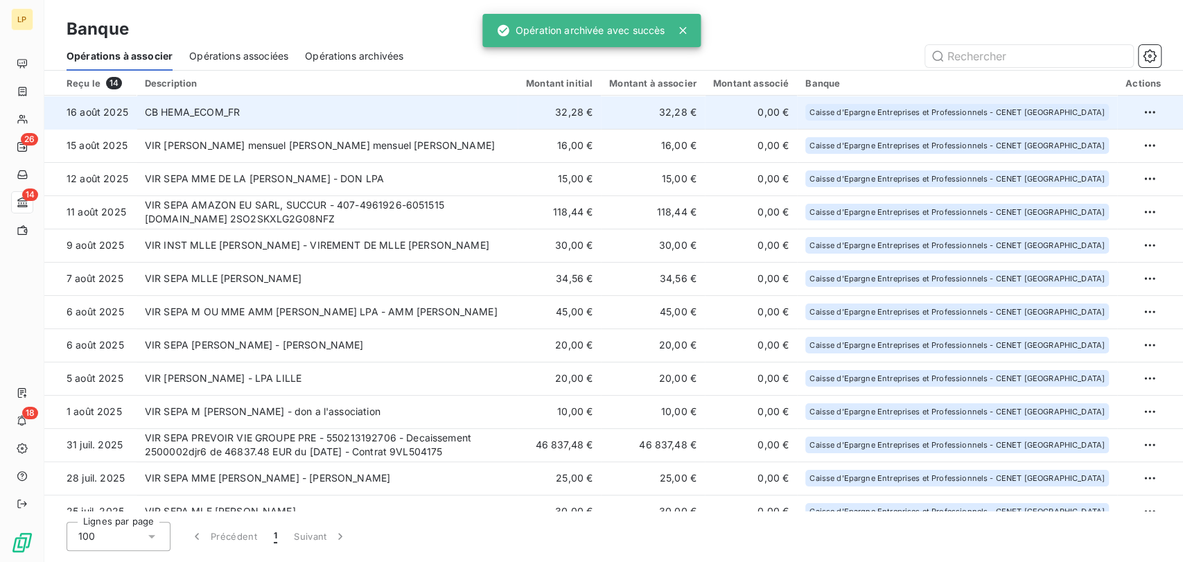
click at [283, 114] on td "CB HEMA_ECOM_FR" at bounding box center [327, 112] width 381 height 33
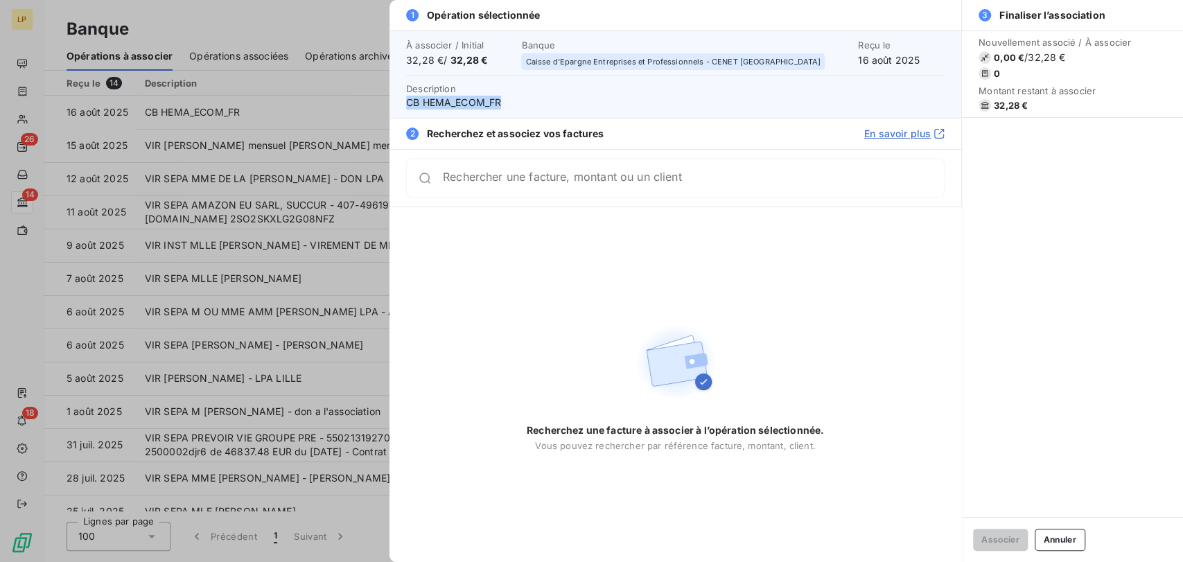
drag, startPoint x: 510, startPoint y: 98, endPoint x: 400, endPoint y: 107, distance: 110.6
click at [400, 107] on div "À associer / Initial 32,28 € / 32,28 € Banque Caisse d'Epargne Entreprises et P…" at bounding box center [676, 73] width 572 height 87
copy span "CB HEMA_ECOM_FR"
click at [270, 217] on div at bounding box center [591, 281] width 1183 height 562
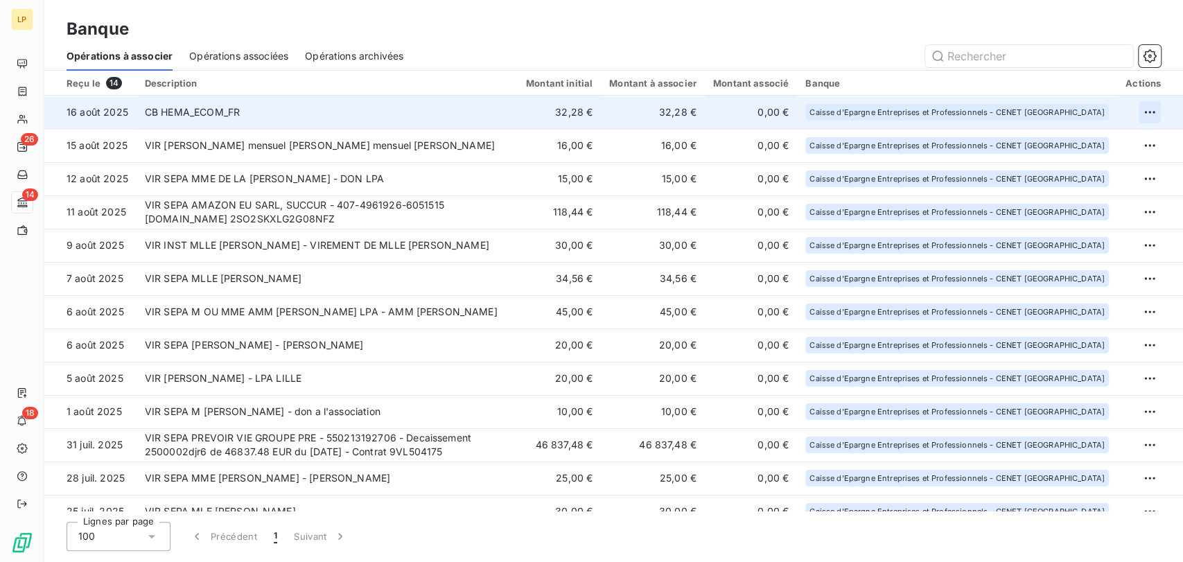
click at [1146, 112] on html "LP 26 14 18 Banque Opérations à associer Opérations associées Opérations archiv…" at bounding box center [591, 281] width 1183 height 562
click at [1115, 135] on div "Archiver l’opération" at bounding box center [1095, 143] width 107 height 22
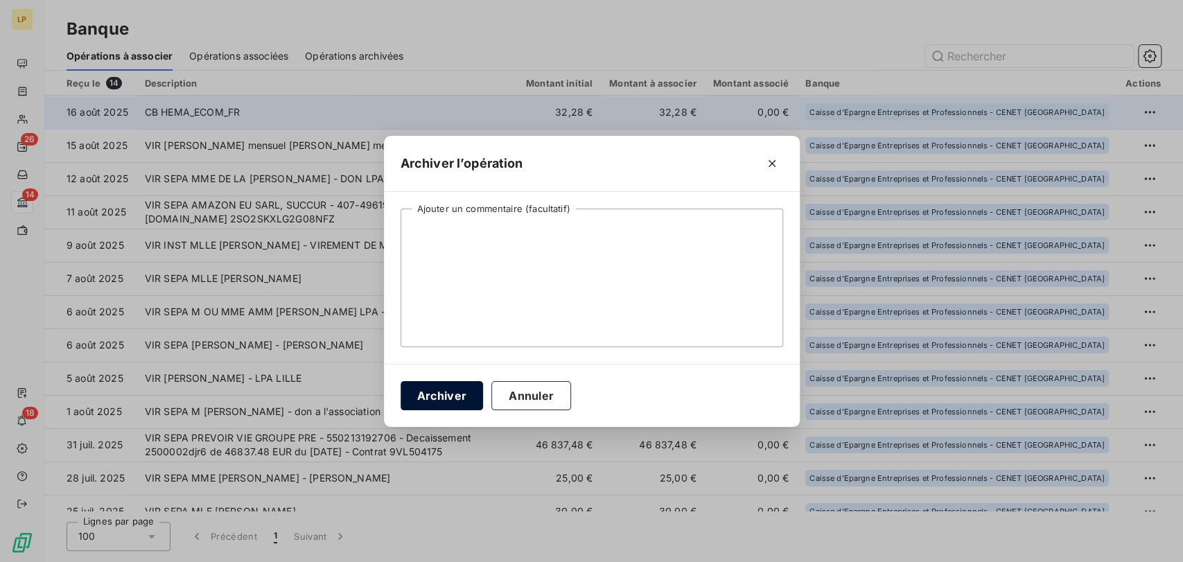
click at [441, 395] on button "Archiver" at bounding box center [442, 395] width 83 height 29
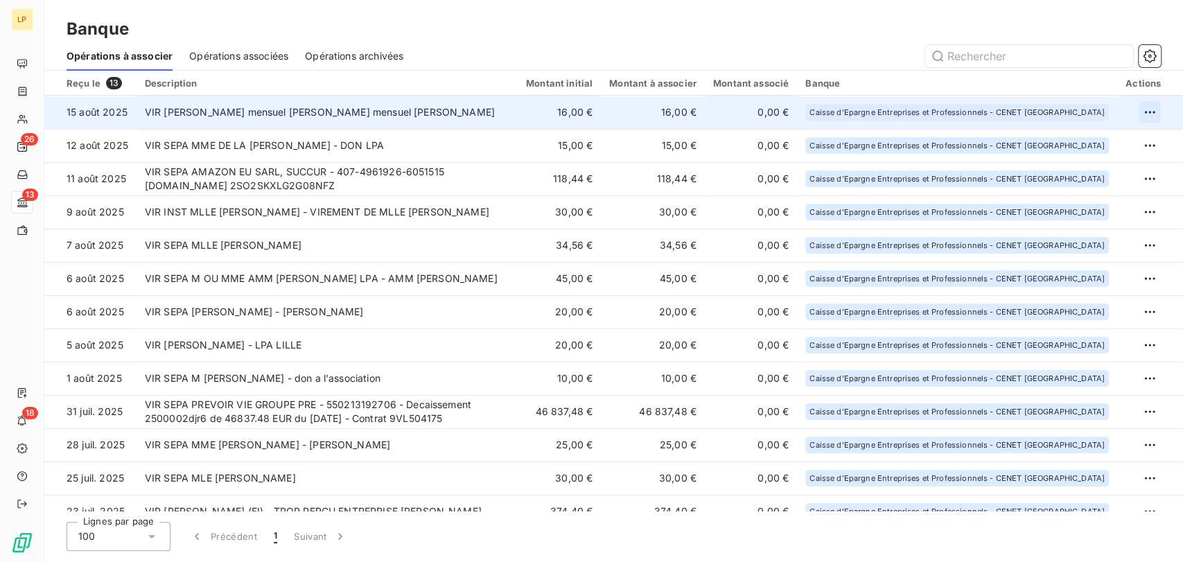
click at [1151, 110] on html "LP 26 13 18 Banque Opérations à associer Opérations associées Opérations archiv…" at bounding box center [591, 281] width 1183 height 562
click at [1103, 146] on div "Archiver l’opération" at bounding box center [1095, 143] width 107 height 22
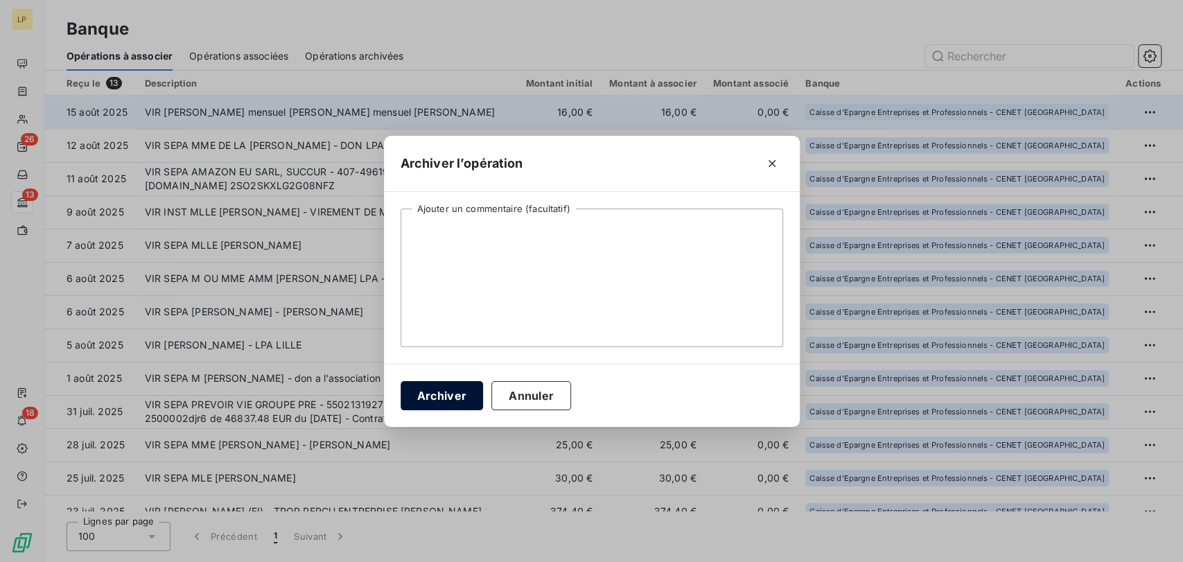
click at [449, 397] on button "Archiver" at bounding box center [442, 395] width 83 height 29
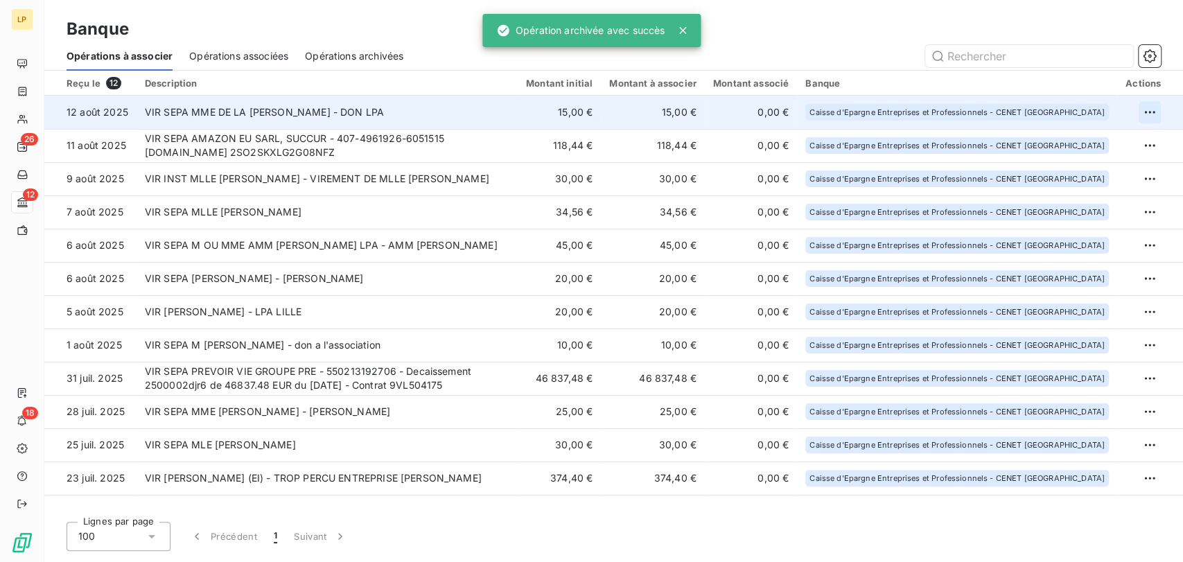
click at [1144, 112] on html "LP 26 12 18 Banque Opérations à associer Opérations associées Opérations archiv…" at bounding box center [591, 281] width 1183 height 562
click at [1129, 138] on div "Archiver l’opération" at bounding box center [1100, 143] width 107 height 22
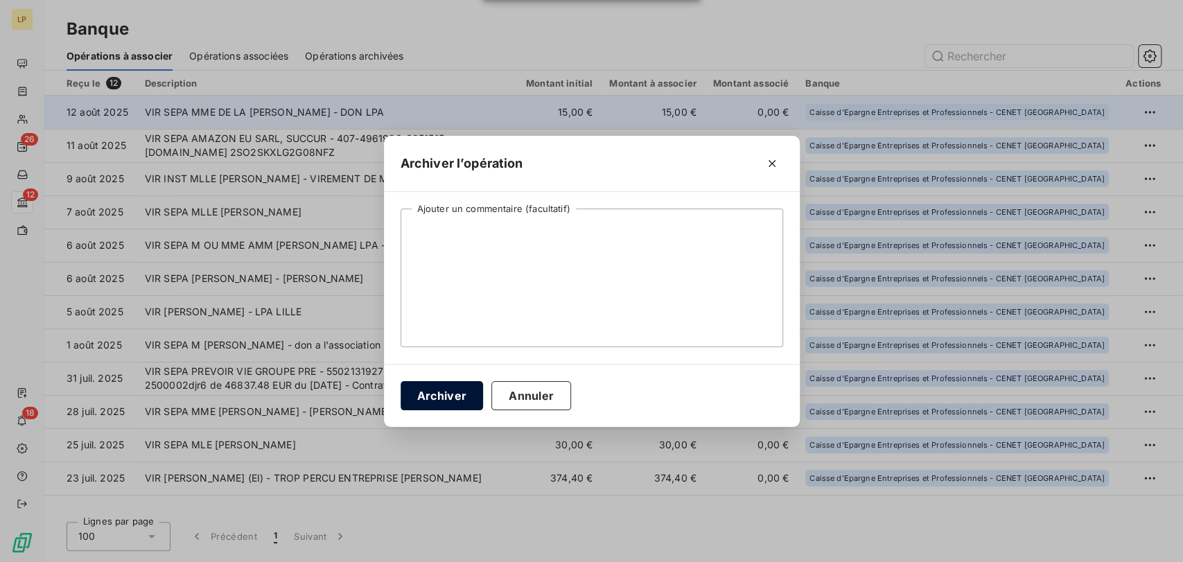
click at [455, 400] on button "Archiver" at bounding box center [442, 395] width 83 height 29
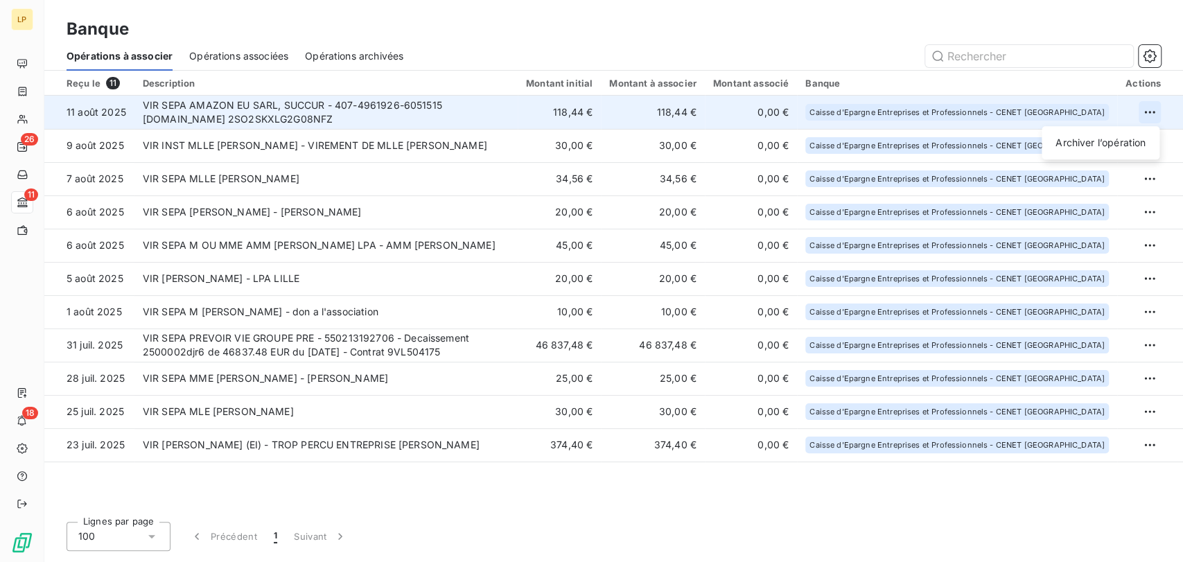
click at [1153, 112] on html "LP 26 11 18 Banque Opérations à associer Opérations associées Opérations archiv…" at bounding box center [591, 281] width 1183 height 562
click at [1115, 136] on div "Archiver l’opération" at bounding box center [1100, 143] width 107 height 22
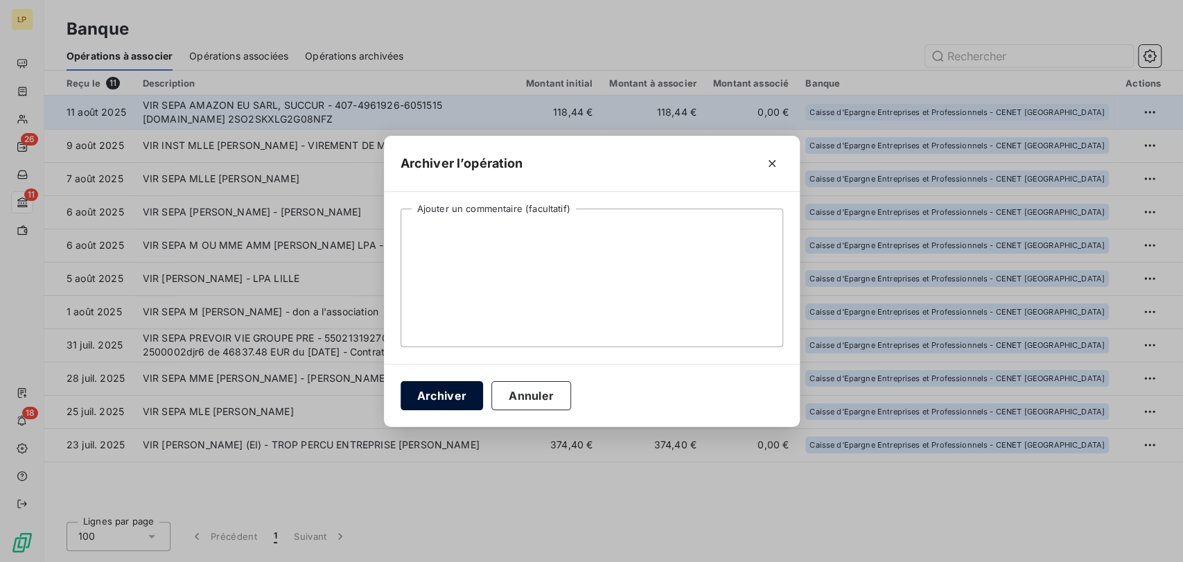
click at [437, 401] on button "Archiver" at bounding box center [442, 395] width 83 height 29
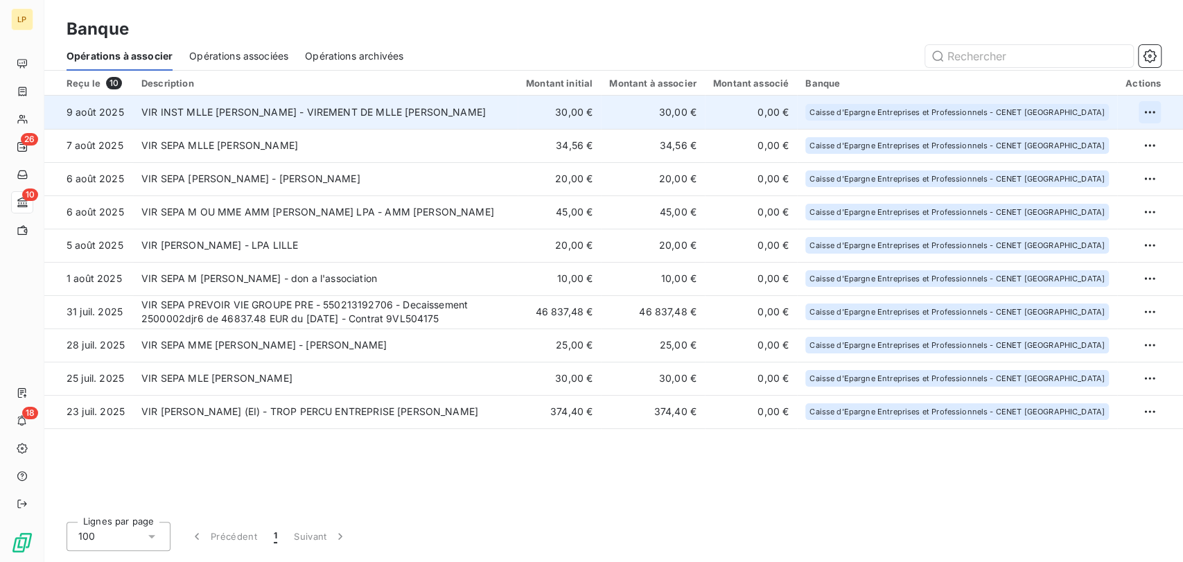
click at [1151, 114] on html "LP 26 10 18 Banque Opérations à associer Opérations associées Opérations archiv…" at bounding box center [591, 281] width 1183 height 562
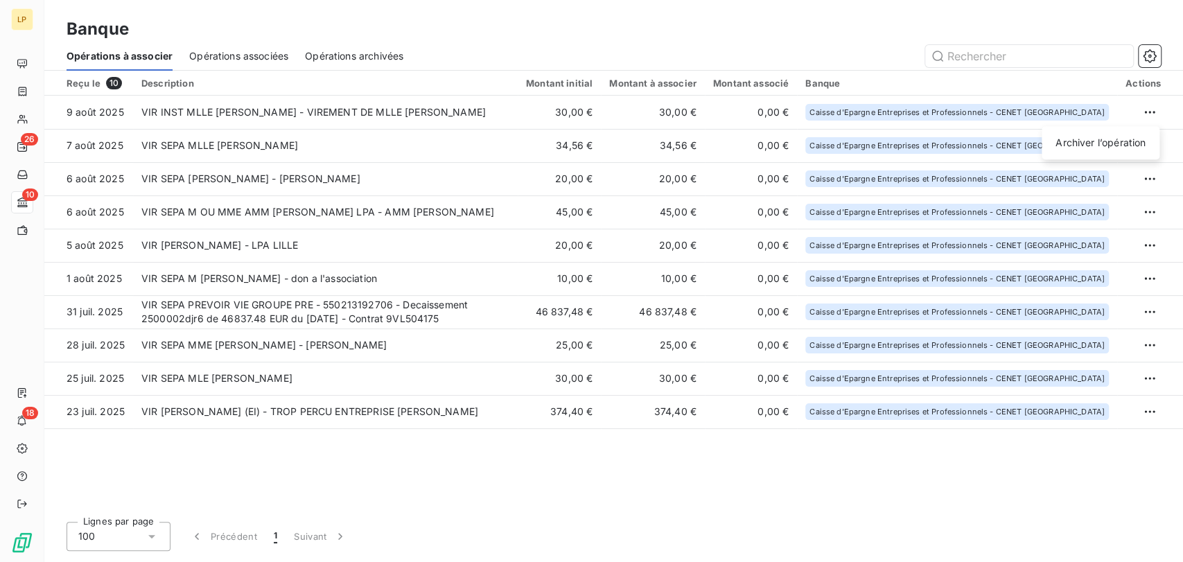
click at [735, 109] on html "LP 26 10 18 Banque Opérations à associer Opérations associées Opérations archiv…" at bounding box center [591, 281] width 1183 height 562
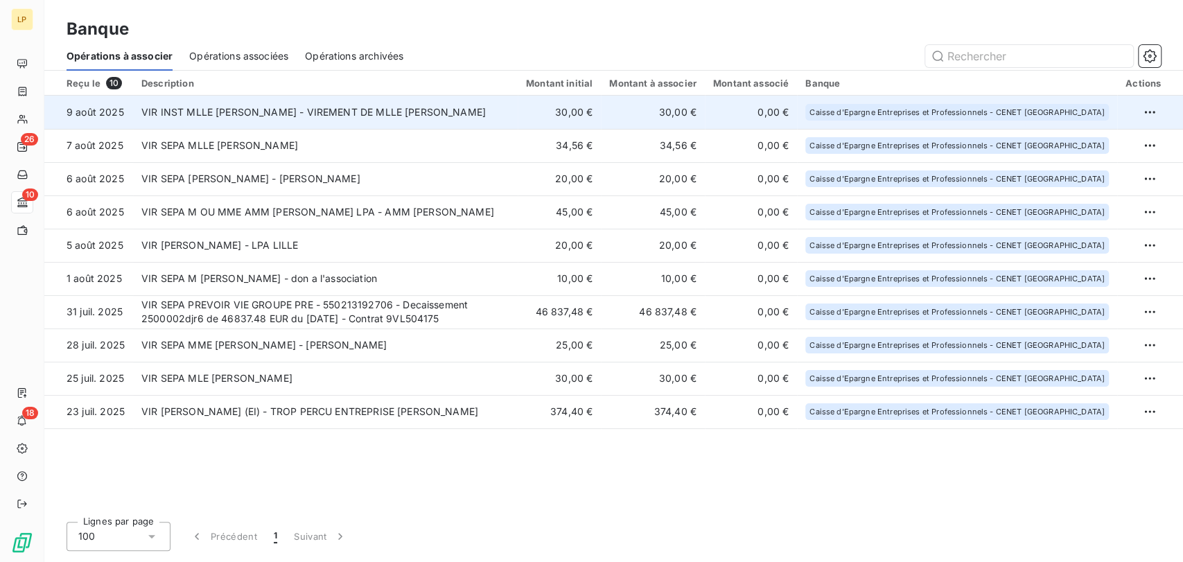
click at [705, 107] on td "30,00 €" at bounding box center [653, 112] width 104 height 33
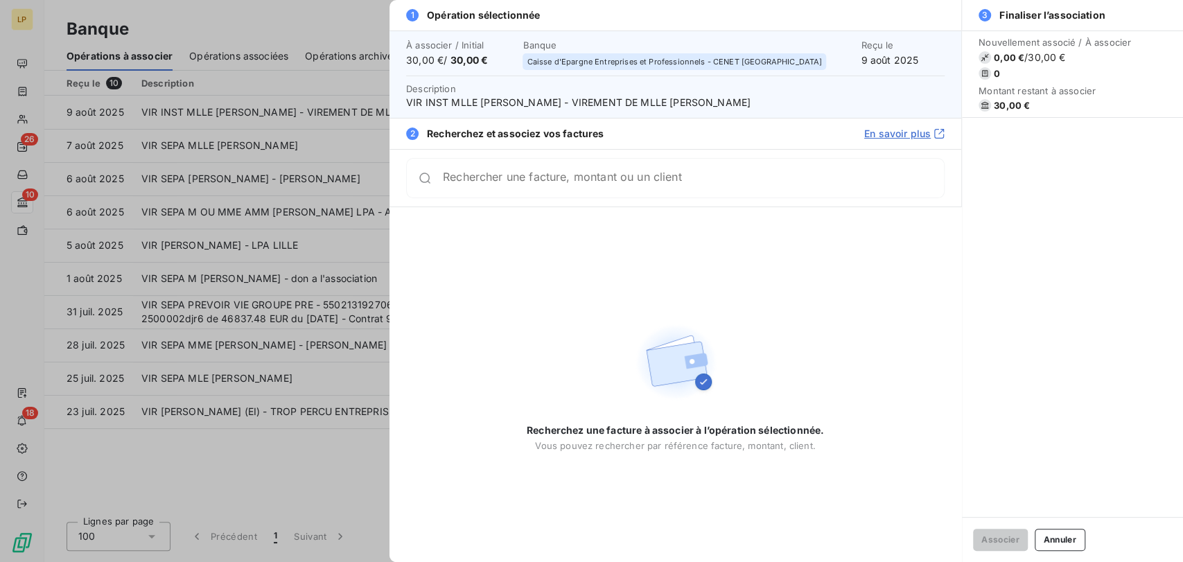
click at [558, 180] on input "Rechercher une facture, montant ou un client" at bounding box center [693, 178] width 501 height 14
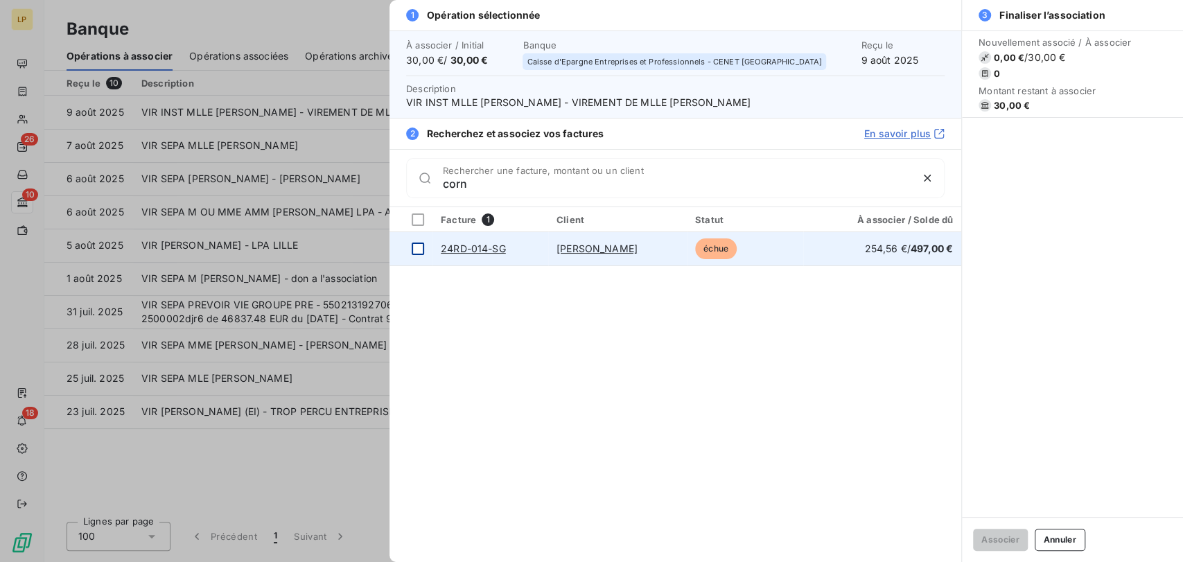
type input "corn"
click at [423, 247] on div at bounding box center [418, 249] width 12 height 12
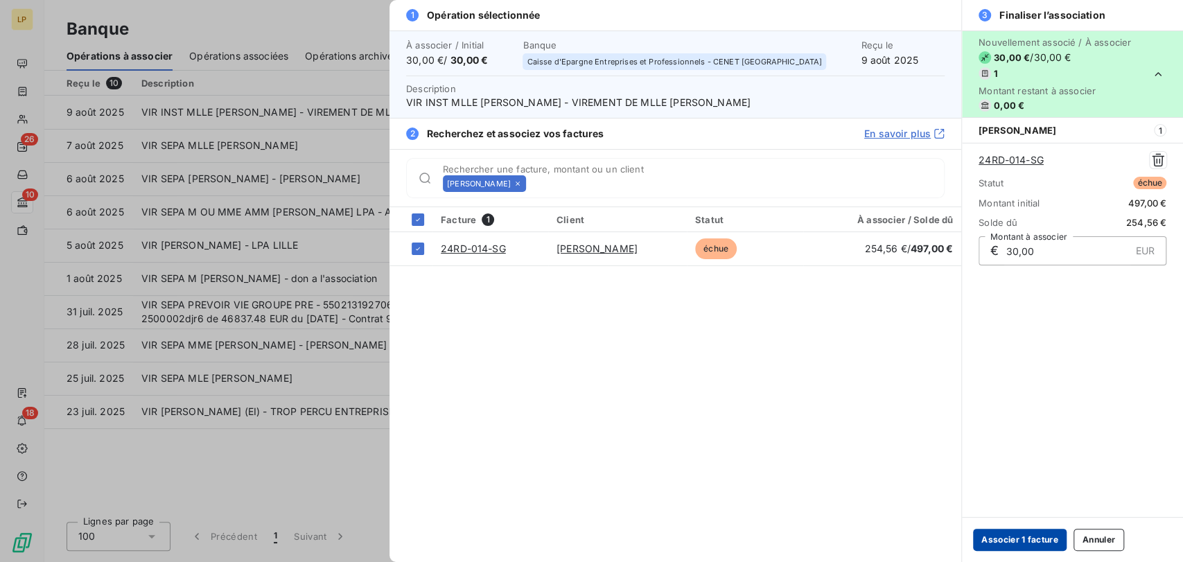
click at [1048, 536] on button "Associer 1 facture" at bounding box center [1020, 540] width 94 height 22
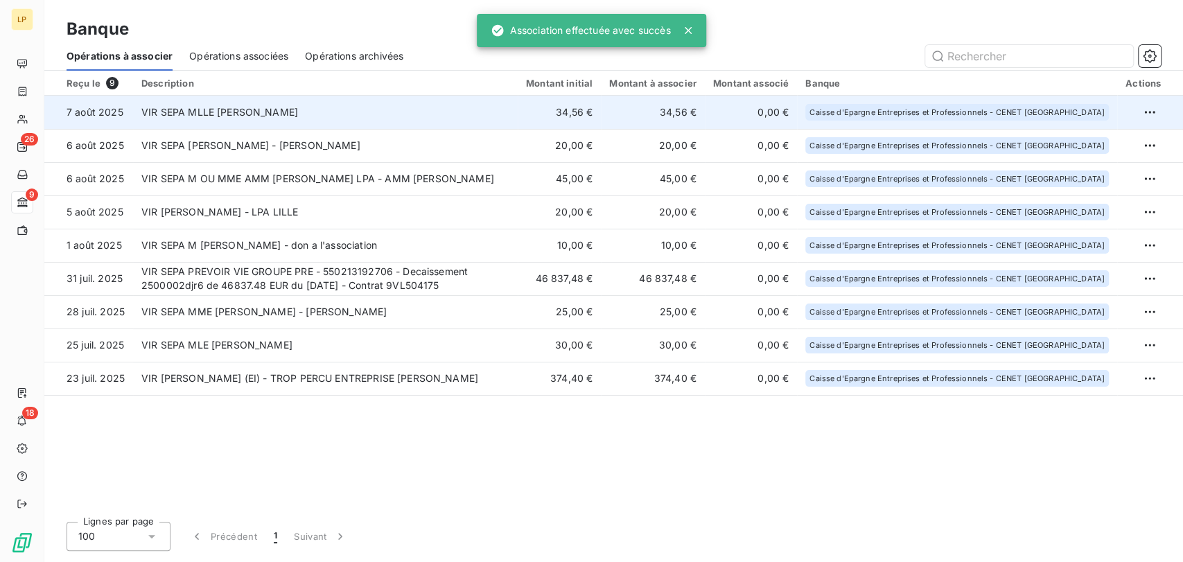
click at [601, 112] on td "34,56 €" at bounding box center [559, 112] width 83 height 33
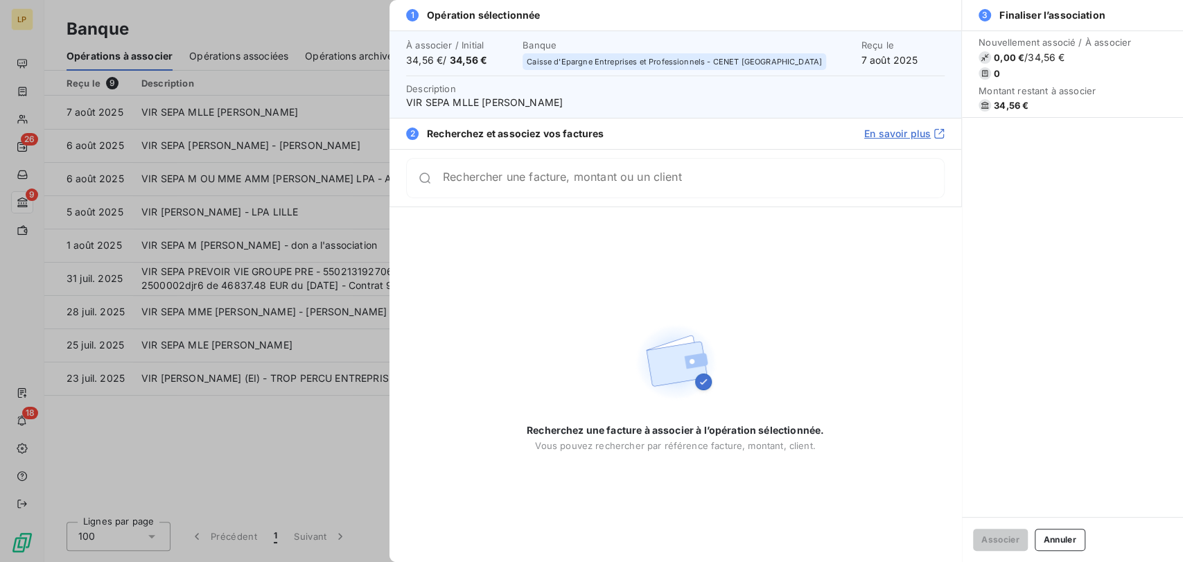
click at [548, 191] on div "Rechercher une facture, montant ou un client" at bounding box center [675, 178] width 539 height 40
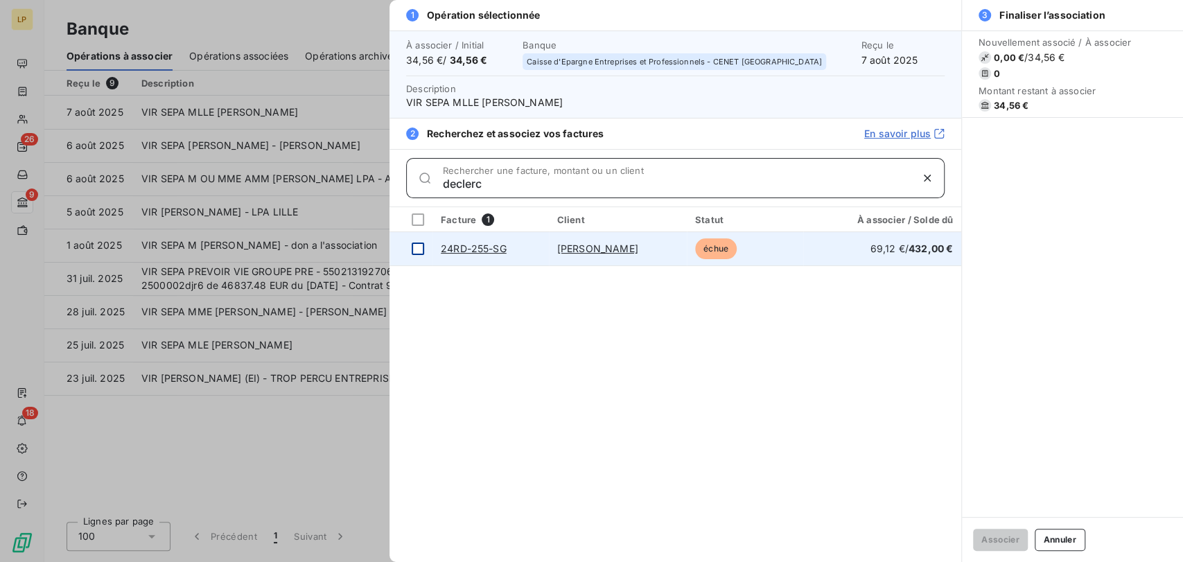
type input "declerc"
click at [412, 247] on div at bounding box center [418, 249] width 12 height 12
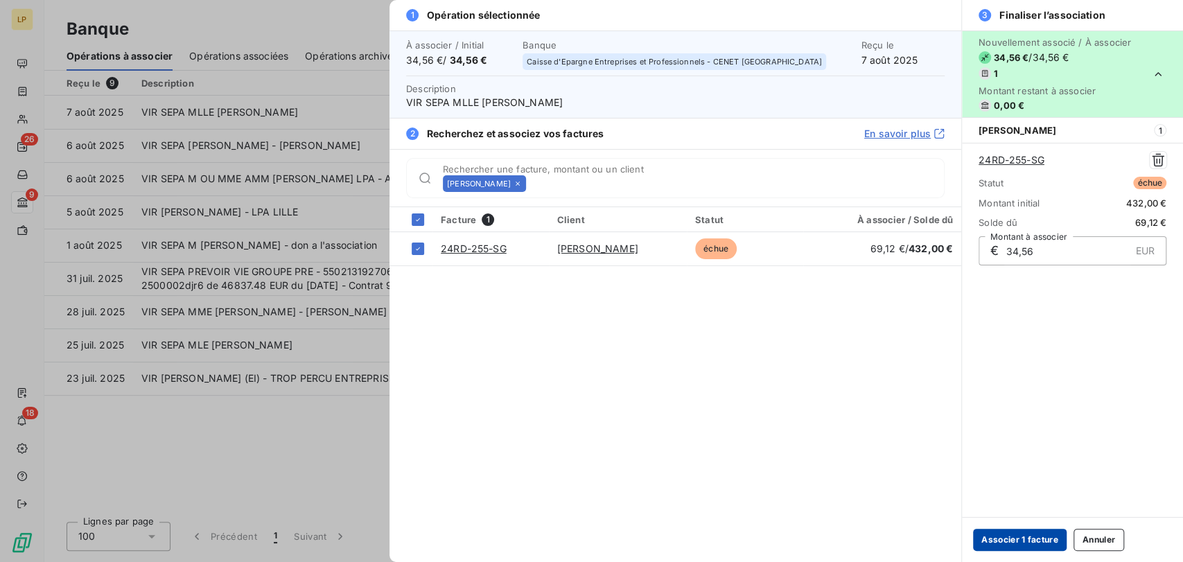
click at [1010, 539] on button "Associer 1 facture" at bounding box center [1020, 540] width 94 height 22
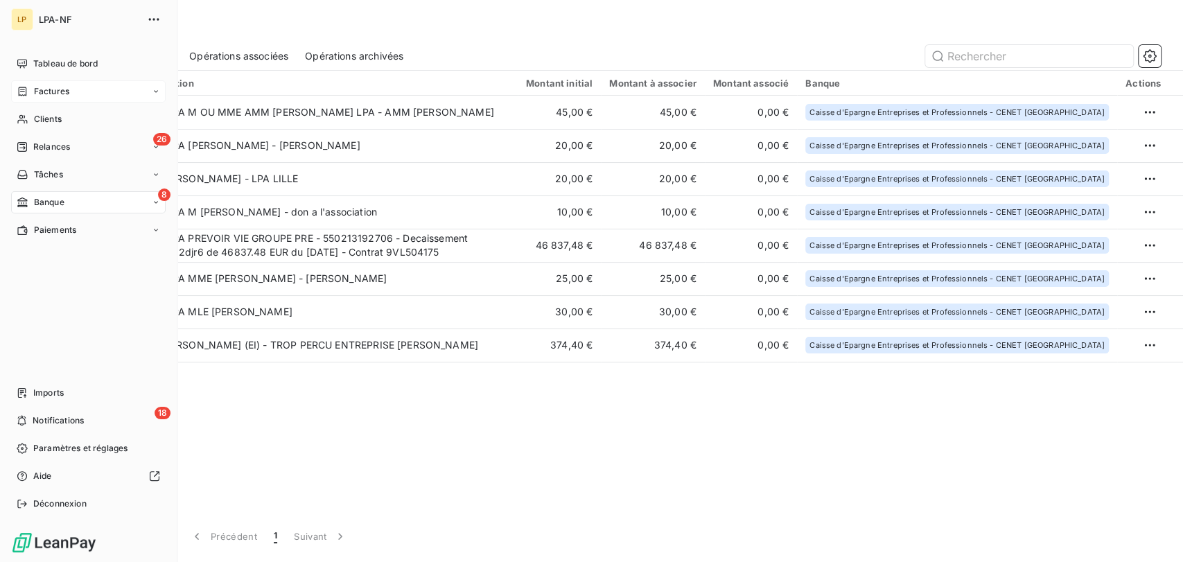
click at [28, 94] on div "Factures" at bounding box center [43, 91] width 53 height 12
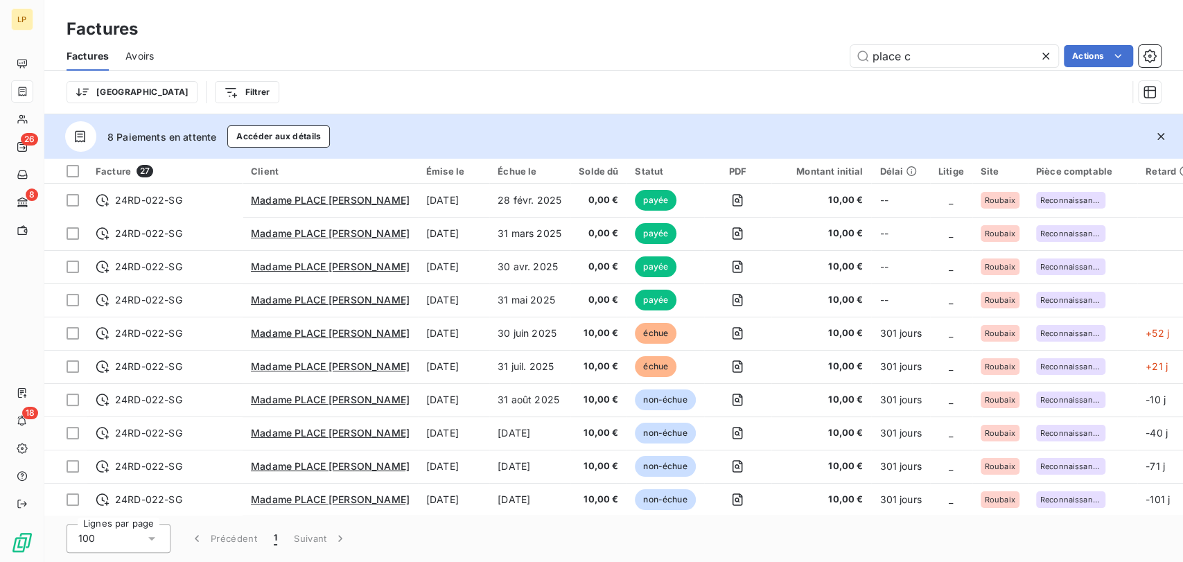
drag, startPoint x: 923, startPoint y: 57, endPoint x: 749, endPoint y: 53, distance: 173.3
click at [749, 53] on div "place c Actions" at bounding box center [666, 56] width 990 height 22
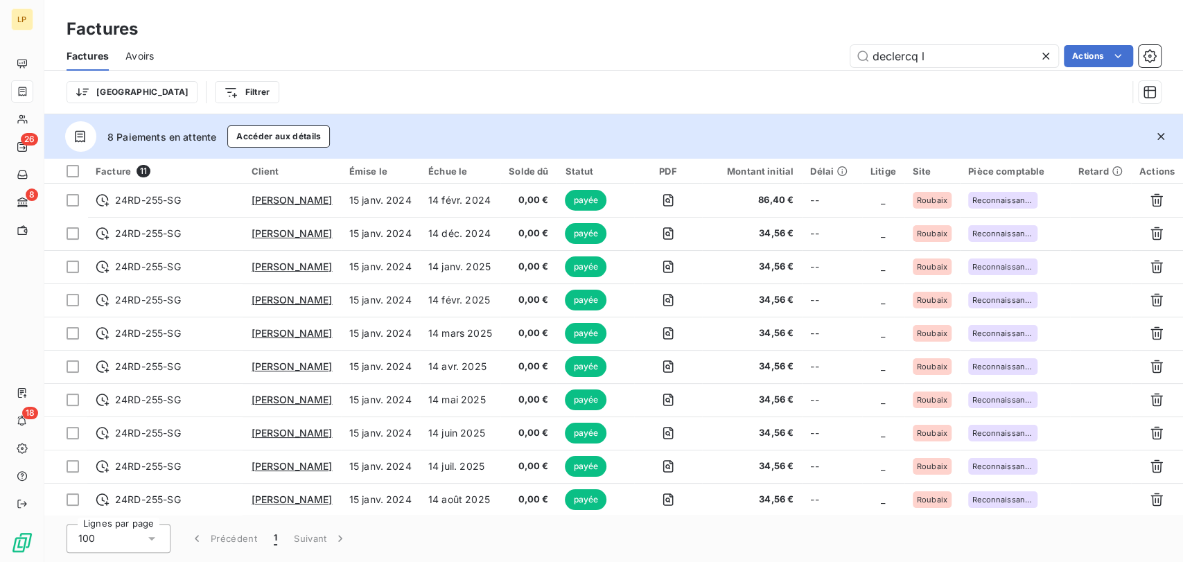
type input "declercq l"
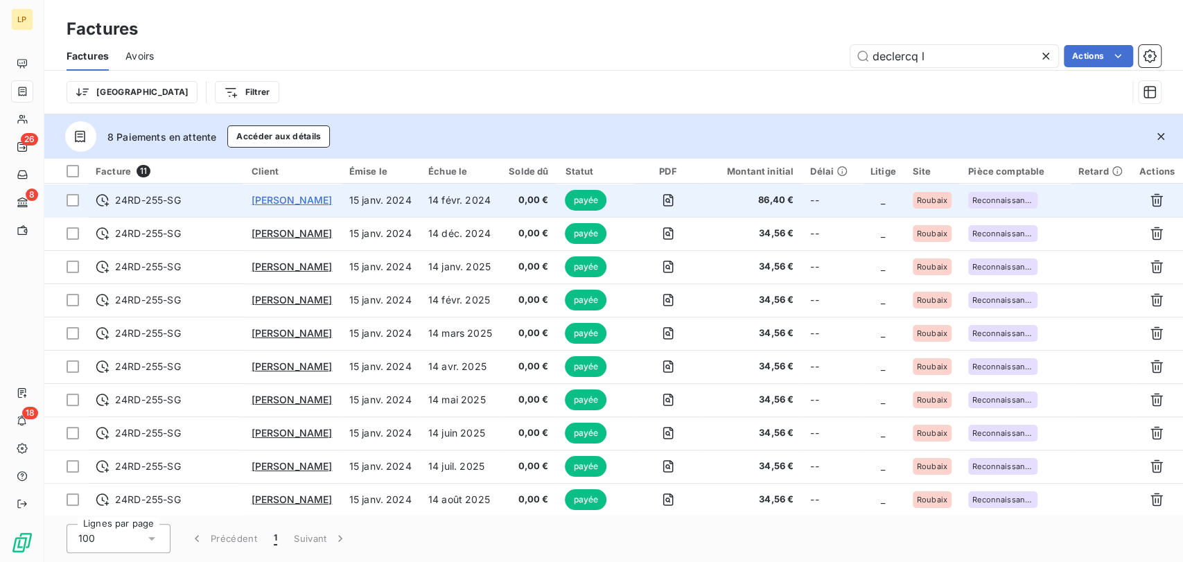
click at [324, 196] on span "[PERSON_NAME]" at bounding box center [291, 200] width 81 height 12
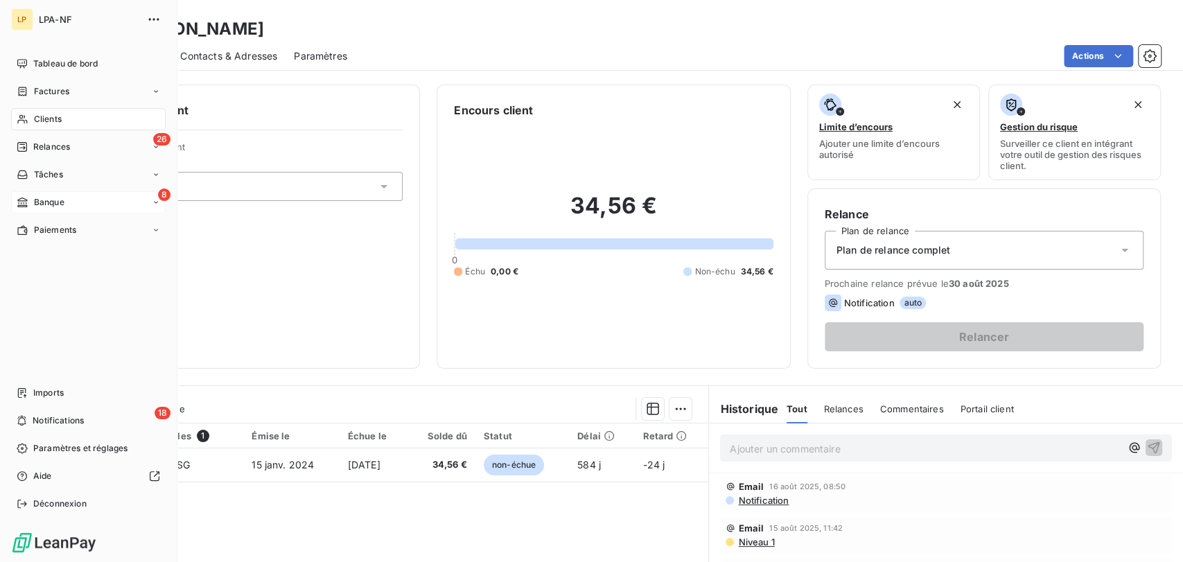
click at [71, 204] on div "8 Banque" at bounding box center [88, 202] width 155 height 22
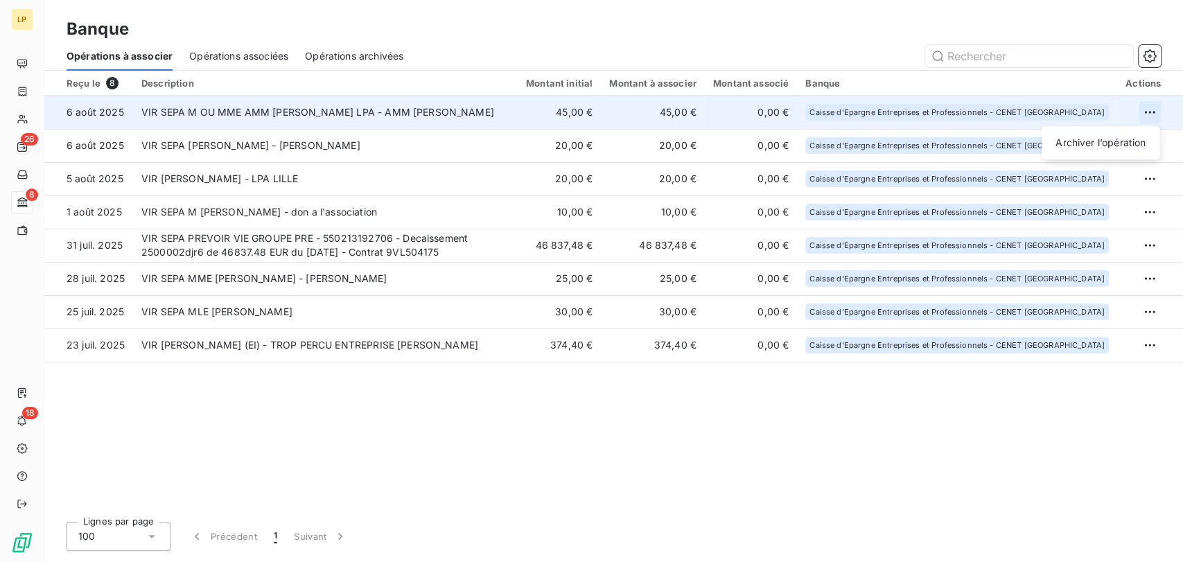
click at [1159, 111] on html "LP 26 8 18 Banque Opérations à associer Opérations associées Opérations archivé…" at bounding box center [591, 281] width 1183 height 562
click at [1115, 142] on div "Archiver l’opération" at bounding box center [1100, 143] width 107 height 22
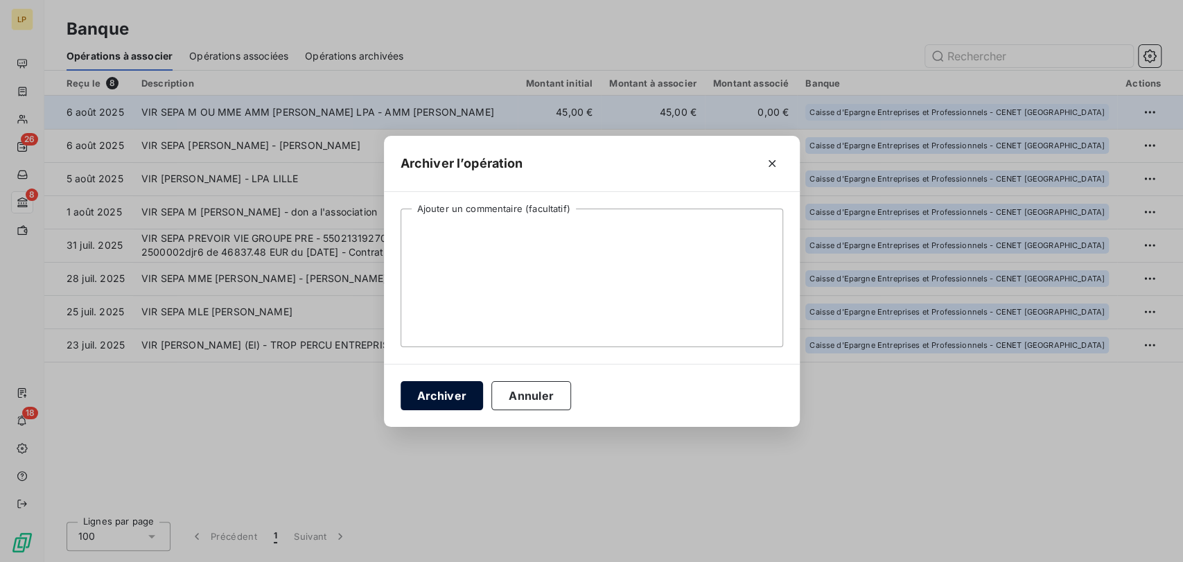
click at [479, 399] on button "Archiver" at bounding box center [442, 395] width 83 height 29
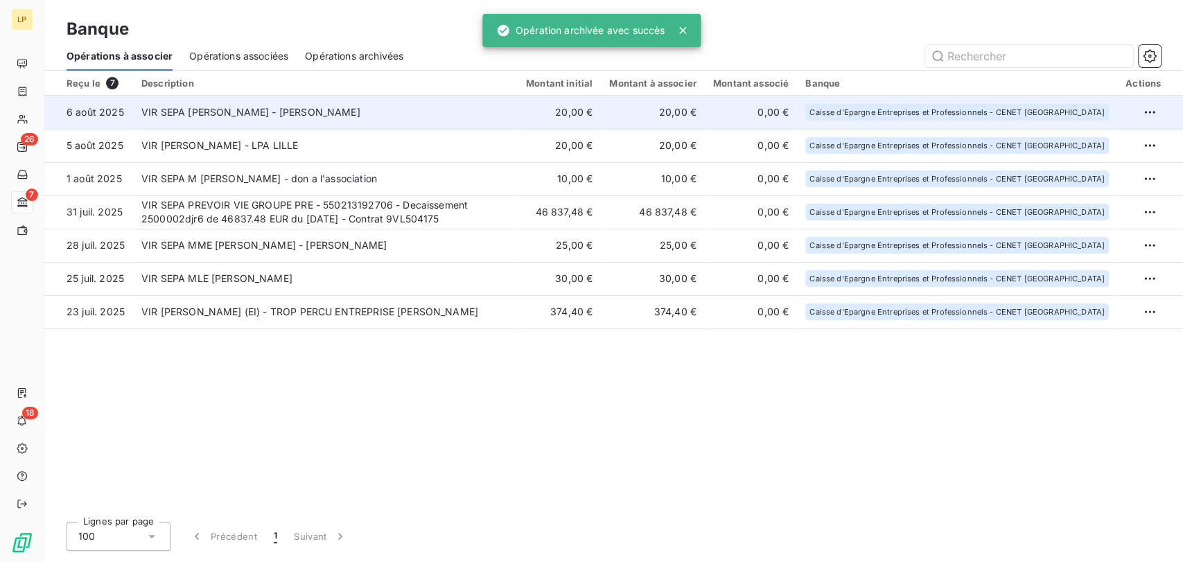
click at [493, 114] on td "VIR SEPA [PERSON_NAME] - [PERSON_NAME]" at bounding box center [325, 112] width 385 height 33
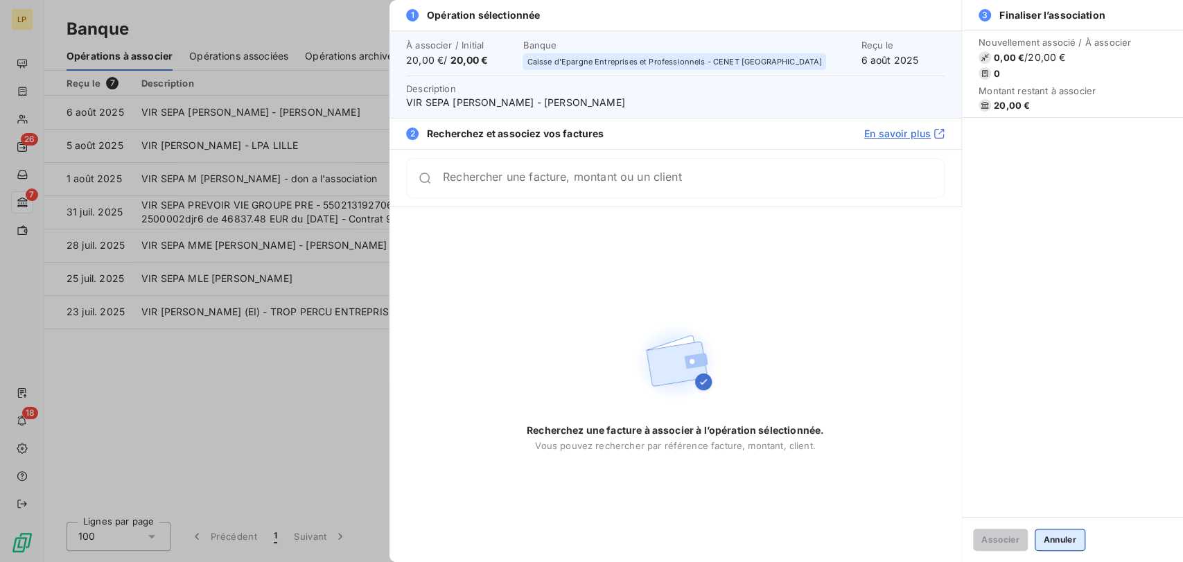
click at [1072, 536] on button "Annuler" at bounding box center [1060, 540] width 51 height 22
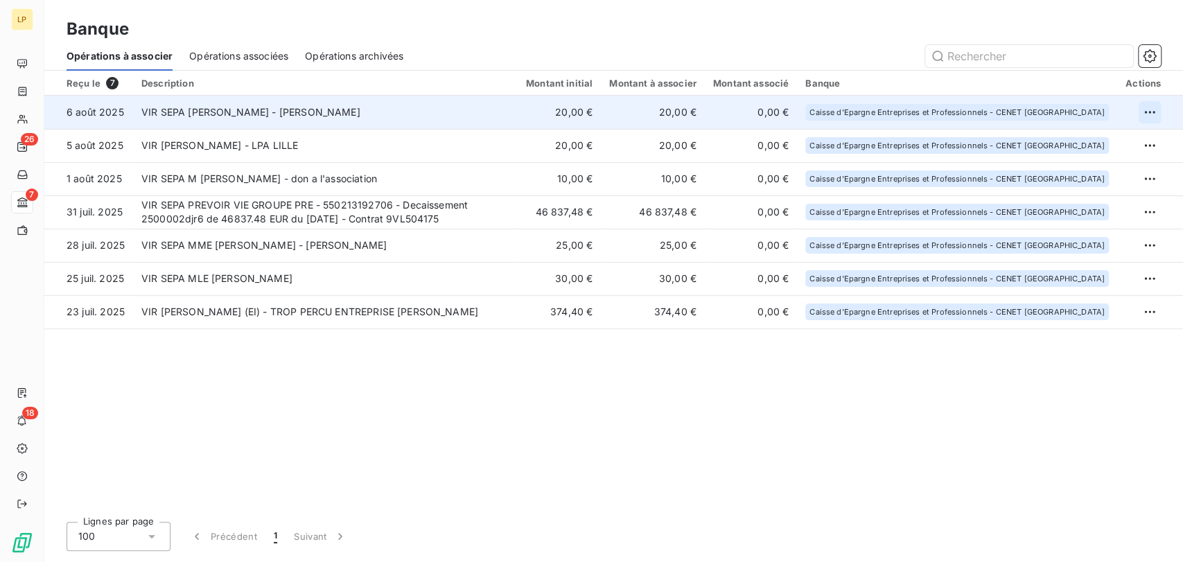
click at [1146, 112] on html "LP 26 7 18 Banque Opérations à associer Opérations associées Opérations archivé…" at bounding box center [591, 281] width 1183 height 562
click at [1124, 140] on div "Archiver l’opération" at bounding box center [1100, 143] width 107 height 22
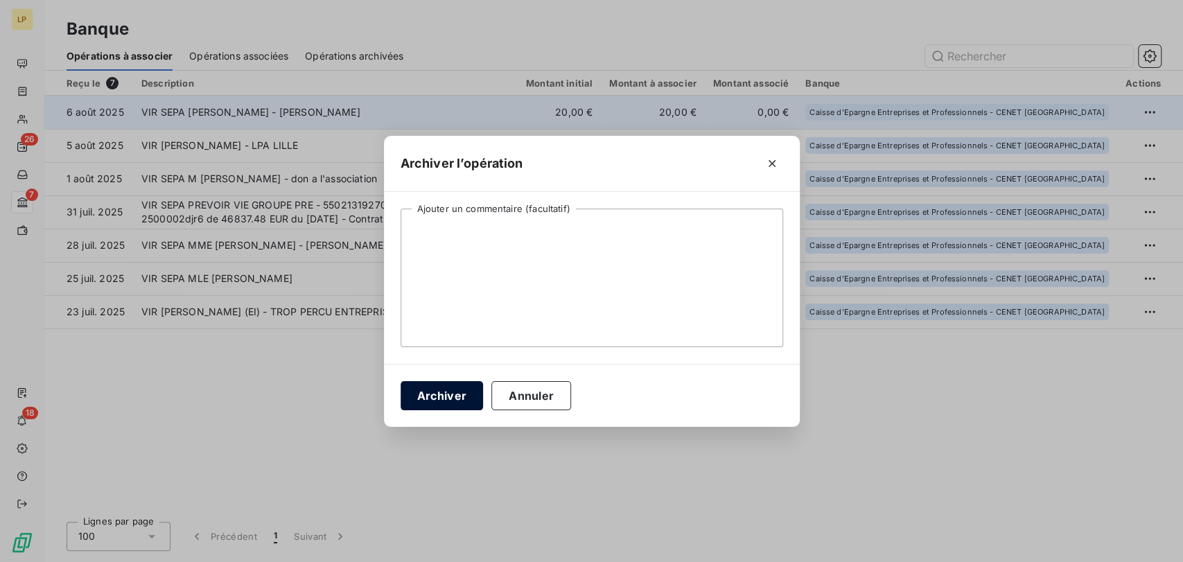
click at [446, 394] on button "Archiver" at bounding box center [442, 395] width 83 height 29
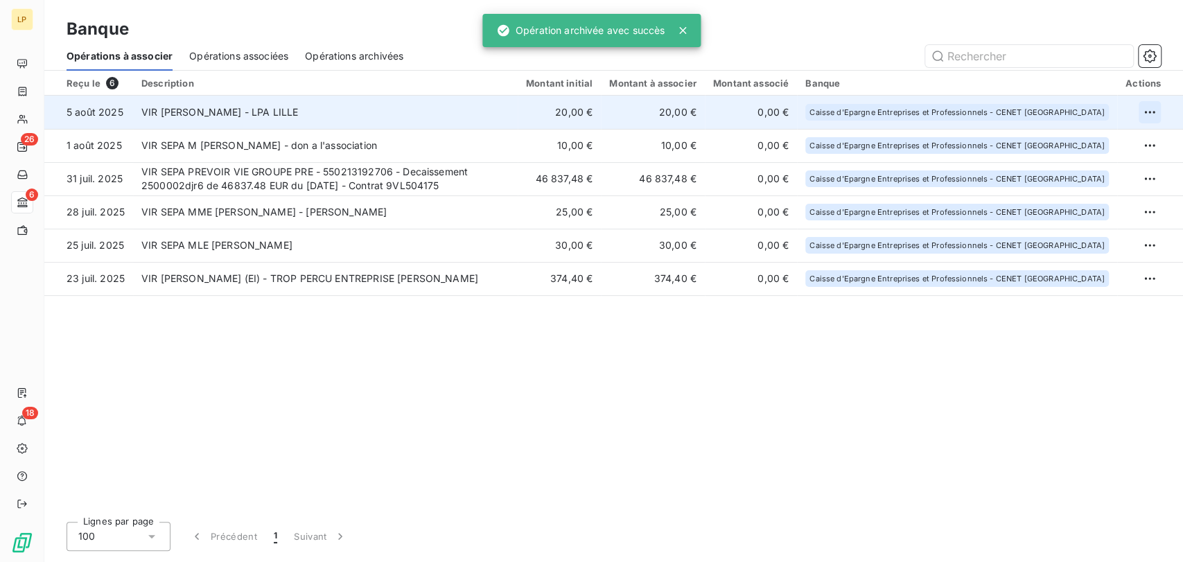
click at [1148, 112] on html "LP 26 6 18 Banque Opérations à associer Opérations associées Opérations archivé…" at bounding box center [591, 281] width 1183 height 562
click at [1091, 145] on div "Archiver l’opération" at bounding box center [1100, 143] width 107 height 22
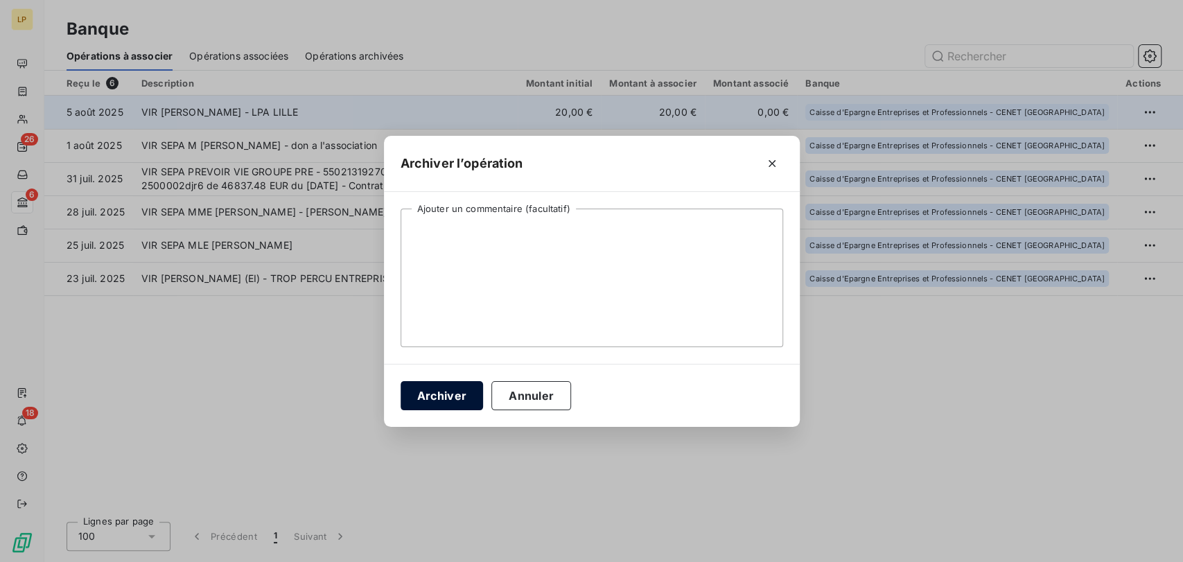
click at [464, 394] on button "Archiver" at bounding box center [442, 395] width 83 height 29
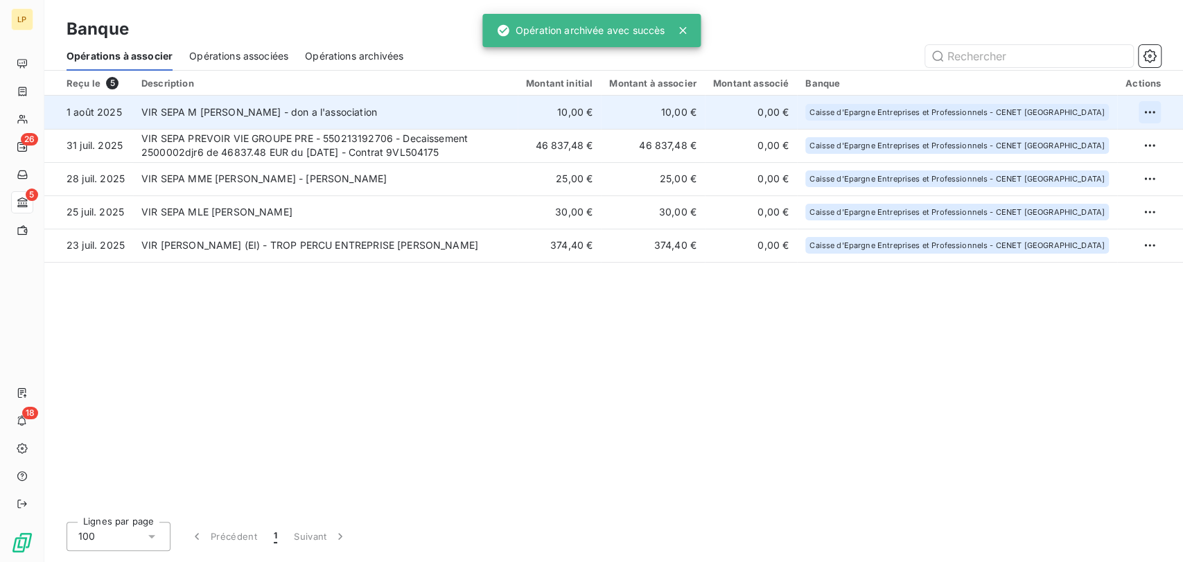
click at [1145, 111] on html "LP 26 5 18 Banque Opérations à associer Opérations associées Opérations archivé…" at bounding box center [591, 281] width 1183 height 562
click at [1074, 146] on div "Archiver l’opération" at bounding box center [1100, 143] width 107 height 22
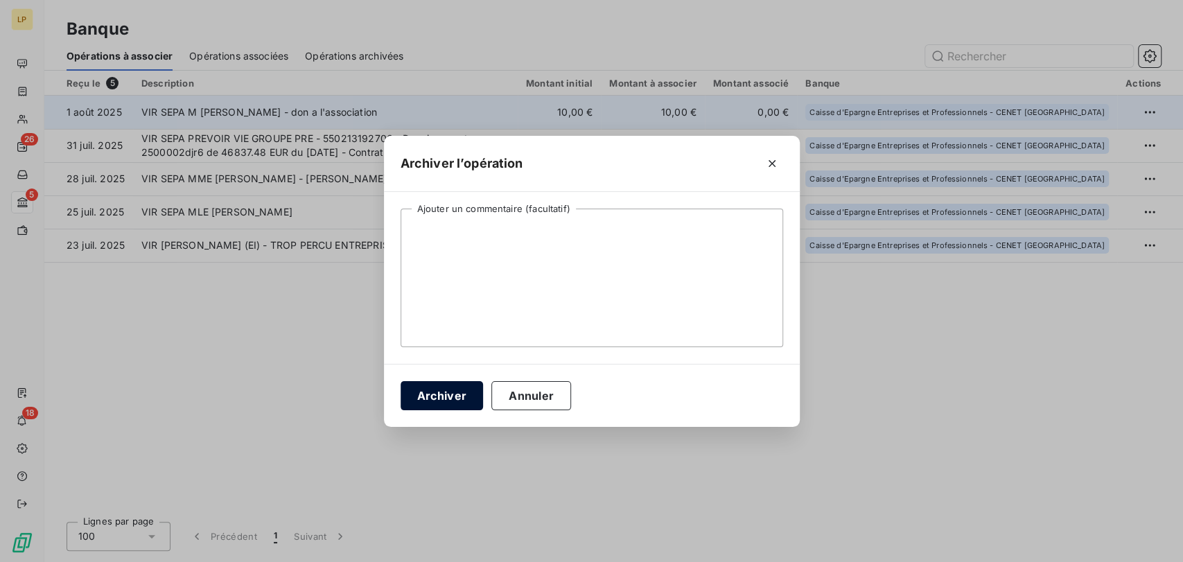
click at [442, 401] on button "Archiver" at bounding box center [442, 395] width 83 height 29
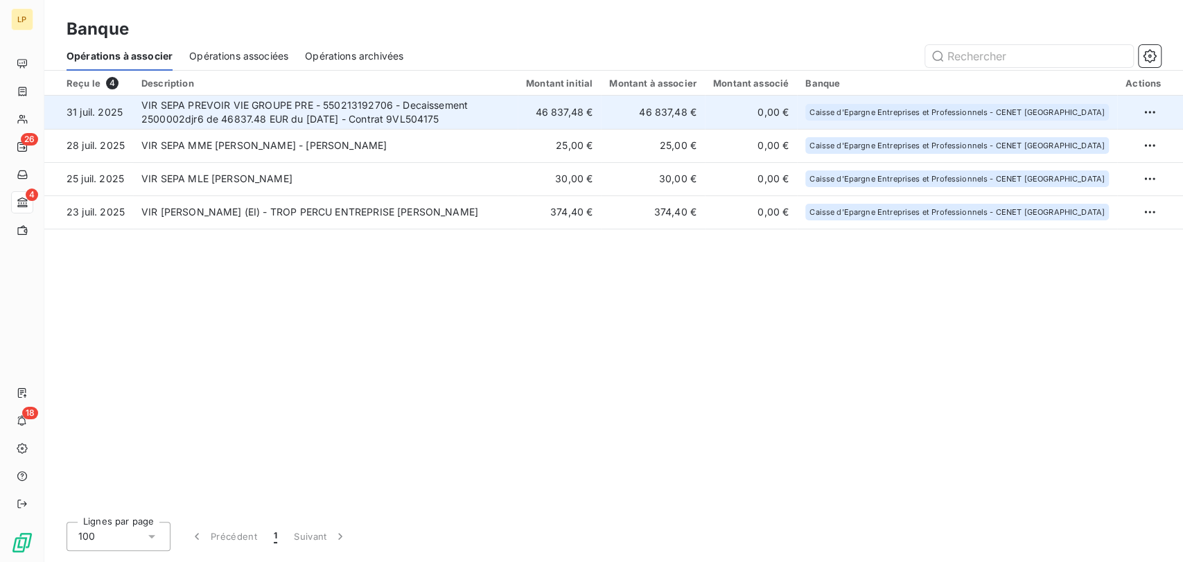
click at [392, 115] on td "VIR SEPA PREVOIR VIE GROUPE PRE - 550213192706 - Decaissement 2500002djr6 de 46…" at bounding box center [325, 112] width 385 height 33
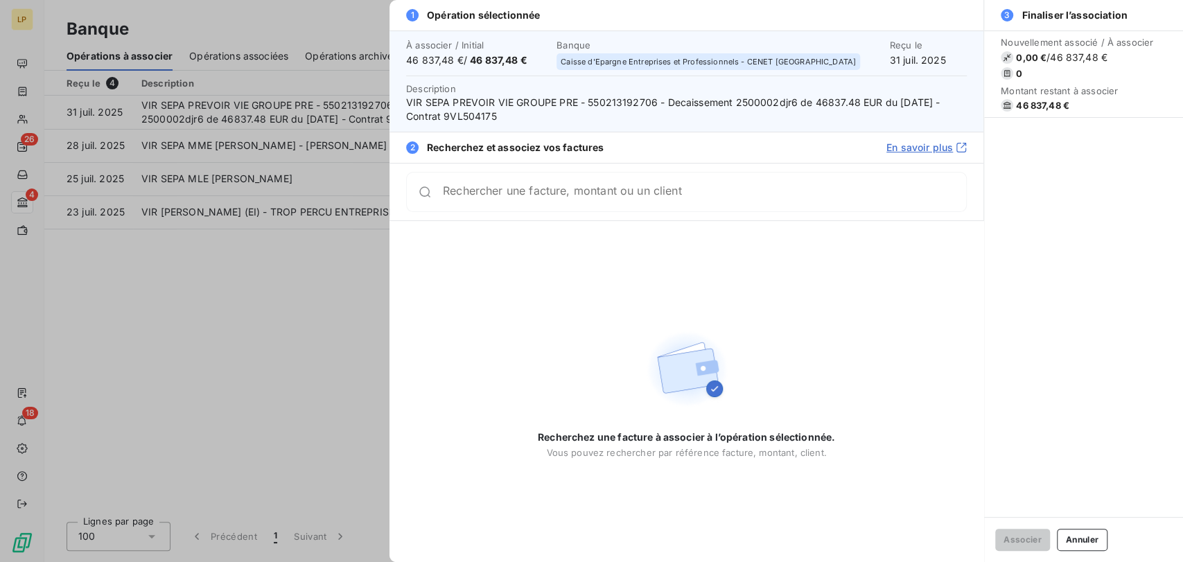
click at [342, 228] on div at bounding box center [591, 281] width 1183 height 562
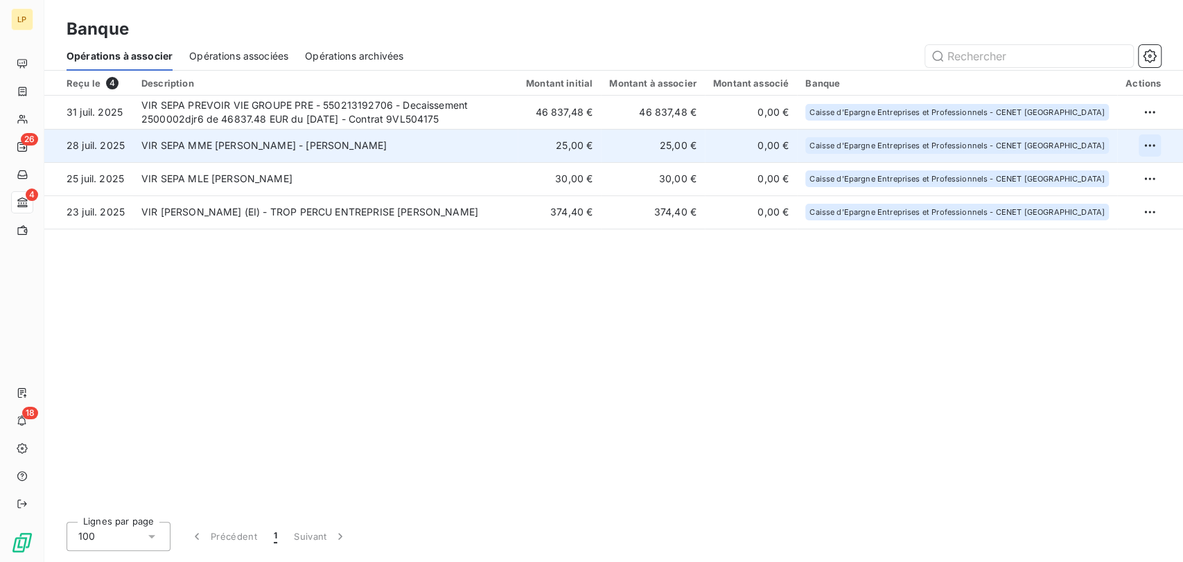
click at [1153, 145] on html "LP 26 4 18 Banque Opérations à associer Opérations associées Opérations archivé…" at bounding box center [591, 281] width 1183 height 562
click at [1090, 179] on div "Archiver l’opération" at bounding box center [1100, 176] width 107 height 22
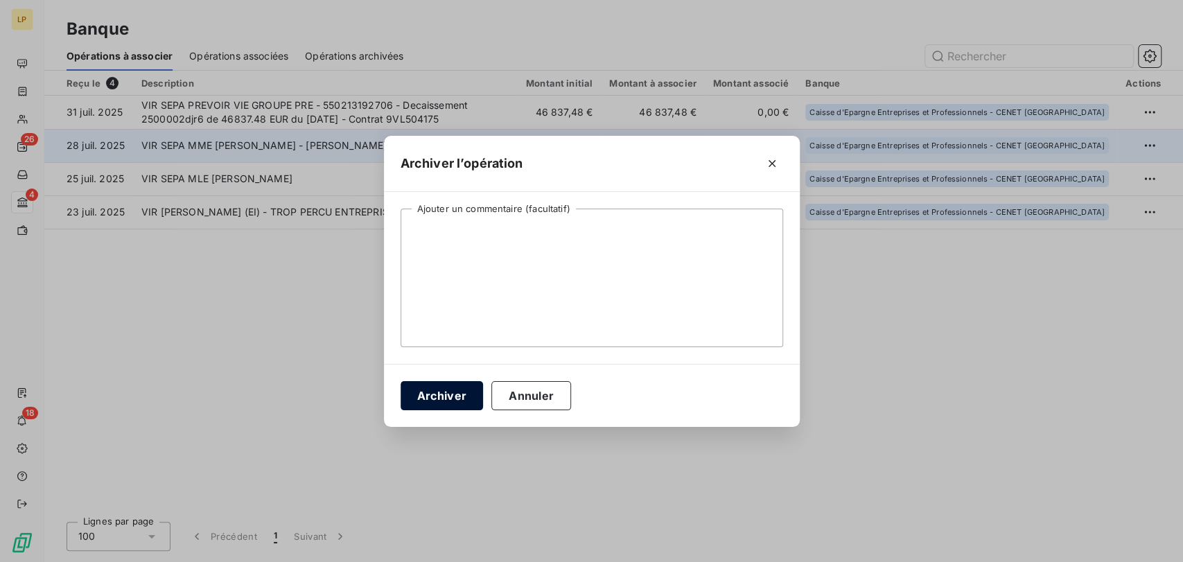
click at [472, 397] on button "Archiver" at bounding box center [442, 395] width 83 height 29
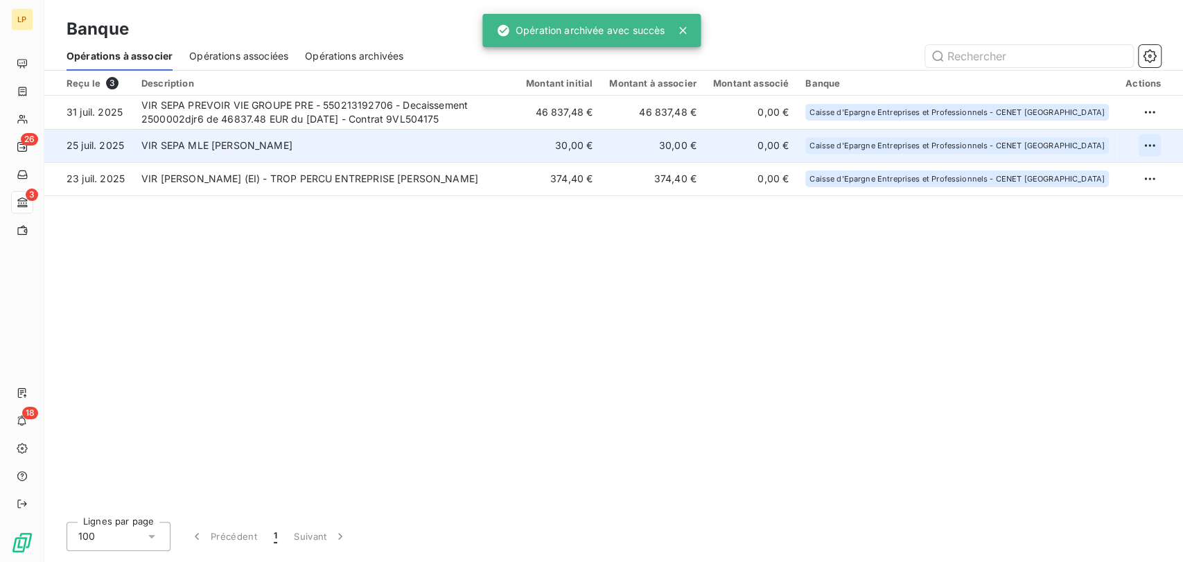
click at [1153, 146] on html "LP 26 3 18 Banque Opérations à associer Opérations associées Opérations archivé…" at bounding box center [591, 281] width 1183 height 562
click at [1100, 176] on div "Archiver l’opération" at bounding box center [1100, 176] width 107 height 22
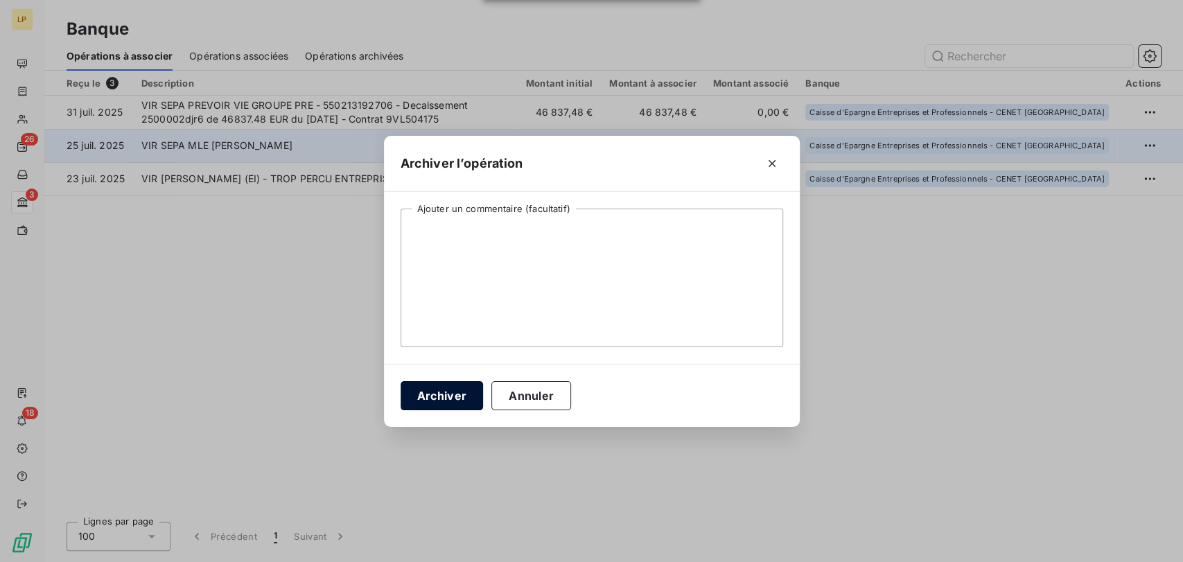
click at [442, 405] on button "Archiver" at bounding box center [442, 395] width 83 height 29
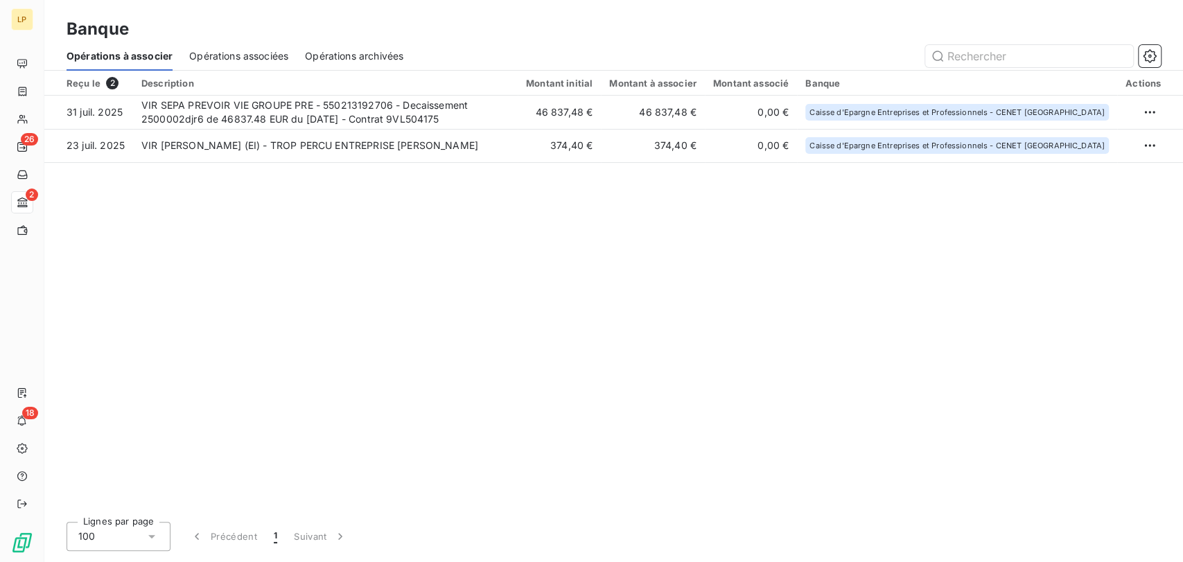
click at [787, 230] on div "Reçu le 2 Description Montant initial Montant à associer Montant associé Banque…" at bounding box center [613, 291] width 1139 height 440
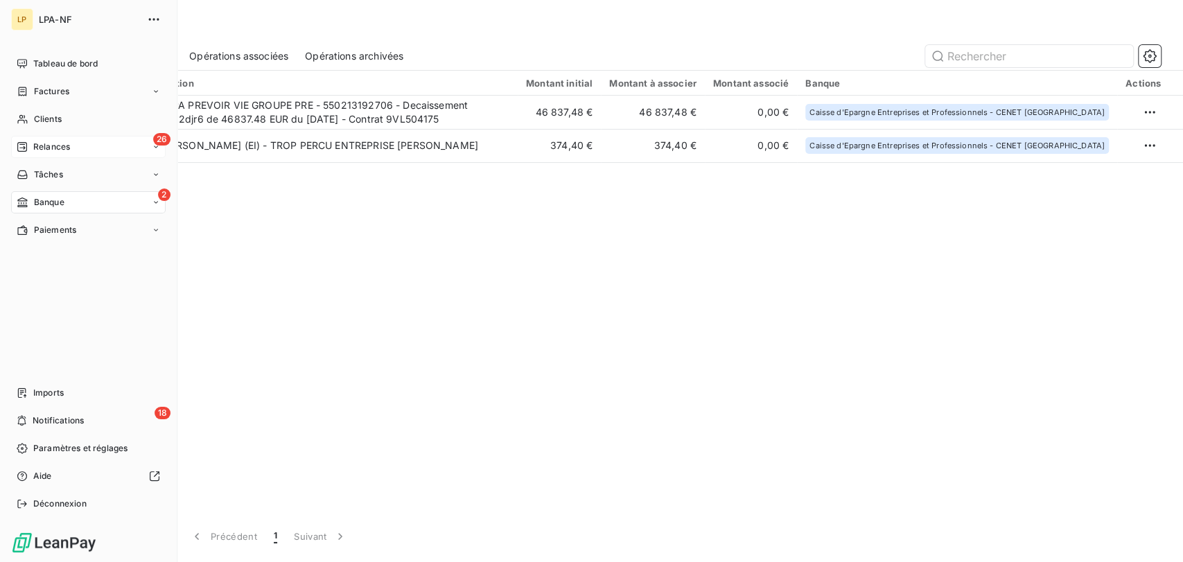
click at [37, 148] on span "Relances" at bounding box center [51, 147] width 37 height 12
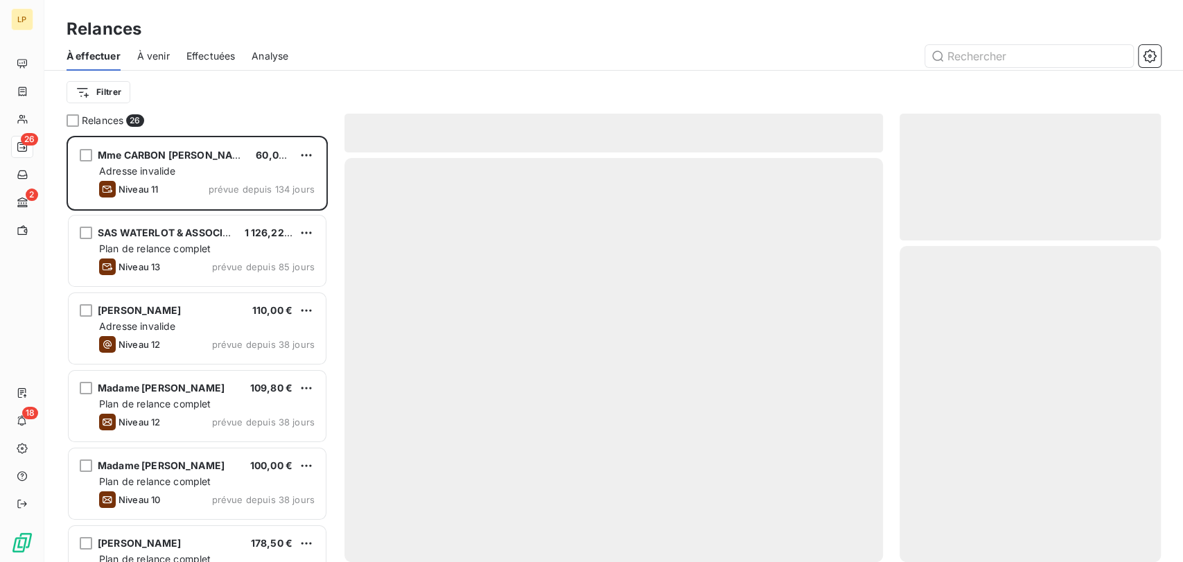
scroll to position [414, 250]
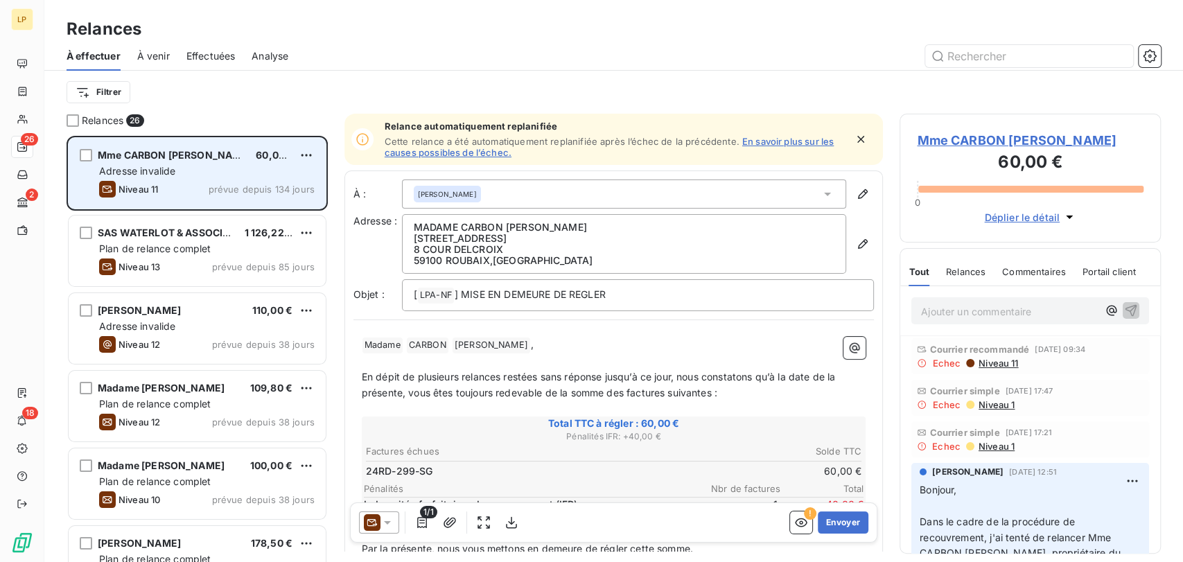
click at [223, 173] on div "Adresse invalide" at bounding box center [207, 171] width 216 height 14
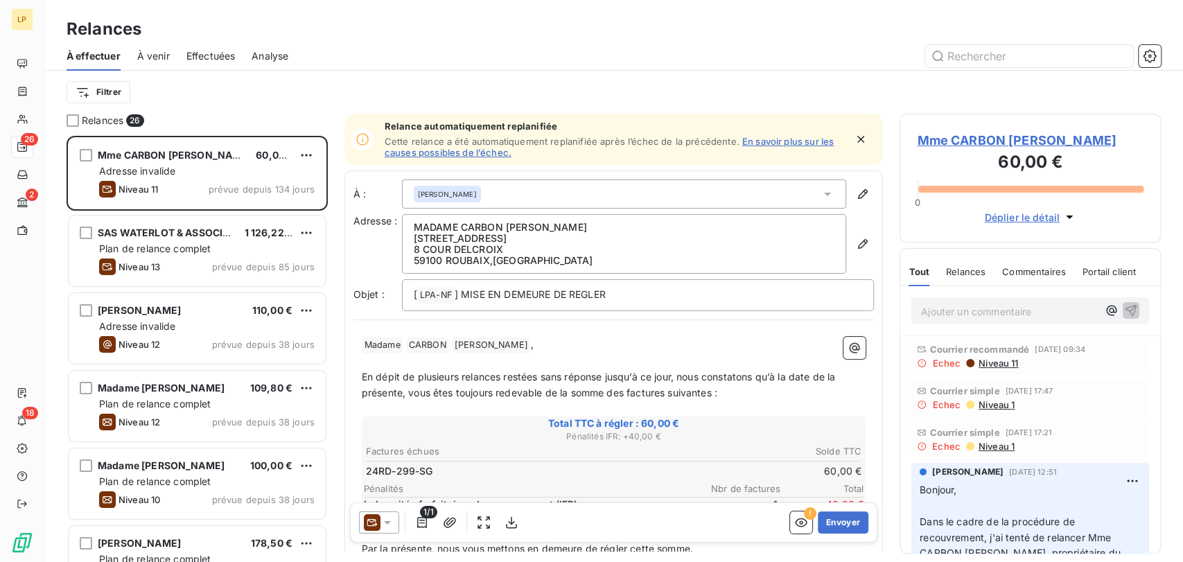
click at [995, 360] on span "Niveau 11" at bounding box center [997, 363] width 41 height 11
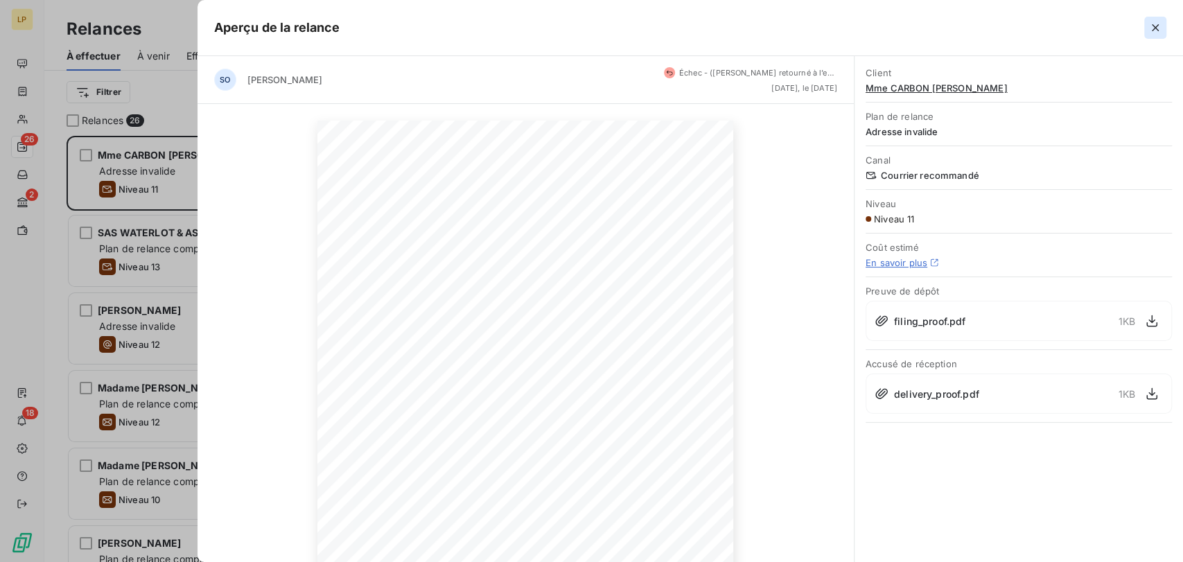
click at [1160, 23] on icon "button" at bounding box center [1155, 28] width 14 height 14
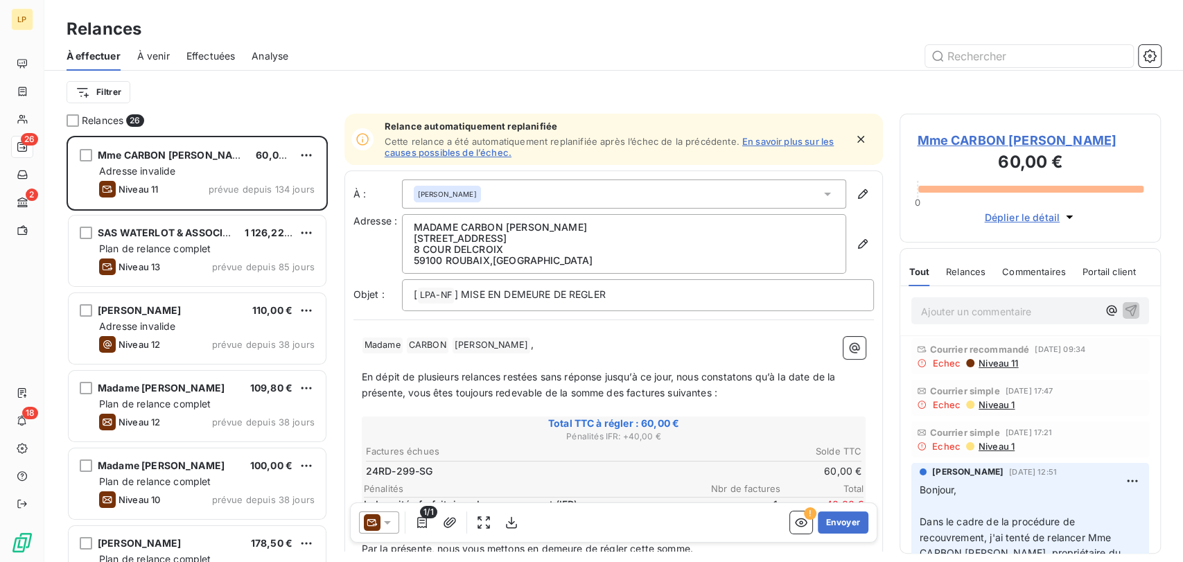
click at [1024, 138] on span "Mme CARBON [PERSON_NAME]" at bounding box center [1030, 140] width 227 height 19
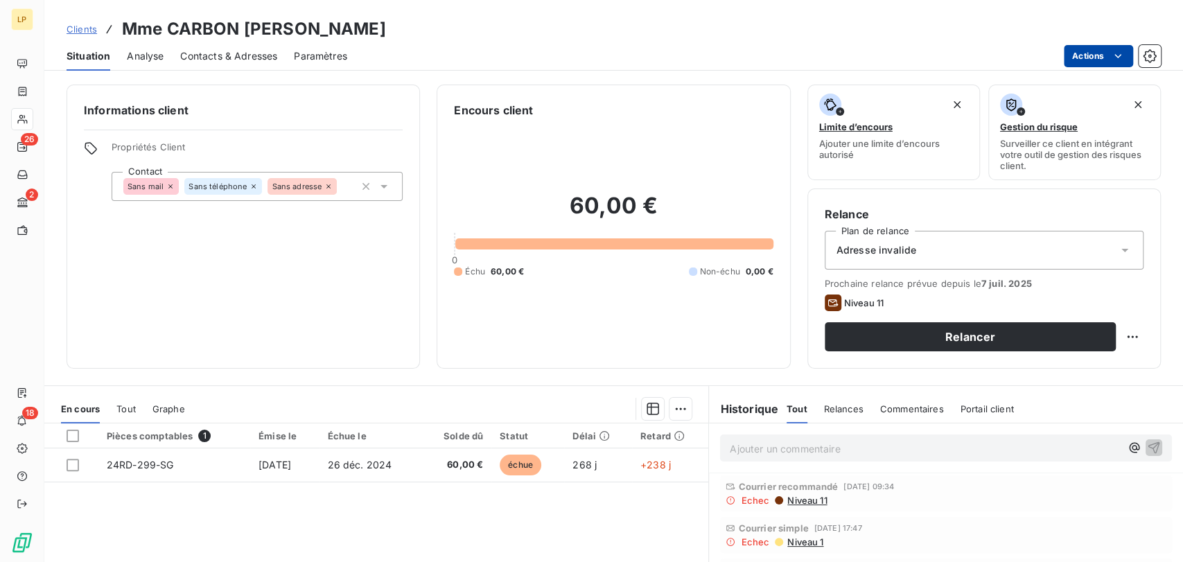
click at [1099, 58] on html "LP 26 2 18 Clients Mme CARBON [PERSON_NAME] Situation Analyse Contacts & Adress…" at bounding box center [591, 281] width 1183 height 562
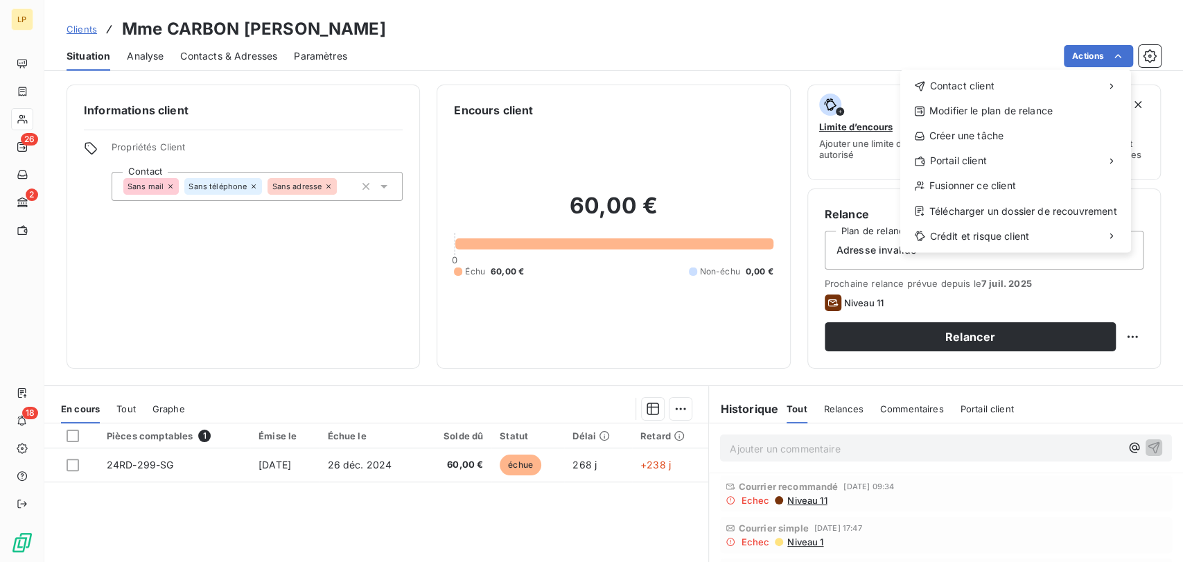
click at [990, 53] on html "LP 26 2 18 Clients Mme CARBON [PERSON_NAME] Situation Analyse Contacts & Adress…" at bounding box center [591, 281] width 1183 height 562
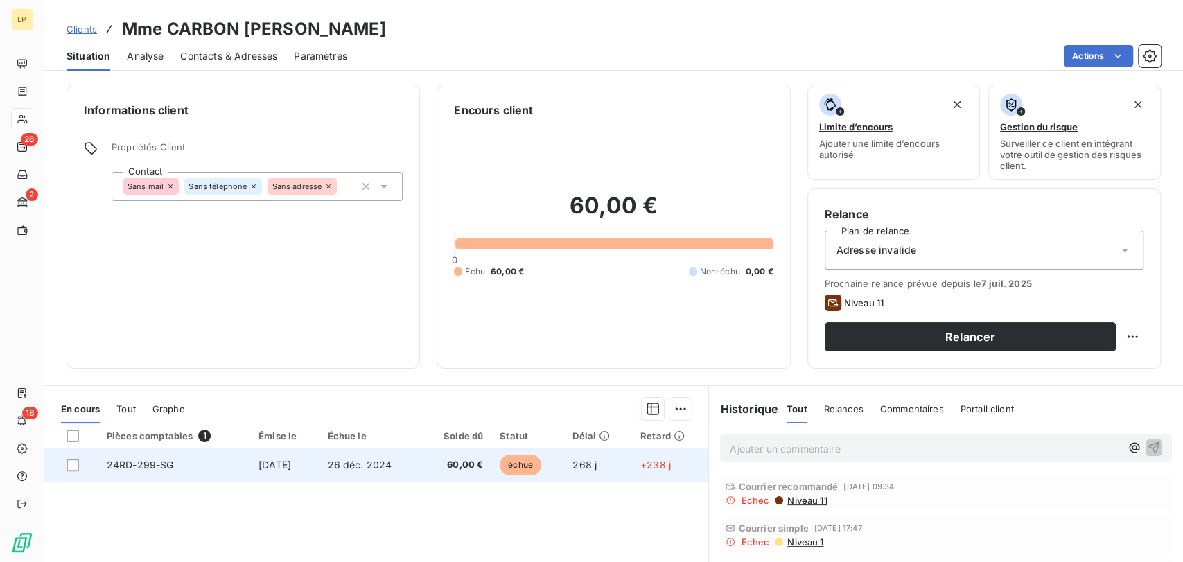
click at [352, 466] on span "26 déc. 2024" at bounding box center [360, 465] width 64 height 12
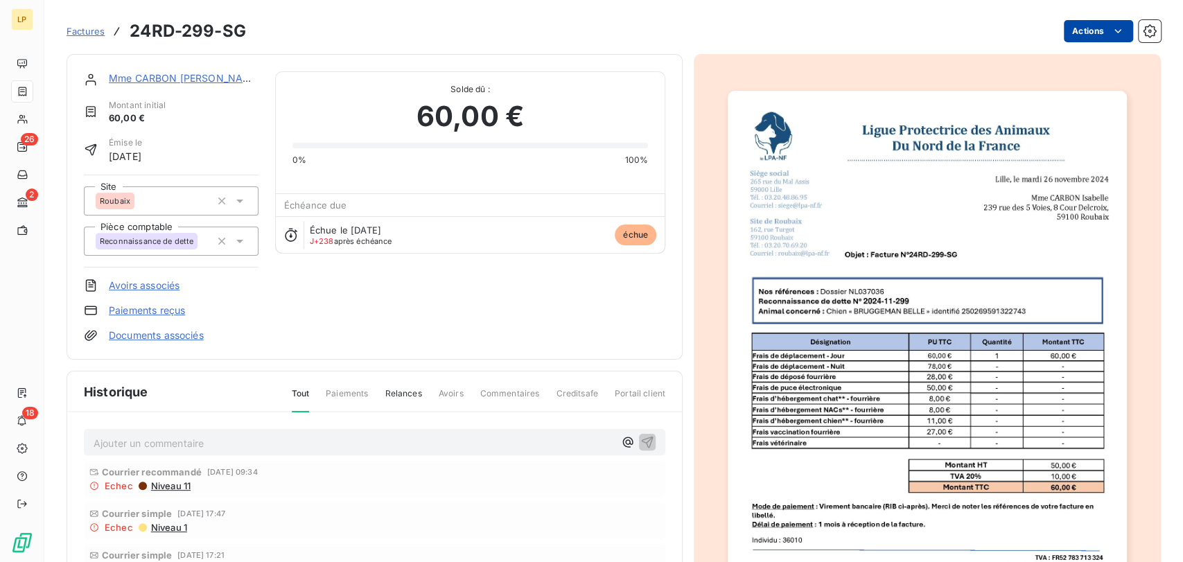
click at [1082, 29] on html "LP 26 2 18 Factures 24RD-299-SG Actions Mme CARBON [PERSON_NAME] initial 60,00 …" at bounding box center [591, 281] width 1183 height 562
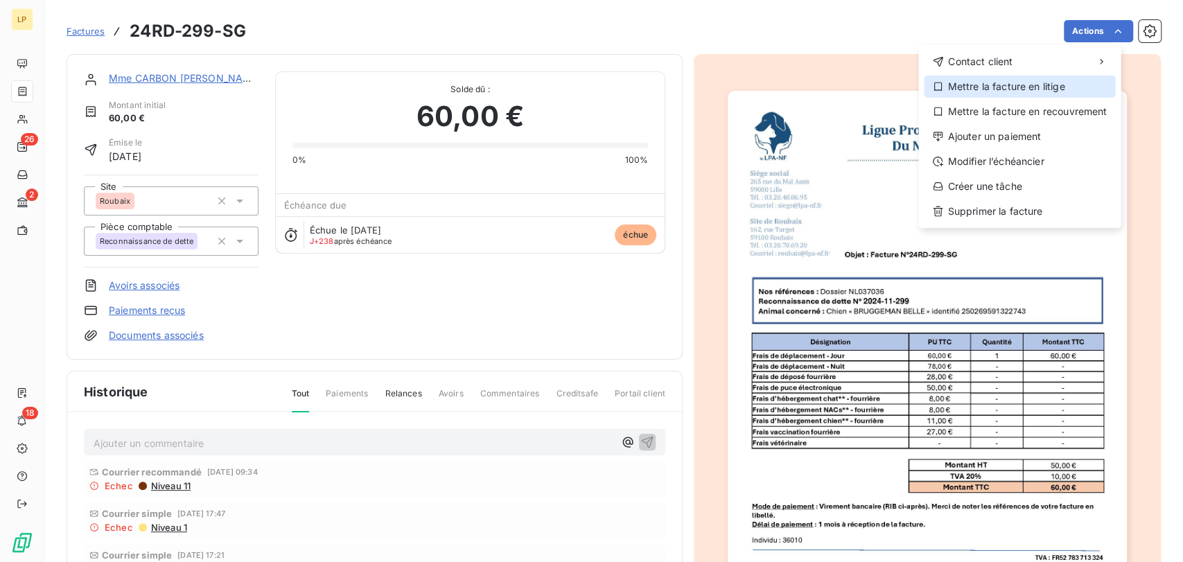
click at [1030, 80] on div "Mettre la facture en litige" at bounding box center [1019, 87] width 191 height 22
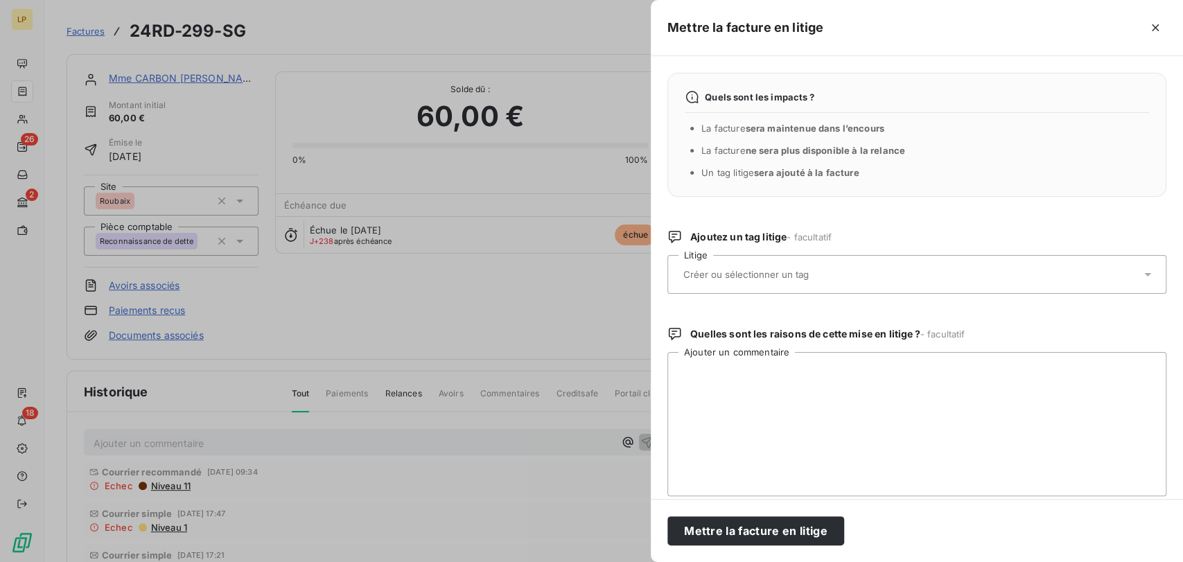
click at [804, 265] on div at bounding box center [910, 274] width 462 height 29
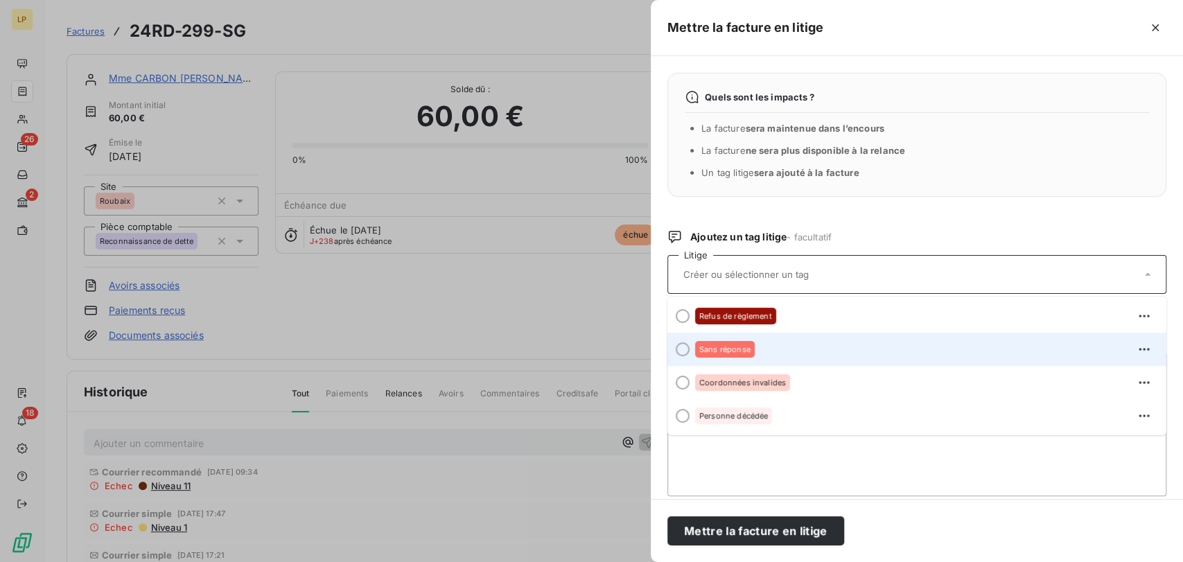
click at [732, 344] on div "Sans réponse" at bounding box center [725, 349] width 60 height 17
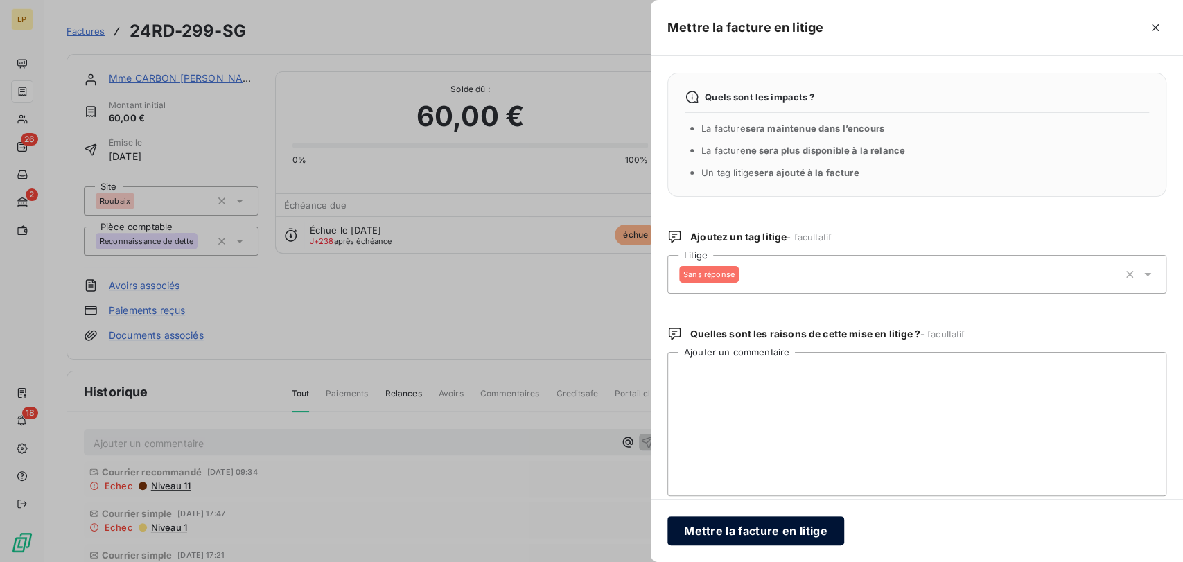
click at [796, 528] on button "Mettre la facture en litige" at bounding box center [755, 530] width 177 height 29
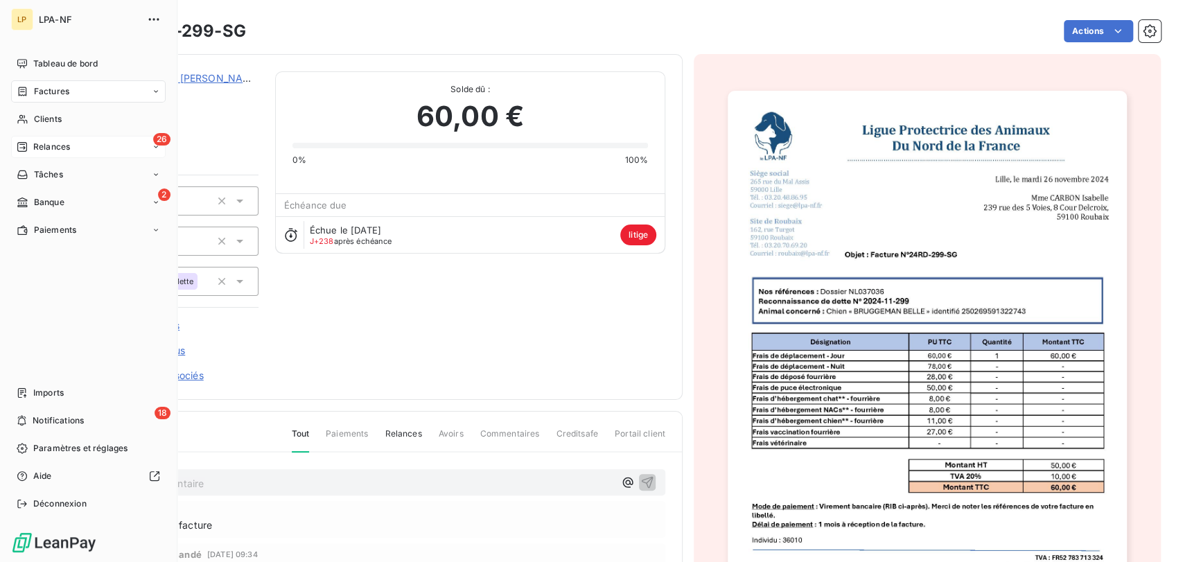
click at [31, 145] on div "Relances" at bounding box center [43, 147] width 53 height 12
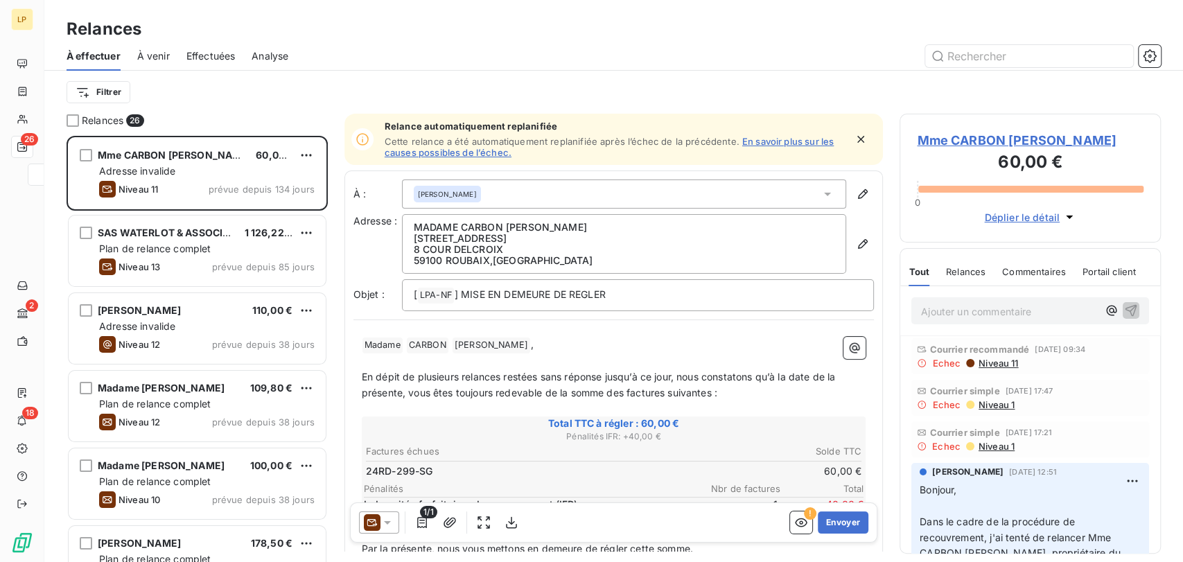
scroll to position [414, 250]
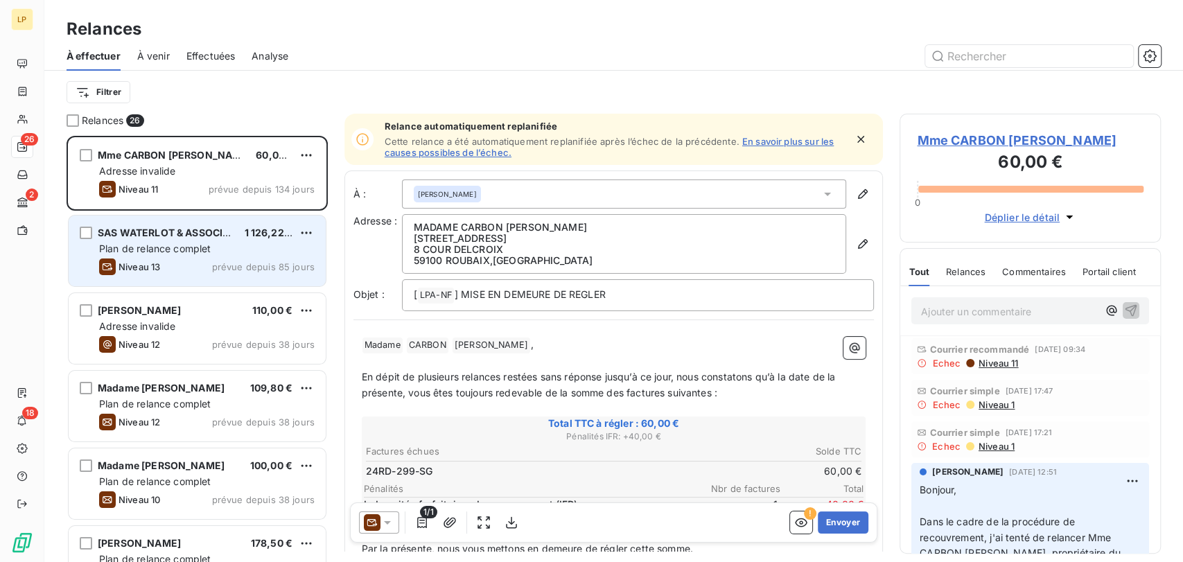
click at [174, 227] on span "SAS WATERLOT & ASSOCIES" at bounding box center [166, 233] width 137 height 12
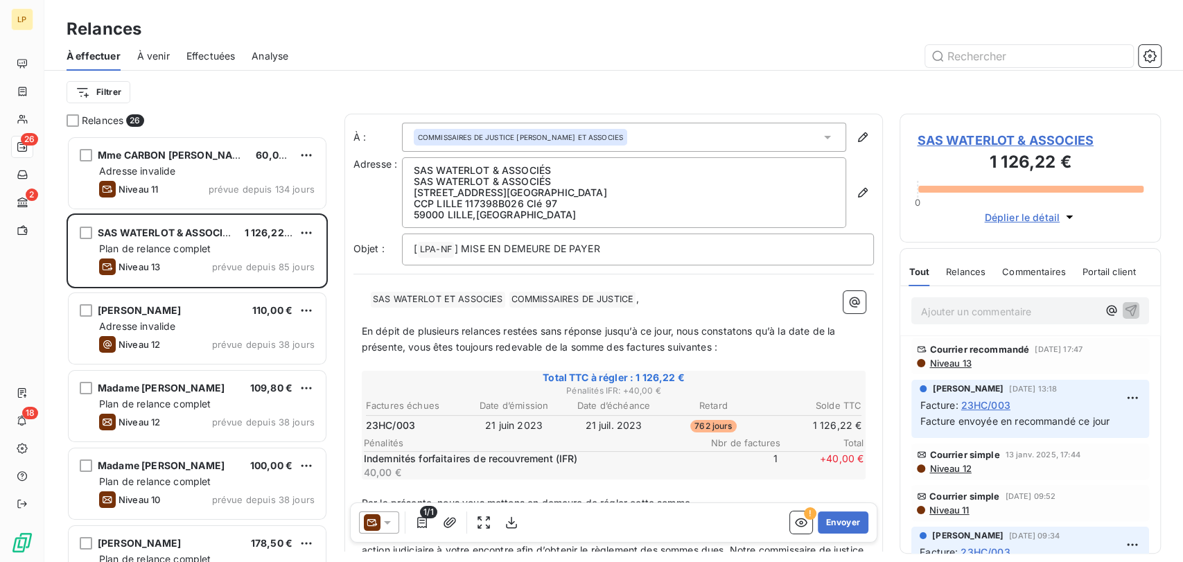
click at [1065, 141] on span "SAS WATERLOT & ASSOCIES" at bounding box center [1030, 140] width 227 height 19
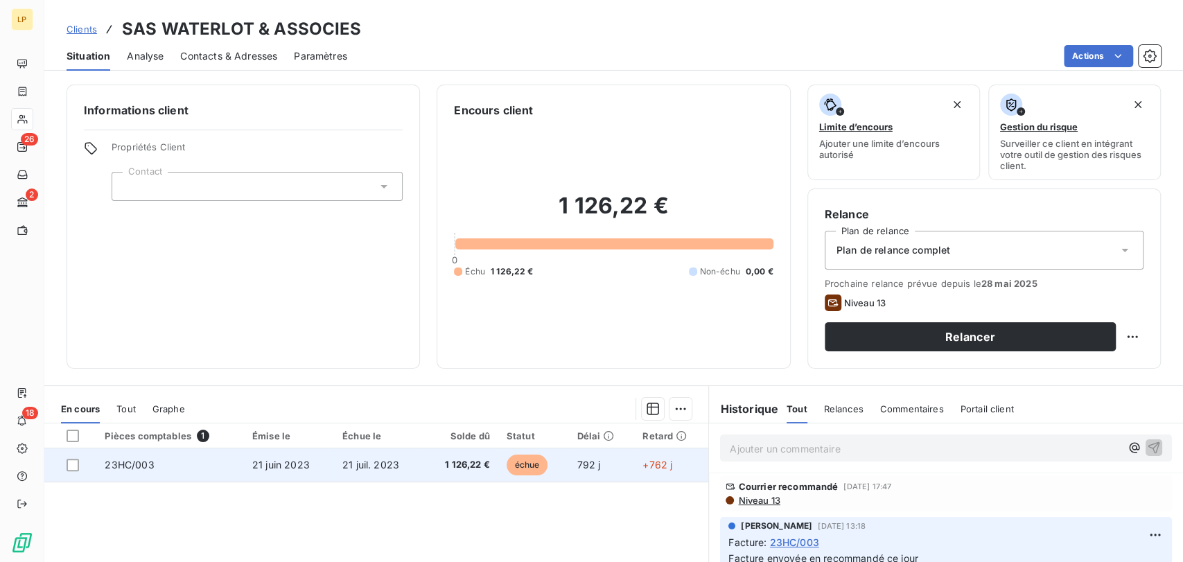
click at [405, 460] on td "21 juil. 2023" at bounding box center [378, 464] width 89 height 33
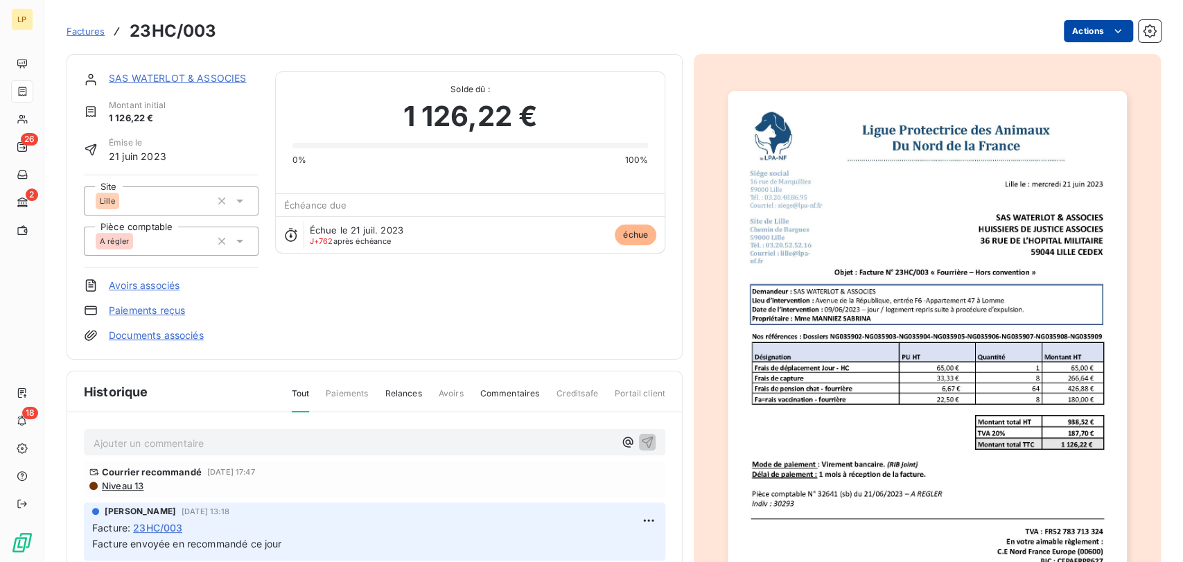
click at [1083, 35] on html "LP 26 2 18 Factures 23HC/003 Actions SAS WATERLOT & ASSOCIES Montant initial 1 …" at bounding box center [591, 281] width 1183 height 562
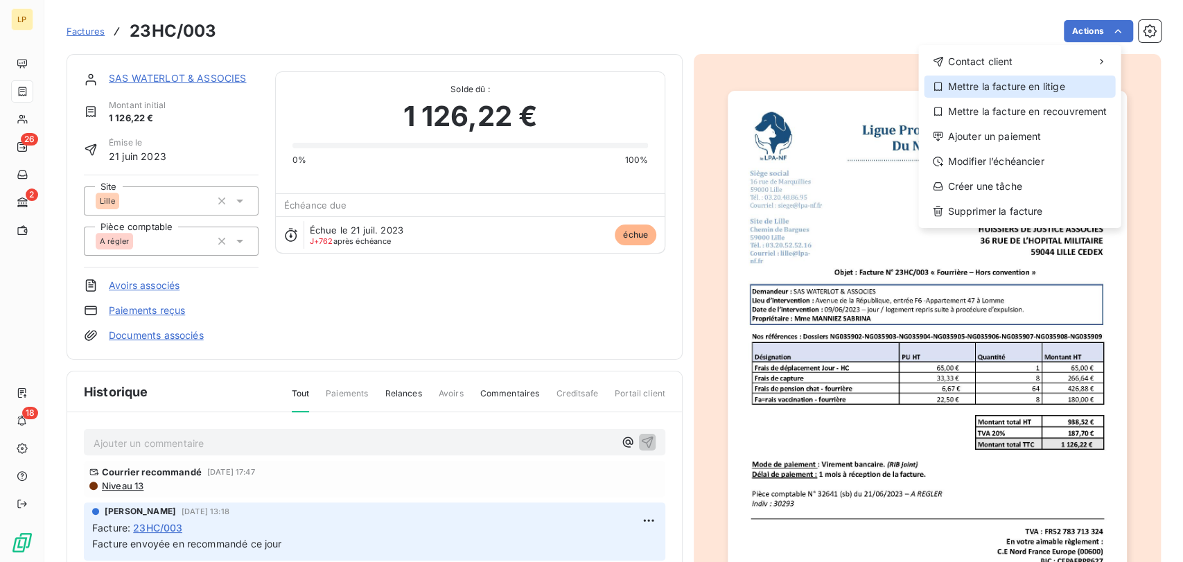
click at [1027, 91] on div "Mettre la facture en litige" at bounding box center [1019, 87] width 191 height 22
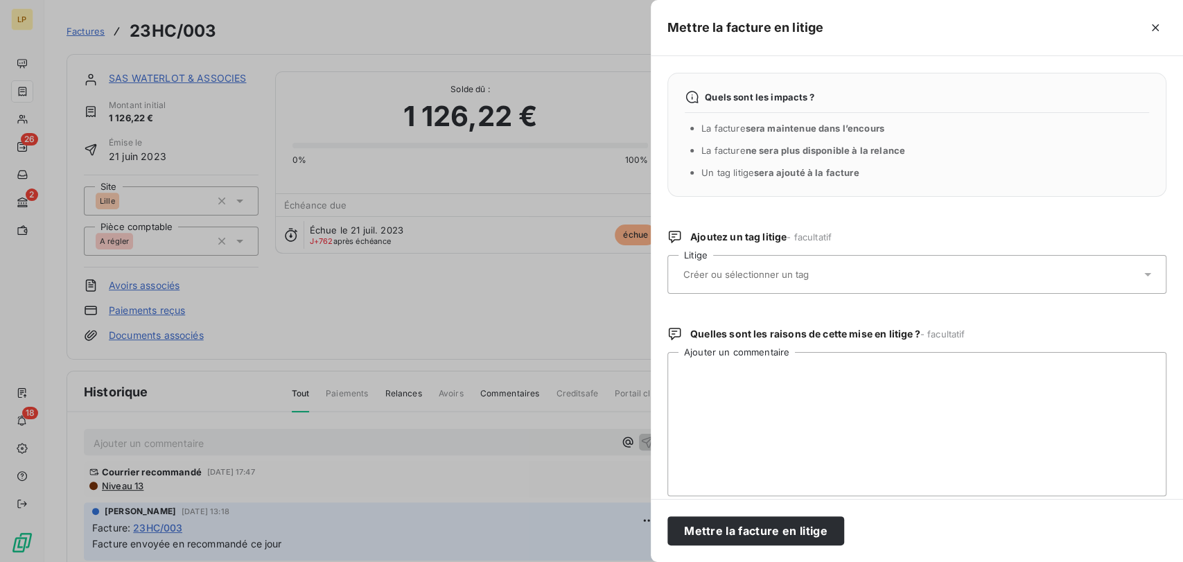
click at [843, 286] on div at bounding box center [910, 274] width 462 height 29
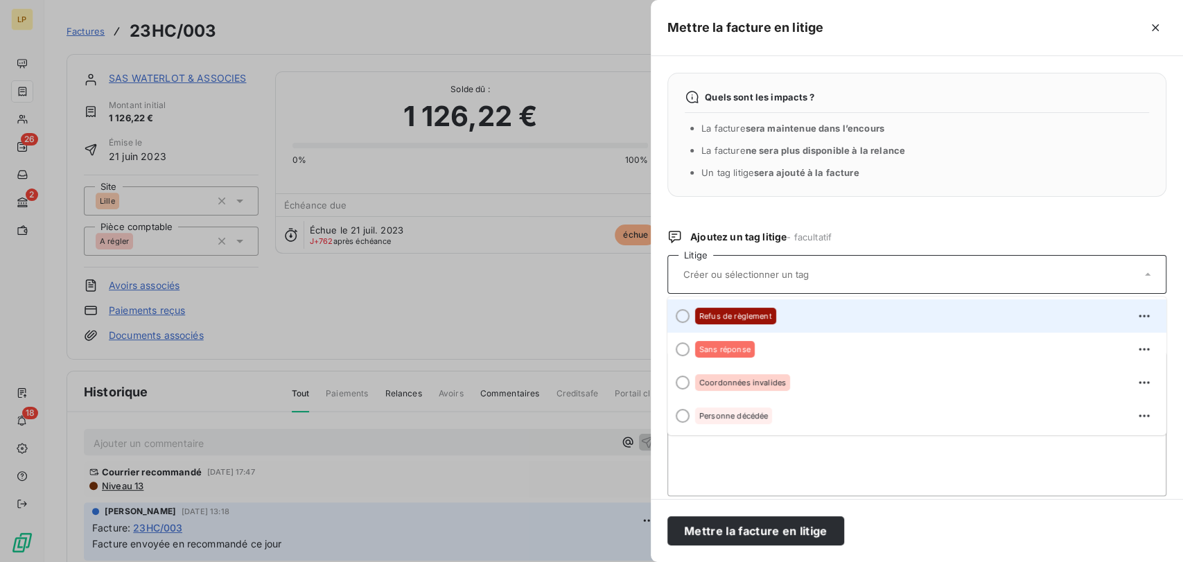
click at [766, 315] on span "Refus de règlement" at bounding box center [735, 316] width 73 height 8
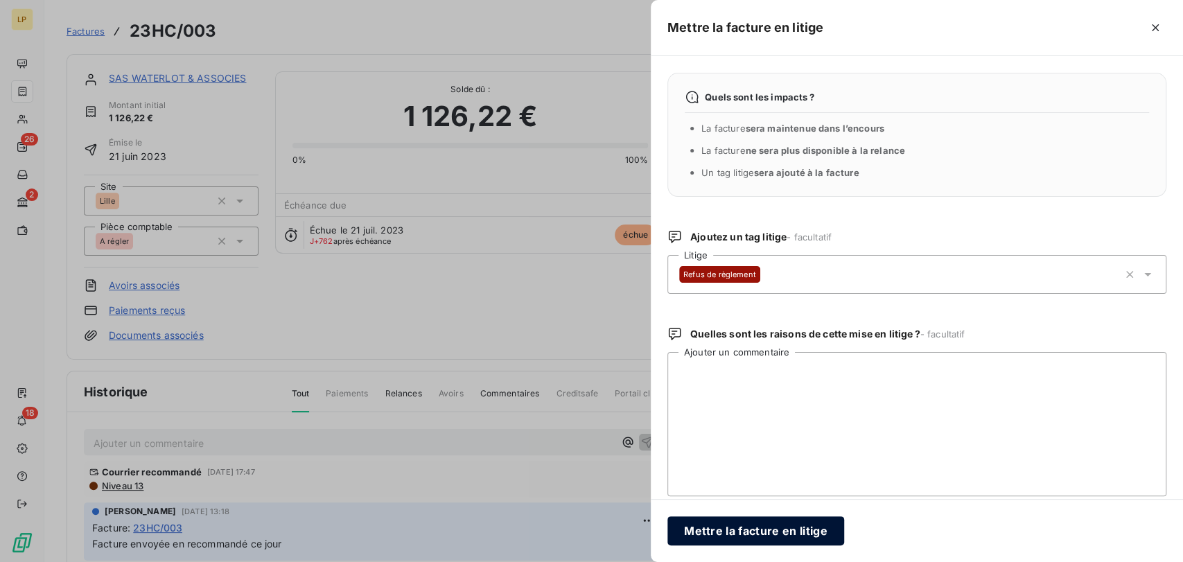
click at [758, 525] on button "Mettre la facture en litige" at bounding box center [755, 530] width 177 height 29
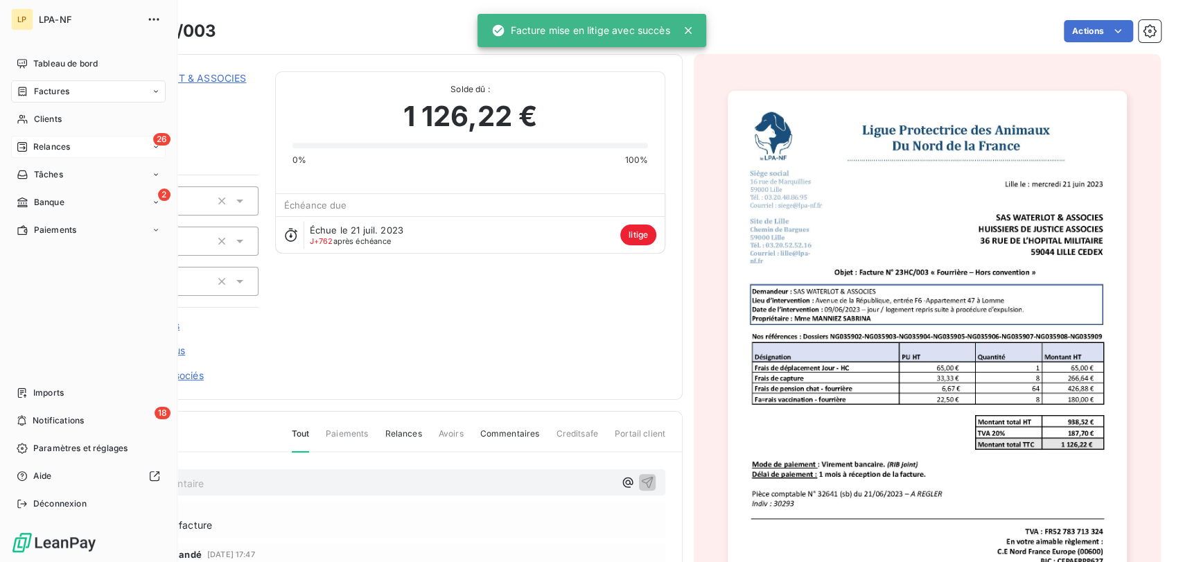
click at [34, 146] on span "Relances" at bounding box center [51, 147] width 37 height 12
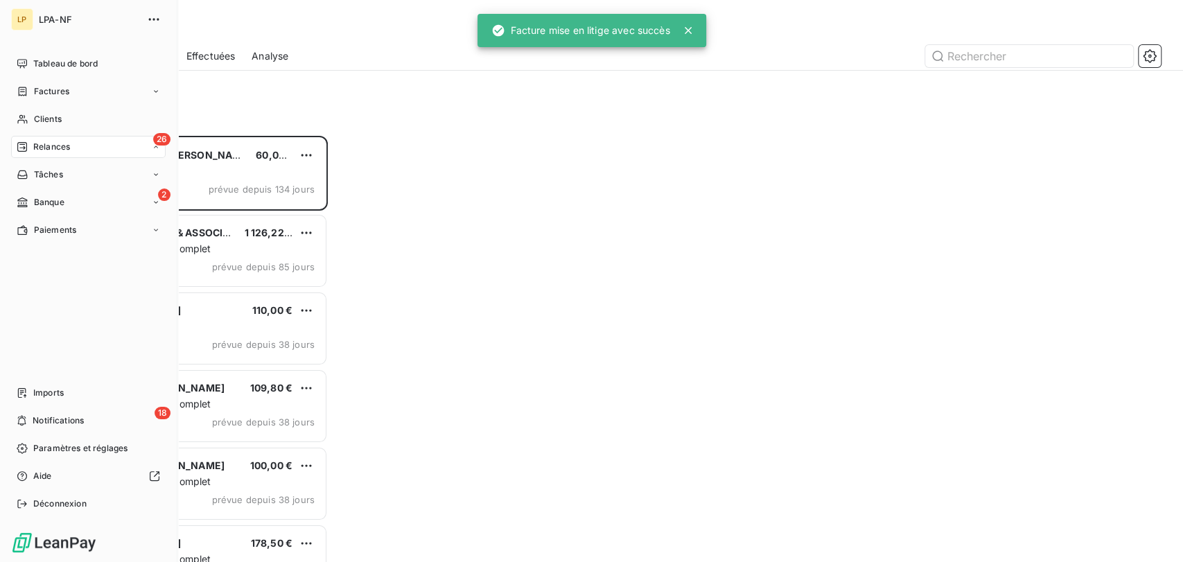
scroll to position [414, 250]
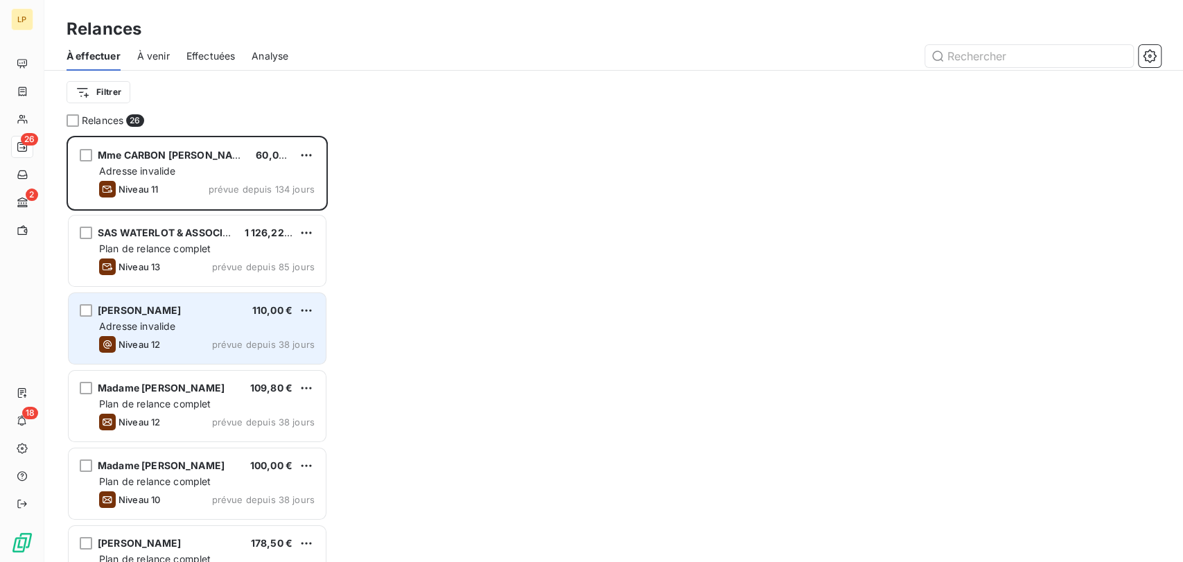
click at [189, 342] on div "Niveau 12 prévue depuis 38 jours" at bounding box center [207, 344] width 216 height 17
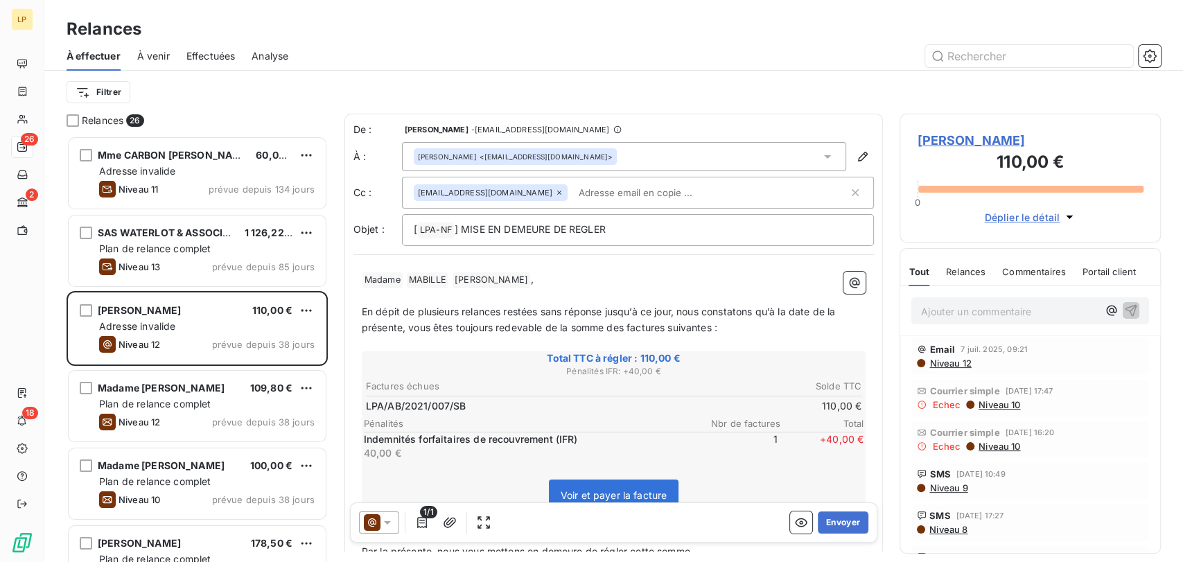
click at [527, 128] on span "- [EMAIL_ADDRESS][DOMAIN_NAME]" at bounding box center [540, 129] width 138 height 8
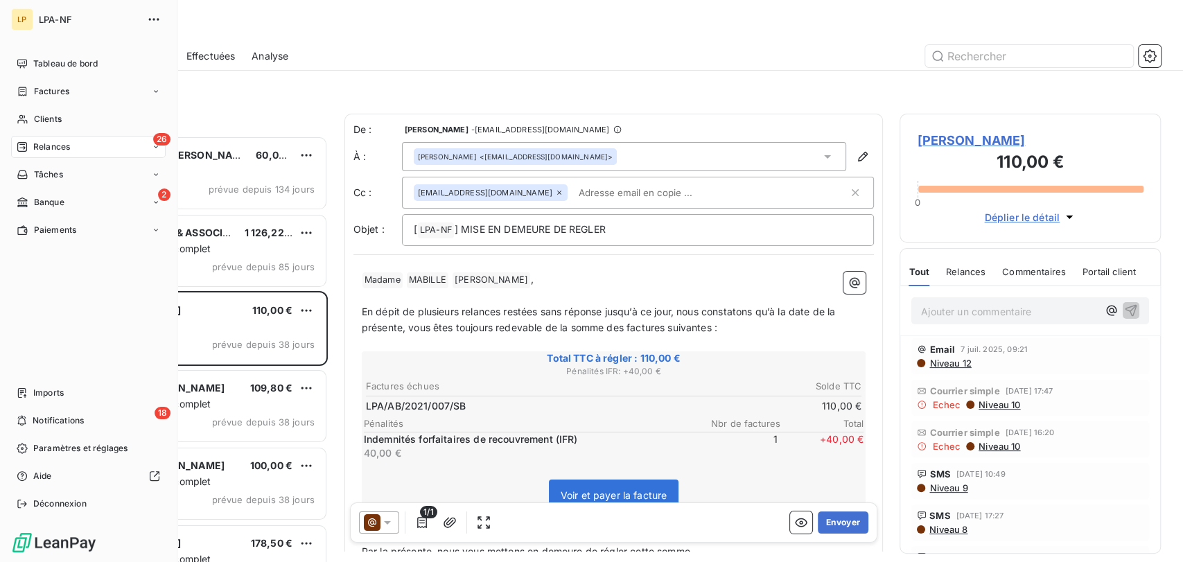
click at [24, 26] on div "LP" at bounding box center [22, 19] width 22 height 22
click at [161, 16] on button "button" at bounding box center [154, 19] width 22 height 22
click at [56, 506] on span "Déconnexion" at bounding box center [59, 504] width 53 height 12
